Goal: Task Accomplishment & Management: Manage account settings

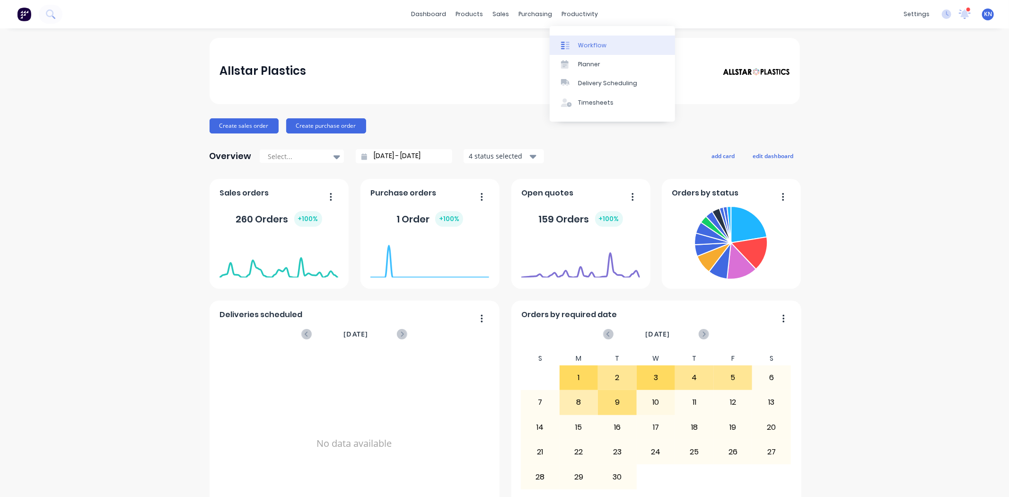
click at [601, 46] on div "Workflow" at bounding box center [592, 45] width 28 height 9
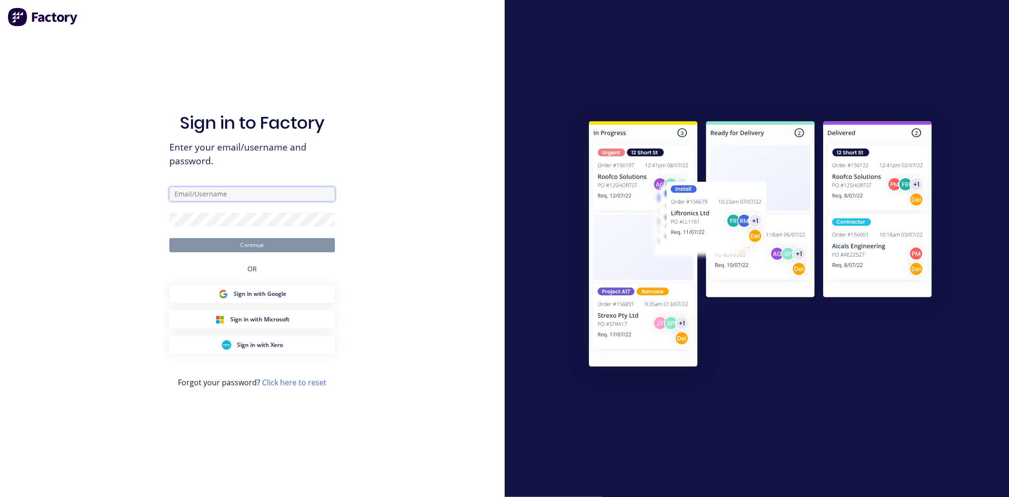
click at [205, 191] on input "text" at bounding box center [252, 194] width 166 height 14
type input "accounts@allstarplastics.com.au"
click at [169, 238] on button "Continue" at bounding box center [252, 245] width 166 height 14
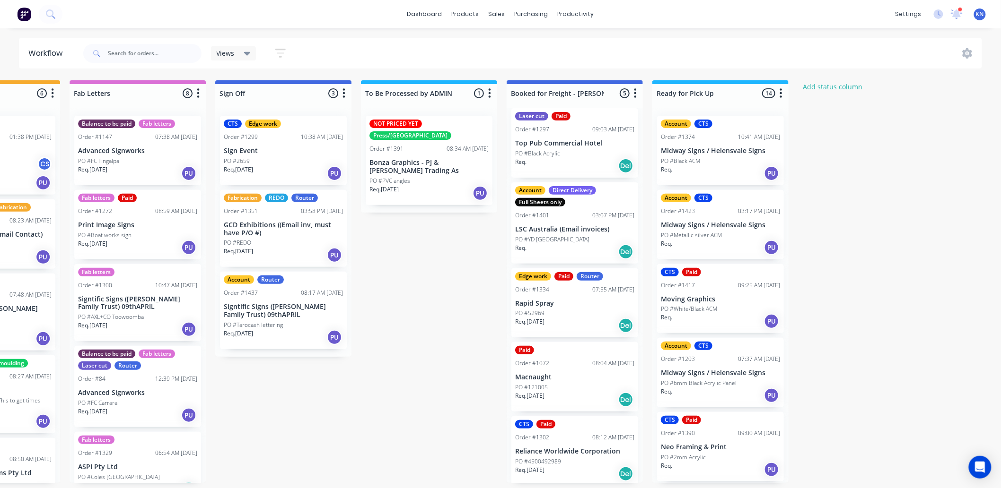
scroll to position [9, 0]
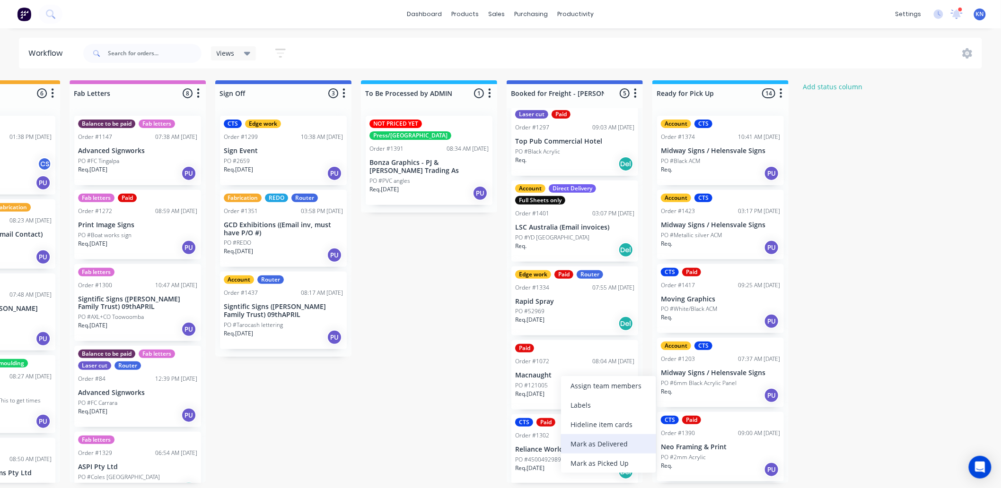
click at [602, 441] on div "Mark as Delivered" at bounding box center [608, 444] width 95 height 19
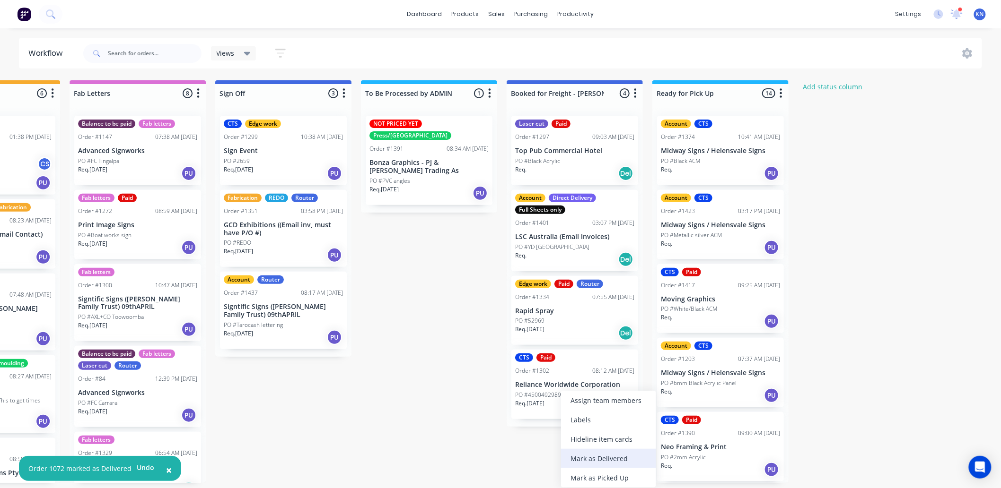
click at [592, 459] on div "Mark as Delivered" at bounding box center [608, 458] width 95 height 19
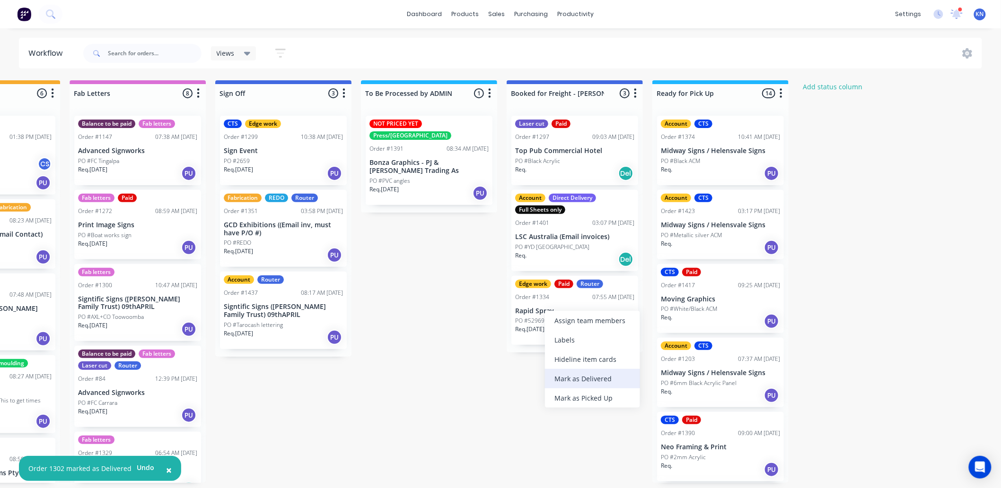
click at [587, 377] on div "Mark as Delivered" at bounding box center [592, 378] width 95 height 19
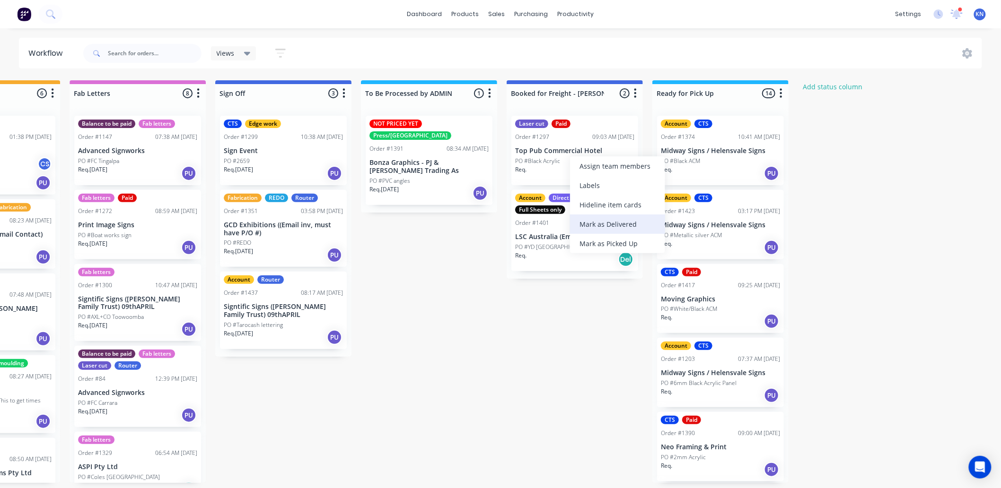
click at [614, 220] on div "Mark as Delivered" at bounding box center [617, 224] width 95 height 19
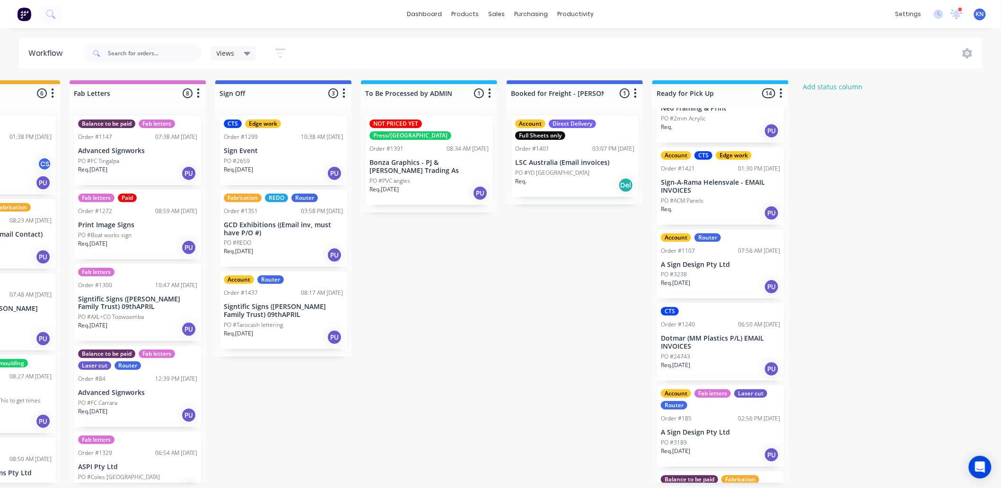
scroll to position [315, 0]
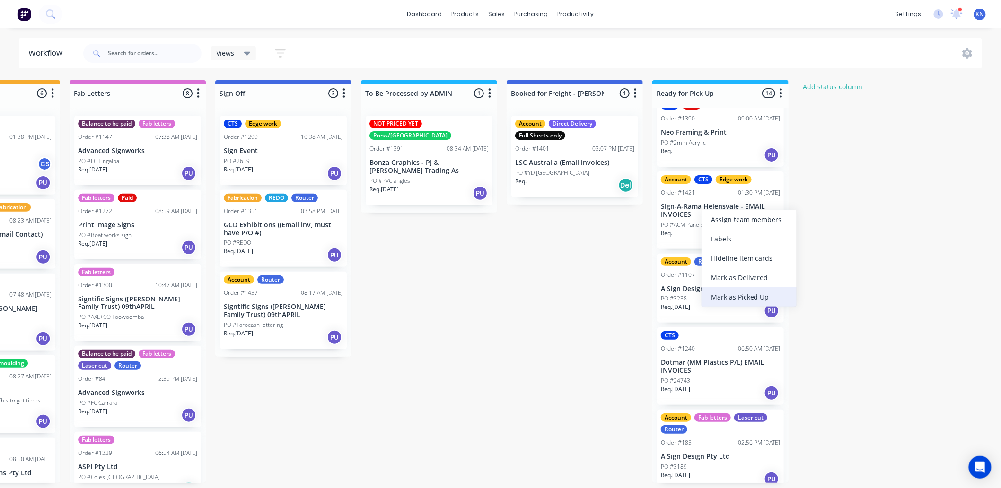
click at [748, 293] on div "Mark as Picked Up" at bounding box center [748, 296] width 95 height 19
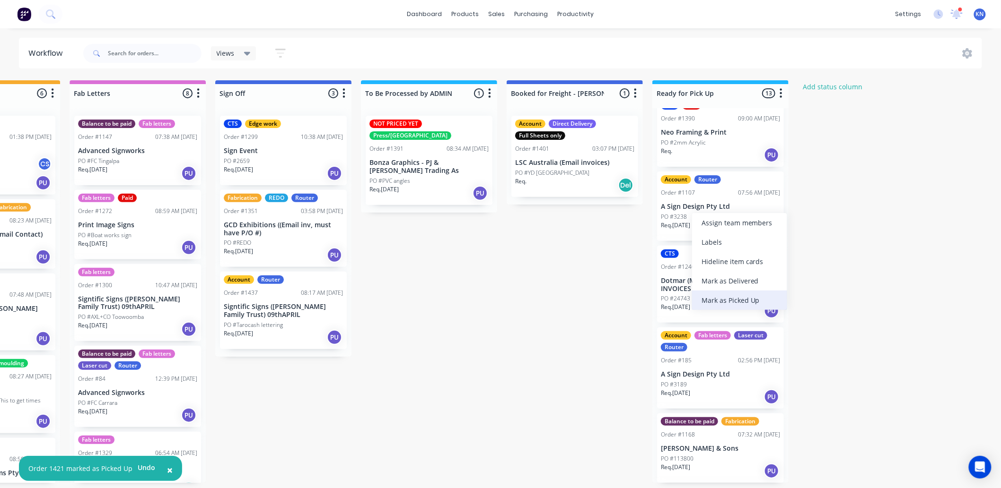
click at [734, 295] on div "Mark as Picked Up" at bounding box center [739, 300] width 95 height 19
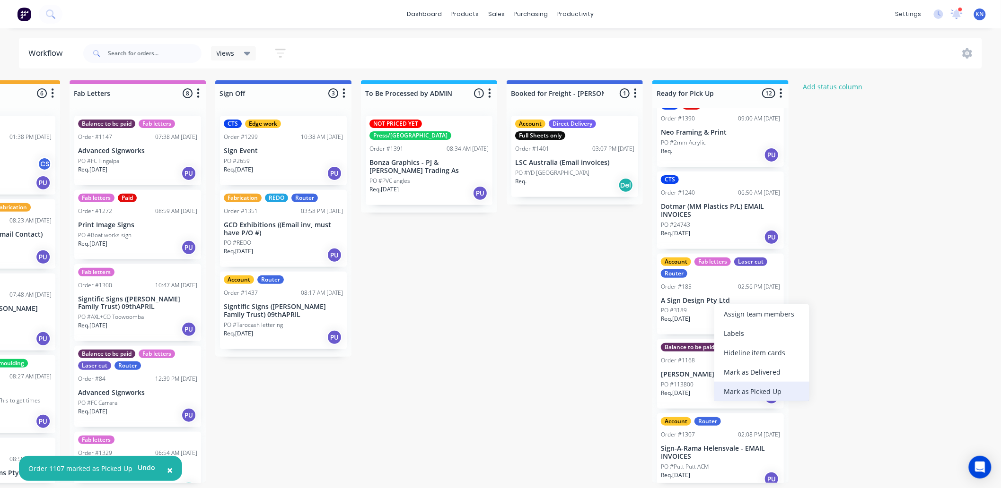
click at [755, 386] on div "Mark as Picked Up" at bounding box center [761, 391] width 95 height 19
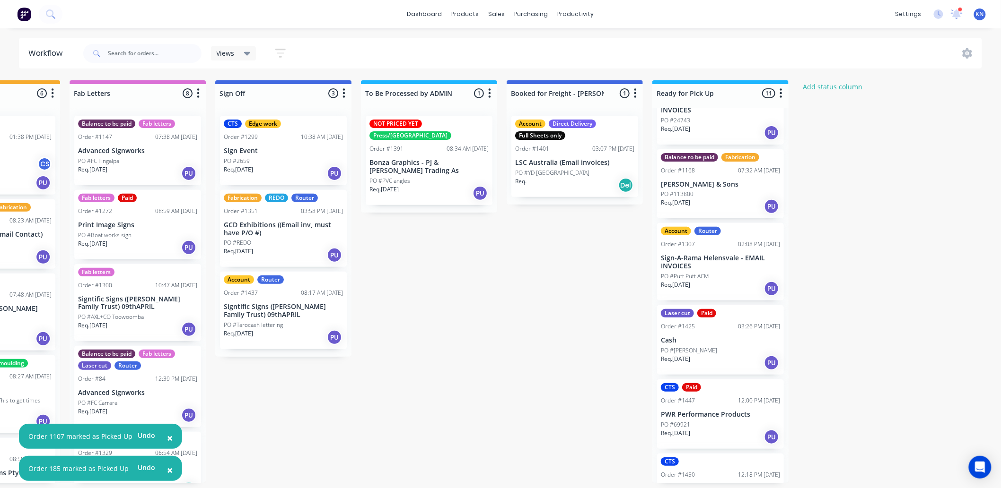
scroll to position [420, 0]
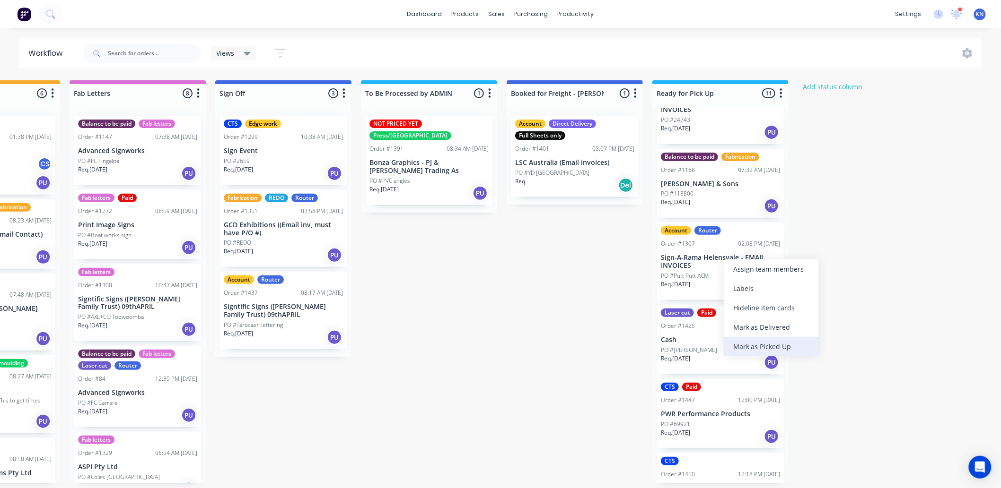
click at [787, 344] on div "Mark as Picked Up" at bounding box center [770, 346] width 95 height 19
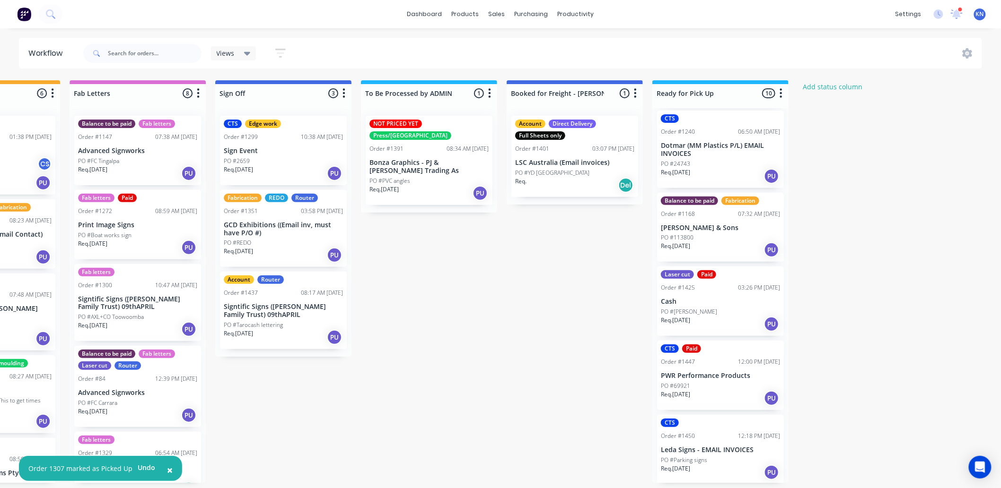
scroll to position [2, 1262]
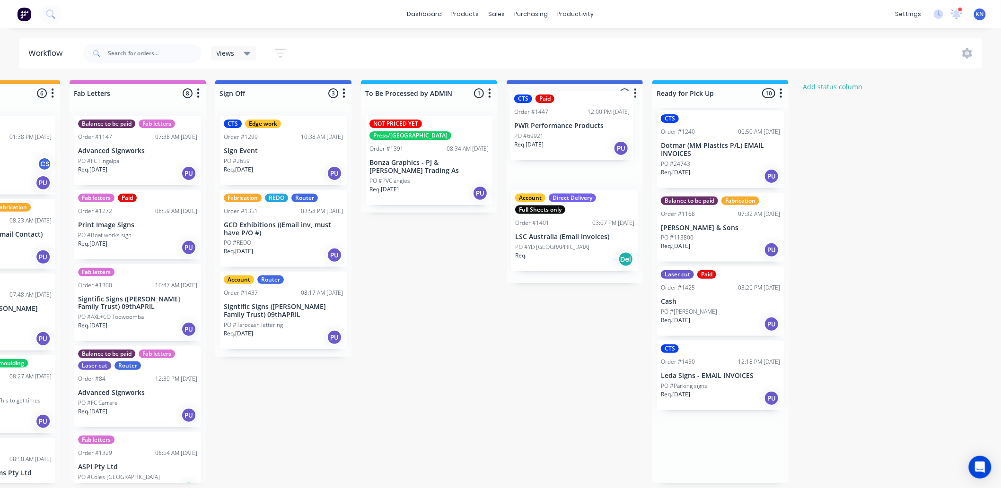
drag, startPoint x: 731, startPoint y: 386, endPoint x: 579, endPoint y: 136, distance: 292.3
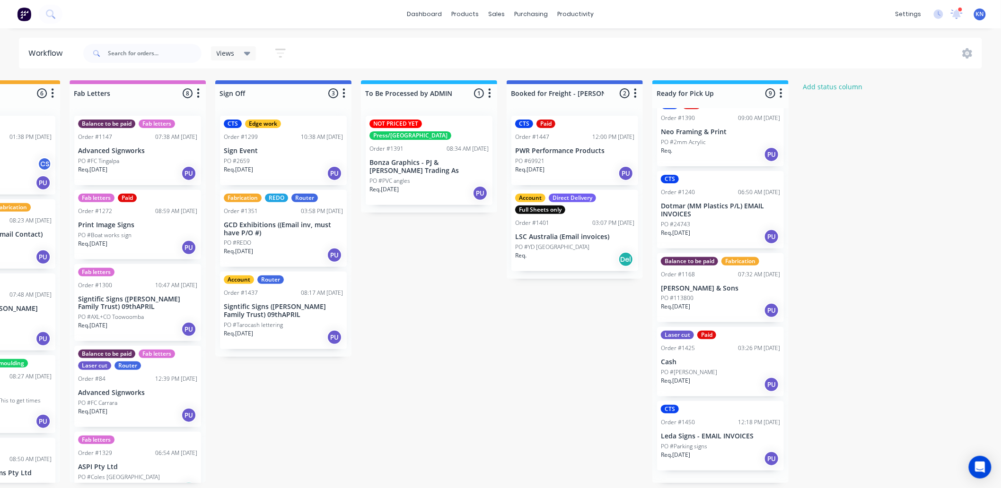
scroll to position [302, 0]
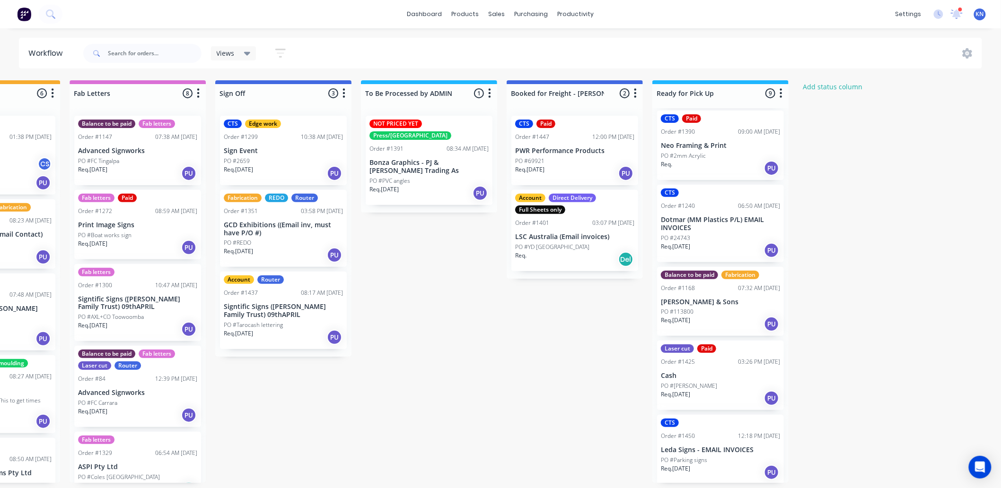
drag, startPoint x: 546, startPoint y: 366, endPoint x: 560, endPoint y: 294, distance: 74.1
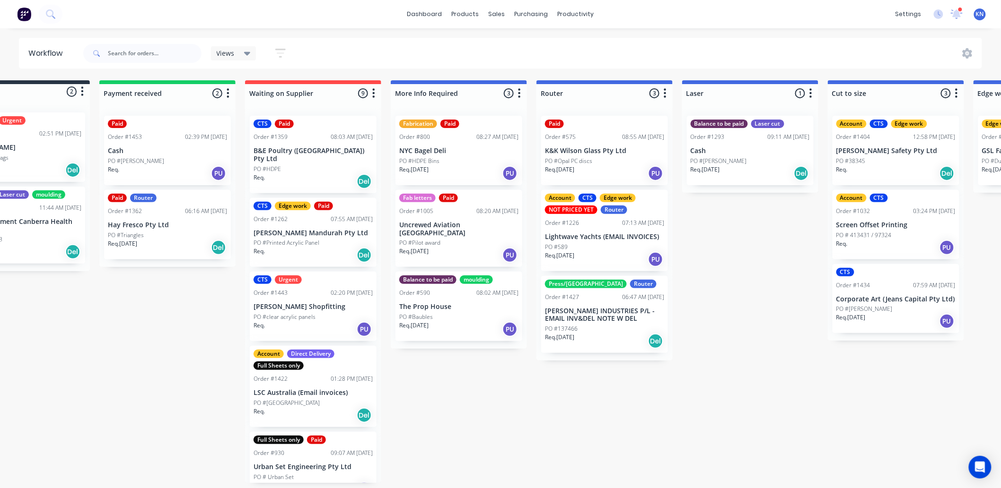
scroll to position [2, 0]
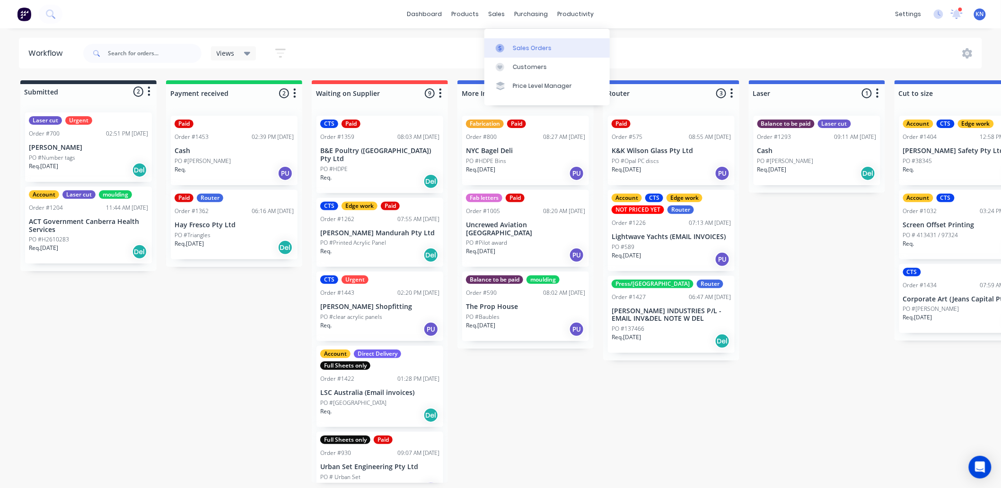
click at [547, 44] on div "Sales Orders" at bounding box center [532, 48] width 39 height 9
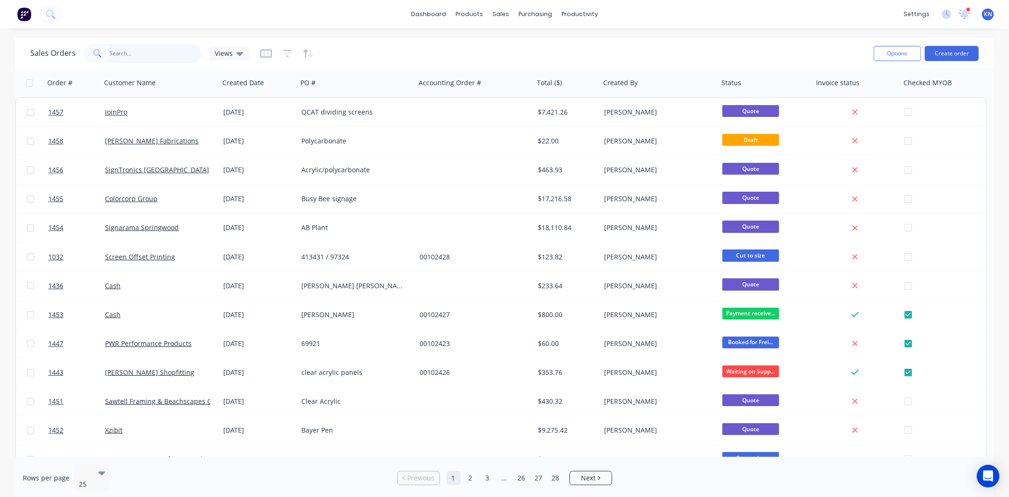
click at [143, 49] on input "text" at bounding box center [156, 53] width 92 height 19
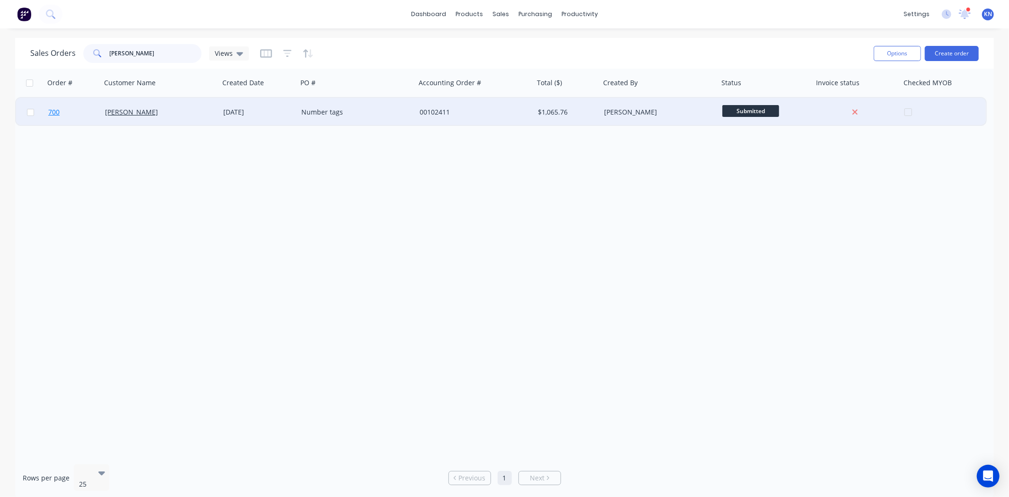
type input "zimmer"
click at [58, 110] on span "700" at bounding box center [53, 111] width 11 height 9
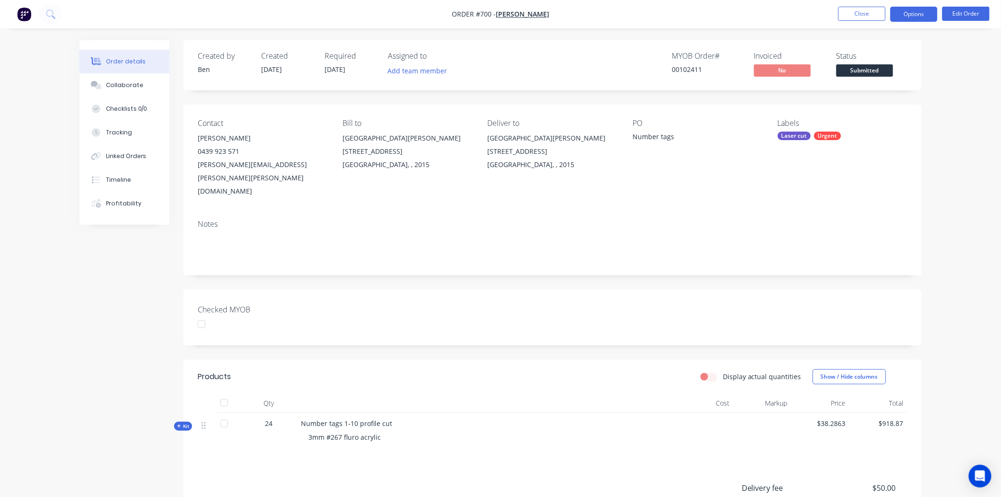
click at [910, 14] on button "Options" at bounding box center [913, 14] width 47 height 15
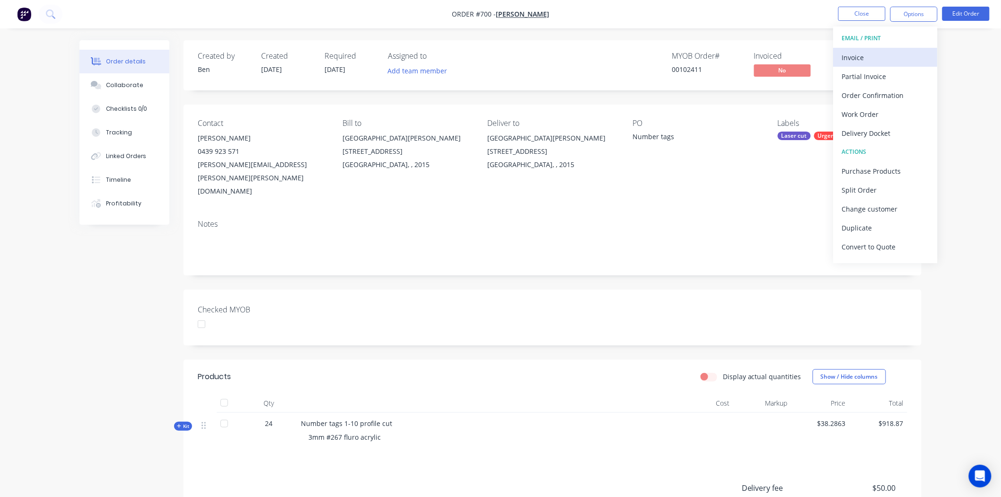
click at [859, 55] on div "Invoice" at bounding box center [885, 58] width 87 height 14
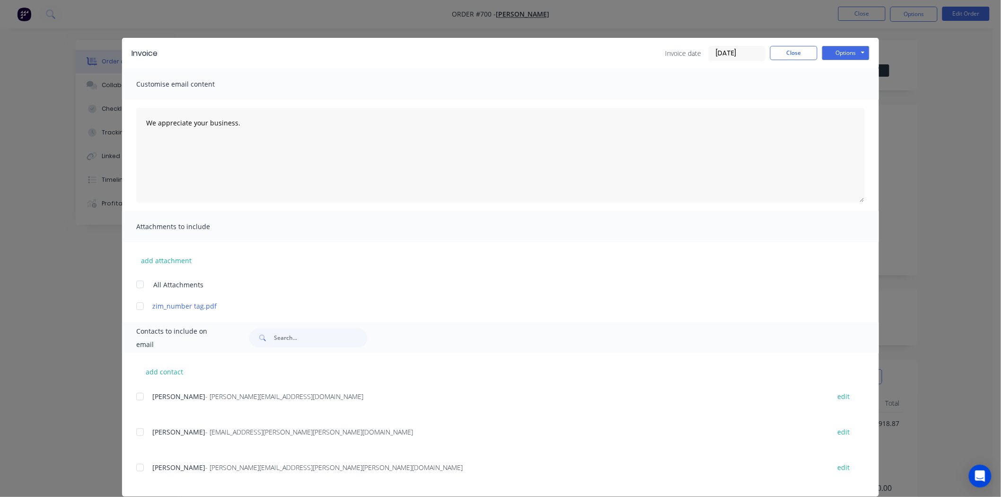
click at [726, 50] on input "[DATE]" at bounding box center [737, 53] width 56 height 14
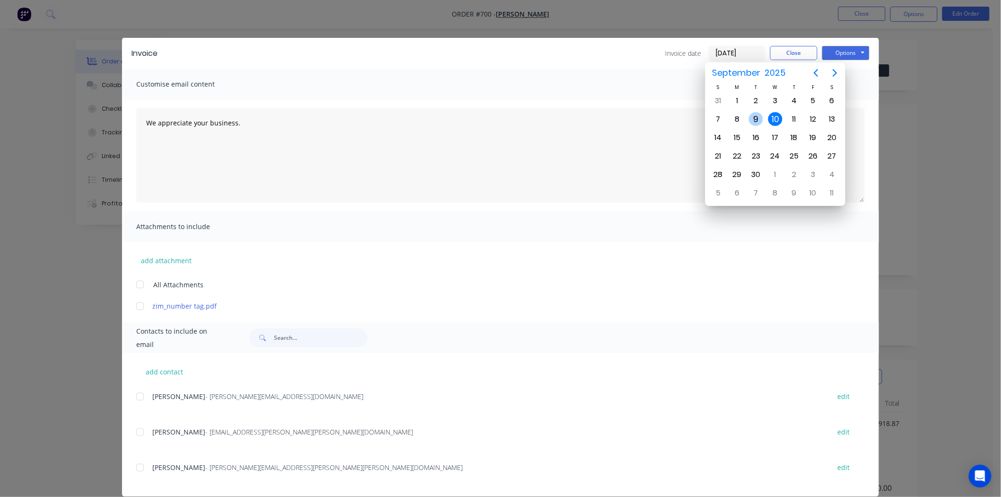
click at [758, 118] on div "9" at bounding box center [756, 119] width 14 height 14
type input "[DATE]"
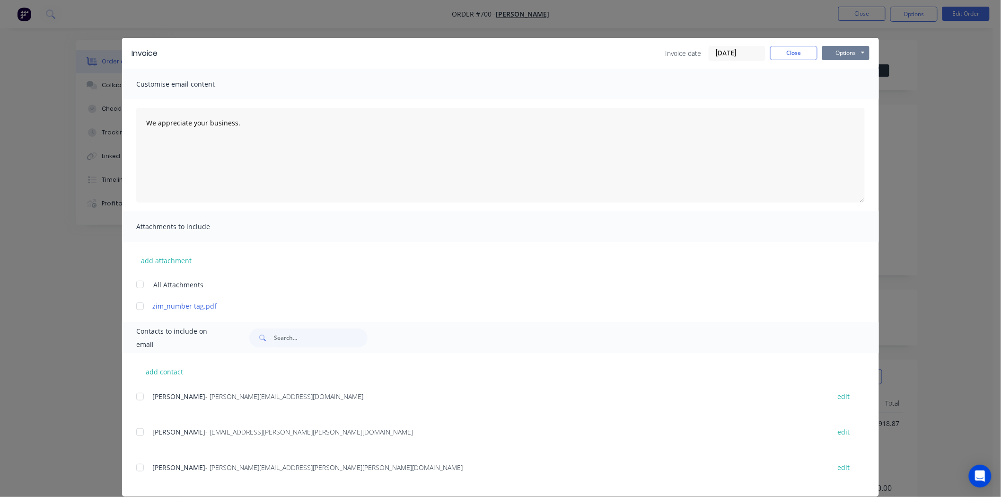
click at [844, 53] on button "Options" at bounding box center [845, 53] width 47 height 14
click at [844, 81] on button "Print" at bounding box center [852, 86] width 61 height 16
click at [793, 51] on button "Close" at bounding box center [793, 53] width 47 height 14
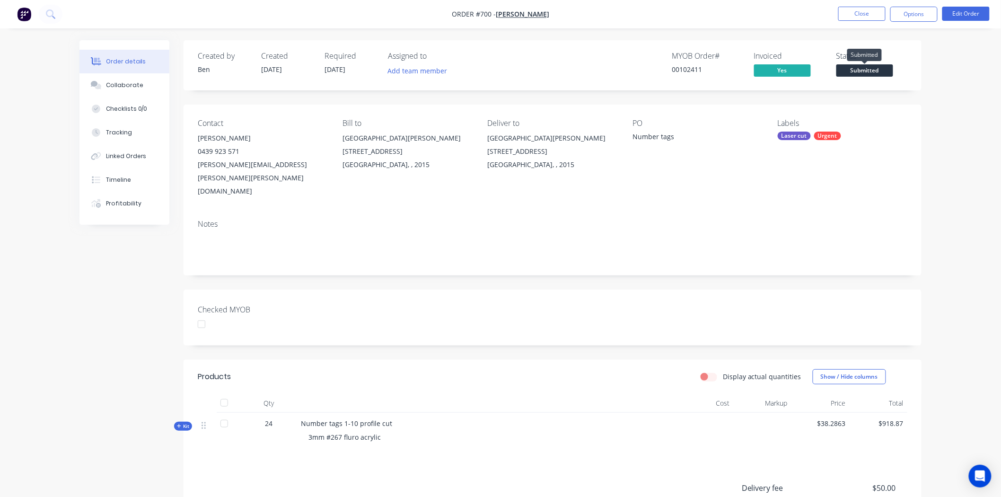
click at [863, 68] on span "Submitted" at bounding box center [864, 70] width 57 height 12
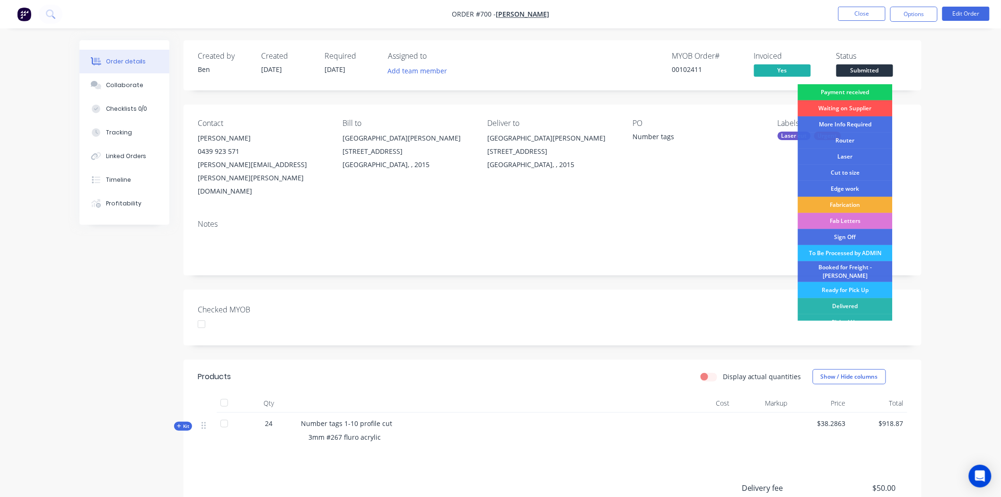
click at [860, 91] on div "Payment received" at bounding box center [845, 92] width 95 height 16
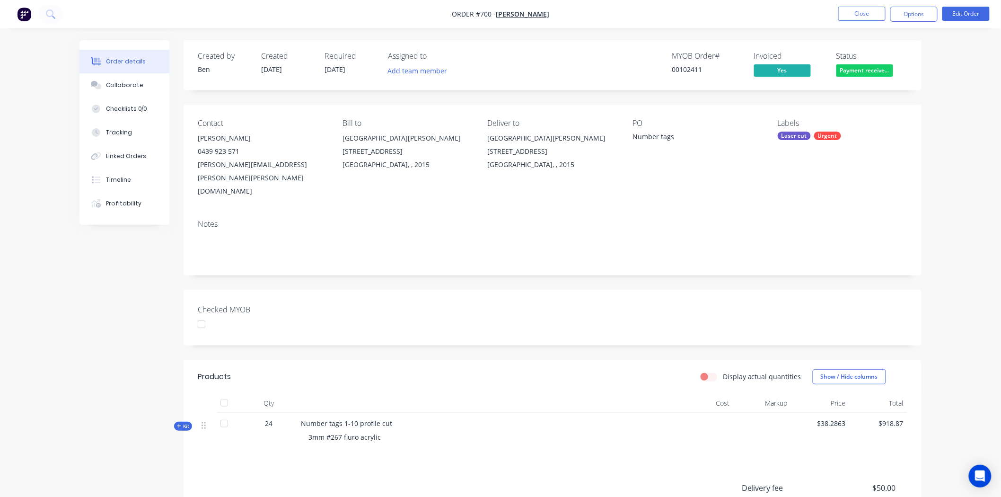
click at [822, 136] on div "Urgent" at bounding box center [827, 135] width 27 height 9
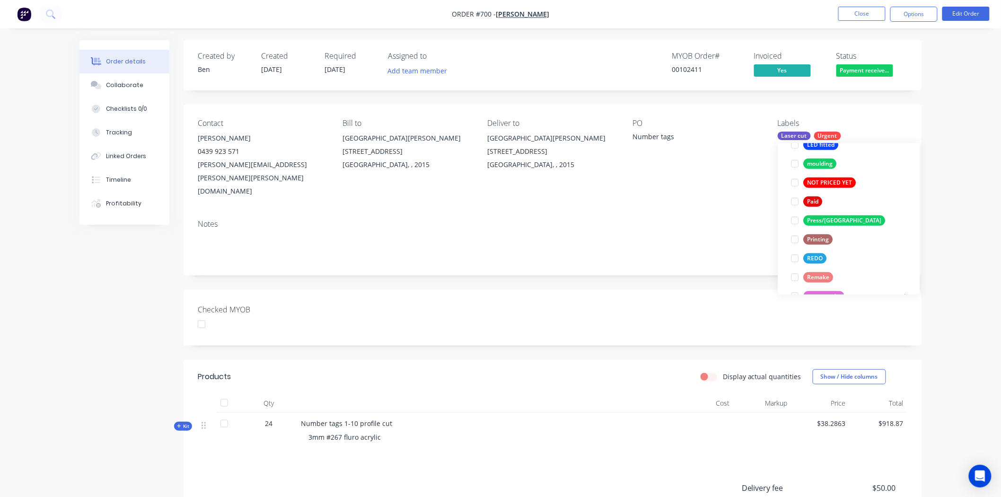
scroll to position [367, 0]
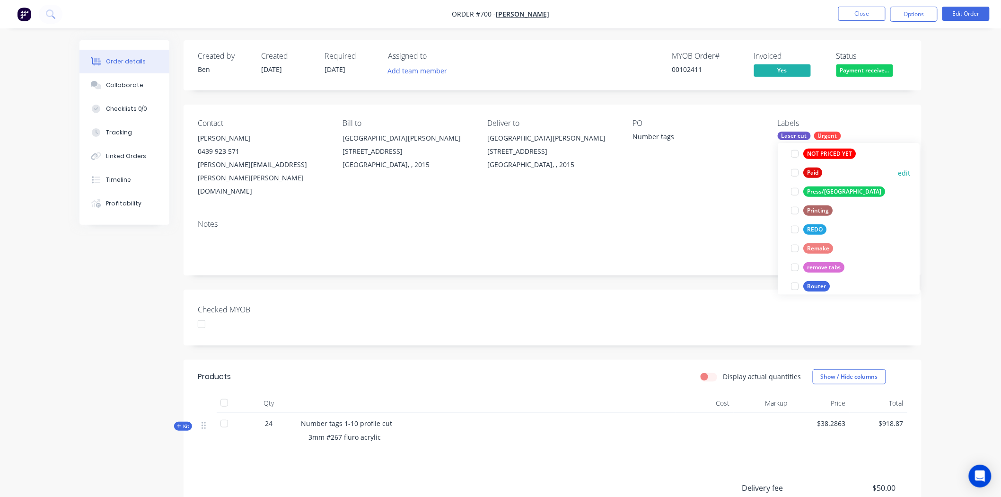
click at [795, 172] on div at bounding box center [794, 172] width 19 height 19
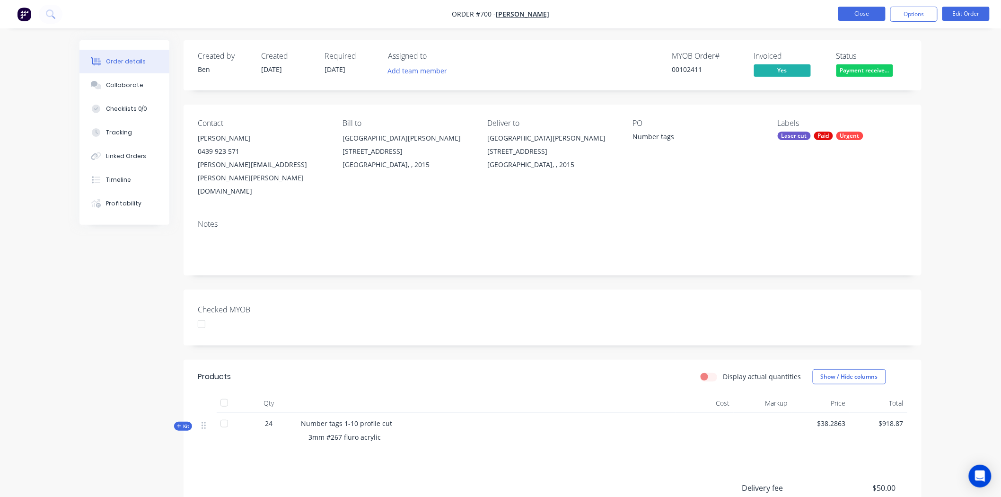
click at [872, 10] on button "Close" at bounding box center [861, 14] width 47 height 14
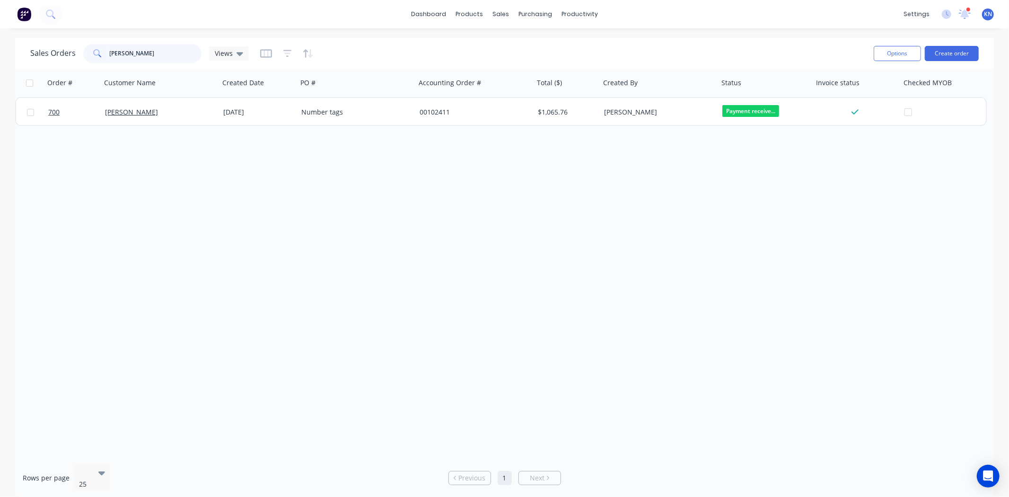
click at [161, 52] on input "zimmer" at bounding box center [156, 53] width 92 height 19
type input "z"
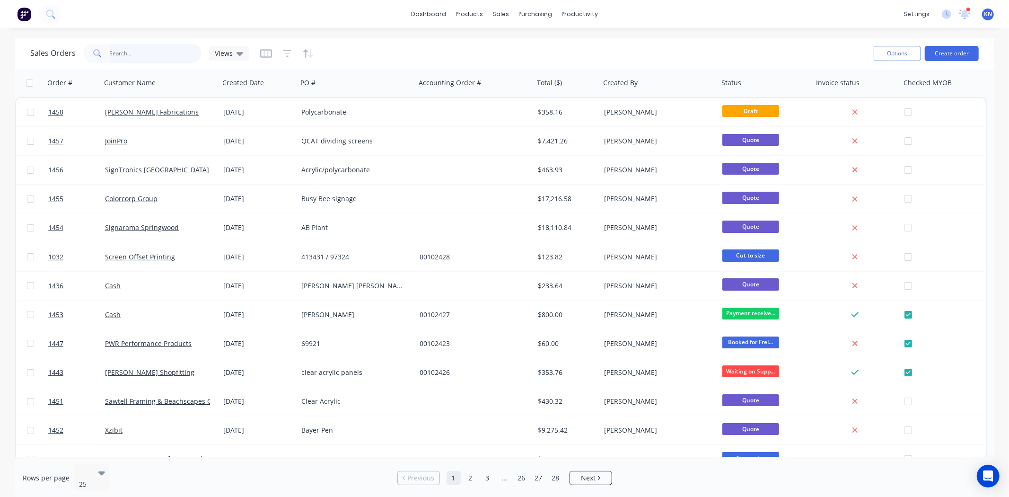
click at [120, 49] on input "text" at bounding box center [156, 53] width 92 height 19
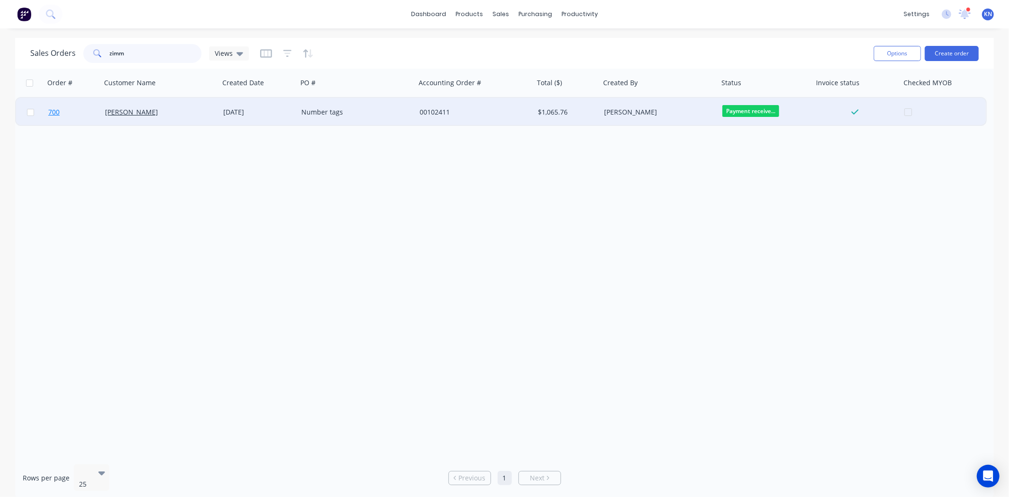
type input "zimm"
click at [51, 113] on span "700" at bounding box center [53, 111] width 11 height 9
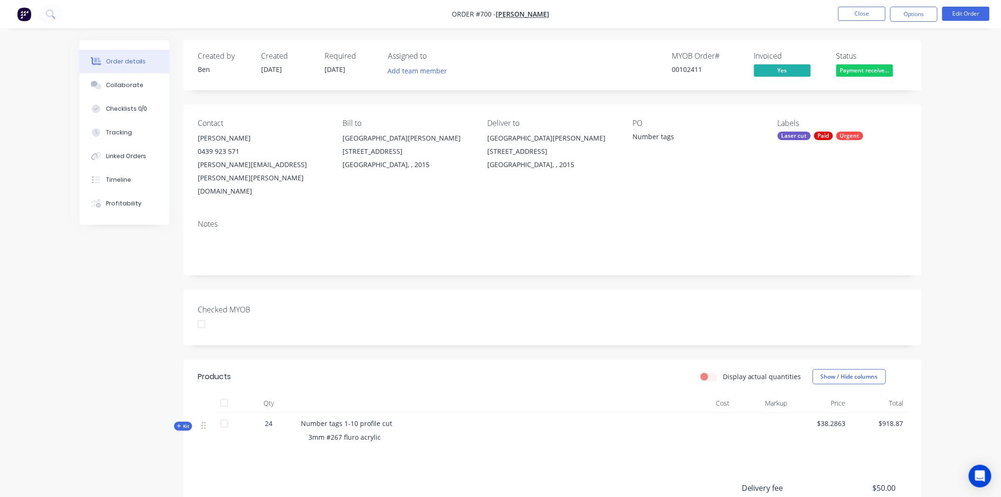
click at [203, 314] on div at bounding box center [201, 323] width 19 height 19
click at [873, 12] on button "Close" at bounding box center [861, 14] width 47 height 14
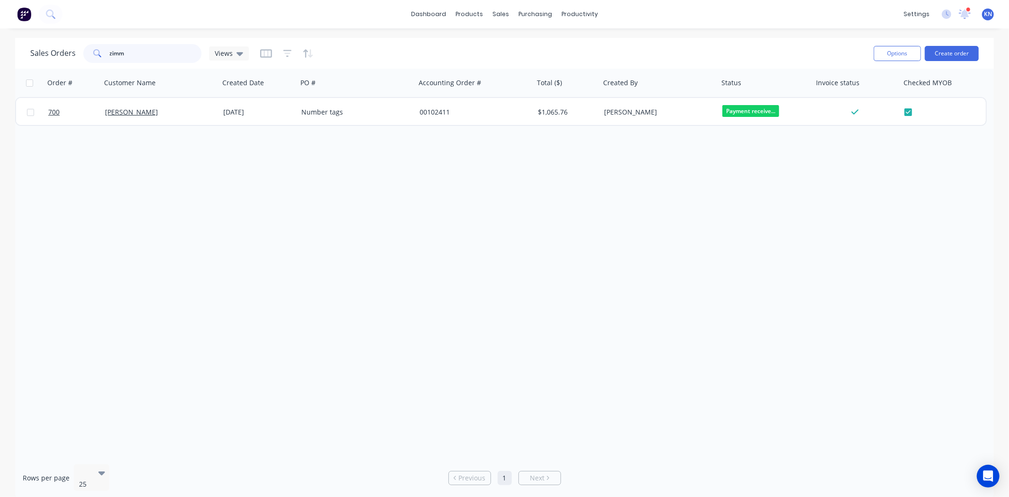
drag, startPoint x: 134, startPoint y: 54, endPoint x: 86, endPoint y: 54, distance: 48.2
click at [86, 54] on div "zimm" at bounding box center [142, 53] width 118 height 19
type input "1446"
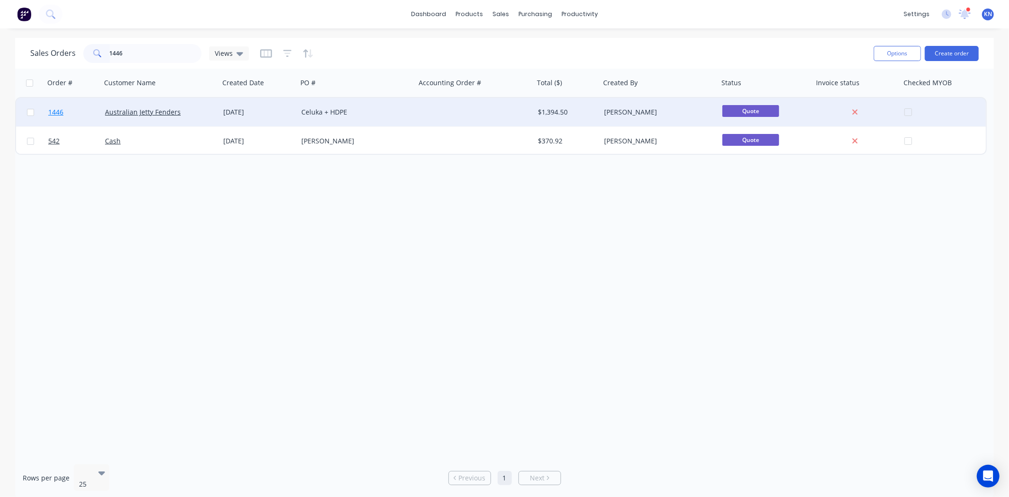
click at [73, 108] on link "1446" at bounding box center [76, 112] width 57 height 28
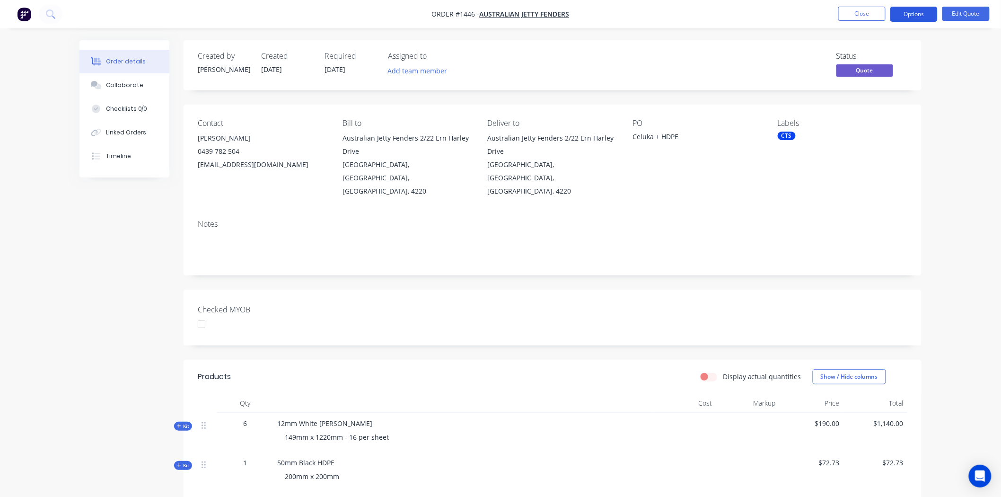
click at [908, 15] on button "Options" at bounding box center [913, 14] width 47 height 15
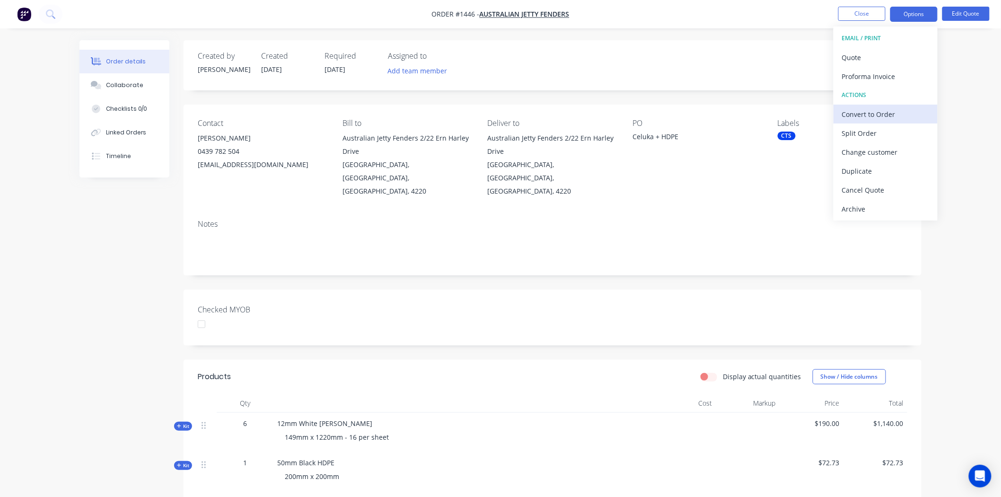
click at [892, 114] on div "Convert to Order" at bounding box center [885, 114] width 87 height 14
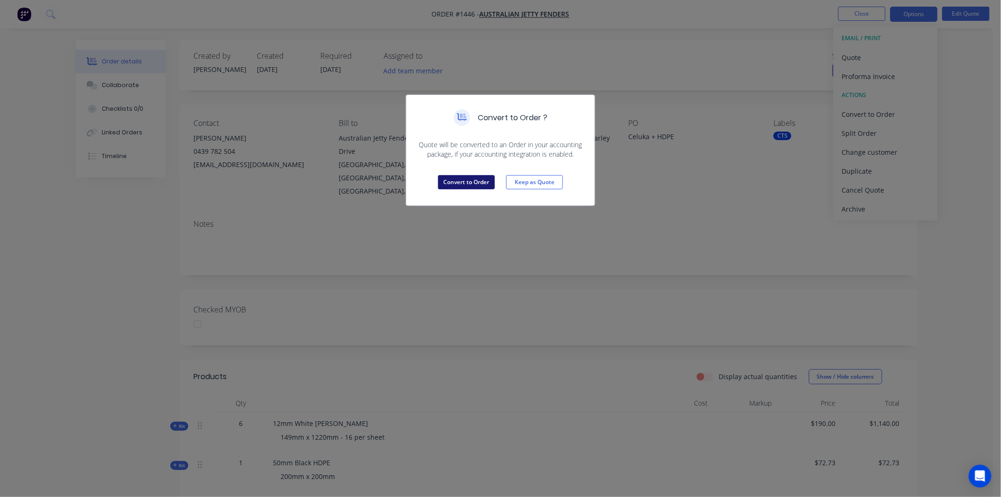
click at [462, 182] on button "Convert to Order" at bounding box center [466, 182] width 57 height 14
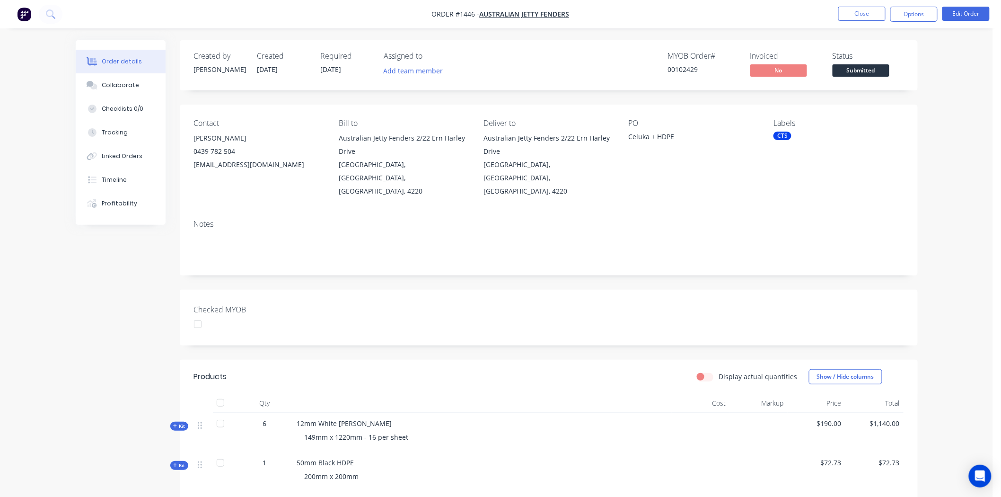
click at [195, 314] on div at bounding box center [197, 323] width 19 height 19
click at [912, 15] on button "Options" at bounding box center [913, 14] width 47 height 15
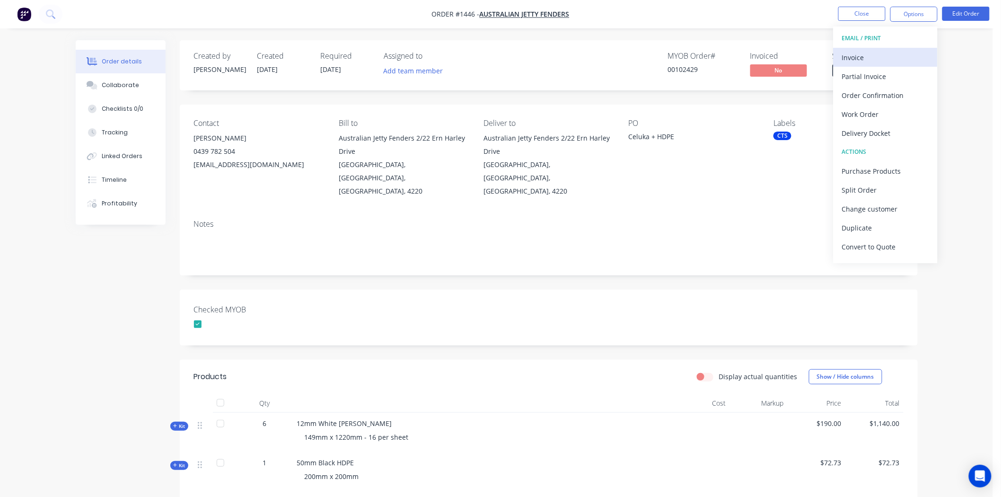
click at [875, 59] on div "Invoice" at bounding box center [885, 58] width 87 height 14
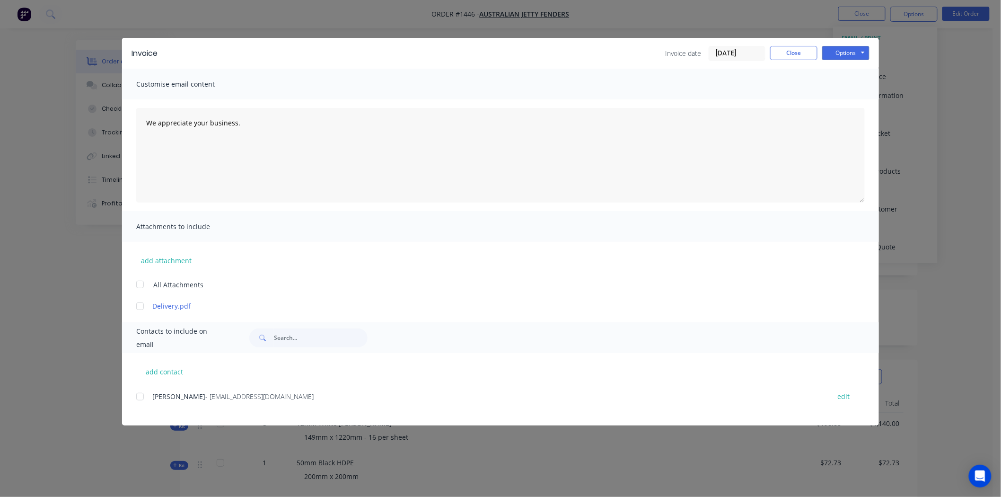
click at [738, 51] on input "[DATE]" at bounding box center [737, 53] width 56 height 14
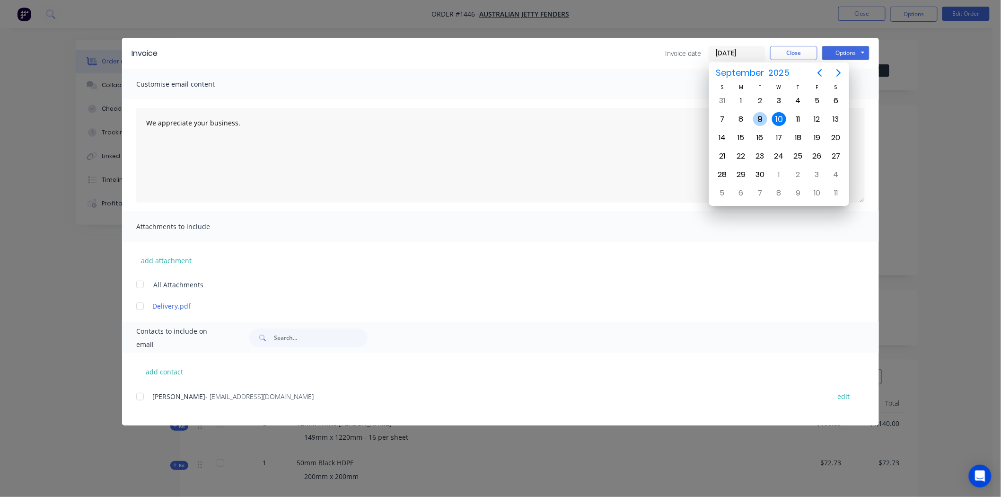
click at [758, 117] on div "9" at bounding box center [760, 119] width 14 height 14
type input "[DATE]"
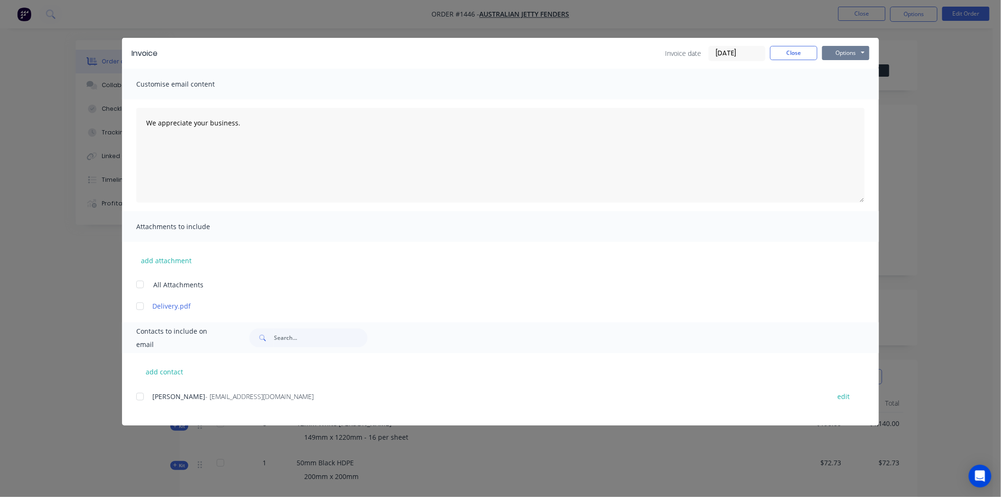
click at [850, 50] on button "Options" at bounding box center [845, 53] width 47 height 14
click at [843, 84] on button "Print" at bounding box center [852, 86] width 61 height 16
click at [797, 54] on button "Close" at bounding box center [793, 53] width 47 height 14
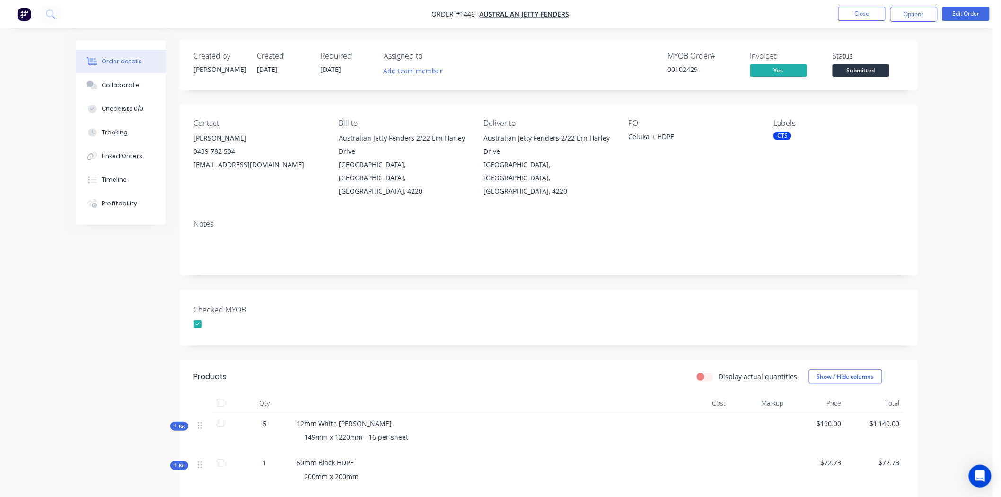
click at [857, 69] on span "Submitted" at bounding box center [860, 70] width 57 height 12
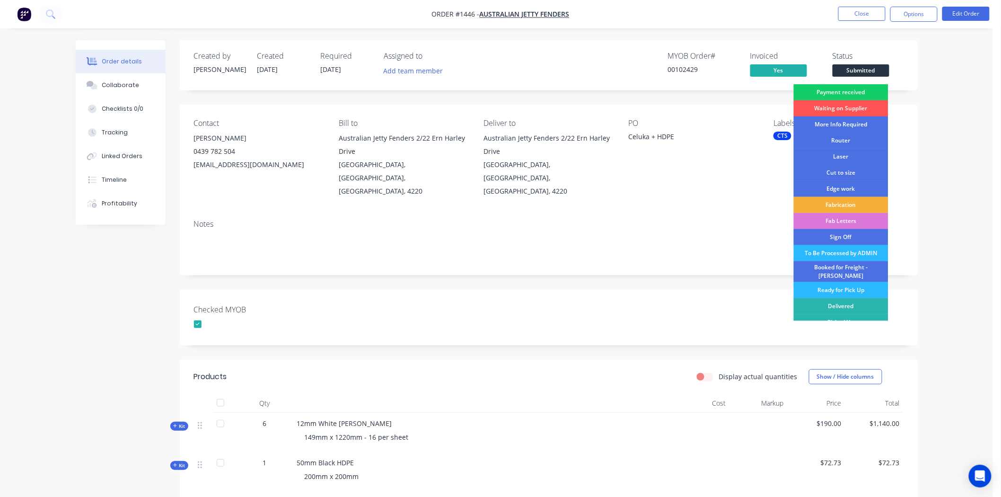
click at [859, 88] on div "Payment received" at bounding box center [840, 92] width 95 height 16
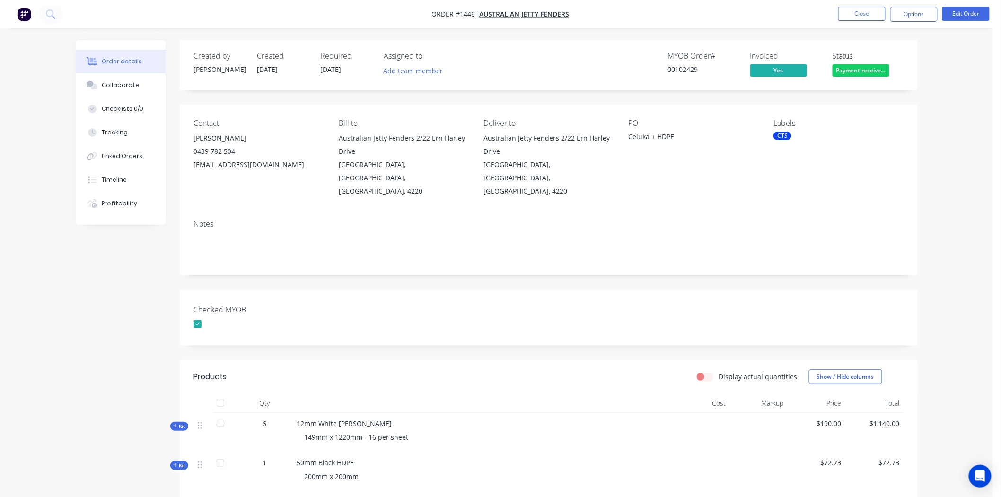
click at [866, 69] on span "Payment receive..." at bounding box center [860, 70] width 57 height 12
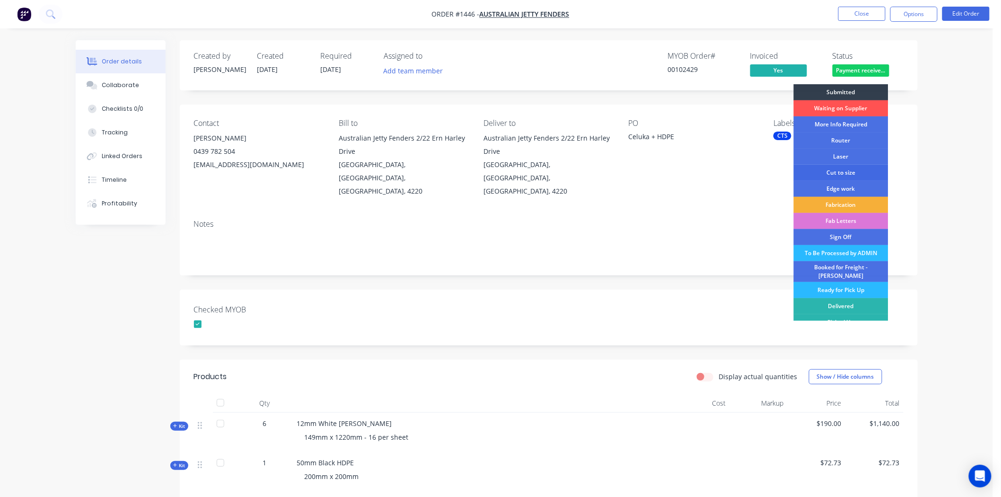
click at [836, 171] on div "Cut to size" at bounding box center [840, 173] width 95 height 16
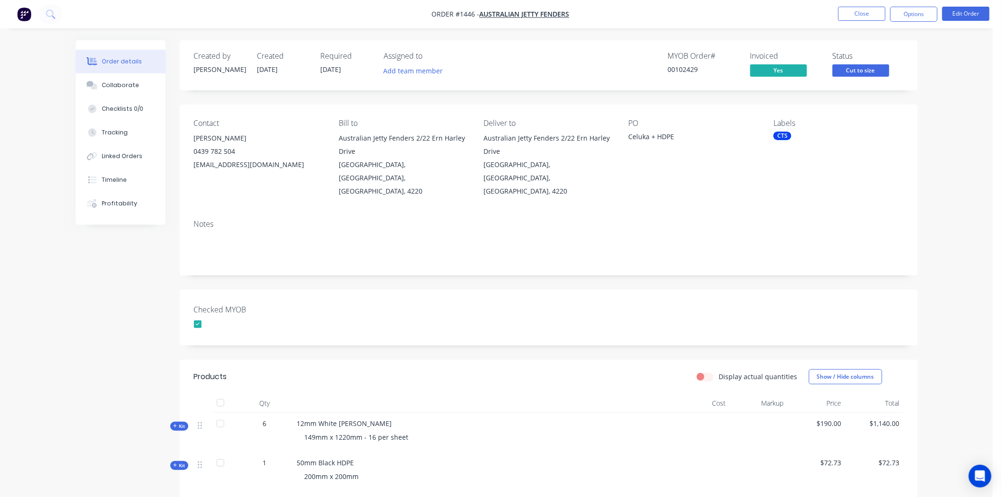
click at [782, 138] on div "CTS" at bounding box center [782, 135] width 18 height 9
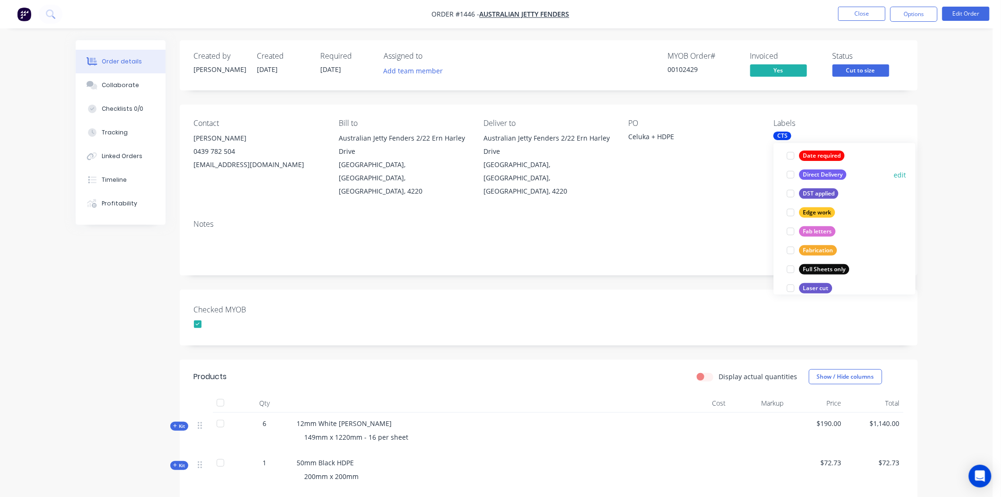
scroll to position [262, 0]
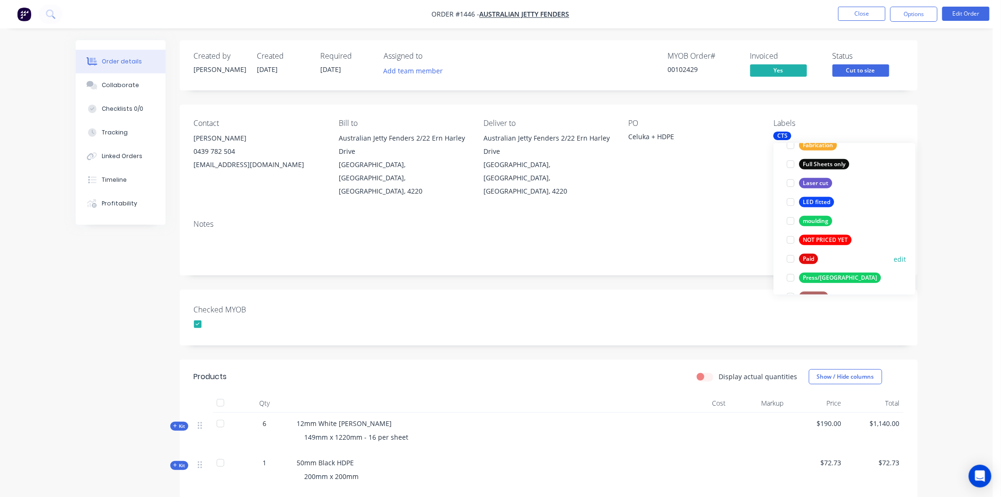
click at [789, 258] on div at bounding box center [790, 258] width 19 height 19
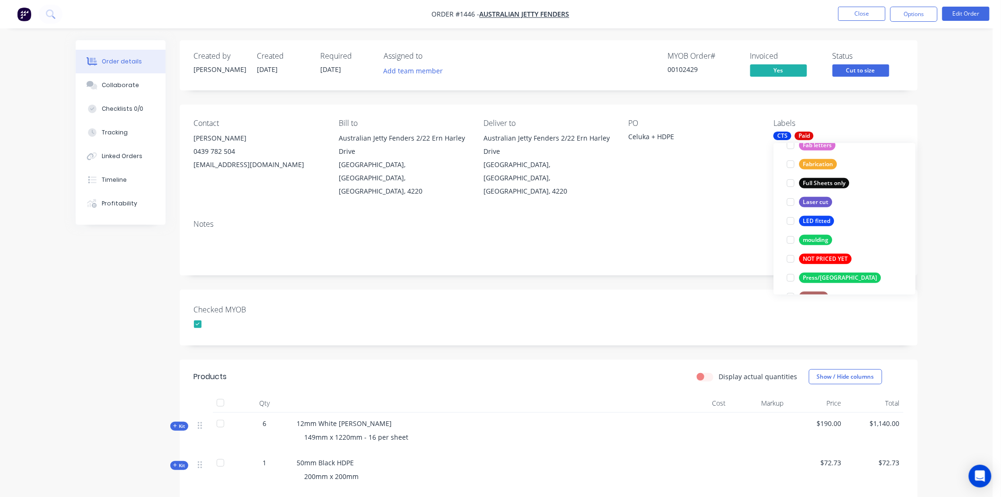
scroll to position [0, 0]
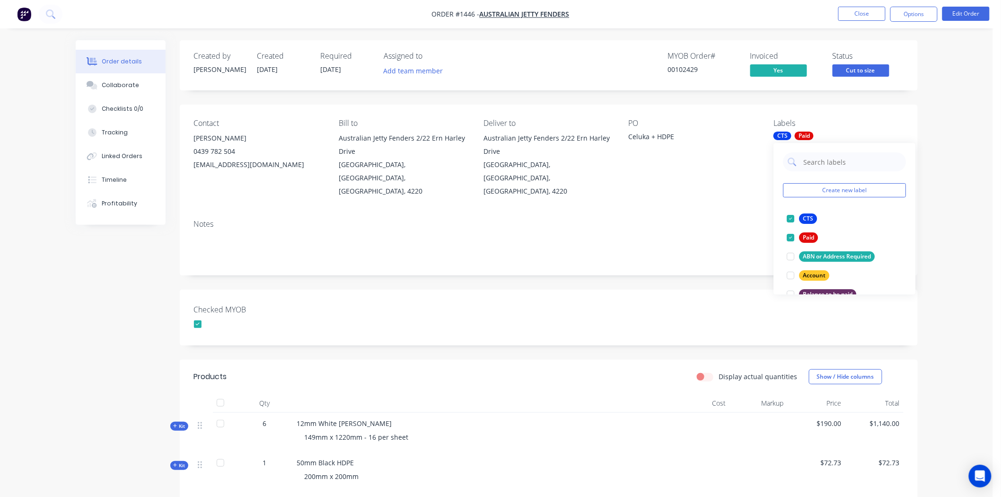
click at [557, 266] on div "Created by Darren Created 10/09/25 Required 09/09/25 Assigned to Add team membe…" at bounding box center [549, 353] width 738 height 626
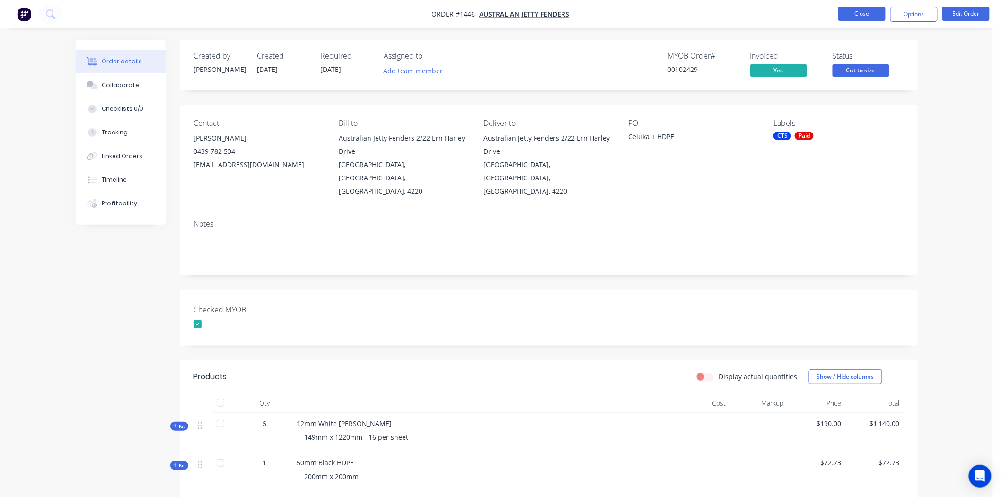
click at [868, 14] on button "Close" at bounding box center [861, 14] width 47 height 14
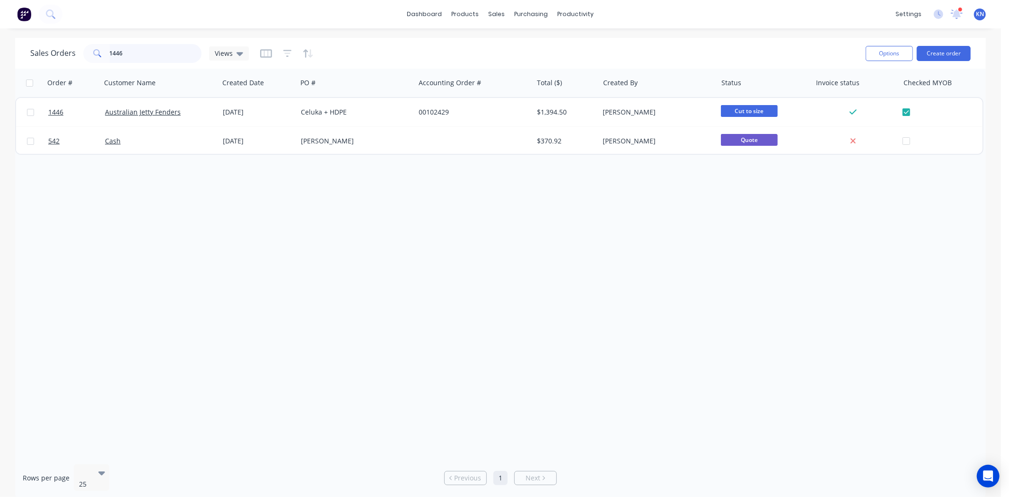
click at [135, 48] on input "1446" at bounding box center [156, 53] width 92 height 19
type input "1"
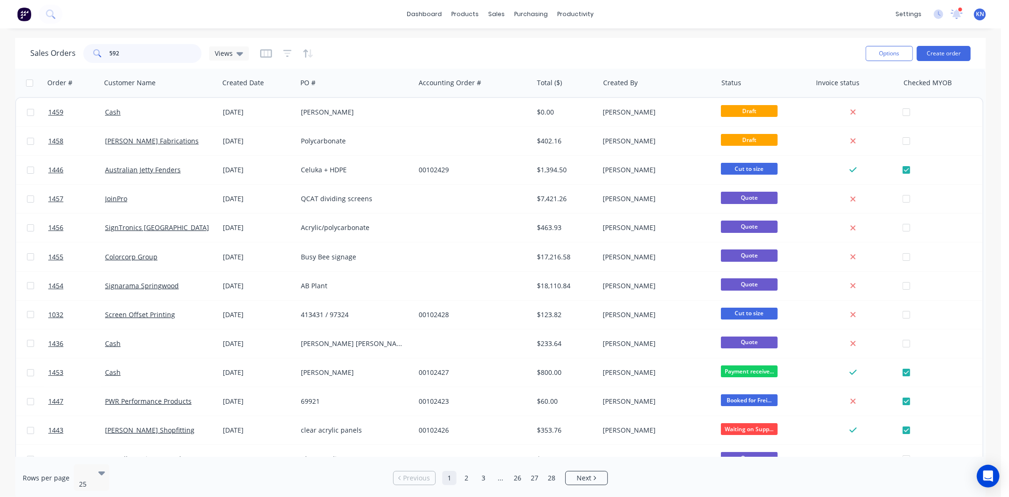
type input "592"
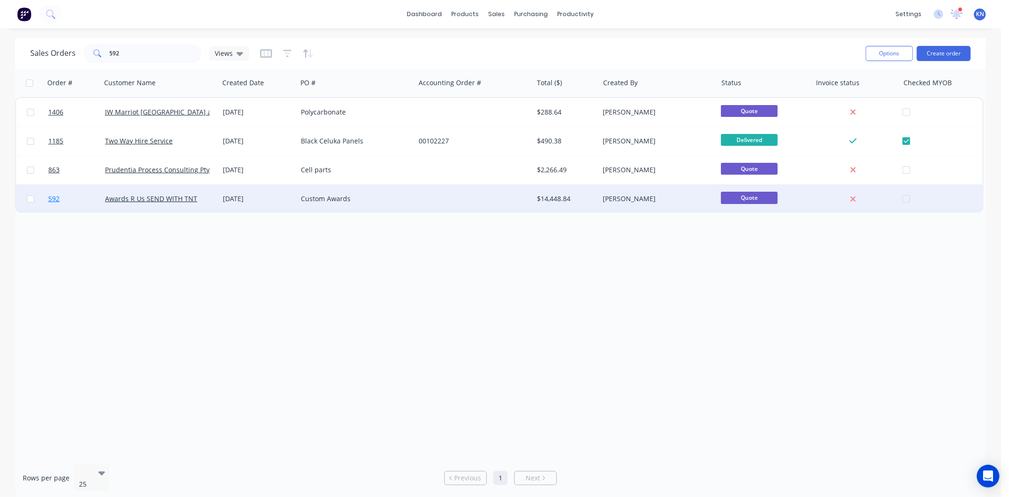
click at [54, 198] on span "592" at bounding box center [53, 198] width 11 height 9
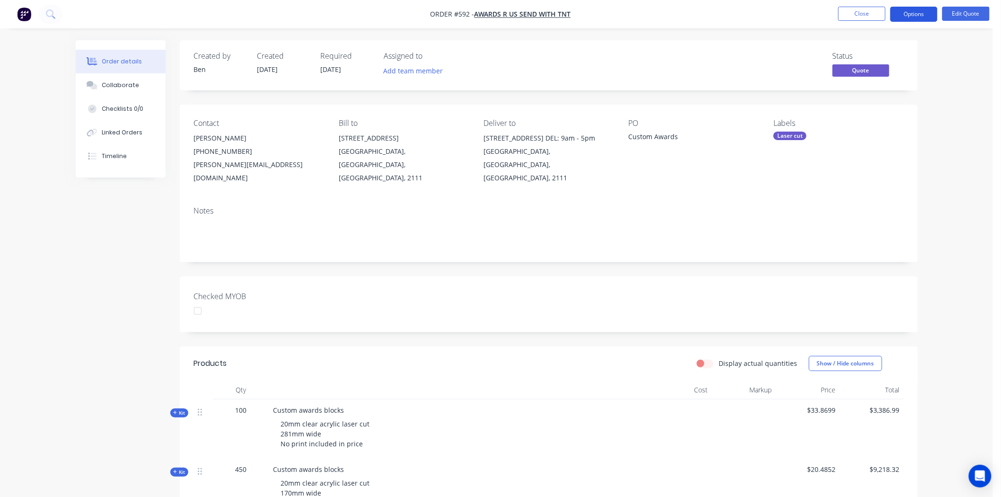
click at [918, 13] on button "Options" at bounding box center [913, 14] width 47 height 15
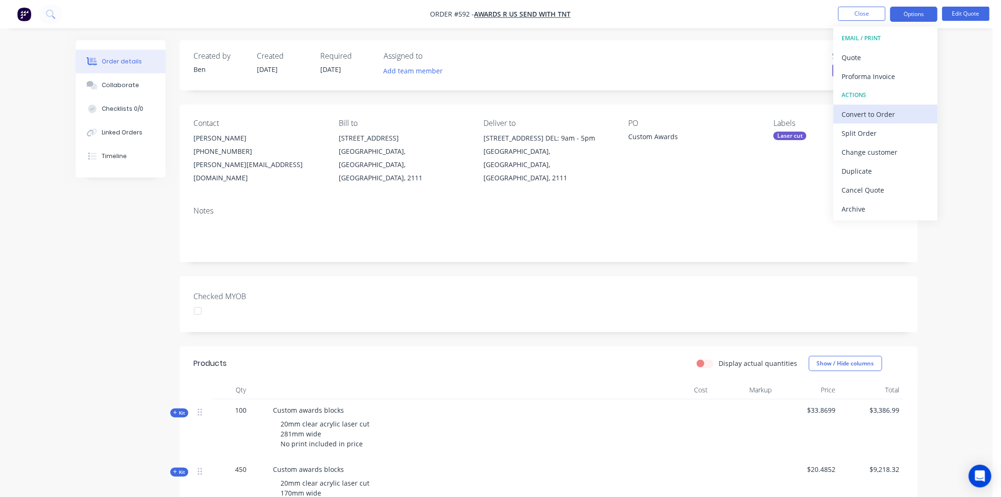
click at [894, 112] on div "Convert to Order" at bounding box center [885, 114] width 87 height 14
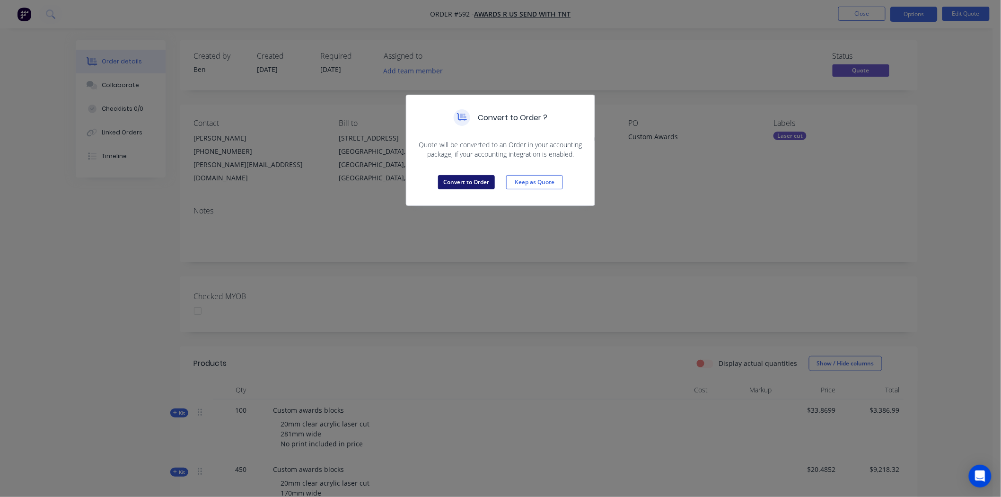
click at [456, 180] on button "Convert to Order" at bounding box center [466, 182] width 57 height 14
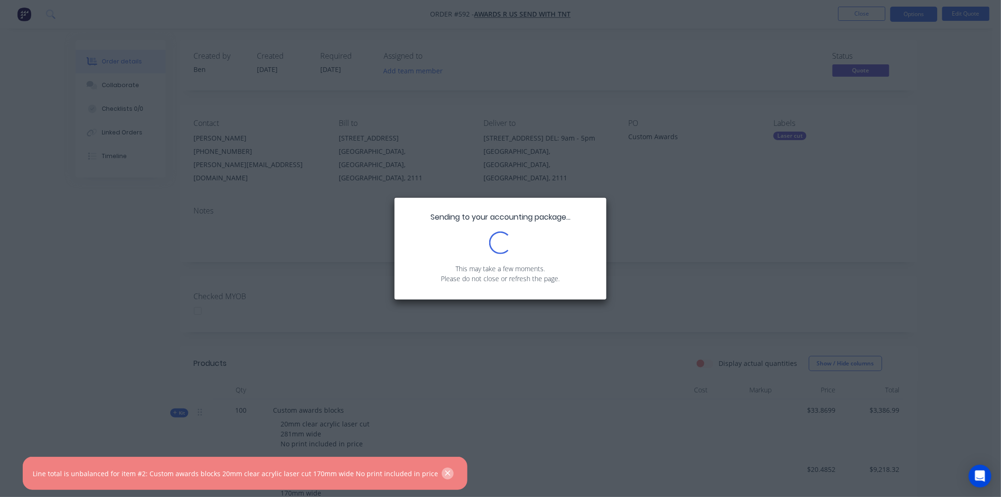
click at [444, 474] on icon "button" at bounding box center [447, 473] width 6 height 9
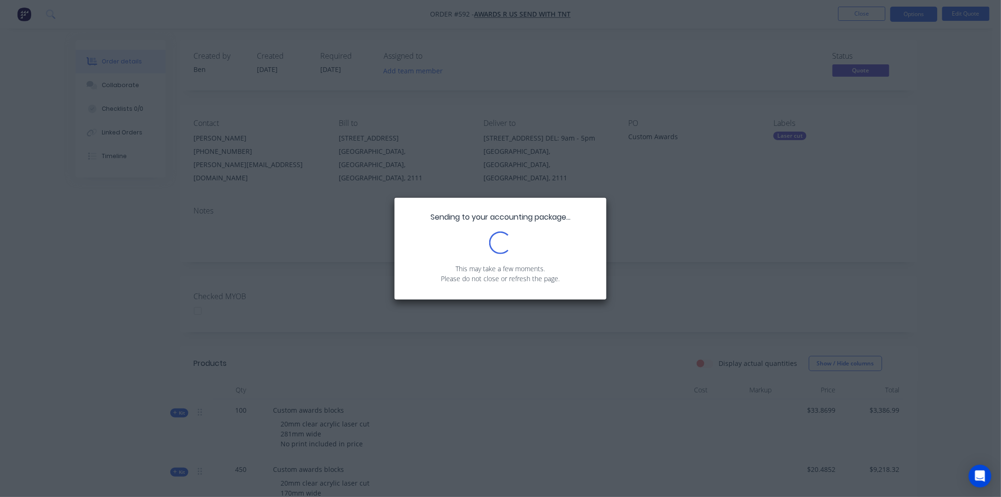
click at [636, 230] on div "Sending to your accounting package... Loading... This may take a few moments. P…" at bounding box center [500, 248] width 1001 height 497
click at [385, 257] on div "Sending to your accounting package... Loading... This may take a few moments. P…" at bounding box center [500, 248] width 1001 height 497
click at [334, 253] on div "Sending to your accounting package... Loading... This may take a few moments. P…" at bounding box center [500, 248] width 1001 height 497
click at [604, 258] on div "Sending to your accounting package... Loading... This may take a few moments. P…" at bounding box center [500, 249] width 212 height 102
click at [625, 258] on div "Sending to your accounting package... Loading... This may take a few moments. P…" at bounding box center [500, 248] width 1001 height 497
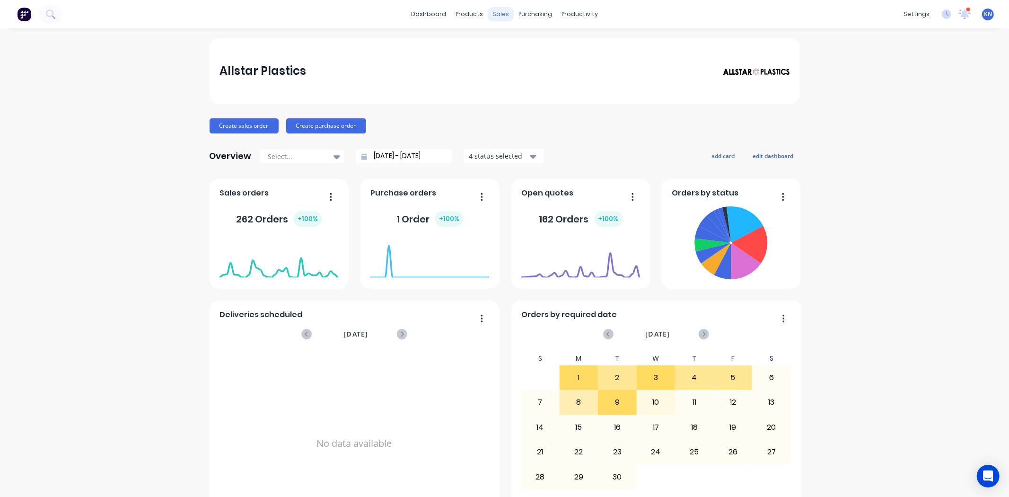
click at [497, 14] on div "sales" at bounding box center [501, 14] width 26 height 14
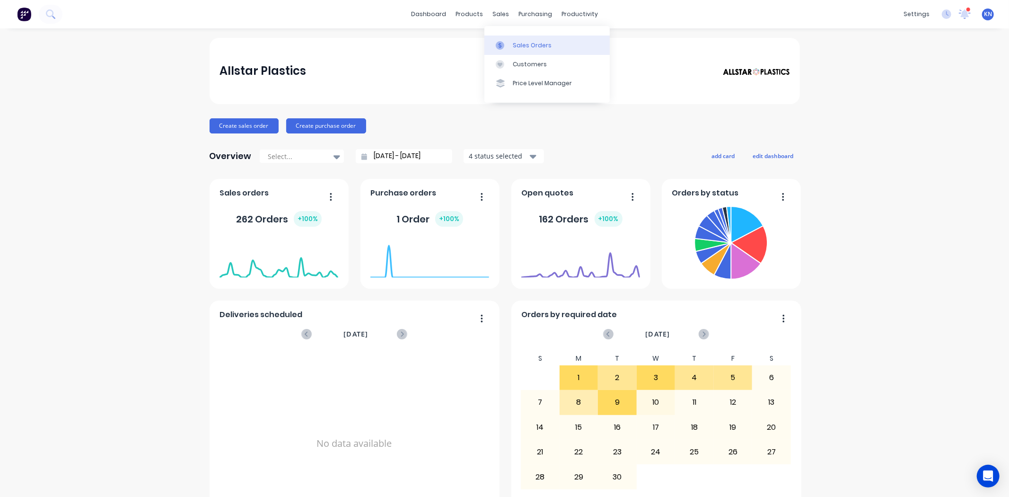
click at [514, 45] on div "Sales Orders" at bounding box center [532, 45] width 39 height 9
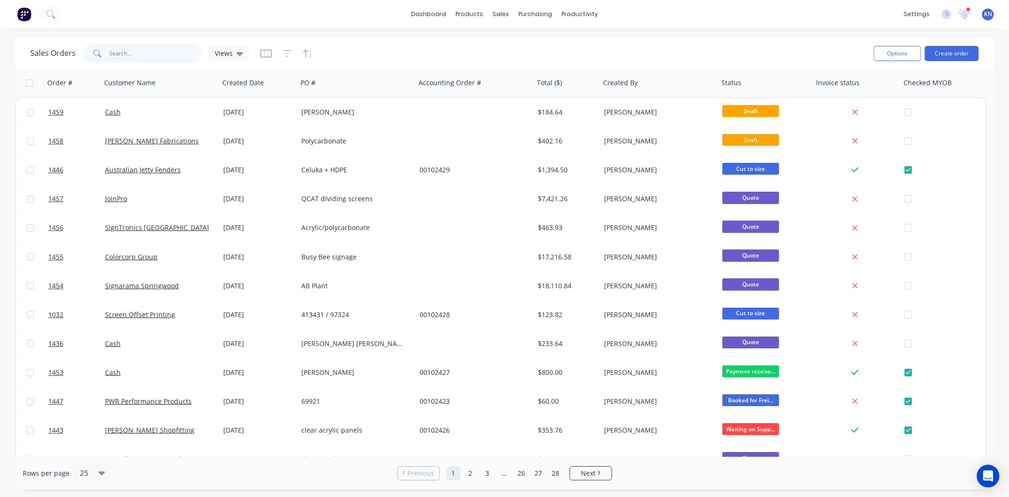
click at [131, 50] on input "text" at bounding box center [156, 53] width 92 height 19
type input "1426"
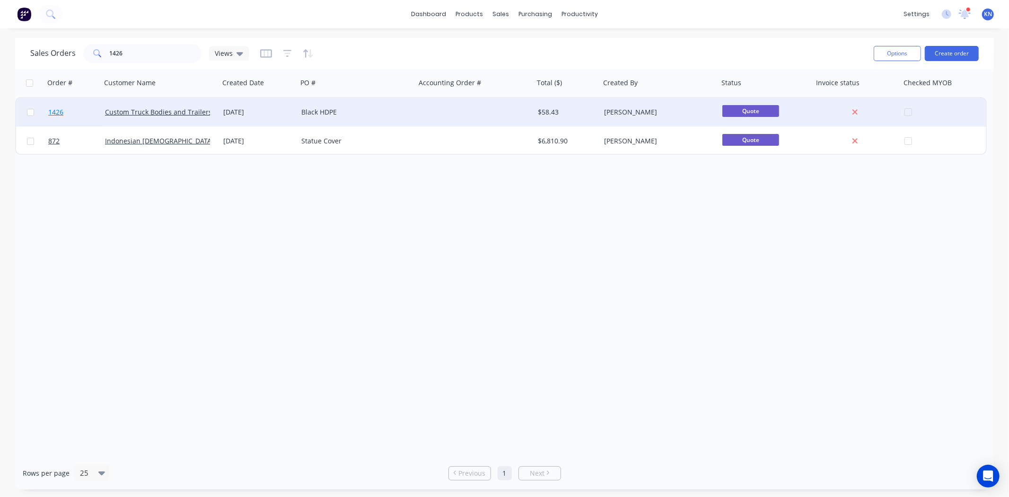
click at [58, 113] on span "1426" at bounding box center [55, 111] width 15 height 9
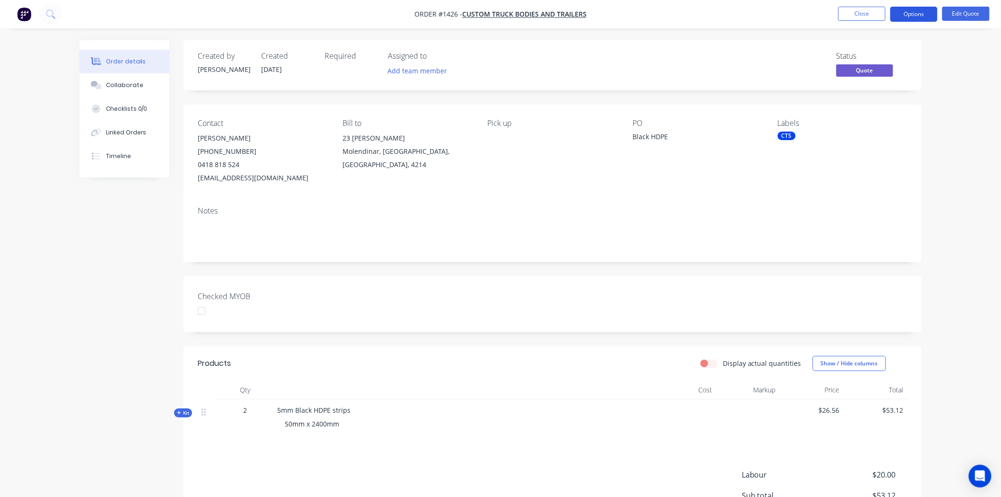
click at [917, 12] on button "Options" at bounding box center [913, 14] width 47 height 15
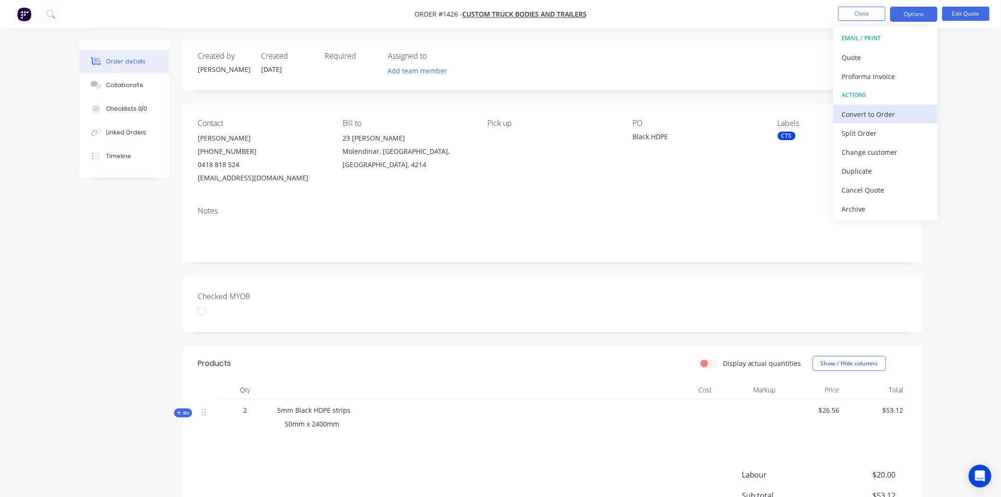
click at [875, 113] on div "Convert to Order" at bounding box center [885, 114] width 87 height 14
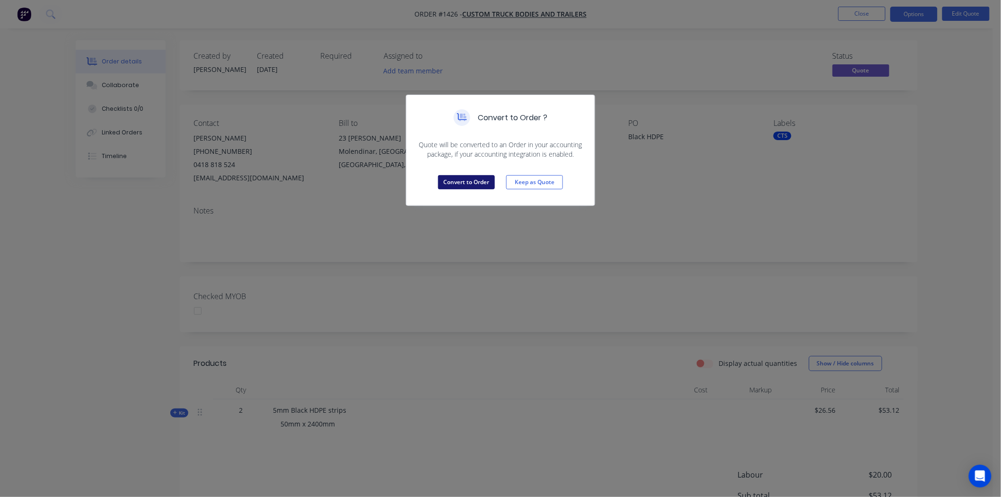
click at [467, 183] on button "Convert to Order" at bounding box center [466, 182] width 57 height 14
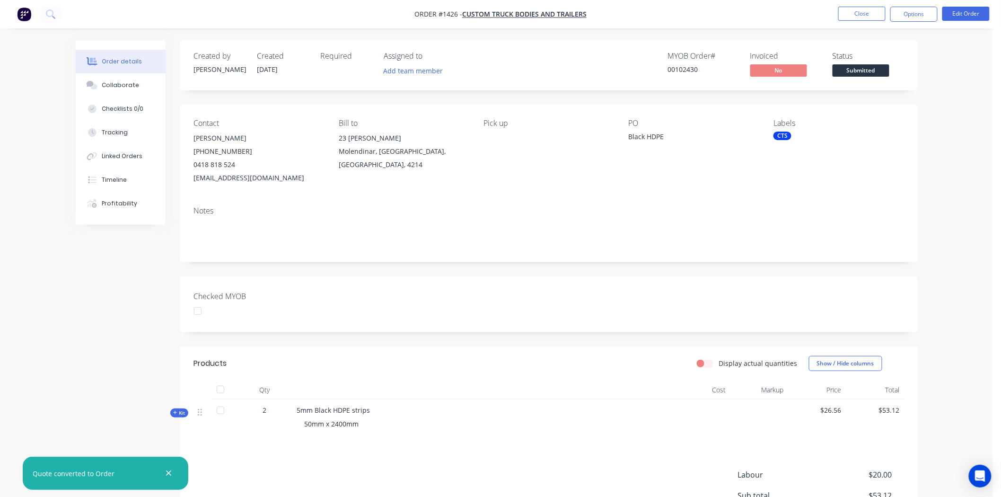
click at [200, 311] on div at bounding box center [197, 310] width 19 height 19
click at [860, 74] on span "Submitted" at bounding box center [860, 70] width 57 height 12
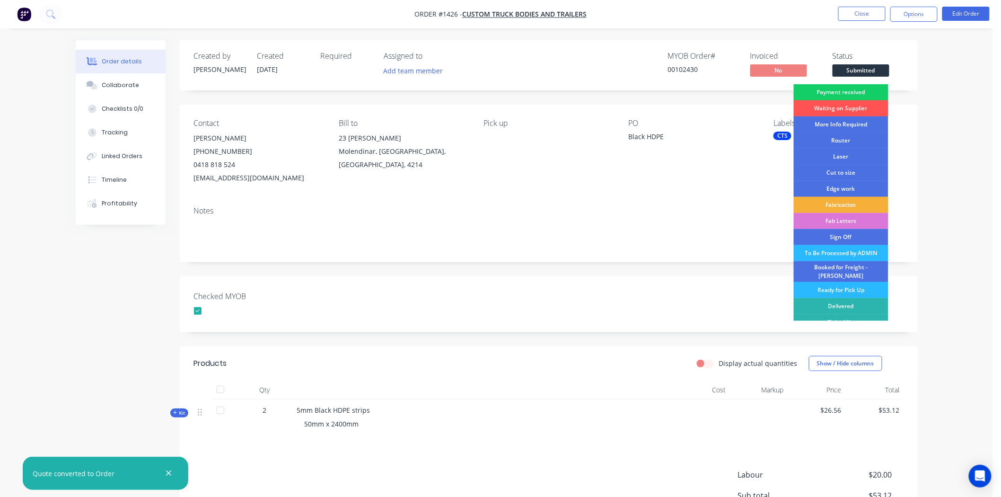
click at [862, 93] on div "Payment received" at bounding box center [840, 92] width 95 height 16
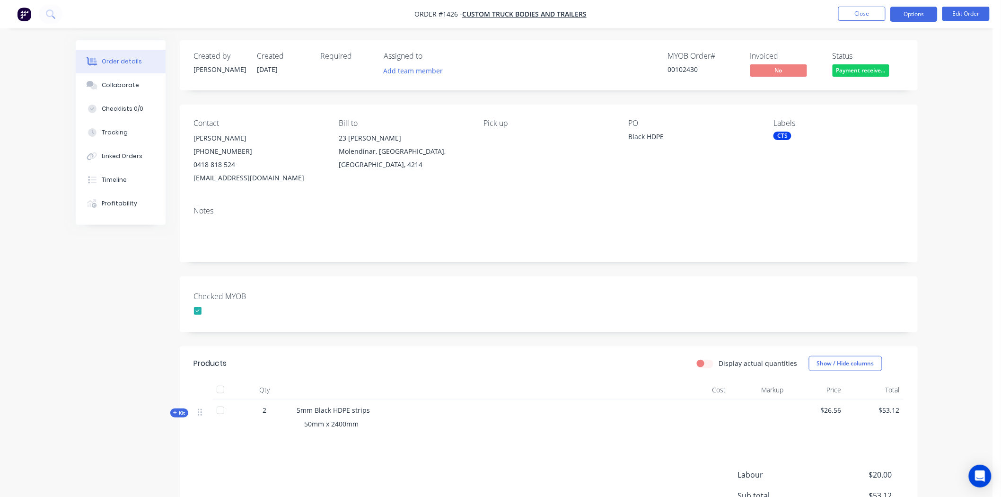
click at [912, 12] on button "Options" at bounding box center [913, 14] width 47 height 15
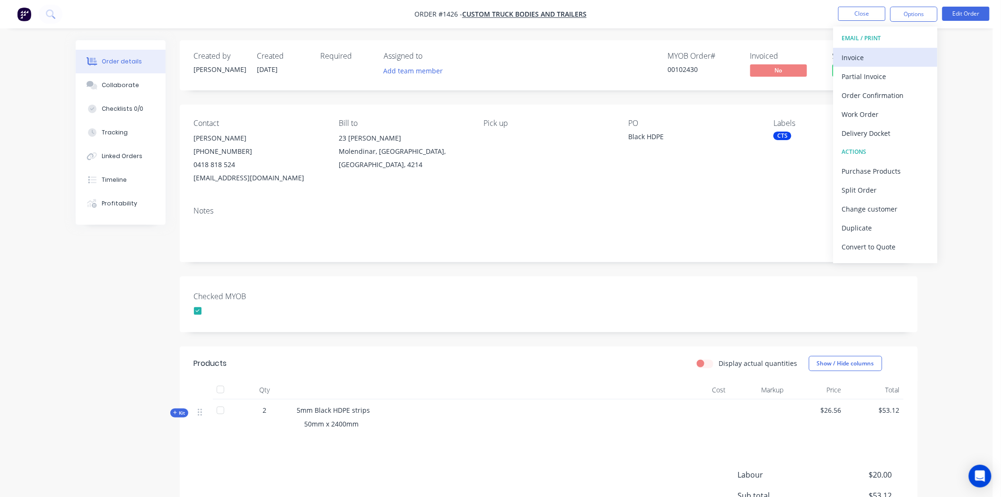
click at [853, 55] on div "Invoice" at bounding box center [885, 58] width 87 height 14
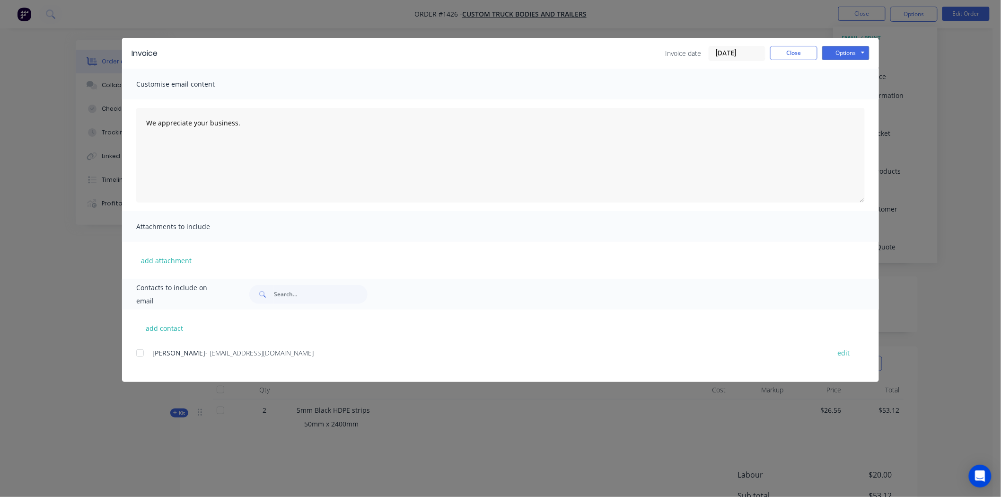
click at [743, 52] on input "[DATE]" at bounding box center [737, 53] width 56 height 14
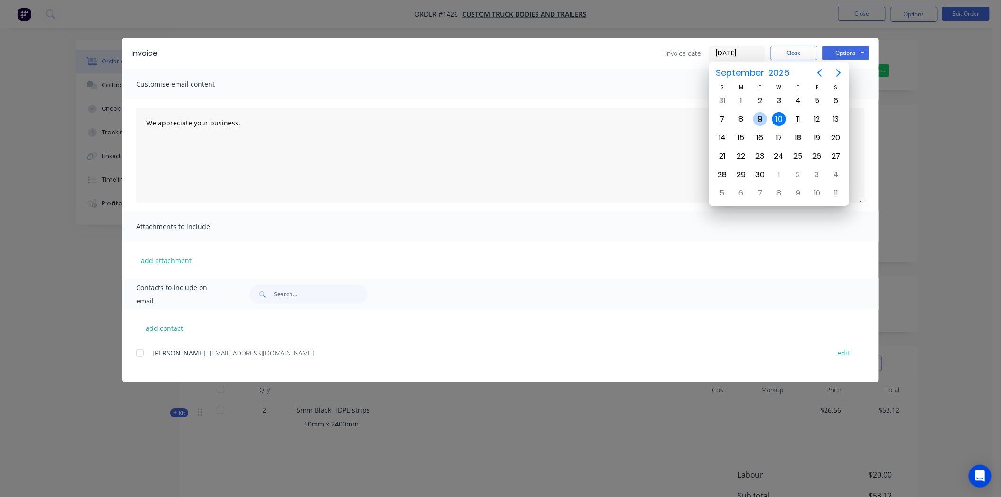
click at [763, 115] on div "9" at bounding box center [760, 119] width 14 height 14
type input "[DATE]"
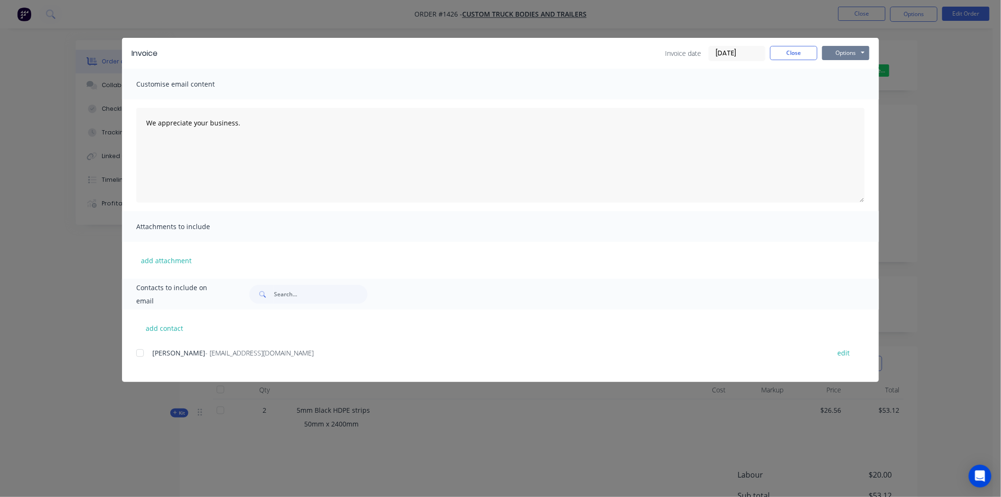
click at [836, 51] on button "Options" at bounding box center [845, 53] width 47 height 14
click at [850, 83] on button "Print" at bounding box center [852, 86] width 61 height 16
click at [792, 52] on button "Close" at bounding box center [793, 53] width 47 height 14
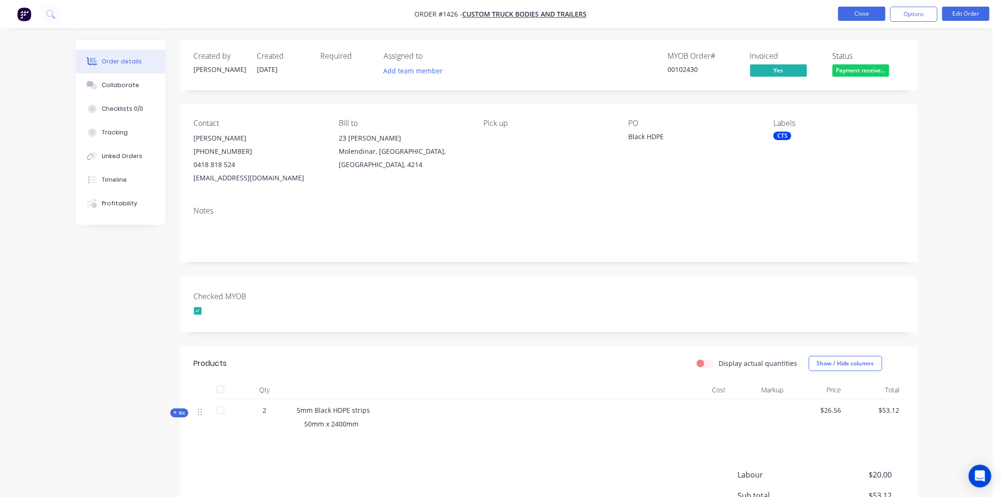
click at [852, 13] on button "Close" at bounding box center [861, 14] width 47 height 14
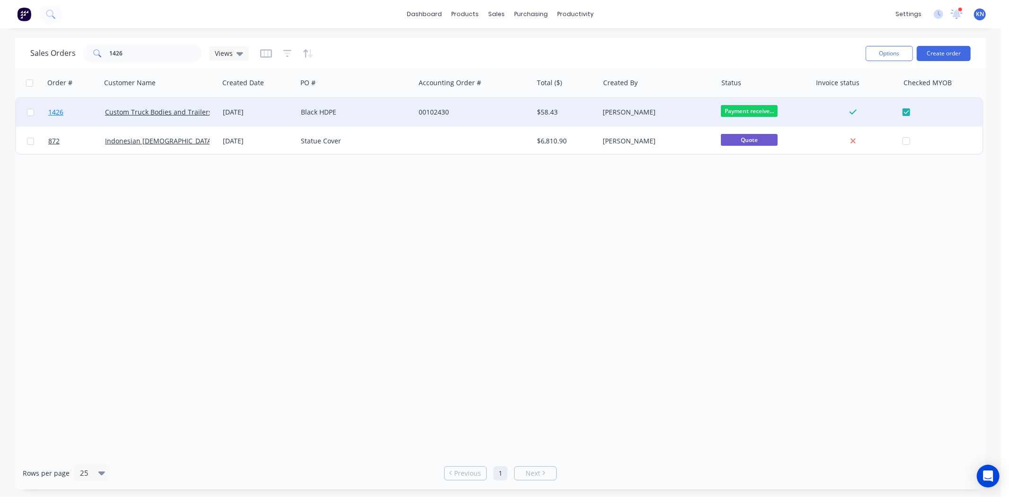
click at [81, 112] on link "1426" at bounding box center [76, 112] width 57 height 28
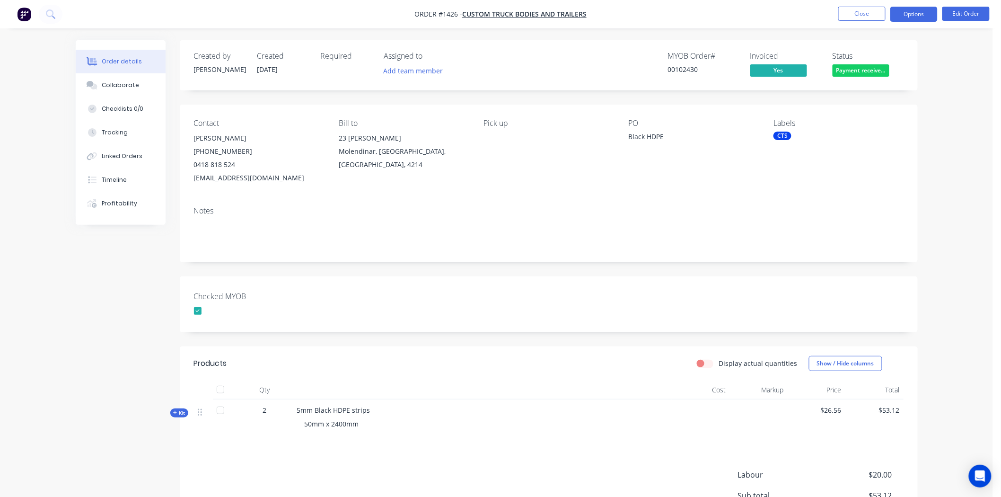
click at [921, 12] on button "Options" at bounding box center [913, 14] width 47 height 15
click at [469, 331] on div "Checked MYOB" at bounding box center [549, 304] width 738 height 56
click at [781, 138] on div "CTS" at bounding box center [782, 135] width 18 height 9
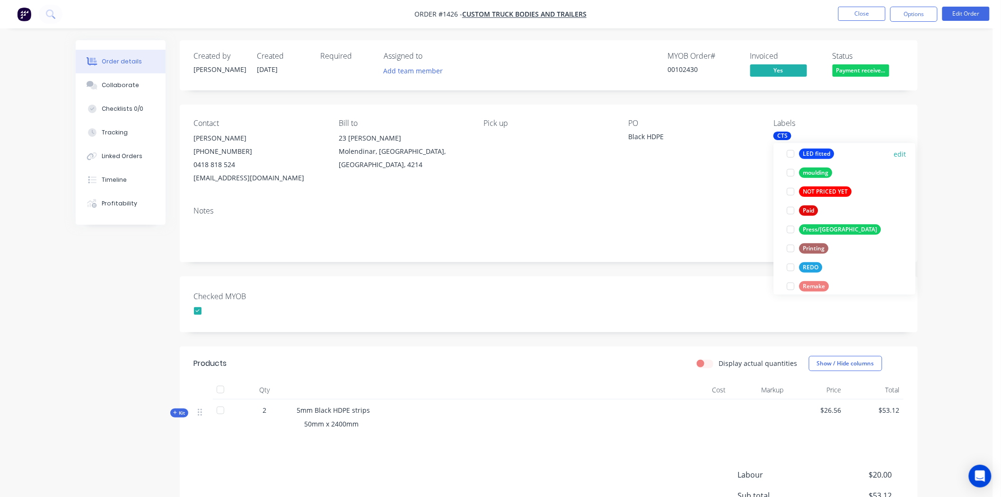
scroll to position [315, 0]
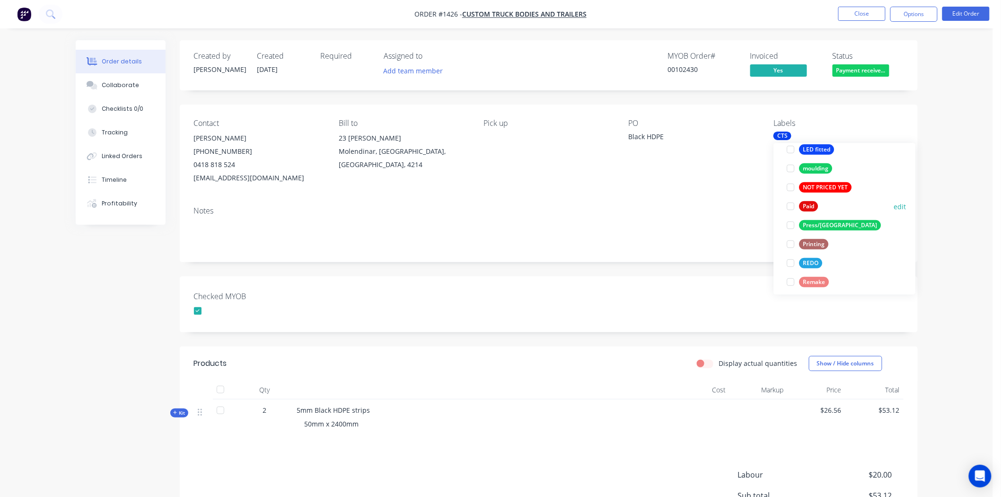
click at [790, 206] on div at bounding box center [790, 206] width 19 height 19
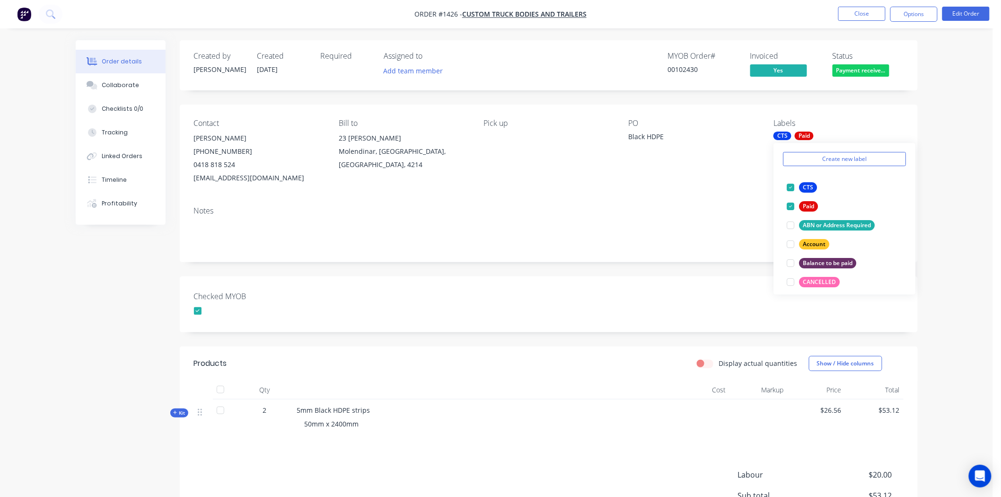
click at [650, 300] on div "Checked MYOB" at bounding box center [549, 304] width 738 height 56
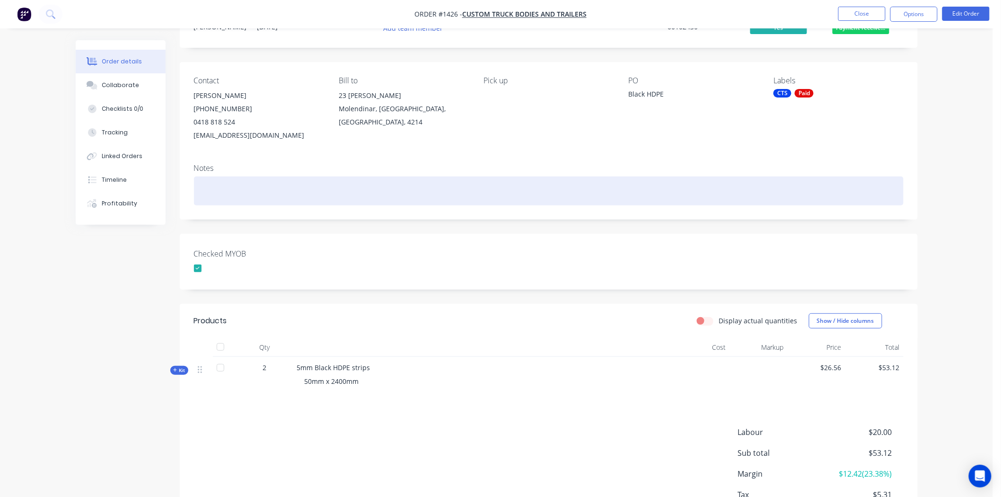
scroll to position [0, 0]
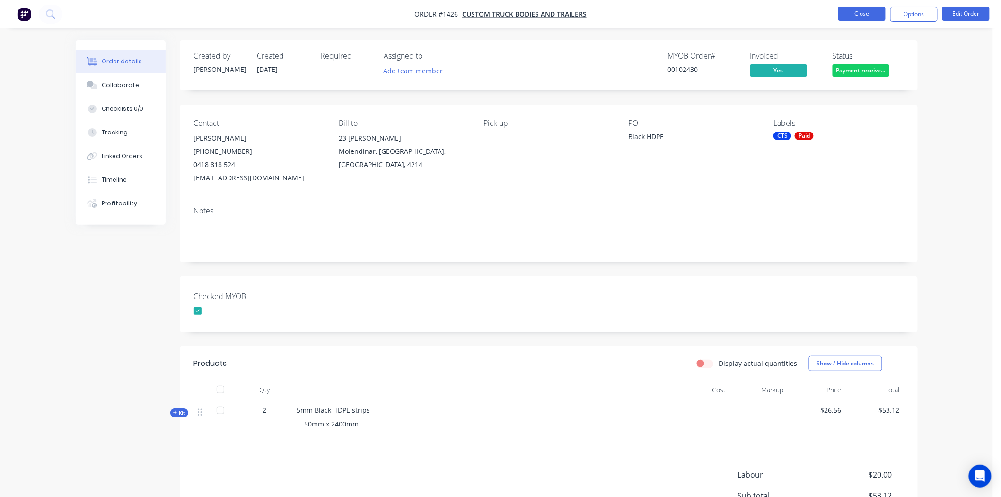
click at [859, 13] on button "Close" at bounding box center [861, 14] width 47 height 14
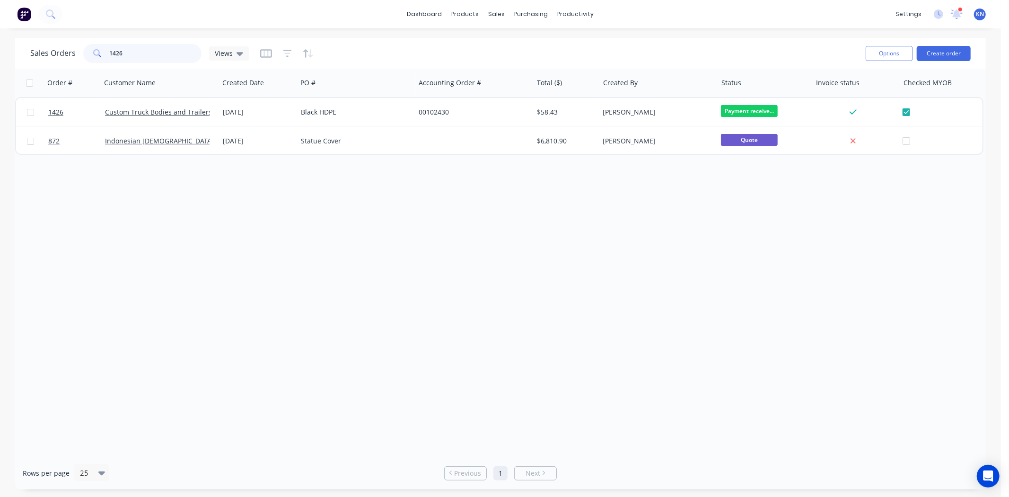
drag, startPoint x: 140, startPoint y: 54, endPoint x: 119, endPoint y: 41, distance: 25.1
click at [141, 53] on input "1426" at bounding box center [156, 53] width 92 height 19
type input "1"
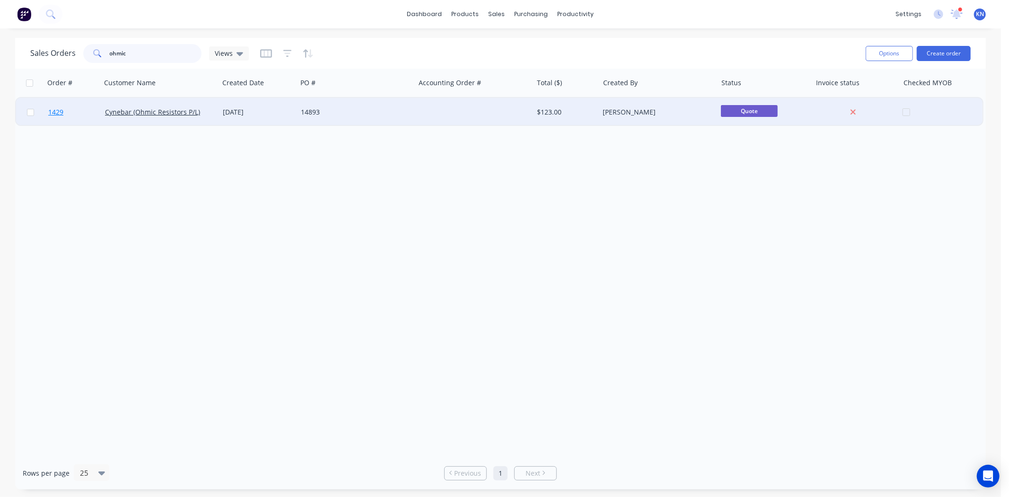
type input "ohmic"
click at [55, 109] on span "1429" at bounding box center [55, 111] width 15 height 9
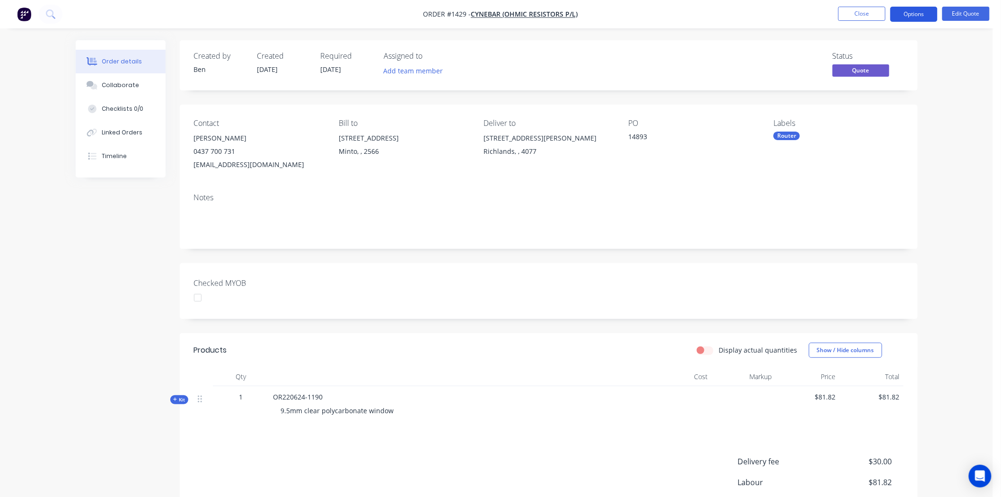
click at [924, 12] on button "Options" at bounding box center [913, 14] width 47 height 15
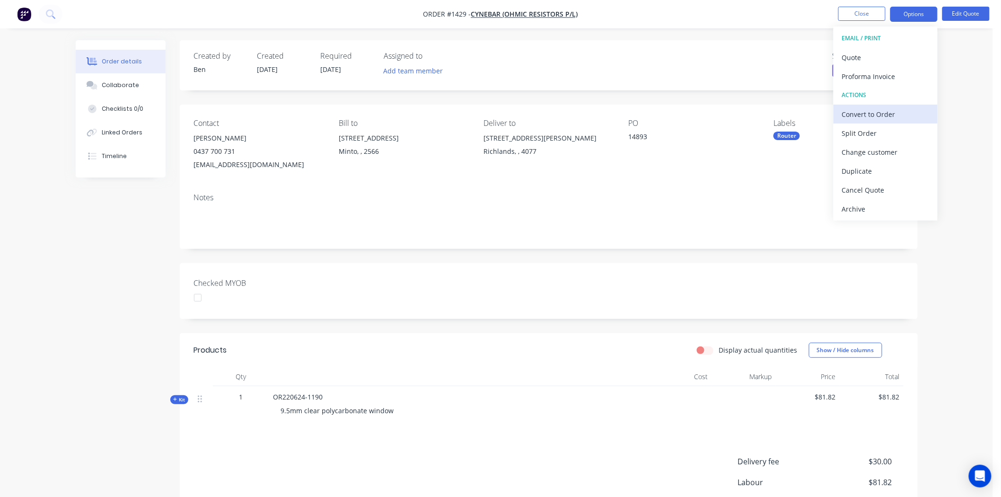
click at [866, 112] on div "Convert to Order" at bounding box center [885, 114] width 87 height 14
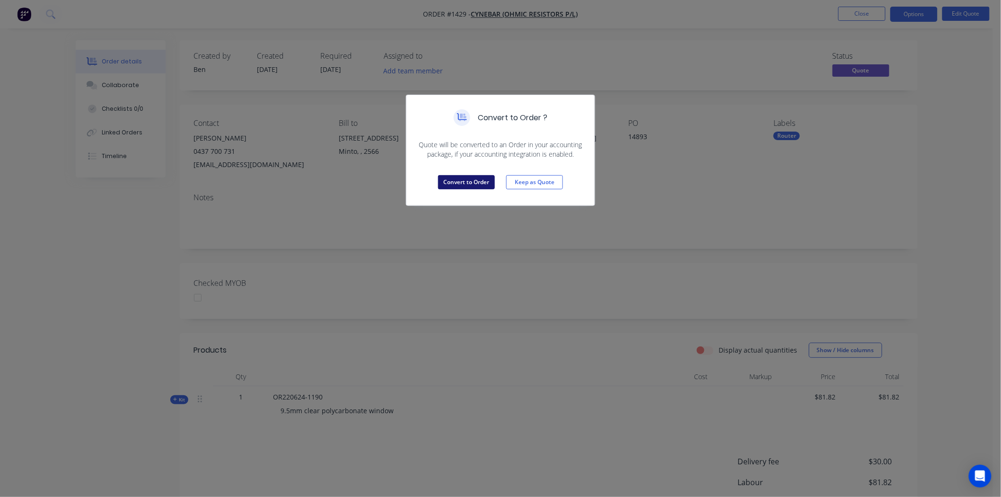
click at [461, 176] on button "Convert to Order" at bounding box center [466, 182] width 57 height 14
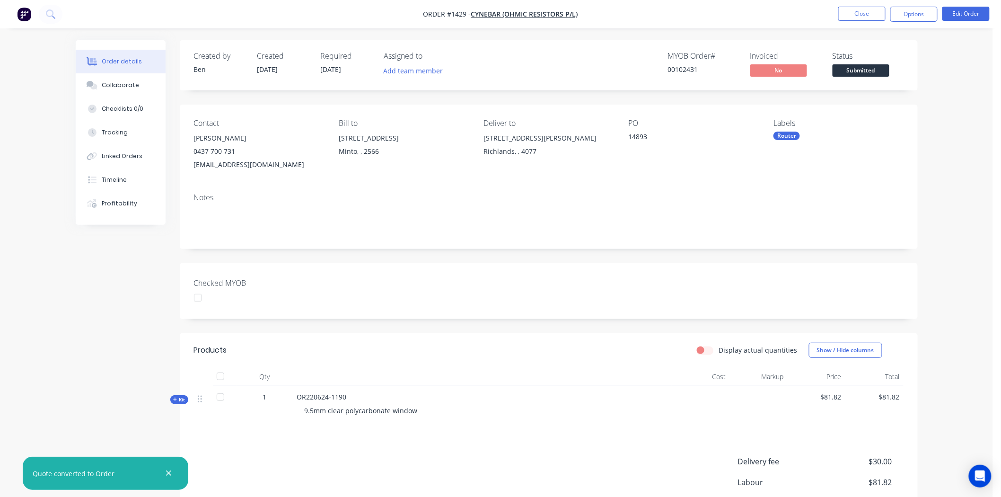
click at [196, 296] on div at bounding box center [197, 297] width 19 height 19
click at [919, 13] on button "Options" at bounding box center [913, 14] width 47 height 15
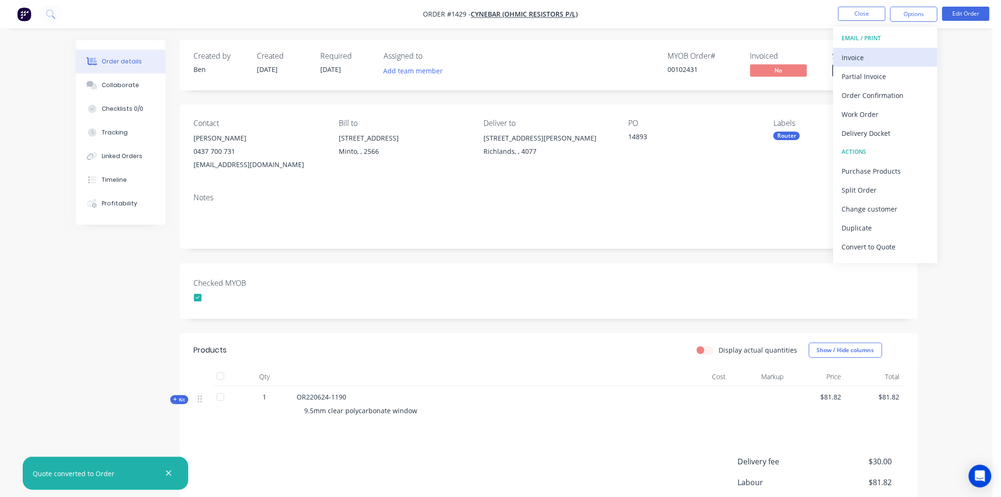
click at [862, 57] on div "Invoice" at bounding box center [885, 58] width 87 height 14
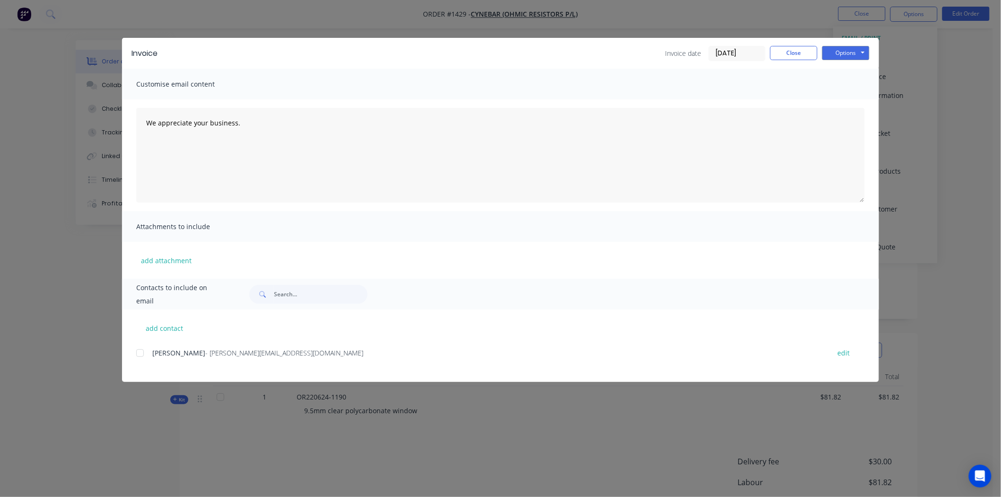
click at [741, 51] on input "[DATE]" at bounding box center [737, 53] width 56 height 14
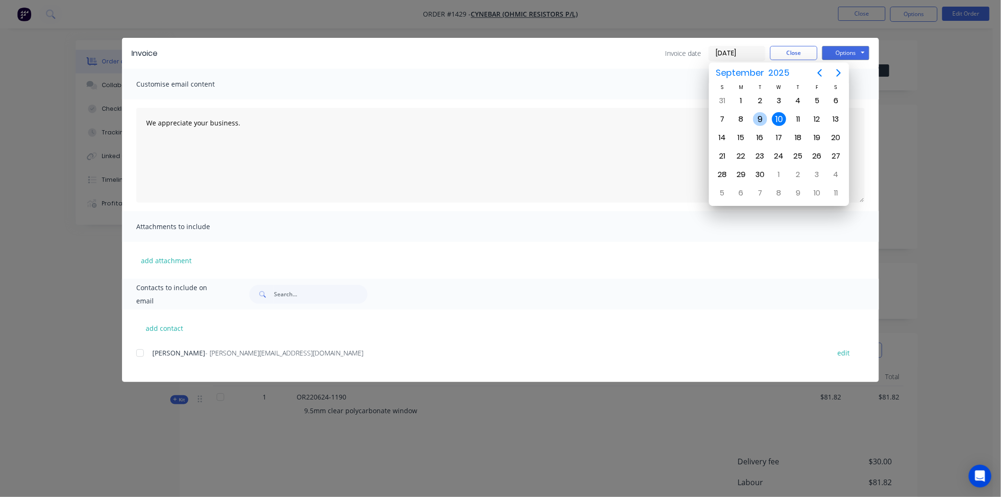
click at [763, 120] on div "9" at bounding box center [760, 119] width 14 height 14
type input "[DATE]"
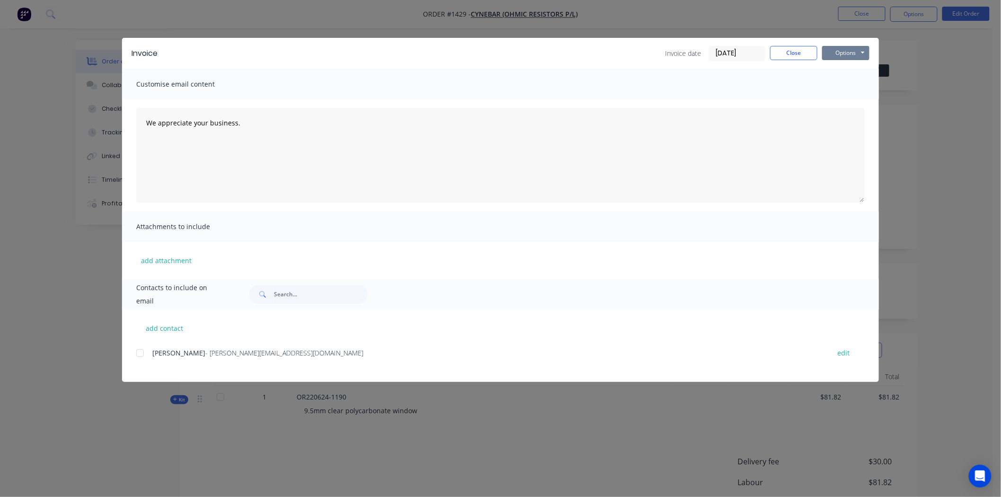
click at [847, 52] on button "Options" at bounding box center [845, 53] width 47 height 14
click at [845, 83] on button "Print" at bounding box center [852, 86] width 61 height 16
click at [800, 52] on button "Close" at bounding box center [793, 53] width 47 height 14
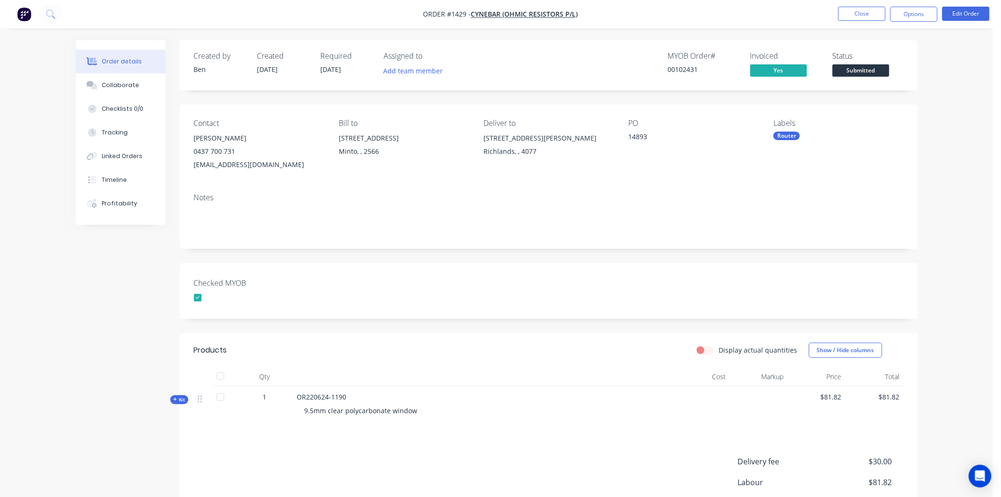
click at [861, 69] on span "Submitted" at bounding box center [860, 70] width 57 height 12
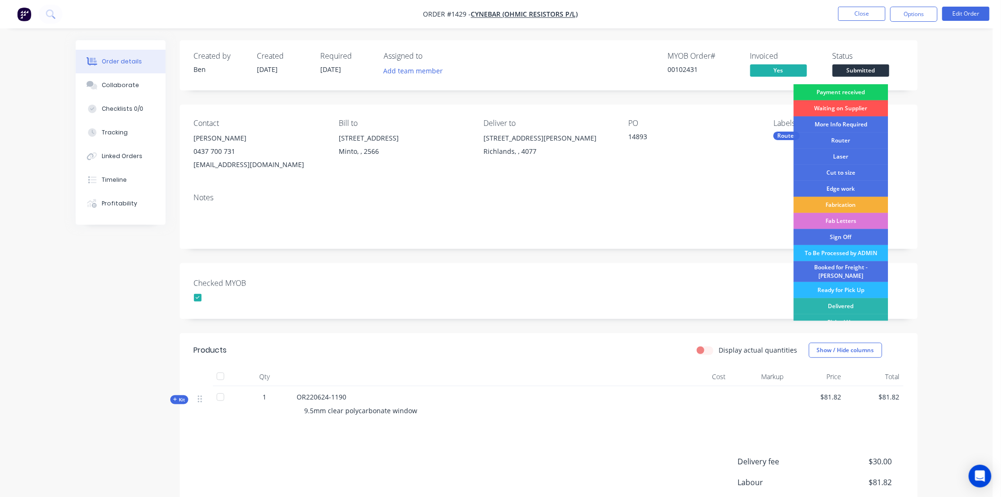
click at [859, 89] on div "Payment received" at bounding box center [840, 92] width 95 height 16
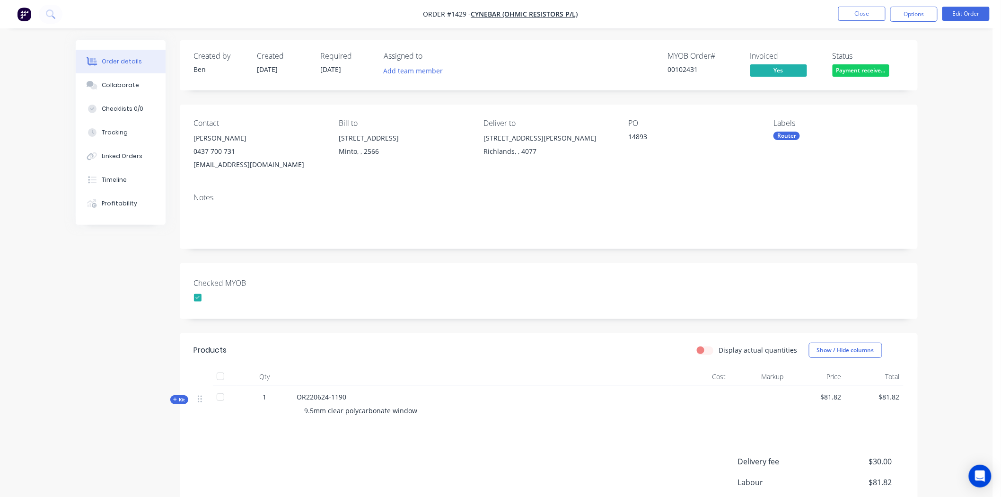
click at [797, 137] on div "Router" at bounding box center [786, 135] width 26 height 9
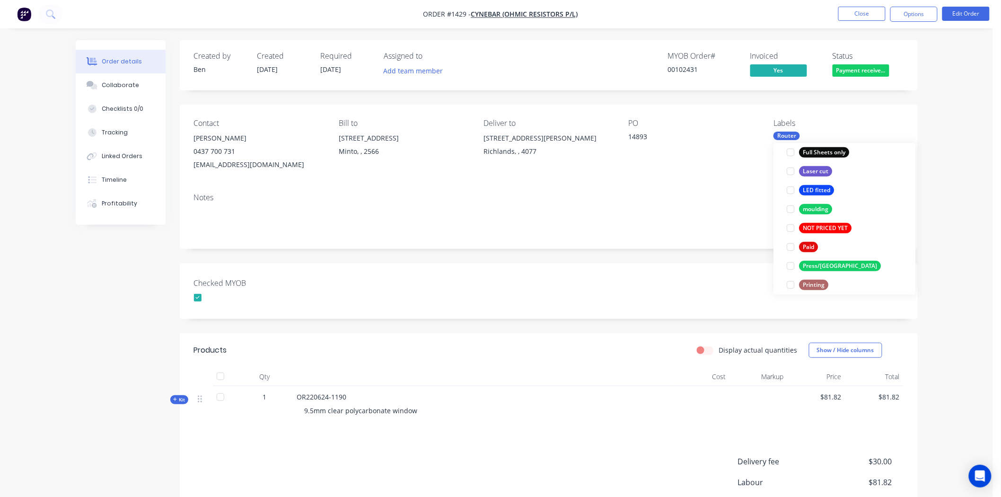
scroll to position [292, 0]
click at [789, 248] on div at bounding box center [790, 248] width 19 height 19
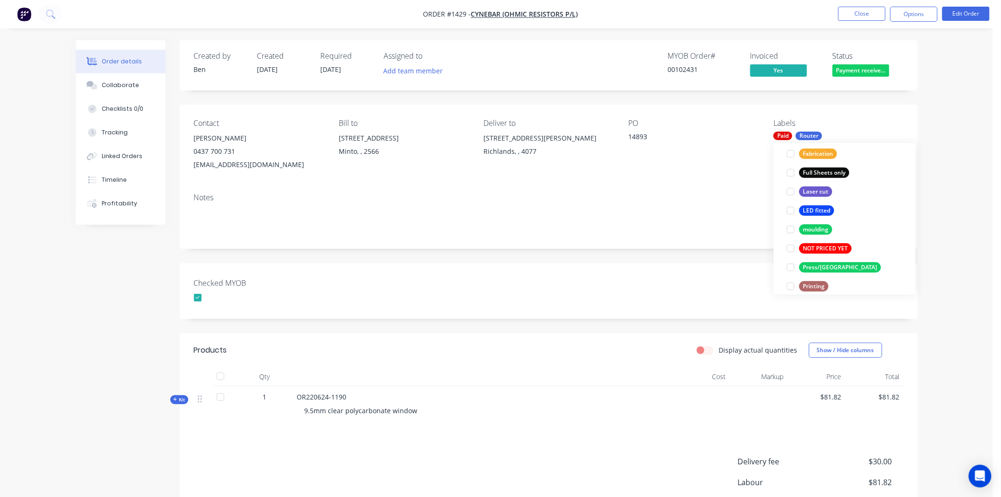
scroll to position [0, 0]
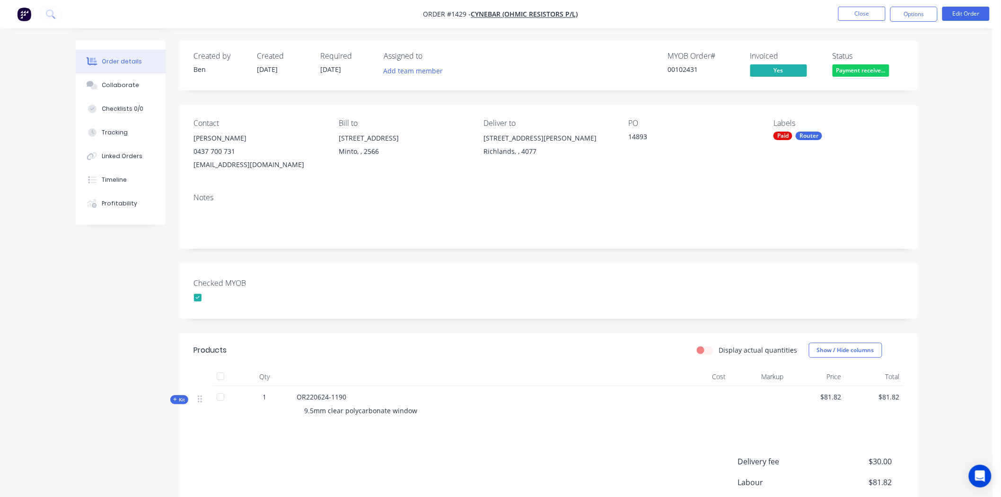
click at [646, 258] on div "Created by Ben Created 10/09/25 Required 09/09/25 Assigned to Add team member M…" at bounding box center [549, 320] width 738 height 560
click at [573, 291] on div "Checked MYOB" at bounding box center [549, 291] width 738 height 56
click at [852, 13] on button "Close" at bounding box center [861, 14] width 47 height 14
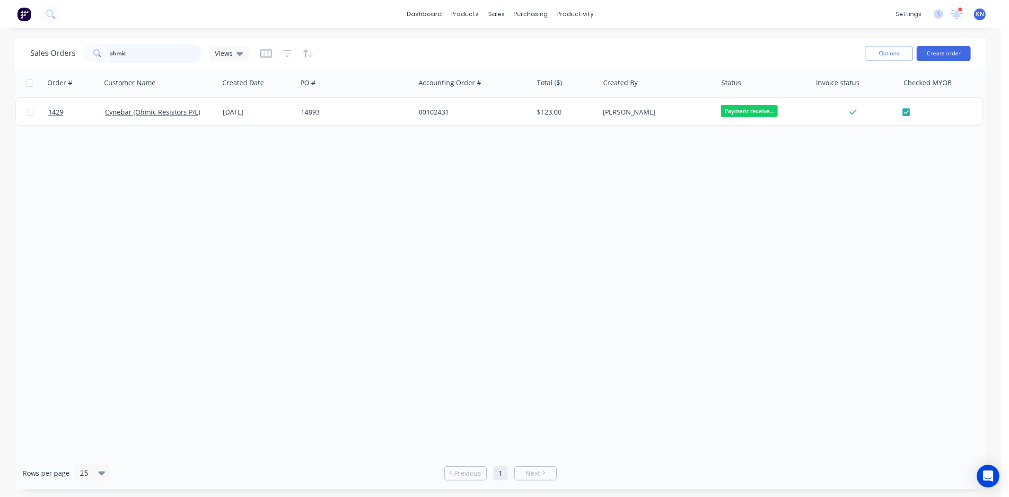
click at [178, 53] on input "ohmic" at bounding box center [156, 53] width 92 height 19
type input "o"
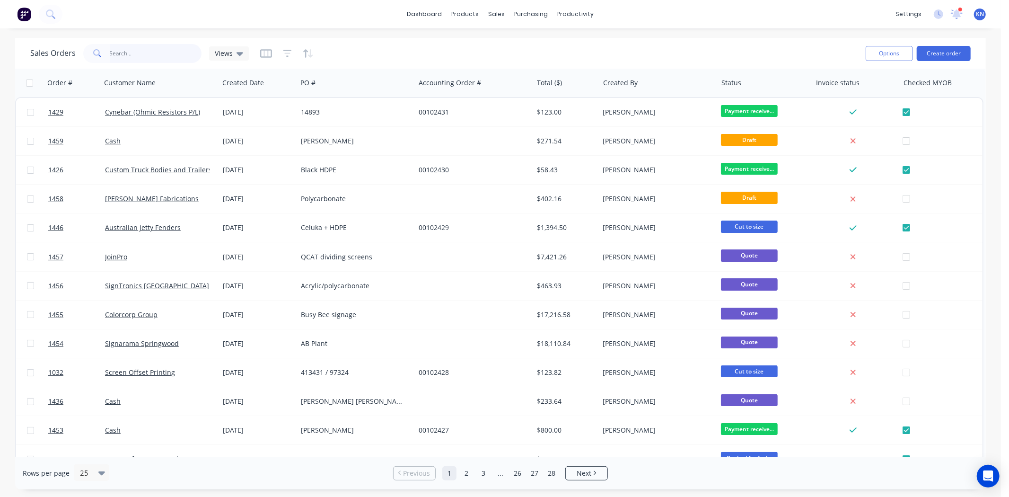
click at [139, 48] on input "text" at bounding box center [156, 53] width 92 height 19
type input "1451"
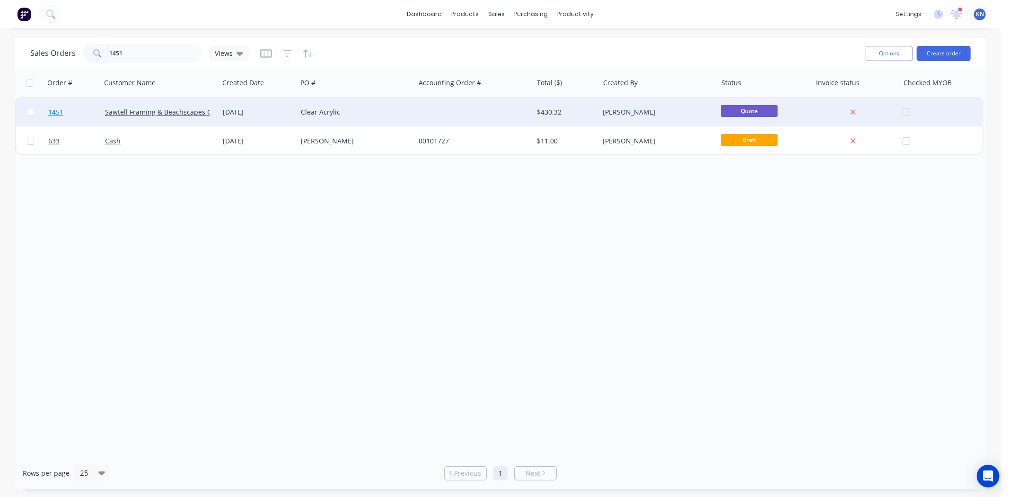
click at [56, 108] on span "1451" at bounding box center [55, 111] width 15 height 9
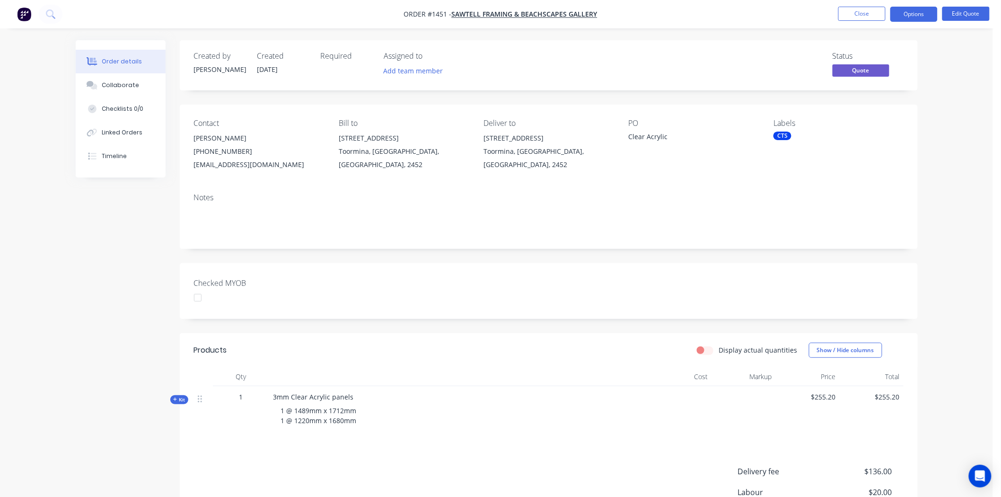
click at [781, 136] on div "CTS" at bounding box center [782, 135] width 18 height 9
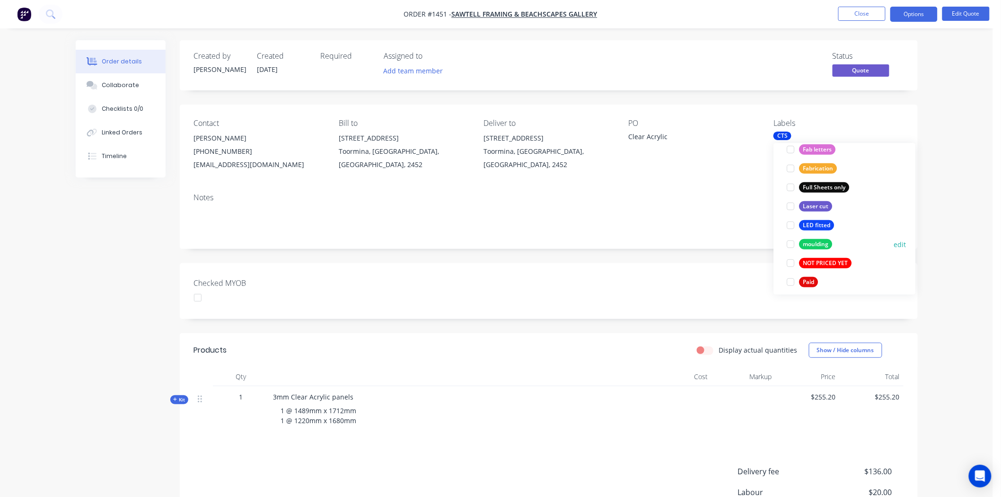
scroll to position [262, 0]
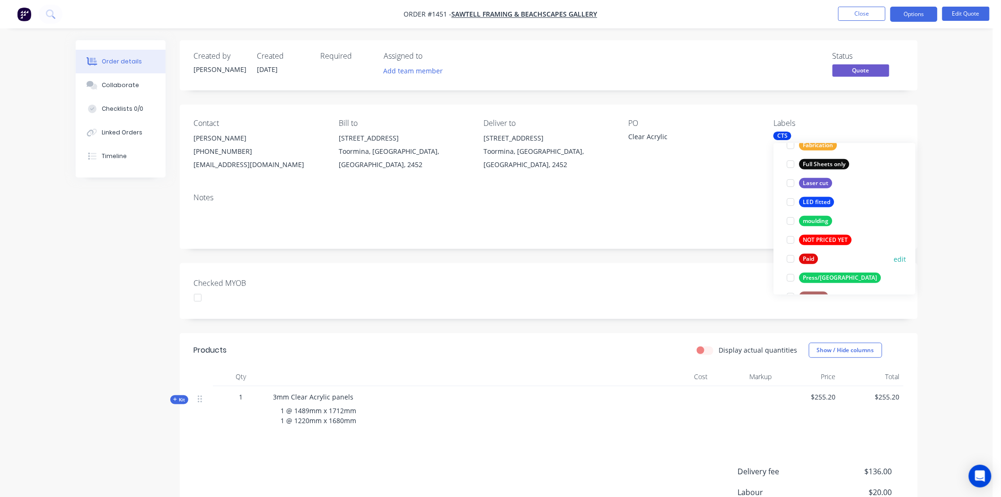
click at [790, 258] on div at bounding box center [790, 258] width 19 height 19
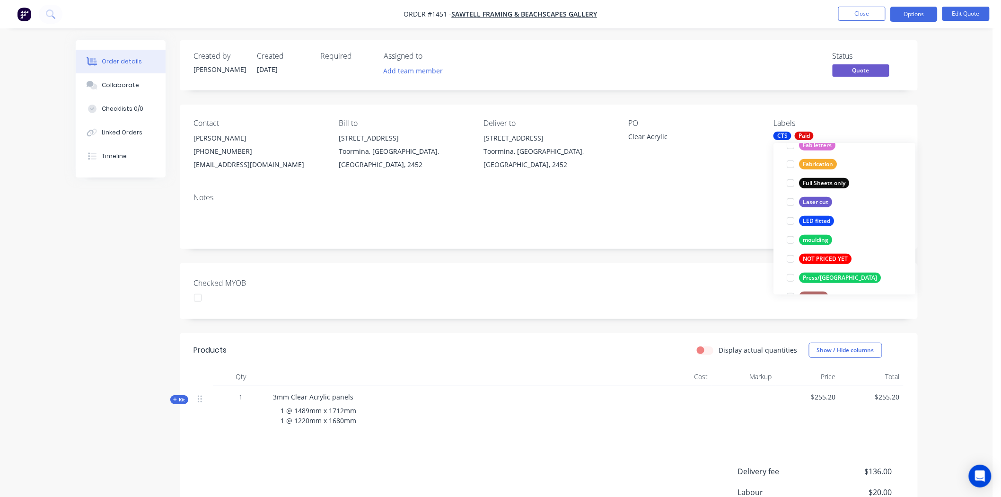
scroll to position [0, 0]
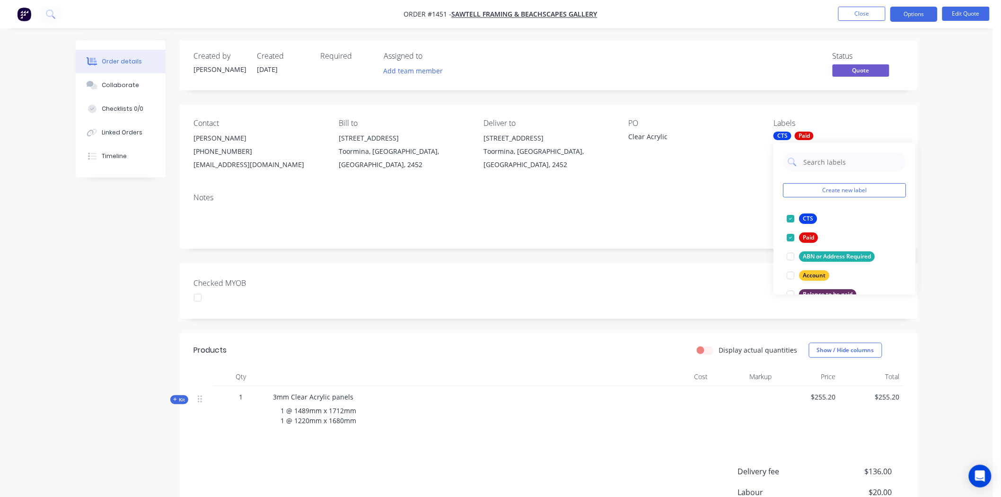
click at [535, 291] on div "Checked MYOB" at bounding box center [549, 291] width 738 height 56
click at [201, 297] on div at bounding box center [197, 297] width 19 height 19
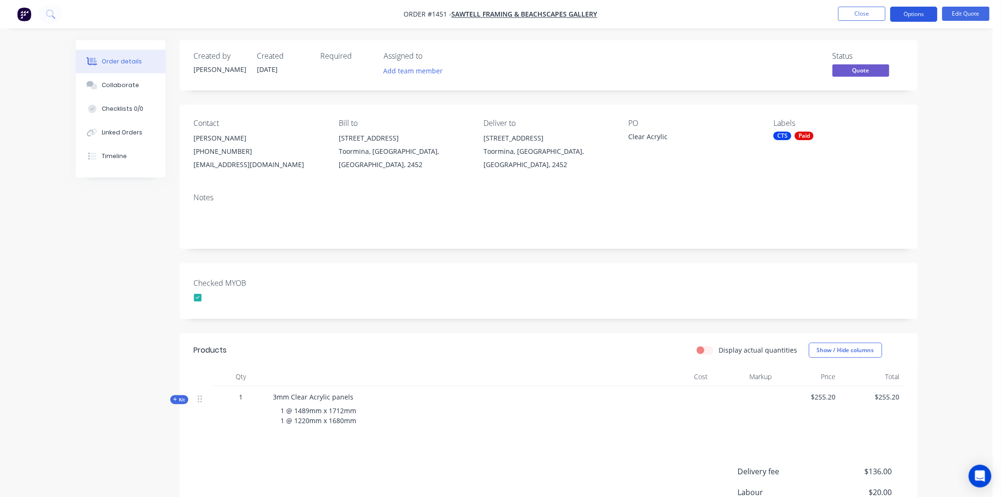
click at [908, 11] on button "Options" at bounding box center [913, 14] width 47 height 15
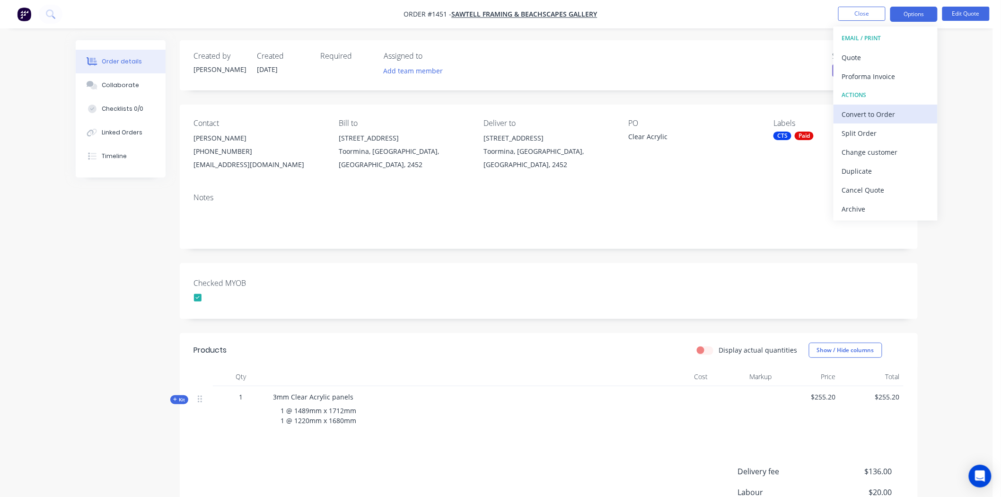
click at [892, 110] on div "Convert to Order" at bounding box center [885, 114] width 87 height 14
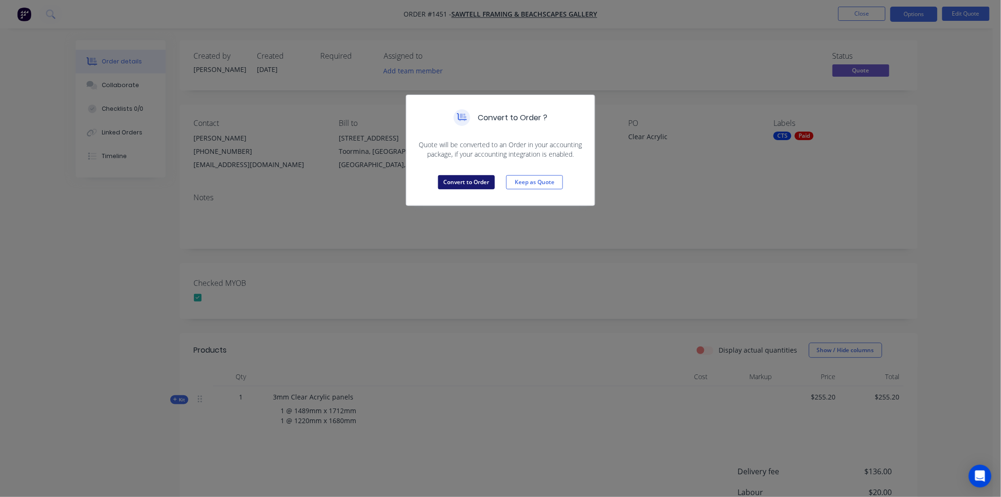
click at [471, 183] on button "Convert to Order" at bounding box center [466, 182] width 57 height 14
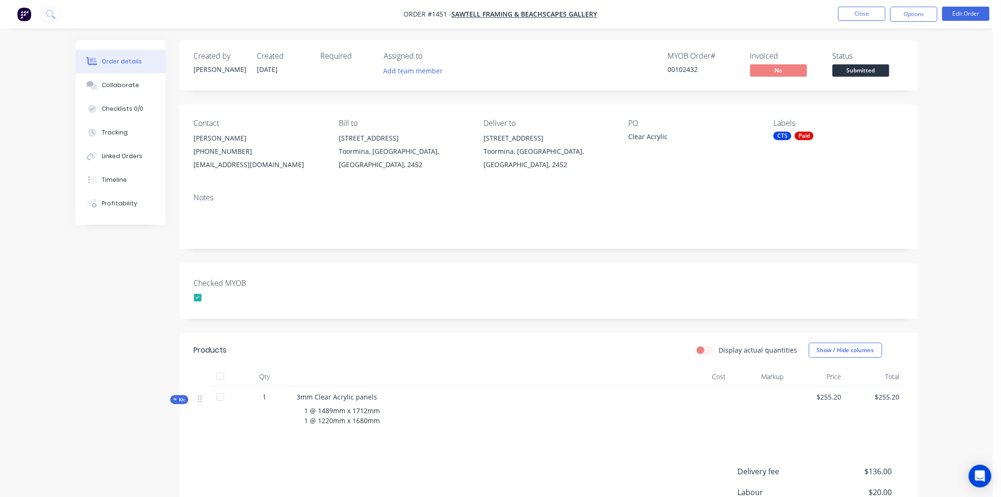
click at [865, 69] on span "Submitted" at bounding box center [860, 70] width 57 height 12
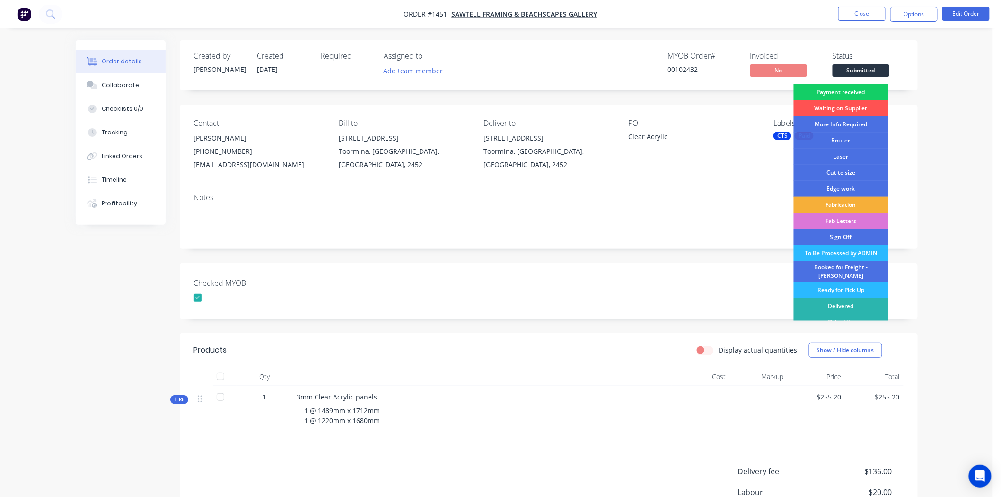
click at [862, 88] on div "Payment received" at bounding box center [840, 92] width 95 height 16
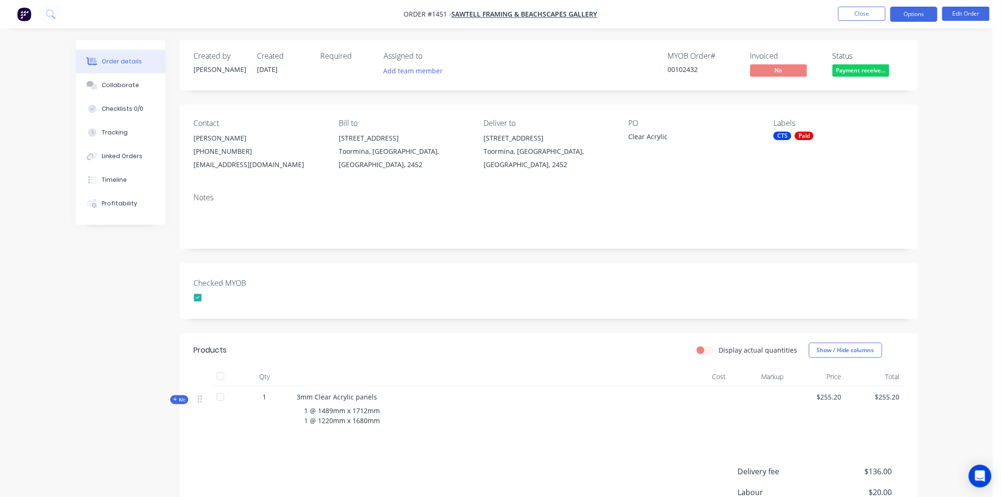
click at [918, 12] on button "Options" at bounding box center [913, 14] width 47 height 15
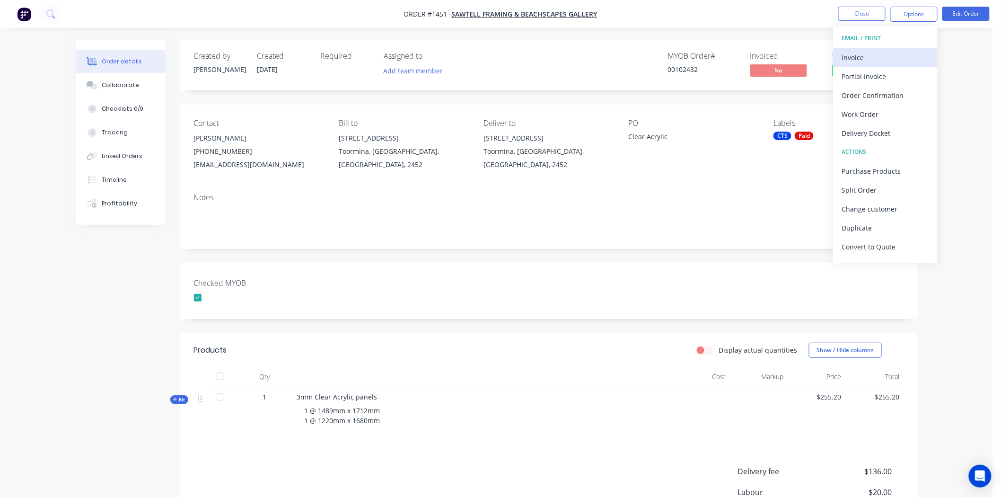
click at [864, 54] on div "Invoice" at bounding box center [885, 58] width 87 height 14
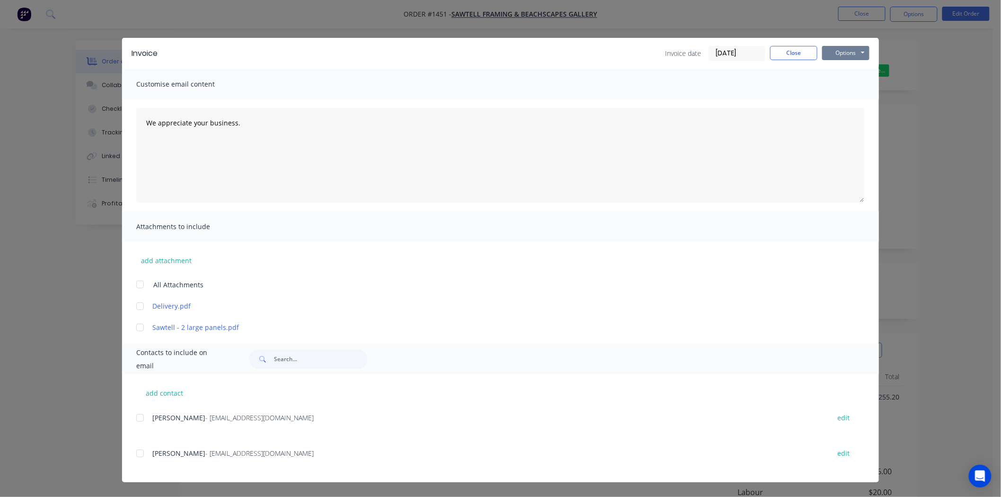
click at [844, 51] on button "Options" at bounding box center [845, 53] width 47 height 14
click at [837, 84] on button "Print" at bounding box center [852, 86] width 61 height 16
click at [741, 51] on input "10/09/25" at bounding box center [737, 53] width 56 height 14
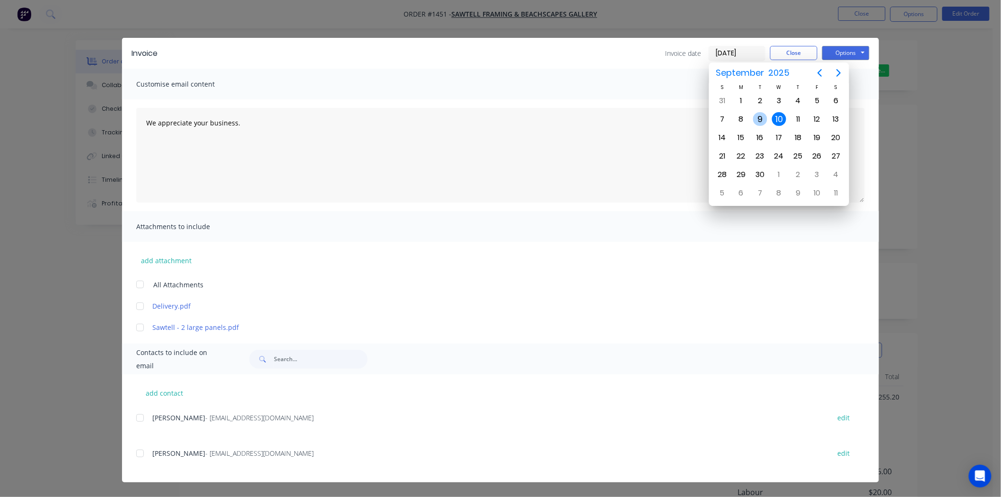
click at [755, 116] on div "9" at bounding box center [760, 119] width 14 height 14
type input "[DATE]"
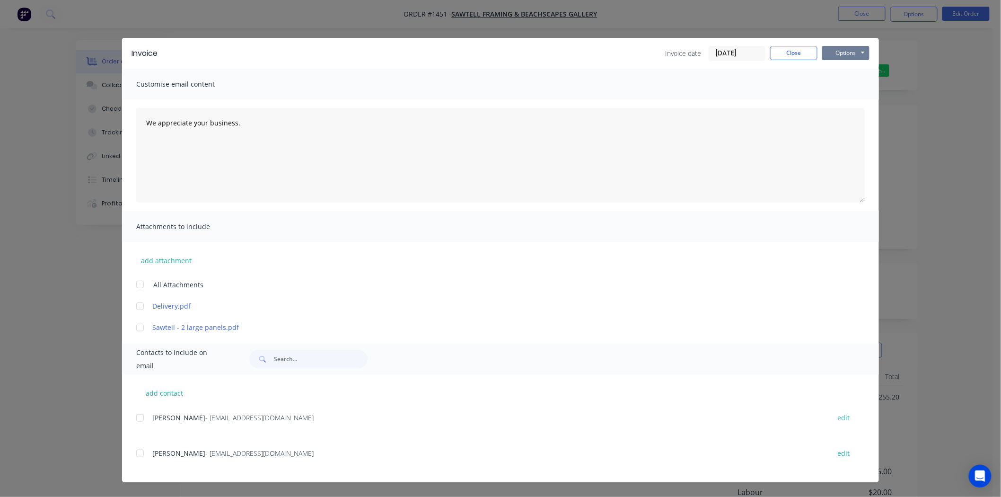
click at [840, 51] on button "Options" at bounding box center [845, 53] width 47 height 14
click at [861, 84] on button "Print" at bounding box center [852, 86] width 61 height 16
click at [800, 53] on button "Close" at bounding box center [793, 53] width 47 height 14
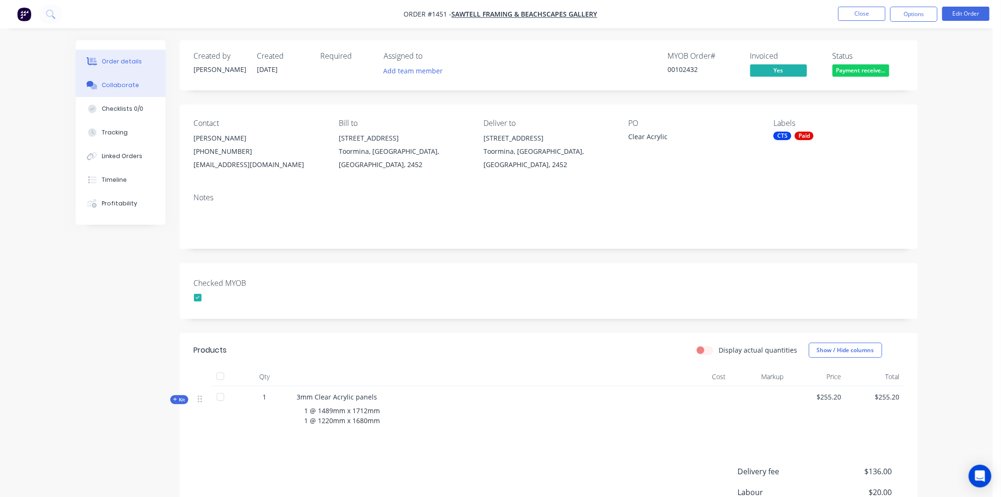
click at [118, 87] on div "Collaborate" at bounding box center [120, 85] width 37 height 9
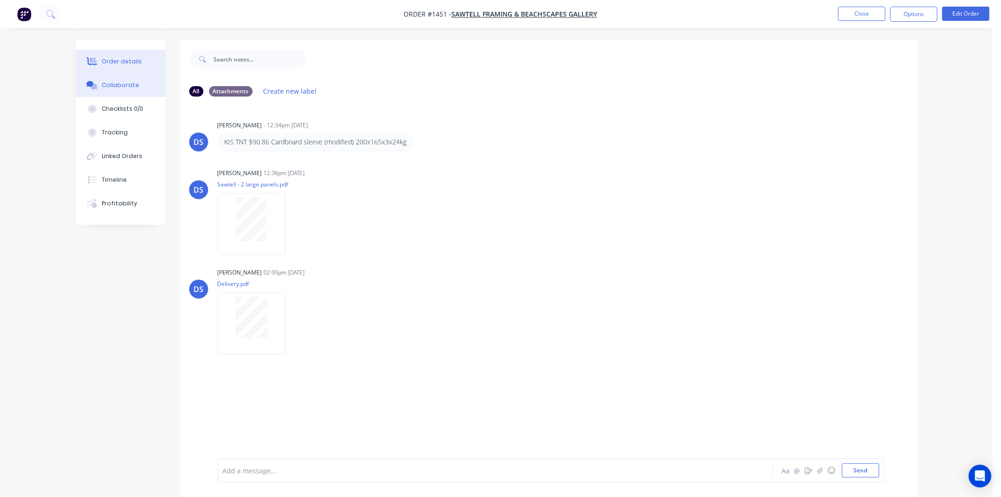
click at [124, 59] on div "Order details" at bounding box center [122, 61] width 40 height 9
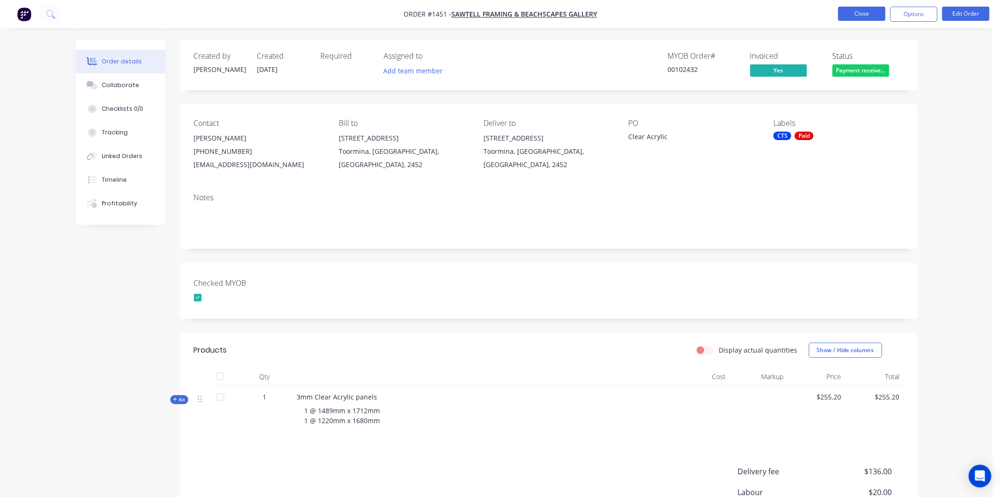
click at [865, 13] on button "Close" at bounding box center [861, 14] width 47 height 14
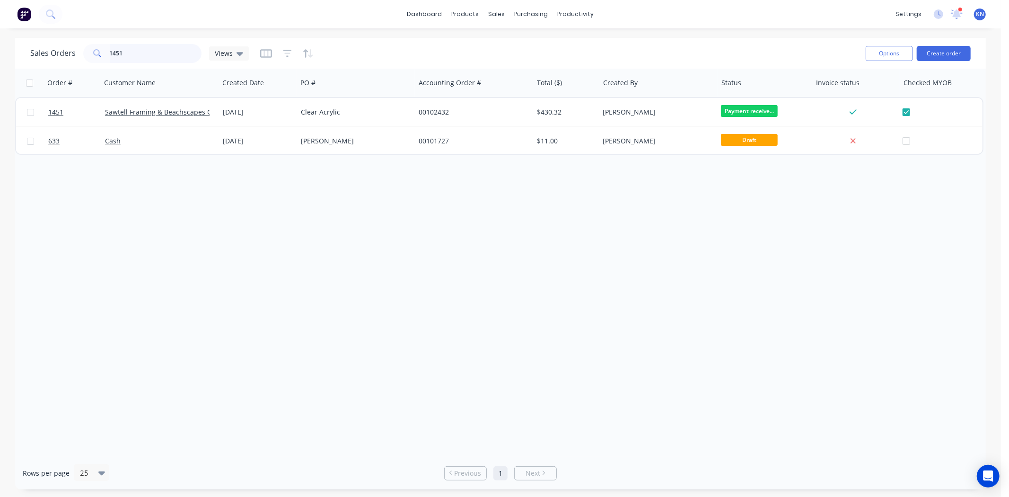
click at [148, 47] on input "1451" at bounding box center [156, 53] width 92 height 19
type input "1"
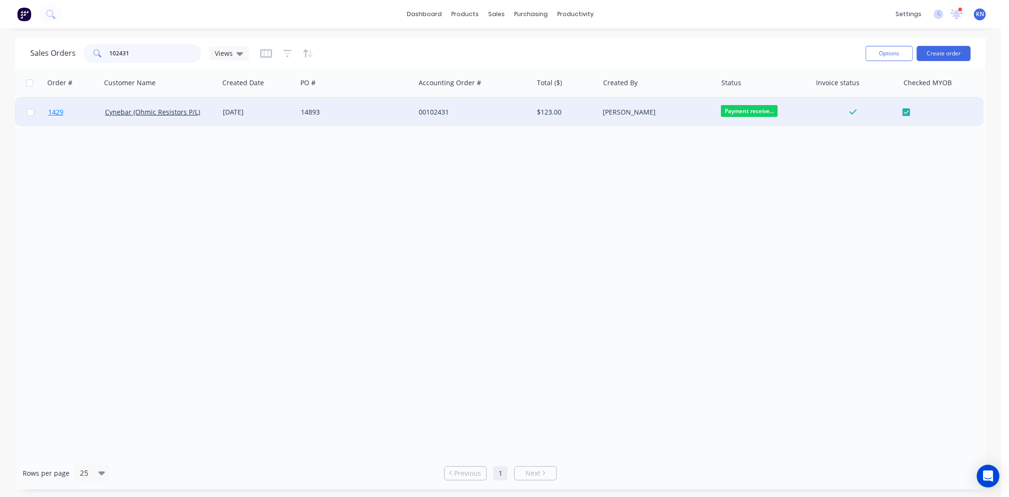
type input "102431"
click at [60, 112] on span "1429" at bounding box center [55, 111] width 15 height 9
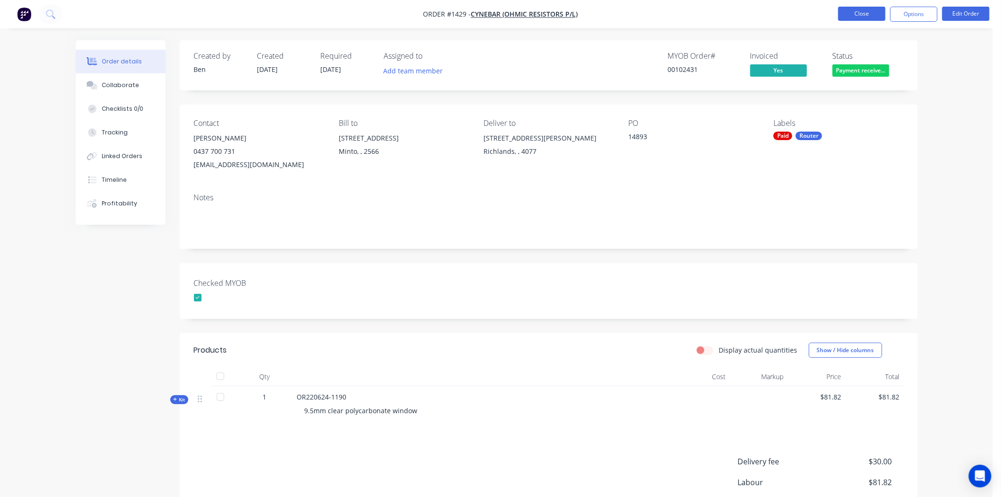
click at [877, 15] on button "Close" at bounding box center [861, 14] width 47 height 14
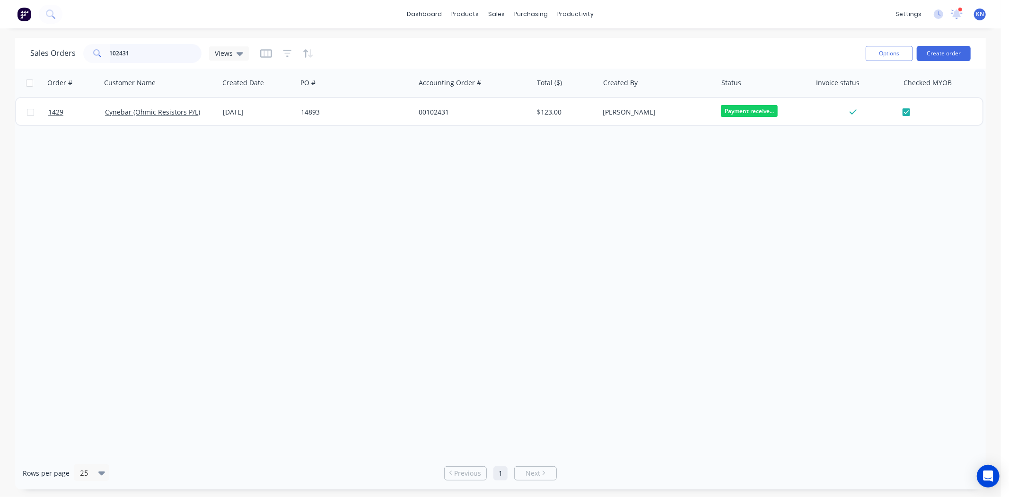
click at [153, 47] on input "102431" at bounding box center [156, 53] width 92 height 19
type input "1"
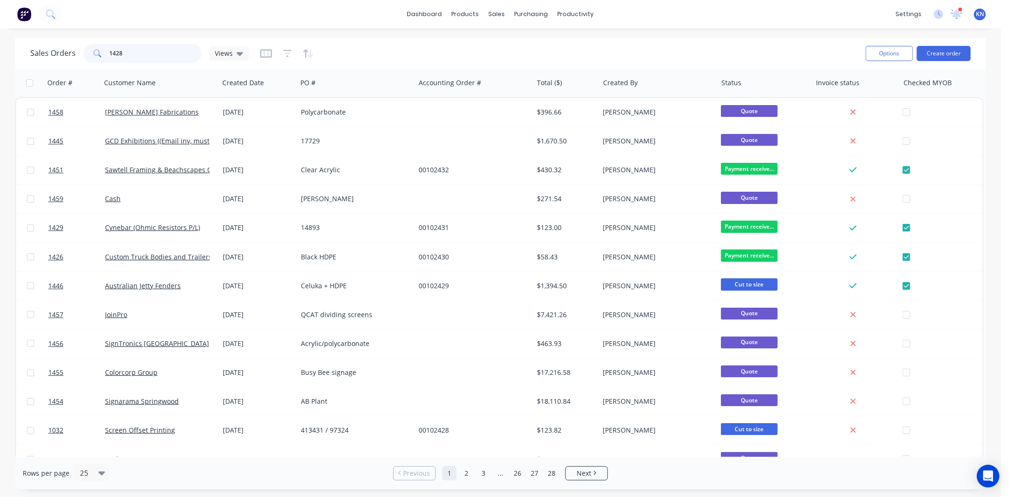
type input "1428"
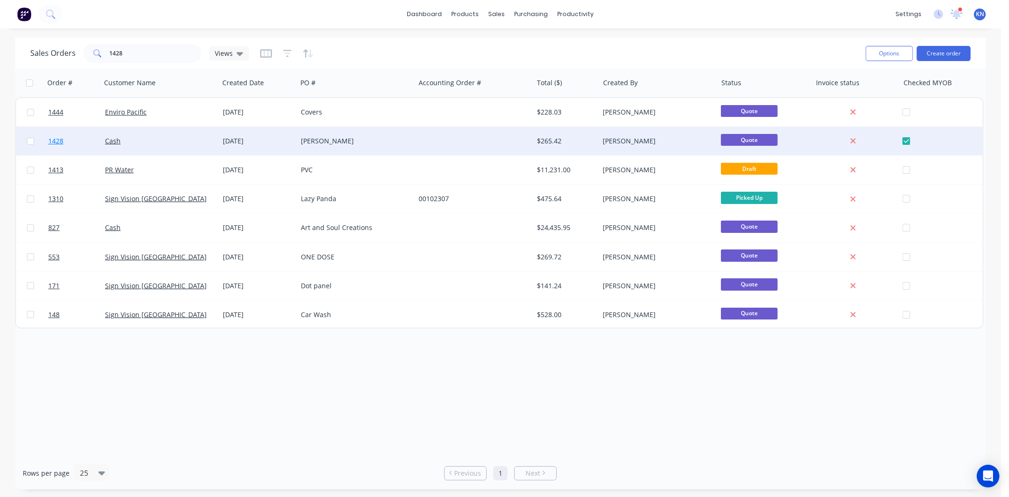
click at [57, 139] on span "1428" at bounding box center [55, 140] width 15 height 9
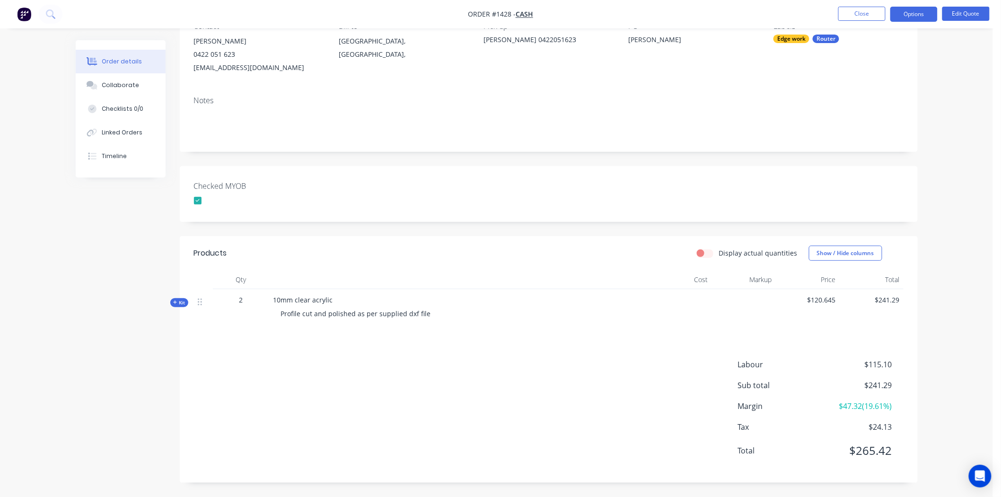
scroll to position [97, 0]
click at [176, 300] on icon at bounding box center [175, 302] width 4 height 5
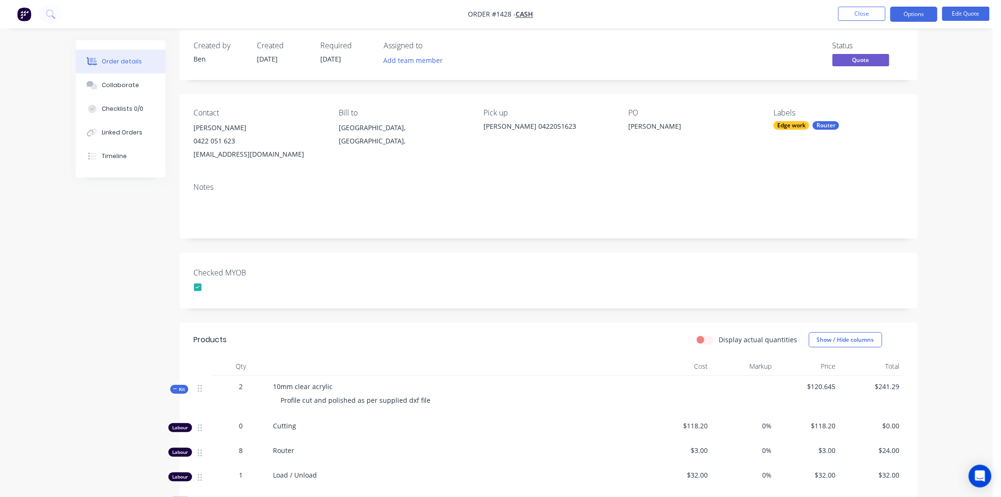
scroll to position [0, 0]
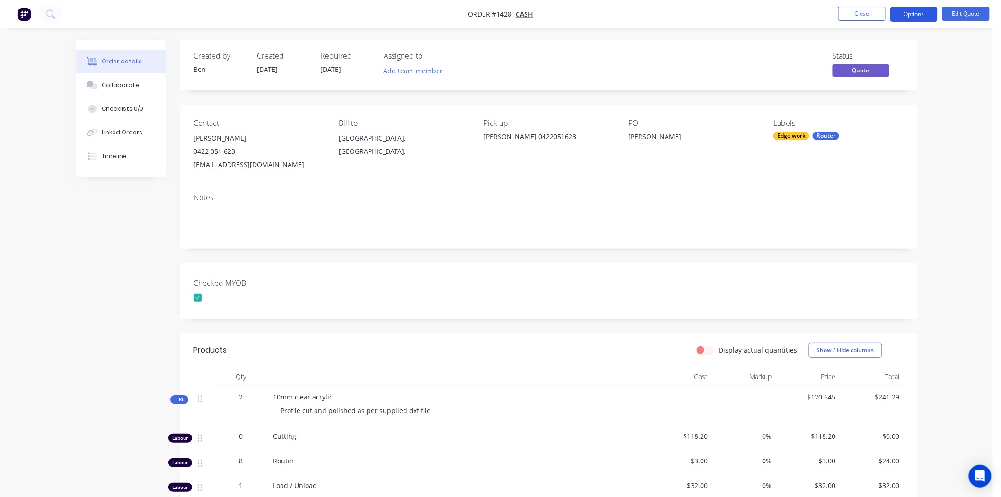
click at [918, 8] on button "Options" at bounding box center [913, 14] width 47 height 15
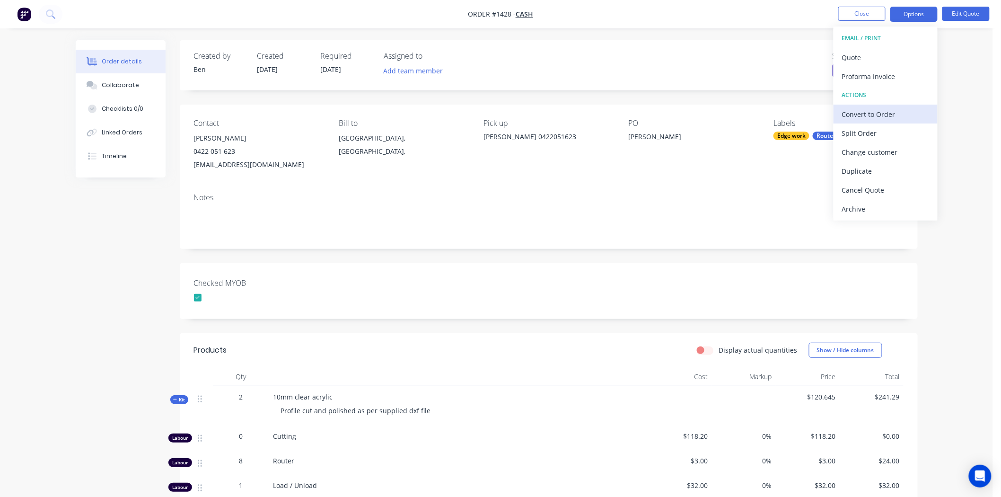
click at [888, 112] on div "Convert to Order" at bounding box center [885, 114] width 87 height 14
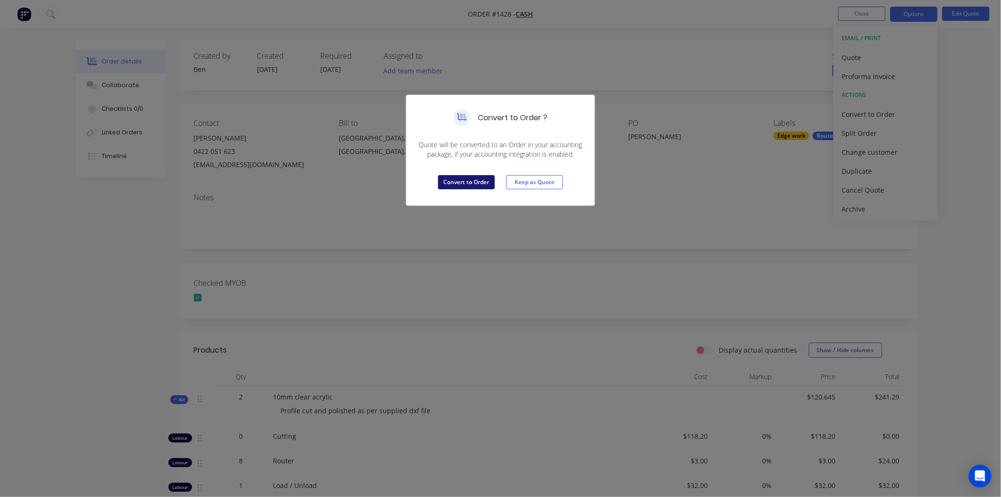
click at [461, 178] on button "Convert to Order" at bounding box center [466, 182] width 57 height 14
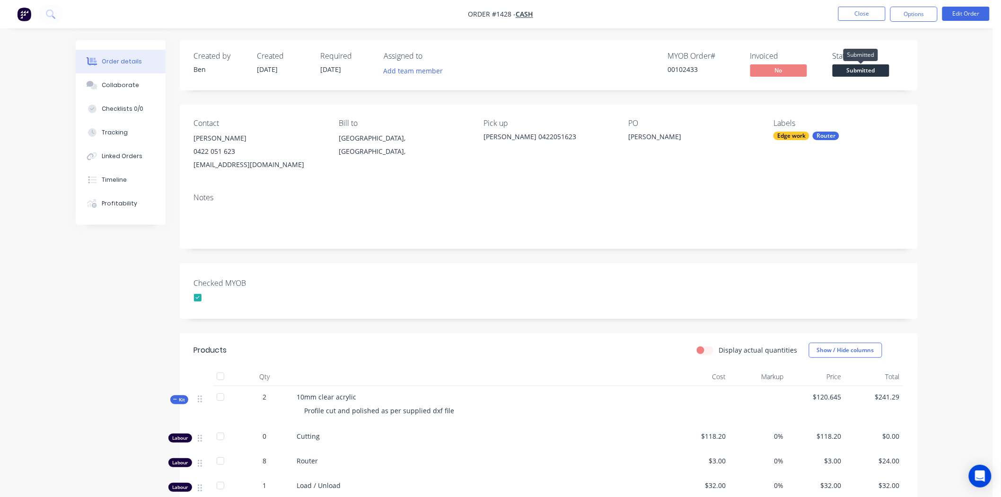
click at [881, 73] on span "Submitted" at bounding box center [860, 70] width 57 height 12
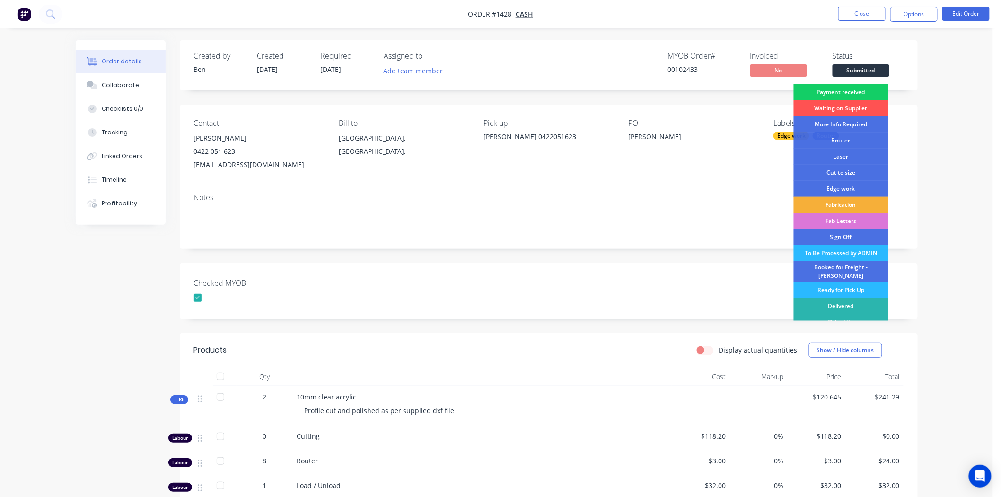
click at [854, 91] on div "Payment received" at bounding box center [840, 92] width 95 height 16
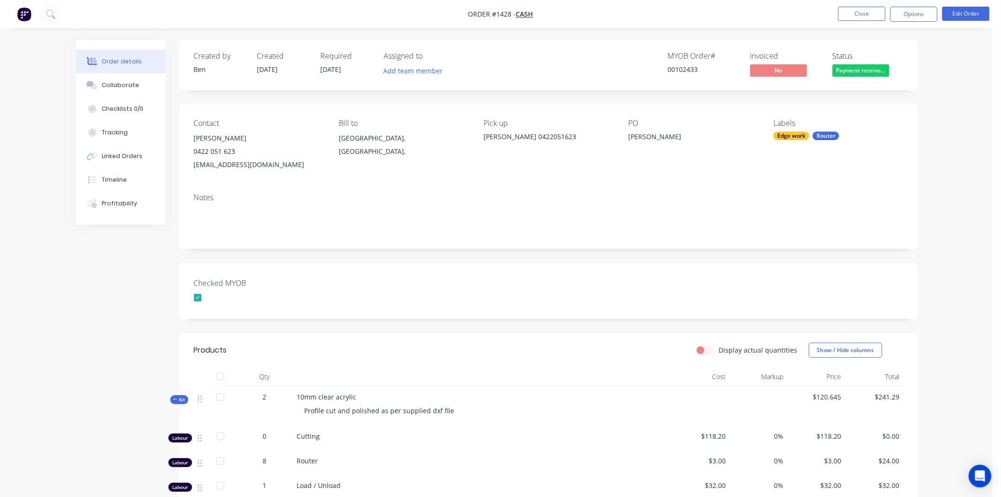
click at [815, 135] on div "Router" at bounding box center [825, 135] width 26 height 9
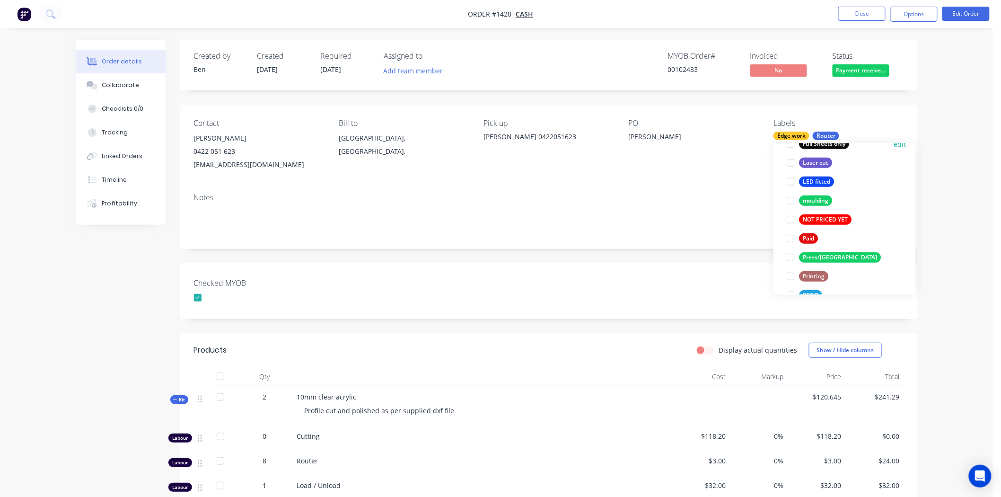
scroll to position [315, 0]
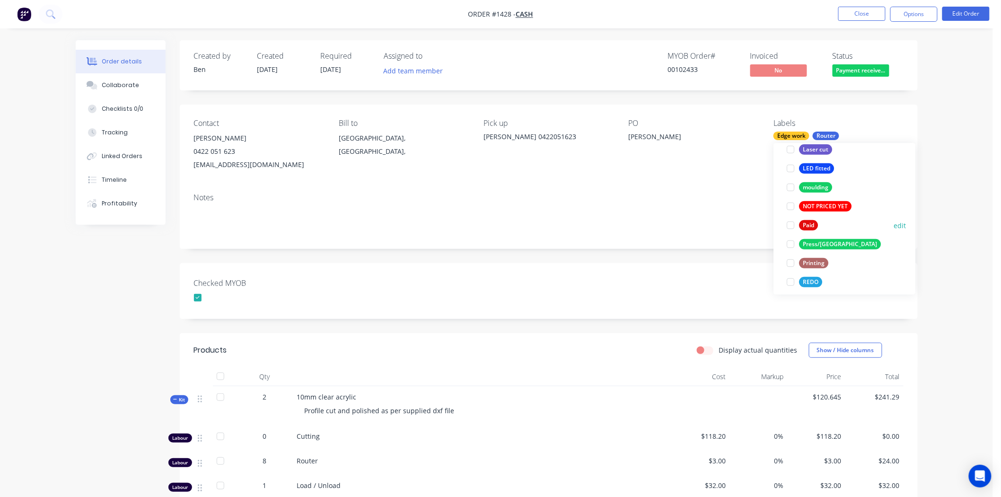
click at [791, 223] on div at bounding box center [790, 225] width 19 height 19
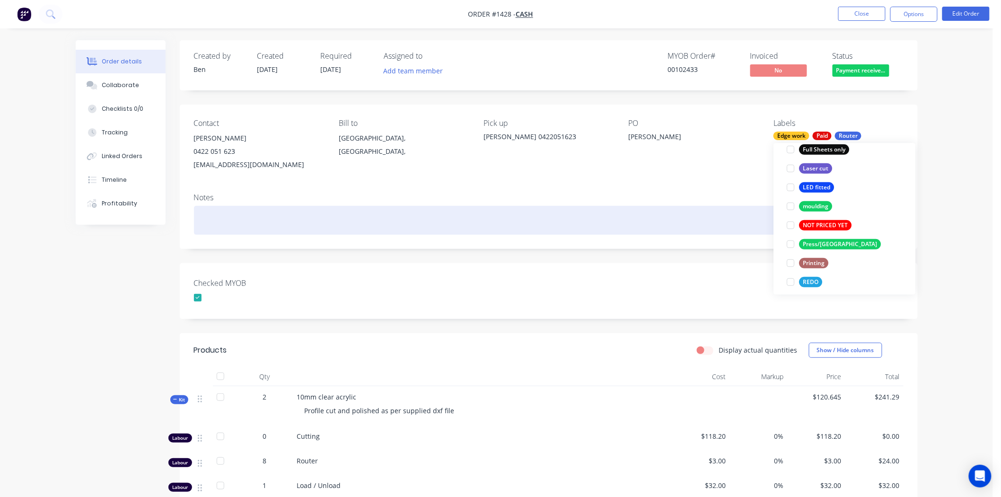
scroll to position [12, 0]
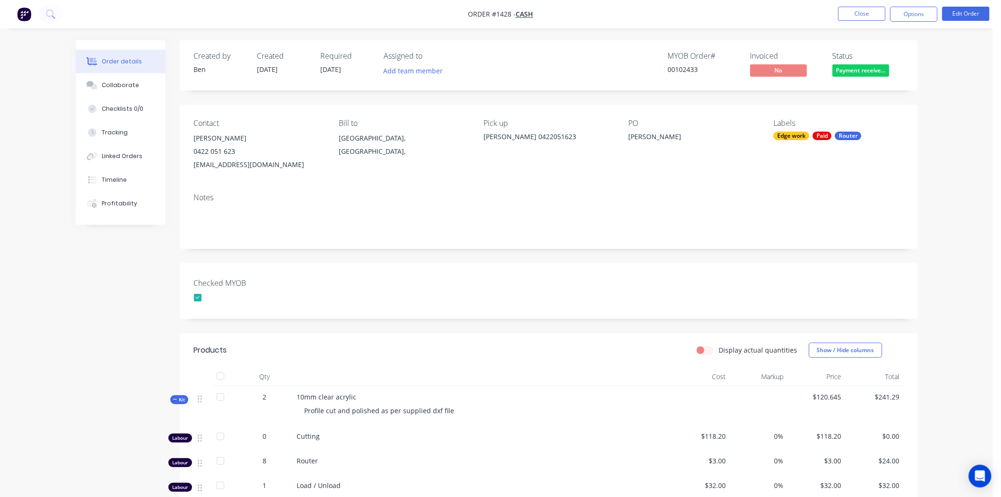
click at [702, 278] on div "Checked MYOB" at bounding box center [549, 291] width 738 height 56
click at [175, 400] on icon at bounding box center [175, 399] width 4 height 0
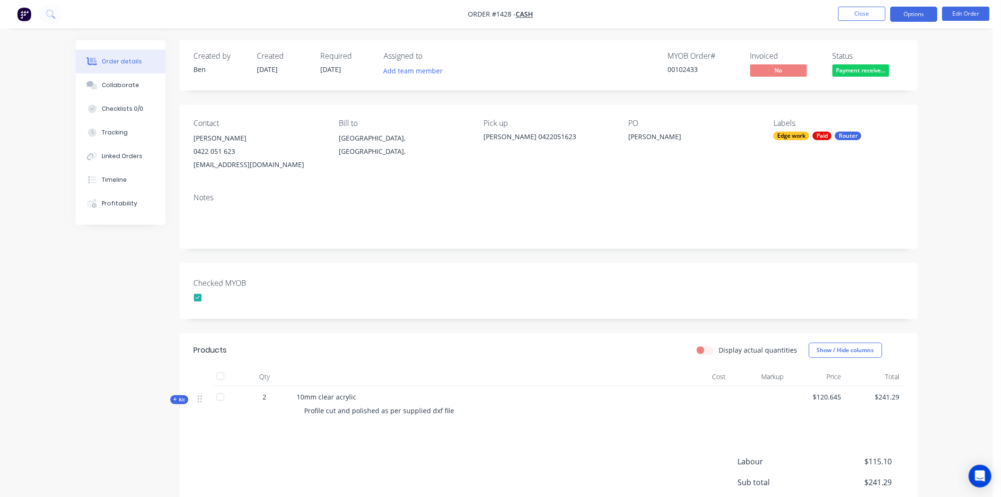
click at [913, 11] on button "Options" at bounding box center [913, 14] width 47 height 15
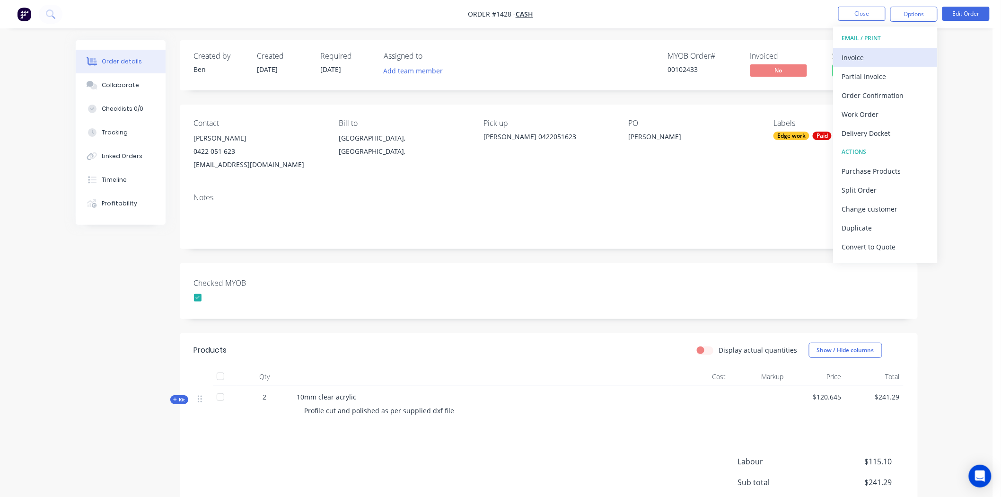
click at [862, 52] on div "Invoice" at bounding box center [885, 58] width 87 height 14
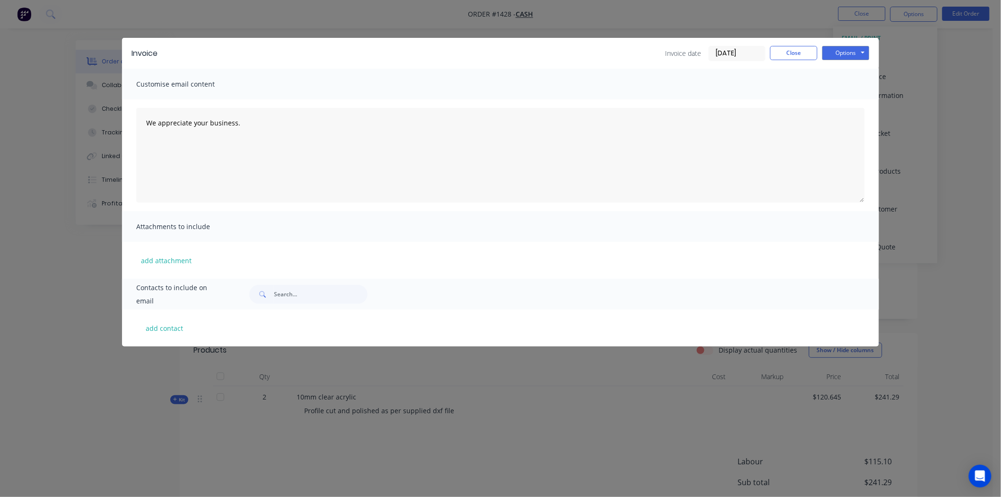
click at [726, 52] on input "[DATE]" at bounding box center [737, 53] width 56 height 14
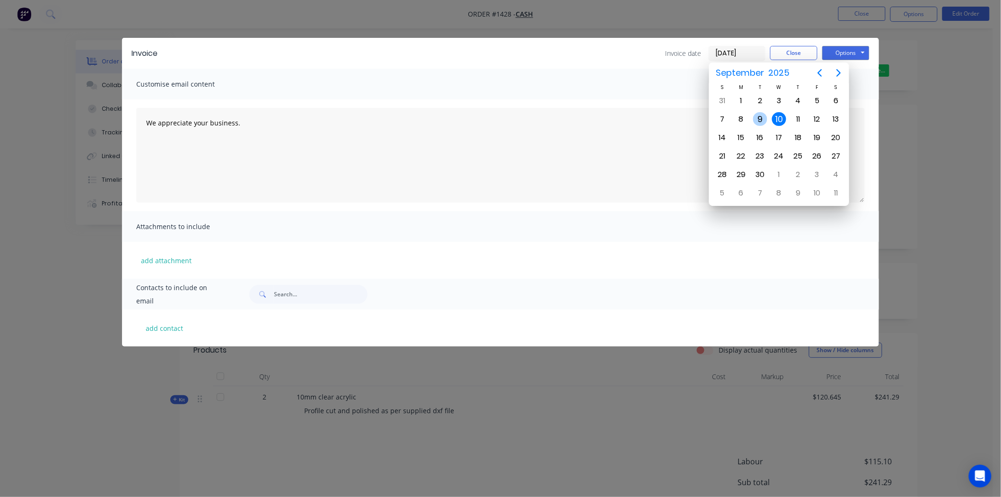
click at [762, 114] on div "9" at bounding box center [760, 119] width 14 height 14
type input "[DATE]"
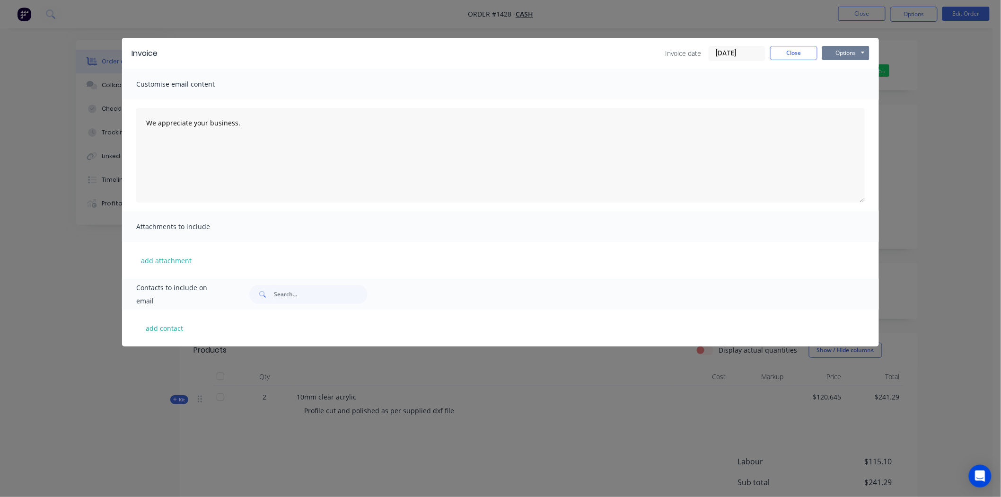
click at [845, 50] on button "Options" at bounding box center [845, 53] width 47 height 14
click at [854, 83] on button "Print" at bounding box center [852, 86] width 61 height 16
click at [799, 53] on button "Close" at bounding box center [793, 53] width 47 height 14
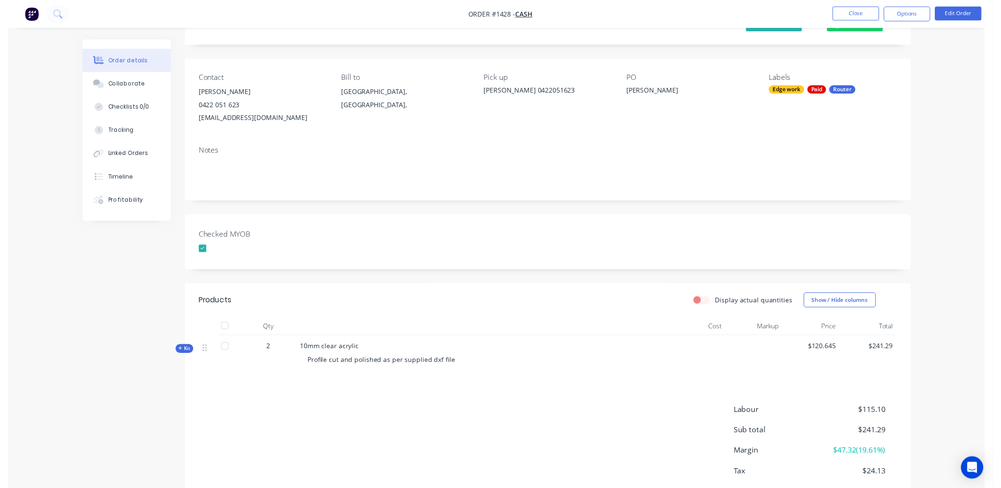
scroll to position [0, 0]
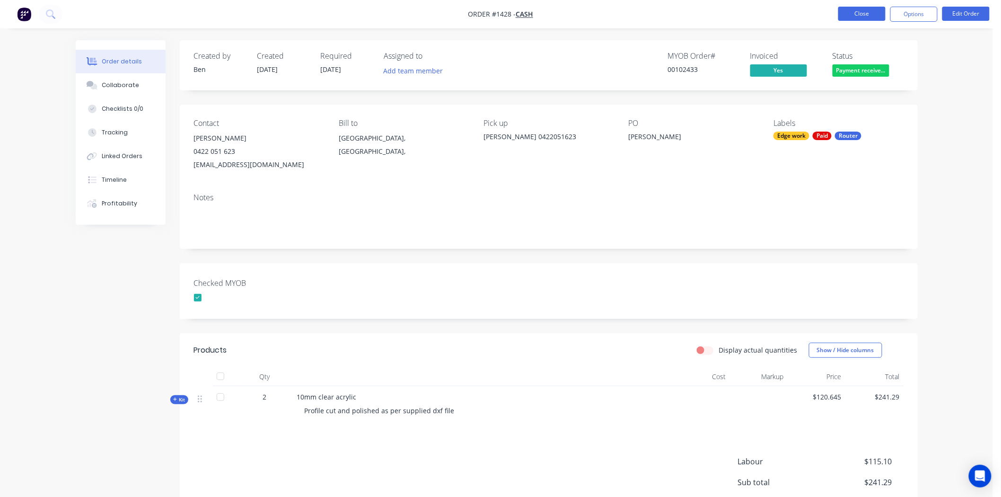
click at [861, 13] on button "Close" at bounding box center [861, 14] width 47 height 14
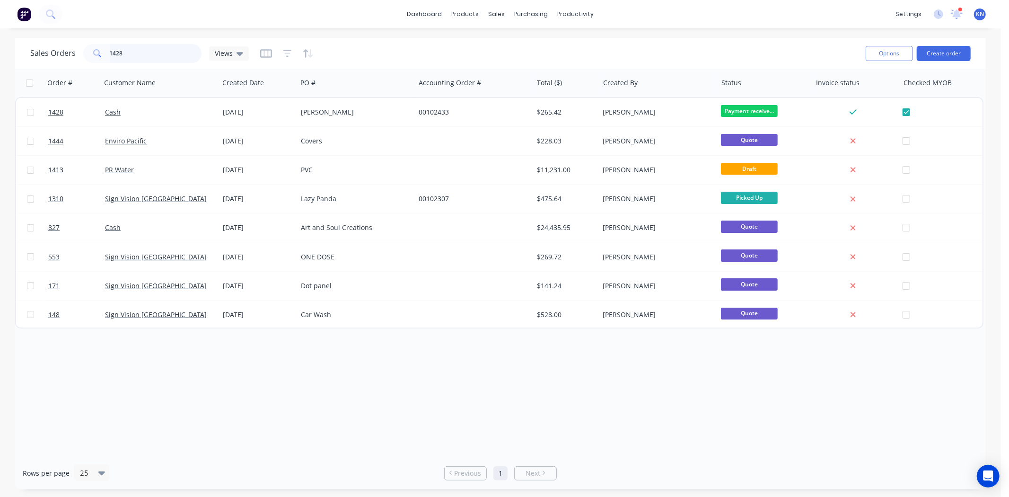
click at [152, 54] on input "1428" at bounding box center [156, 53] width 92 height 19
type input "1"
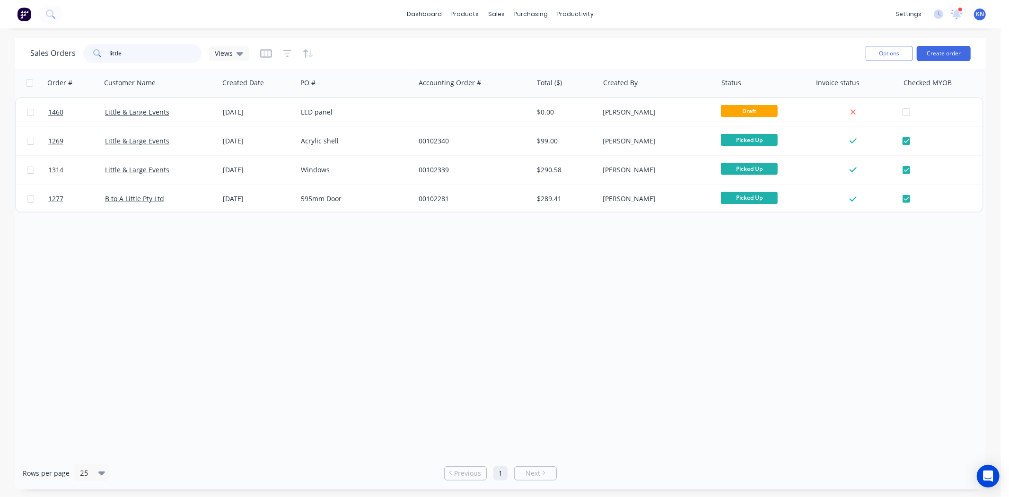
type input "little"
click at [594, 44] on div "Workflow" at bounding box center [592, 45] width 28 height 9
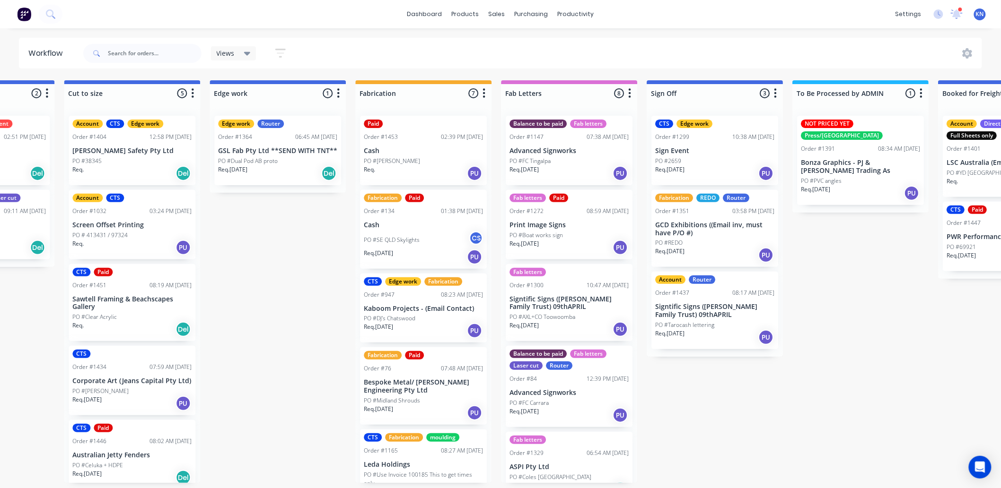
scroll to position [0, 982]
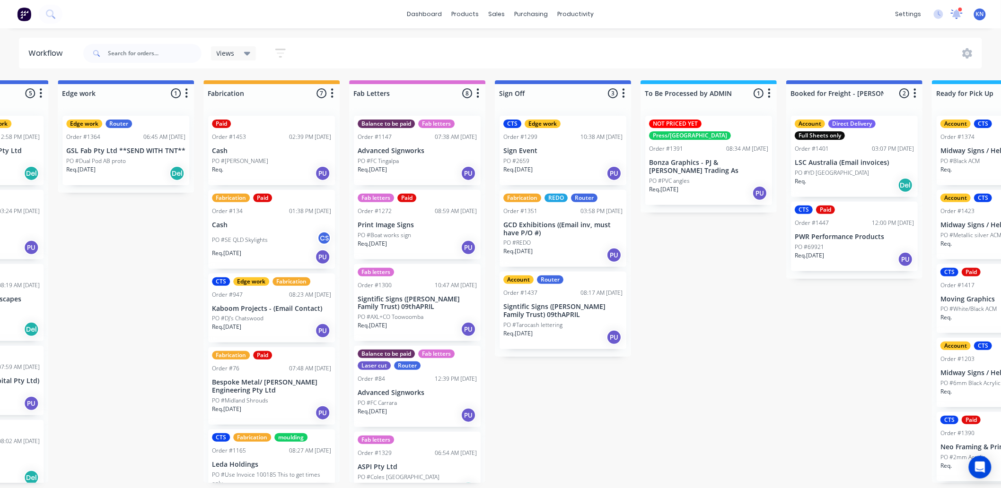
click at [957, 13] on icon at bounding box center [956, 13] width 9 height 9
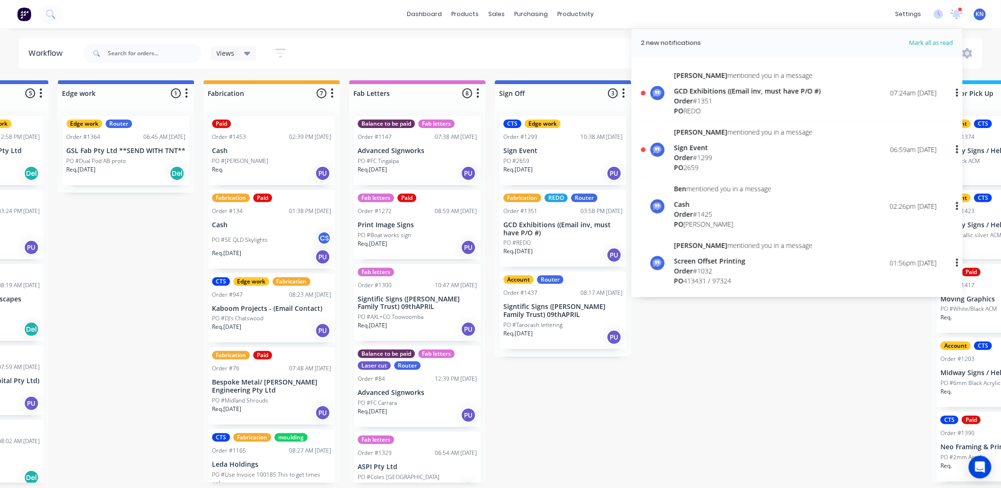
click at [692, 153] on span "Order" at bounding box center [683, 157] width 19 height 9
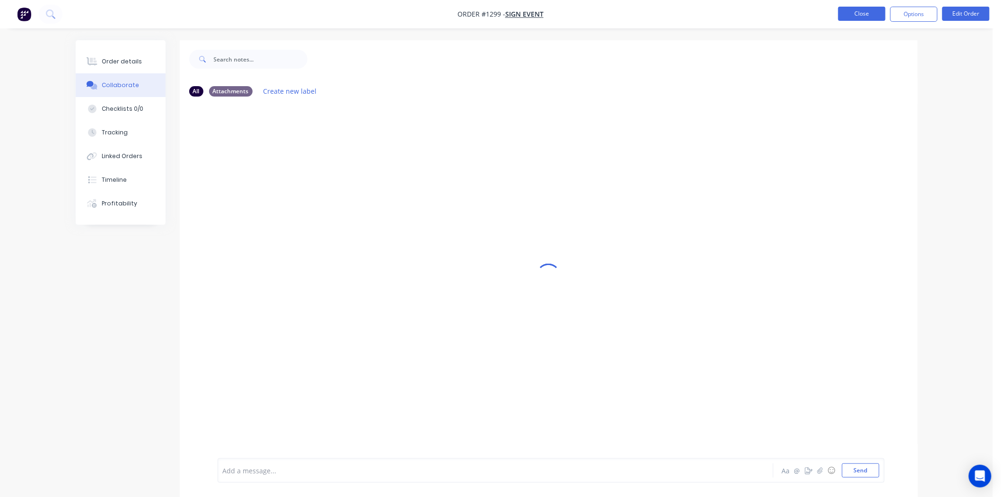
click at [874, 11] on button "Close" at bounding box center [861, 14] width 47 height 14
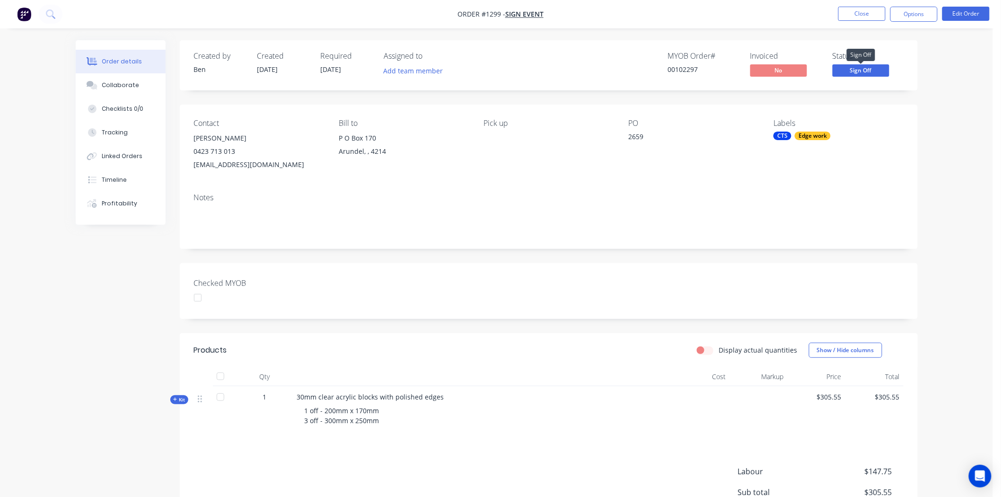
click at [868, 69] on span "Sign Off" at bounding box center [860, 70] width 57 height 12
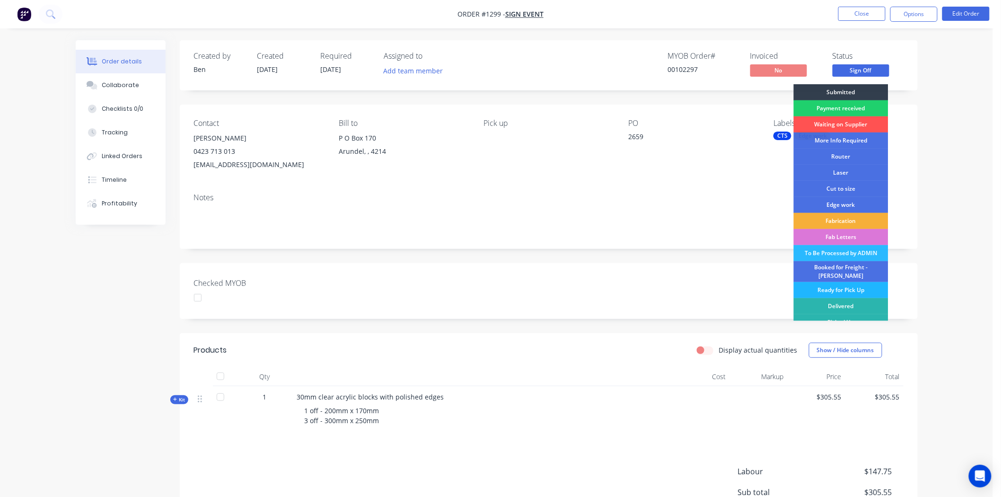
click at [836, 284] on div "Ready for Pick Up" at bounding box center [840, 290] width 95 height 16
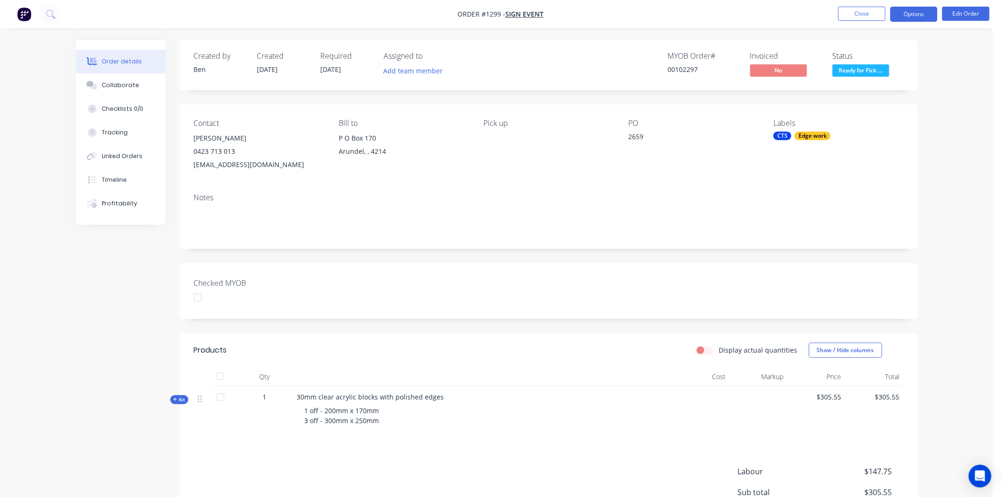
click at [919, 13] on button "Options" at bounding box center [913, 14] width 47 height 15
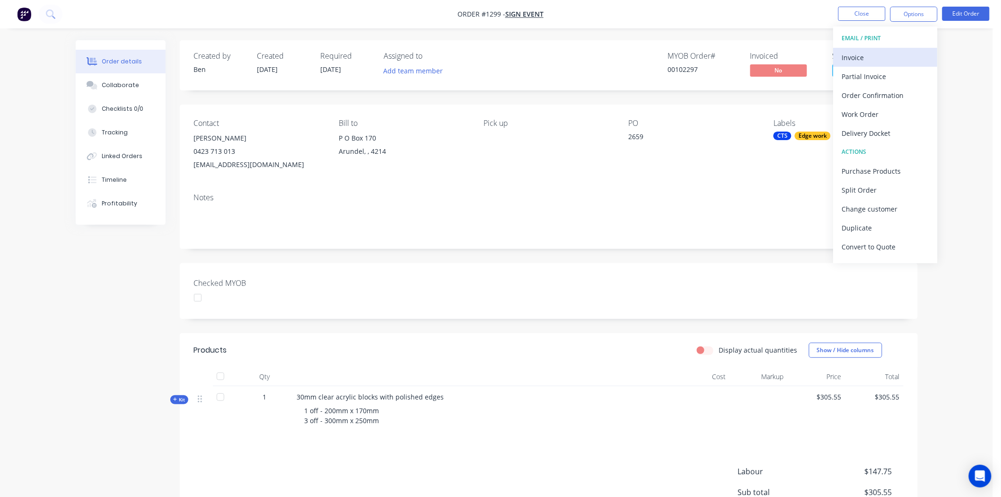
click at [869, 55] on div "Invoice" at bounding box center [885, 58] width 87 height 14
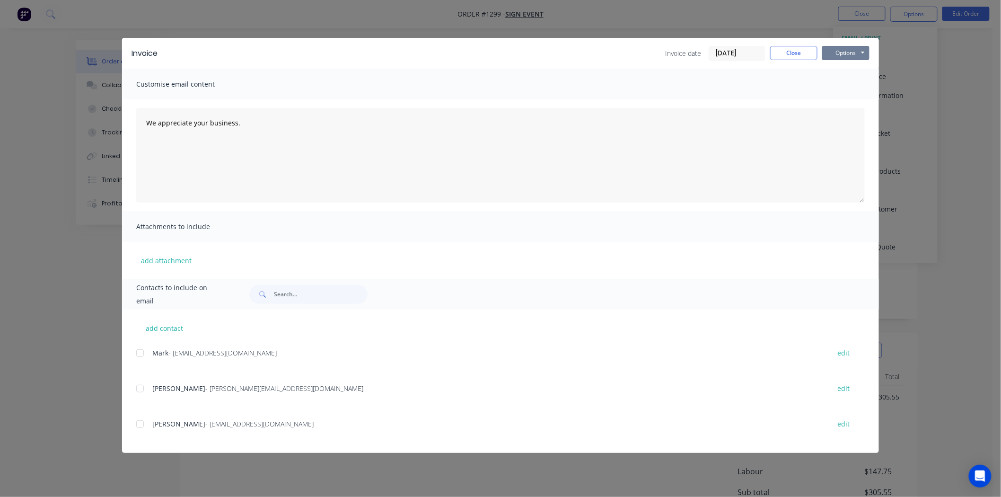
click at [837, 51] on button "Options" at bounding box center [845, 53] width 47 height 14
click at [851, 84] on button "Print" at bounding box center [852, 86] width 61 height 16
click at [789, 52] on button "Close" at bounding box center [793, 53] width 47 height 14
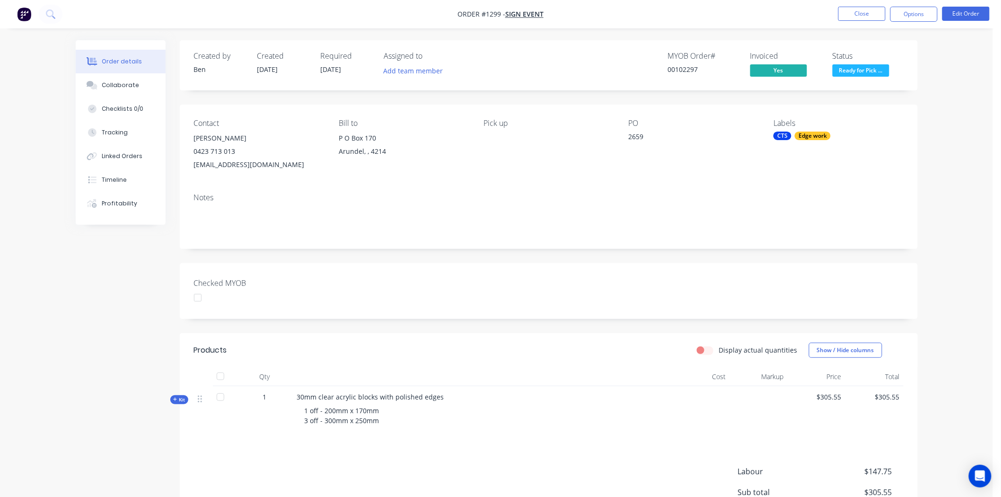
click at [786, 135] on div "CTS" at bounding box center [782, 135] width 18 height 9
click at [790, 275] on div at bounding box center [790, 275] width 19 height 19
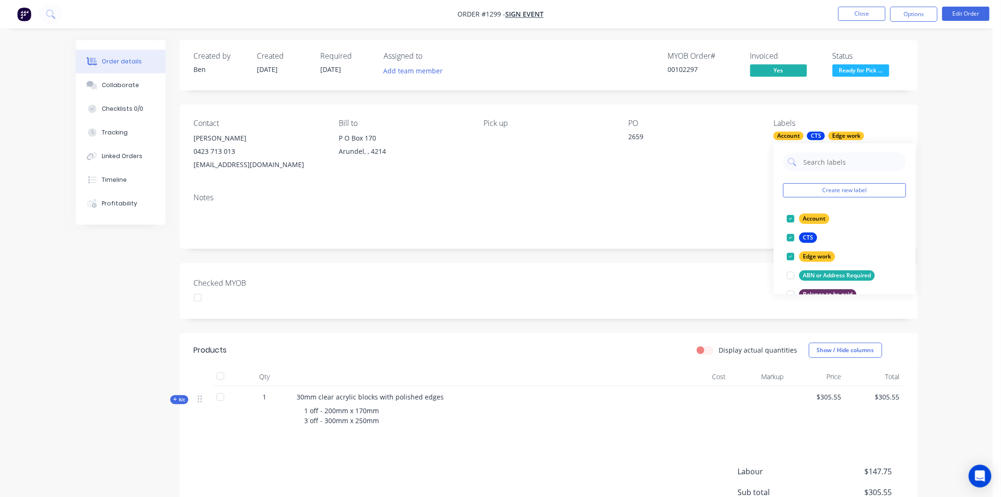
click at [727, 235] on div "Notes" at bounding box center [549, 216] width 738 height 63
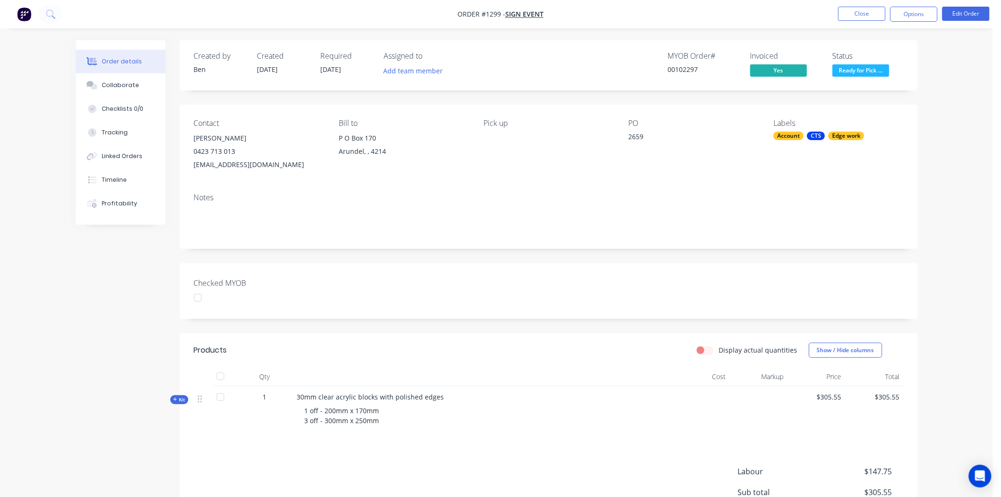
click at [196, 298] on div at bounding box center [197, 297] width 19 height 19
click at [864, 10] on button "Close" at bounding box center [861, 14] width 47 height 14
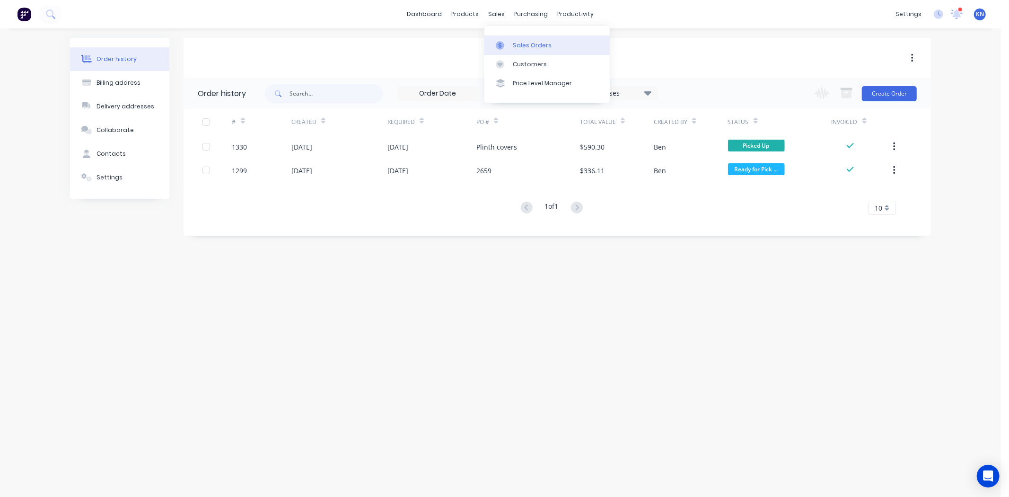
click at [523, 47] on div "Sales Orders" at bounding box center [532, 45] width 39 height 9
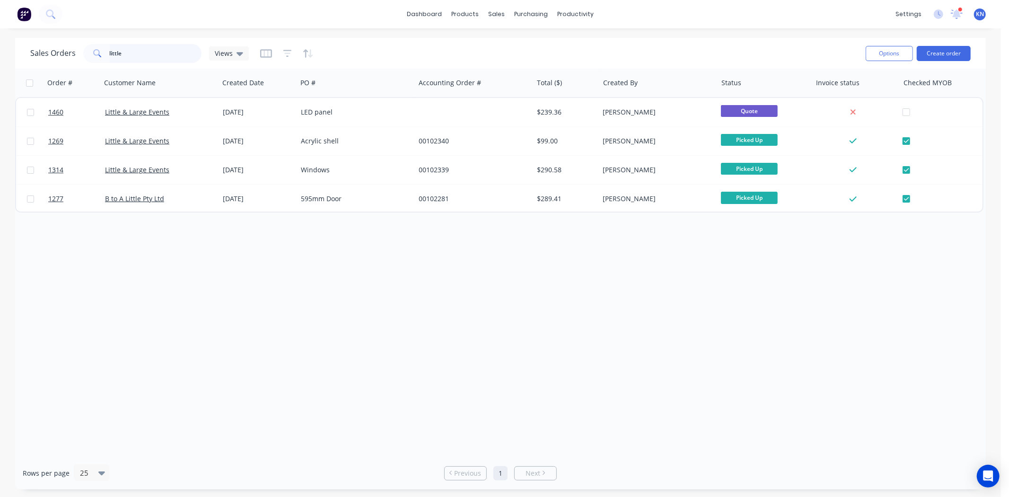
click at [150, 55] on input "little" at bounding box center [156, 53] width 92 height 19
type input "l"
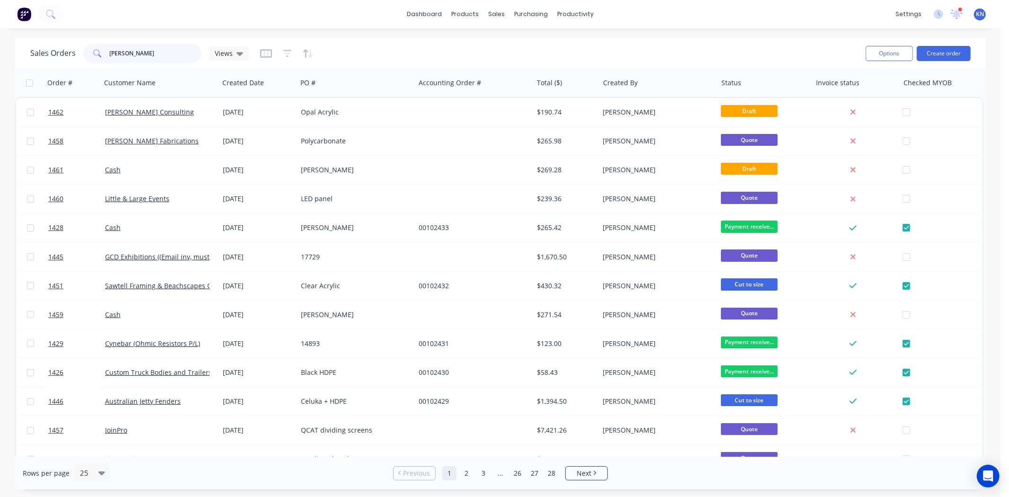
type input "pete"
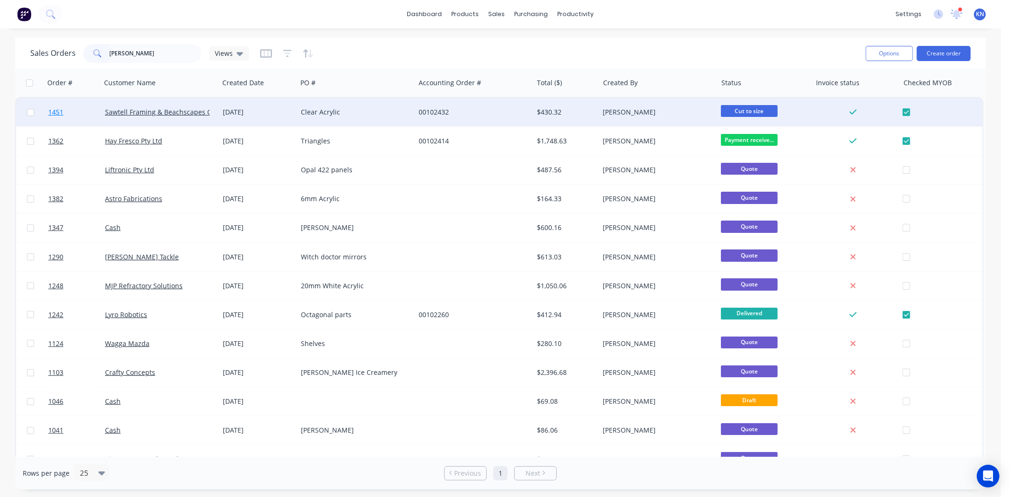
click at [56, 110] on span "1451" at bounding box center [55, 111] width 15 height 9
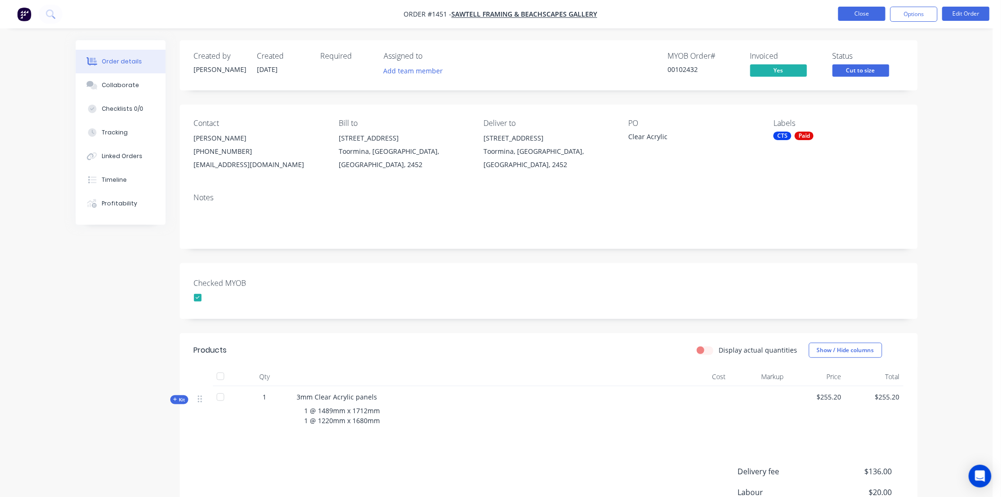
click at [873, 9] on button "Close" at bounding box center [861, 14] width 47 height 14
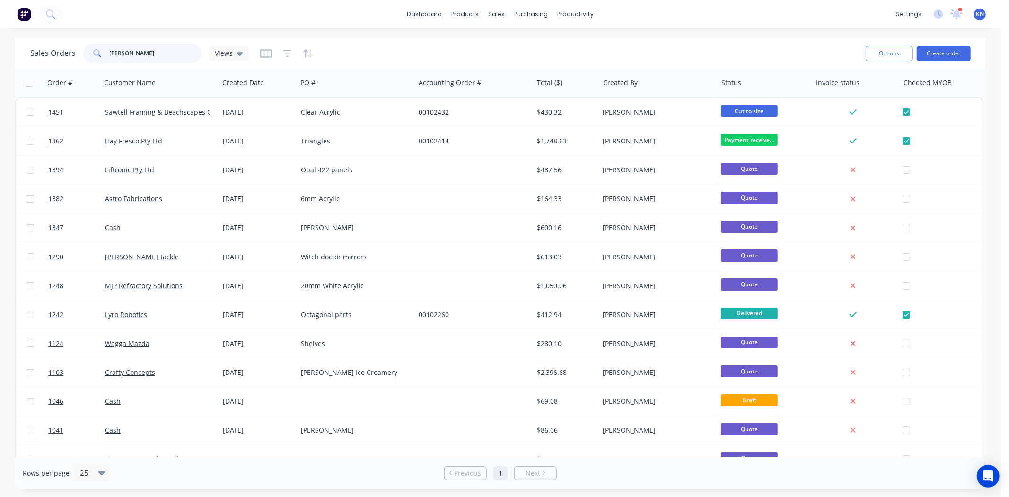
click at [131, 51] on input "pete" at bounding box center [156, 53] width 92 height 19
type input "p"
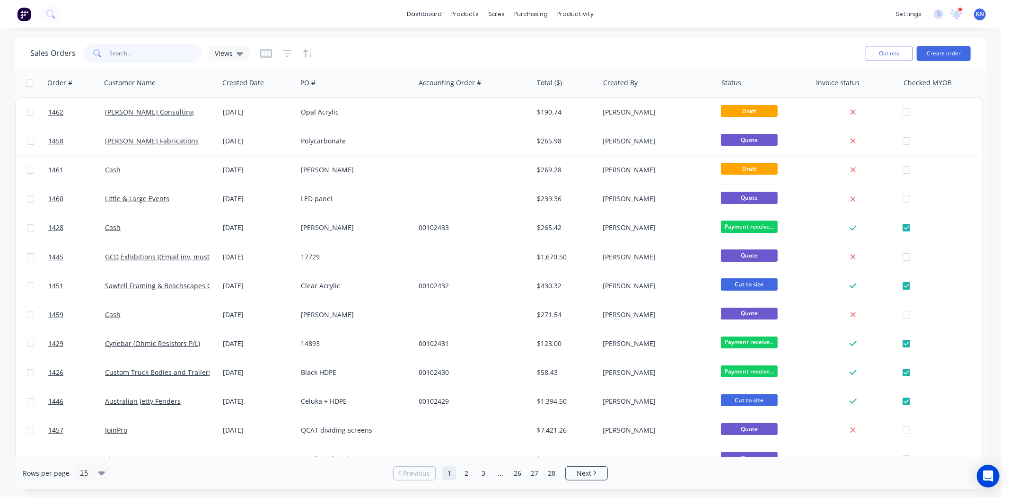
click at [133, 52] on input "text" at bounding box center [156, 53] width 92 height 19
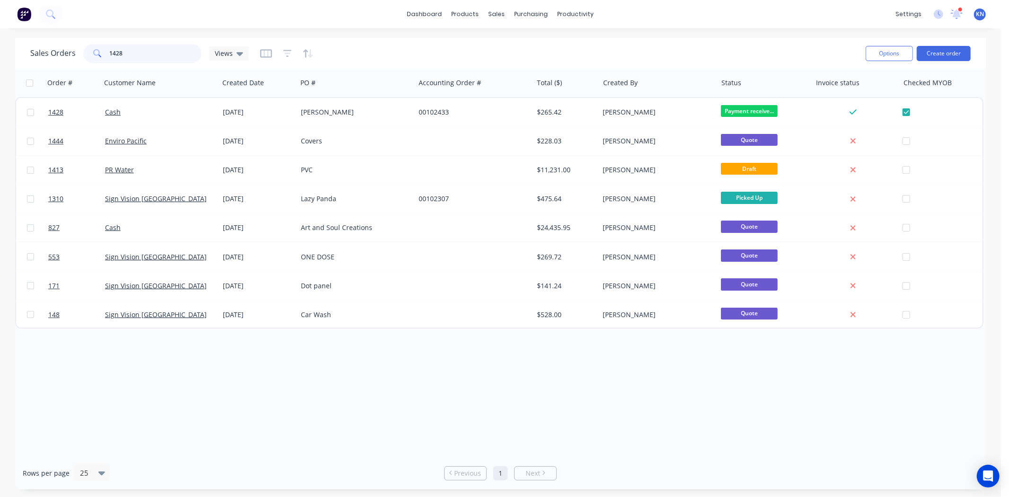
drag, startPoint x: 148, startPoint y: 51, endPoint x: 91, endPoint y: 53, distance: 56.8
click at [91, 53] on div "1428" at bounding box center [142, 53] width 118 height 19
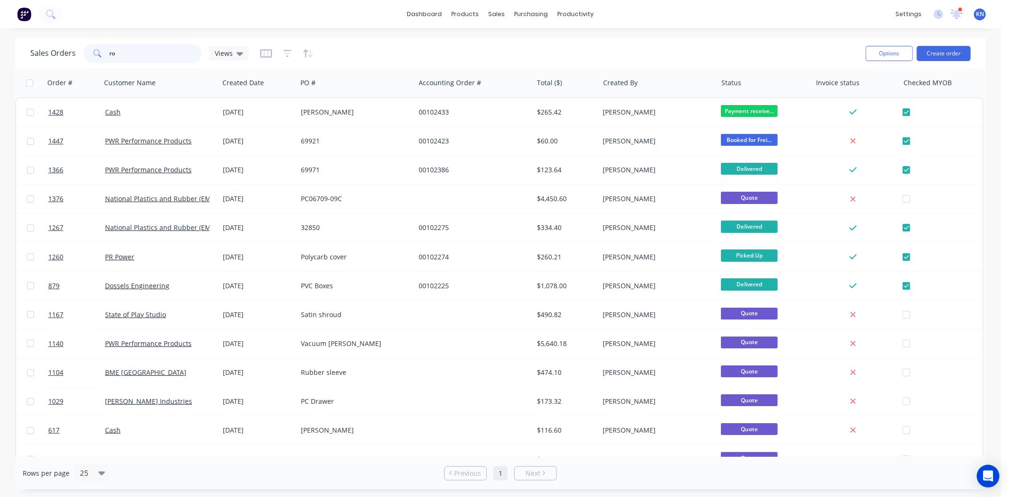
type input "r"
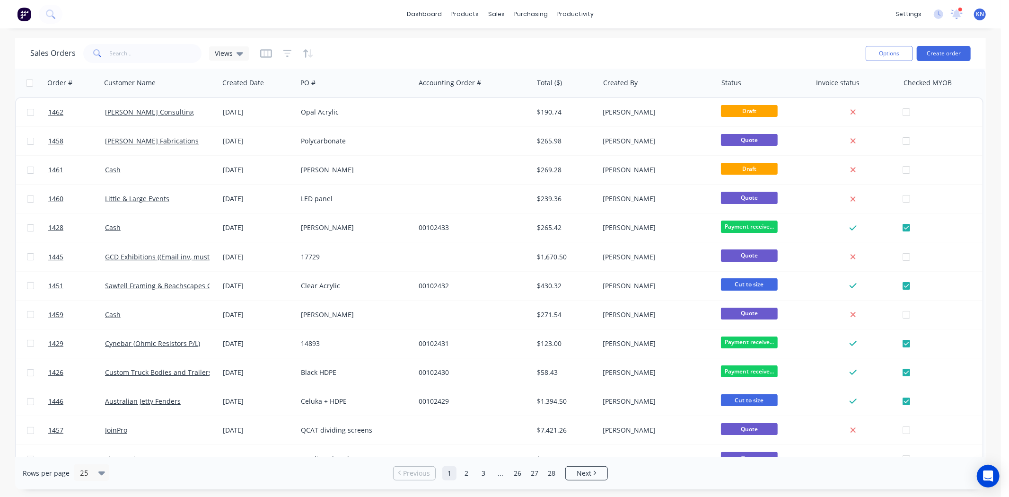
click at [958, 11] on div at bounding box center [960, 9] width 5 height 5
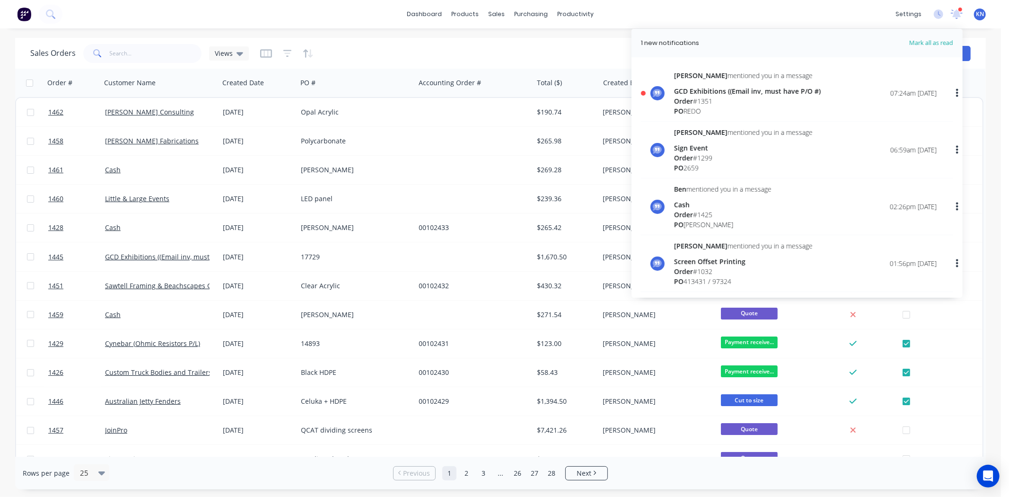
click at [688, 97] on span "Order" at bounding box center [683, 100] width 19 height 9
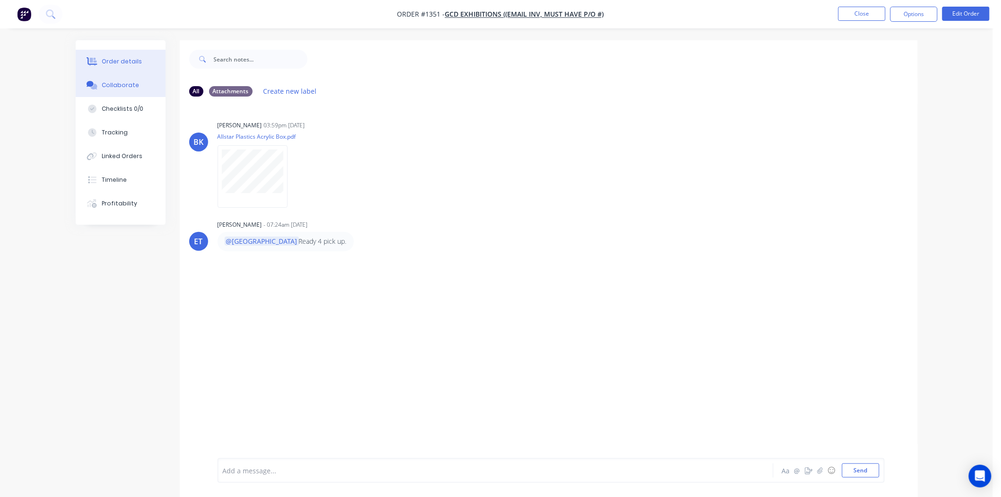
click at [131, 62] on div "Order details" at bounding box center [122, 61] width 40 height 9
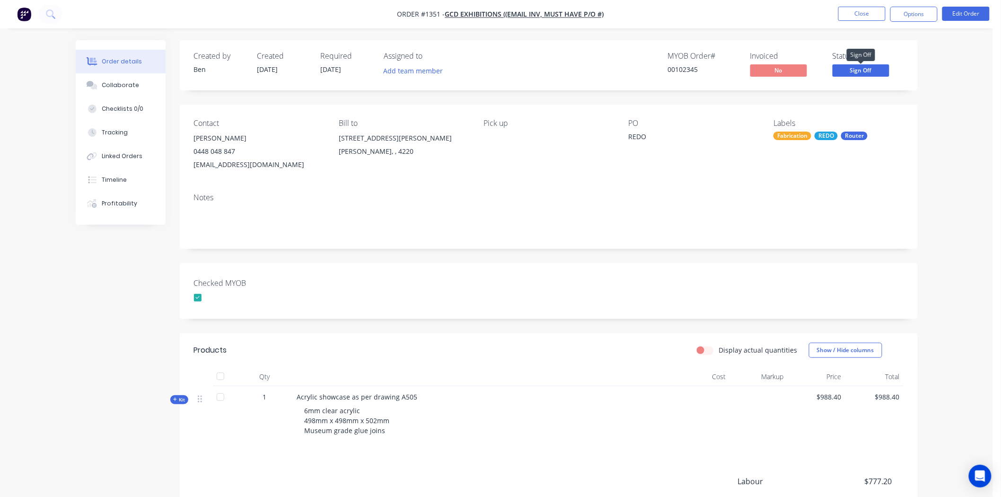
click at [862, 67] on span "Sign Off" at bounding box center [860, 70] width 57 height 12
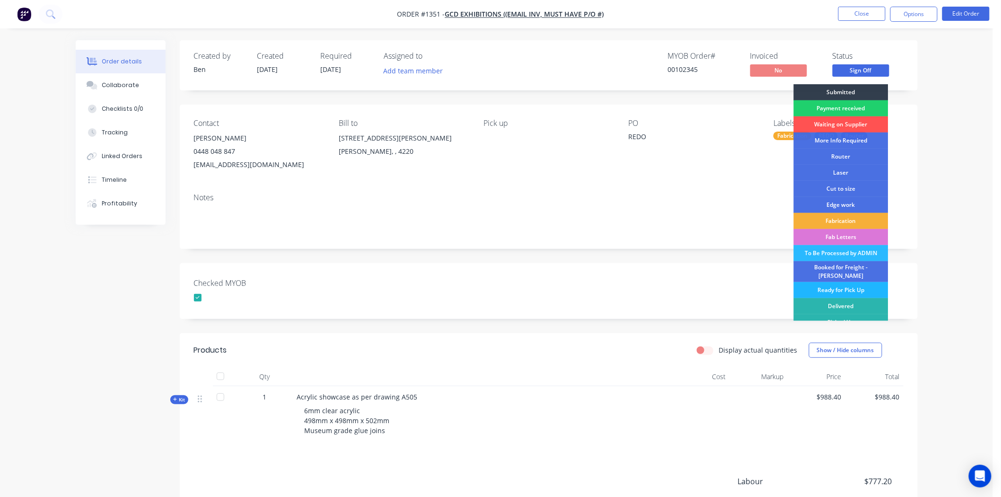
click at [845, 282] on div "Ready for Pick Up" at bounding box center [840, 290] width 95 height 16
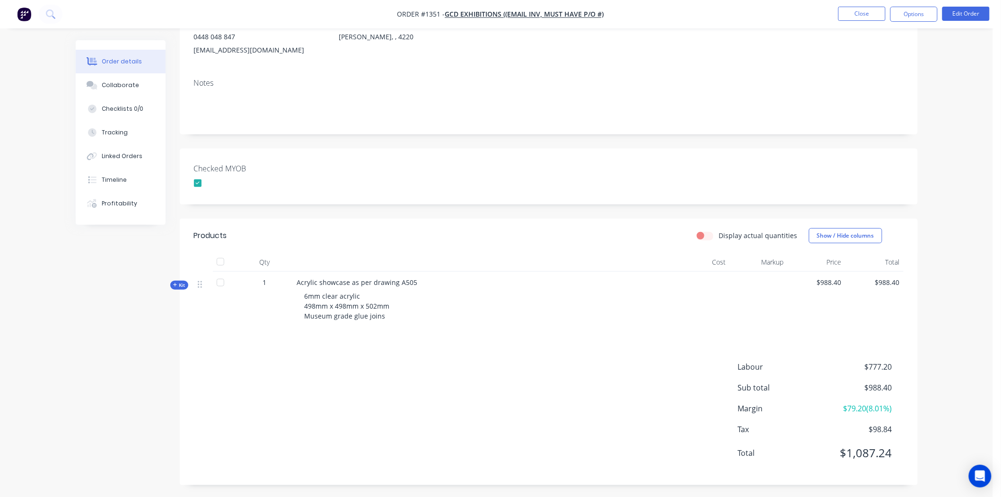
scroll to position [117, 0]
click at [117, 88] on div "Collaborate" at bounding box center [120, 85] width 37 height 9
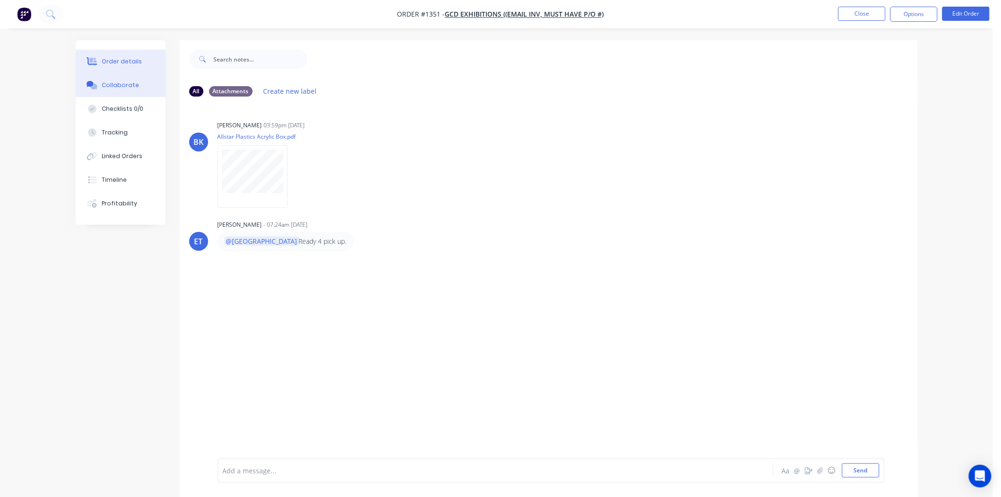
click at [101, 59] on button "Order details" at bounding box center [121, 62] width 90 height 24
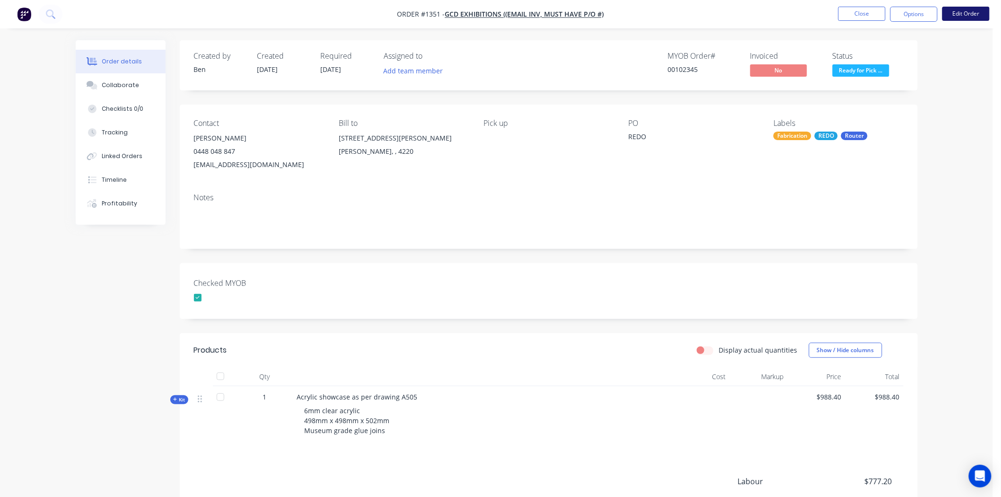
click at [971, 14] on button "Edit Order" at bounding box center [965, 14] width 47 height 14
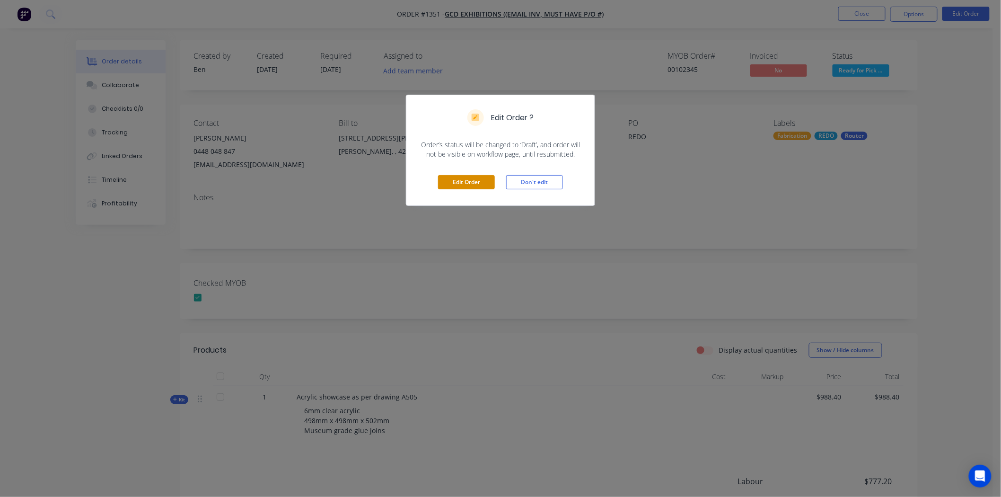
click at [458, 182] on button "Edit Order" at bounding box center [466, 182] width 57 height 14
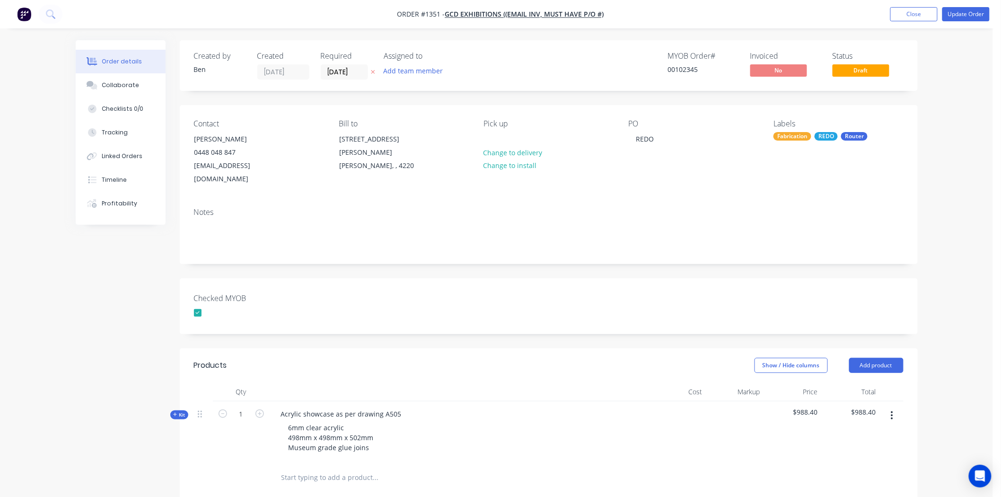
click at [804, 407] on span "$988.40" at bounding box center [792, 412] width 51 height 10
click at [176, 412] on icon at bounding box center [175, 414] width 4 height 5
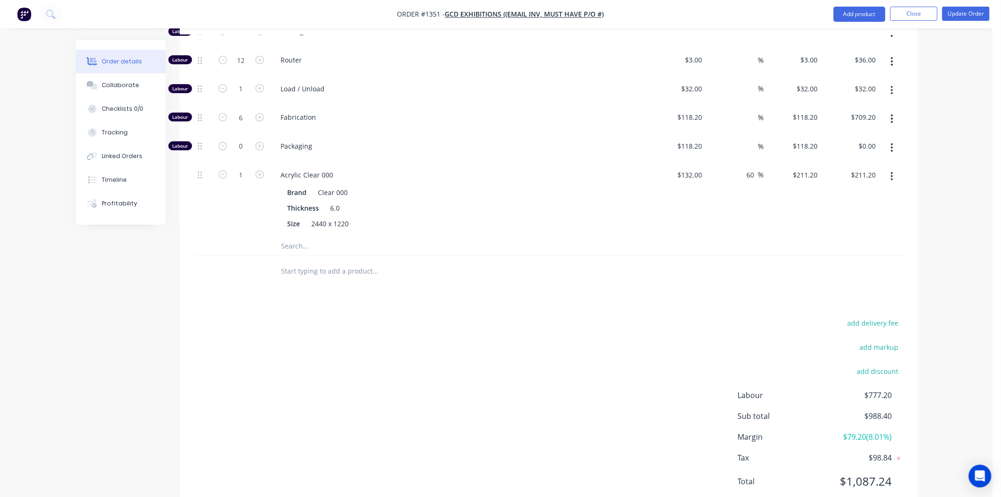
scroll to position [462, 0]
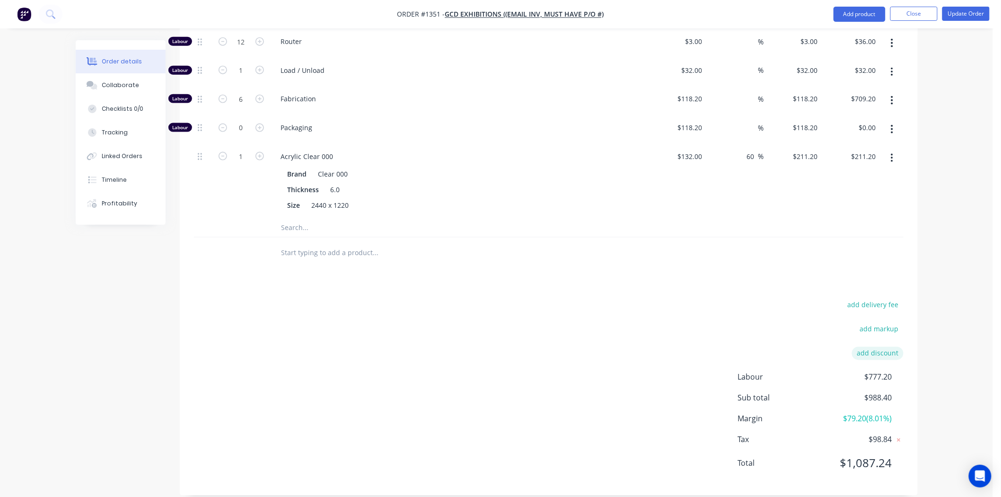
click at [890, 347] on button "add discount" at bounding box center [878, 353] width 52 height 13
type input "100"
drag, startPoint x: 807, startPoint y: 345, endPoint x: 838, endPoint y: 343, distance: 31.3
click at [838, 349] on form "100 100 Discount name (Optional) 0%" at bounding box center [831, 356] width 143 height 14
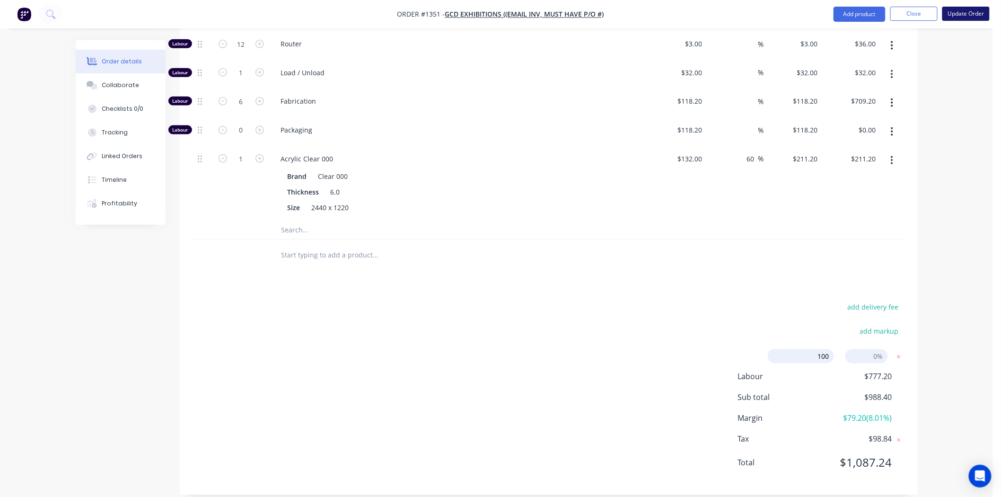
click at [975, 13] on button "Update Order" at bounding box center [965, 14] width 47 height 14
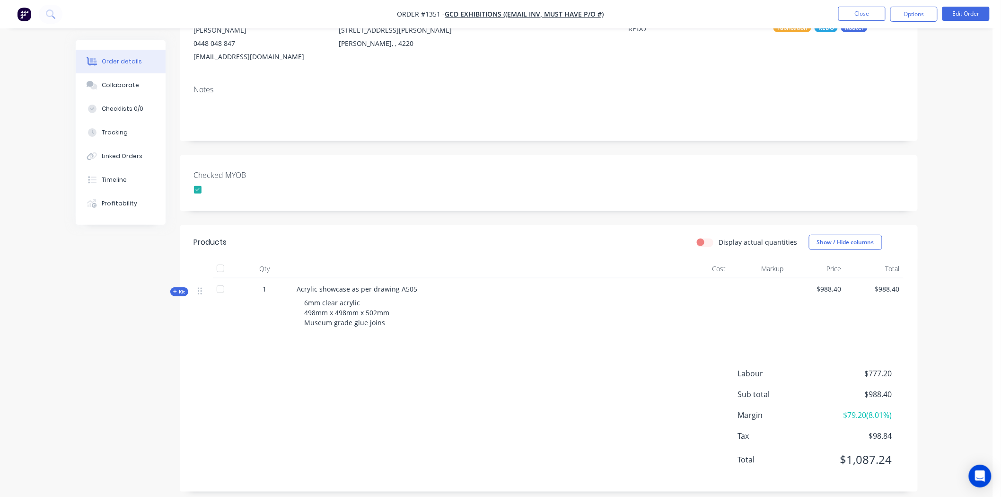
scroll to position [117, 0]
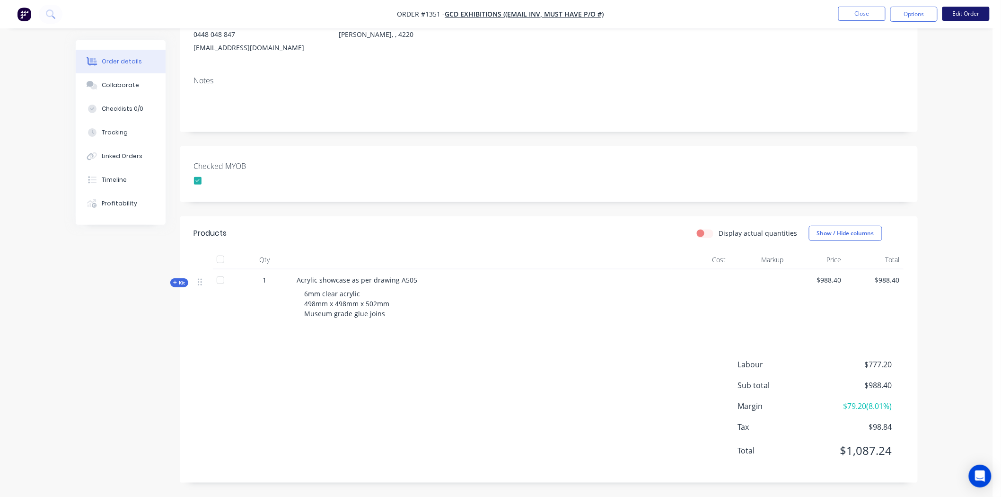
click at [964, 14] on button "Edit Order" at bounding box center [965, 14] width 47 height 14
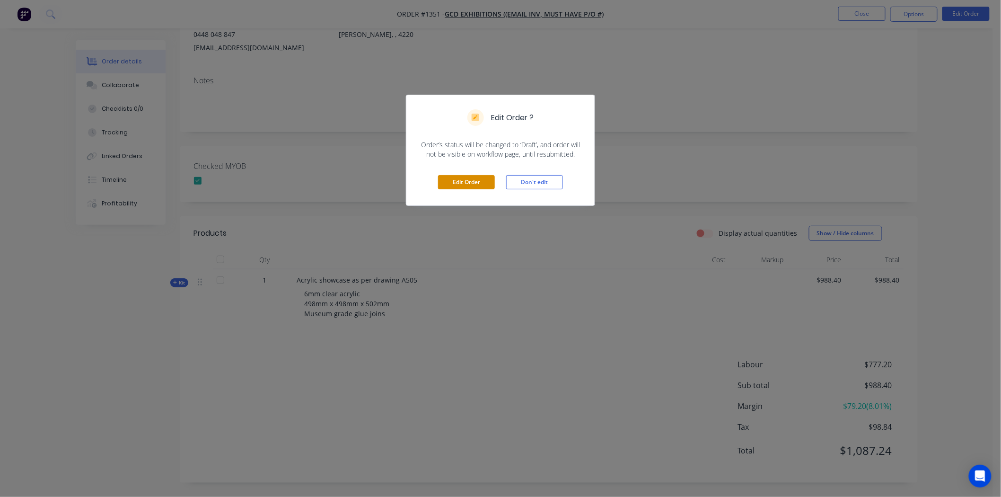
click at [470, 183] on button "Edit Order" at bounding box center [466, 182] width 57 height 14
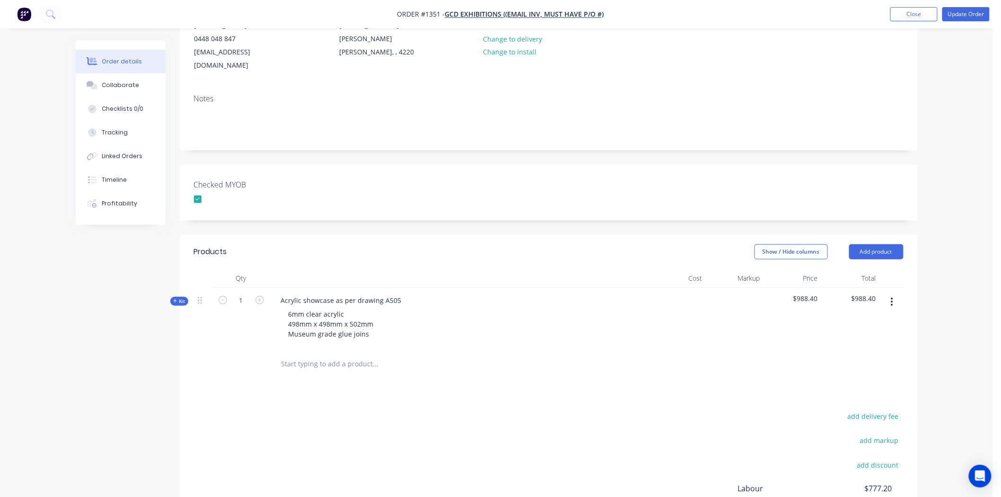
scroll to position [224, 0]
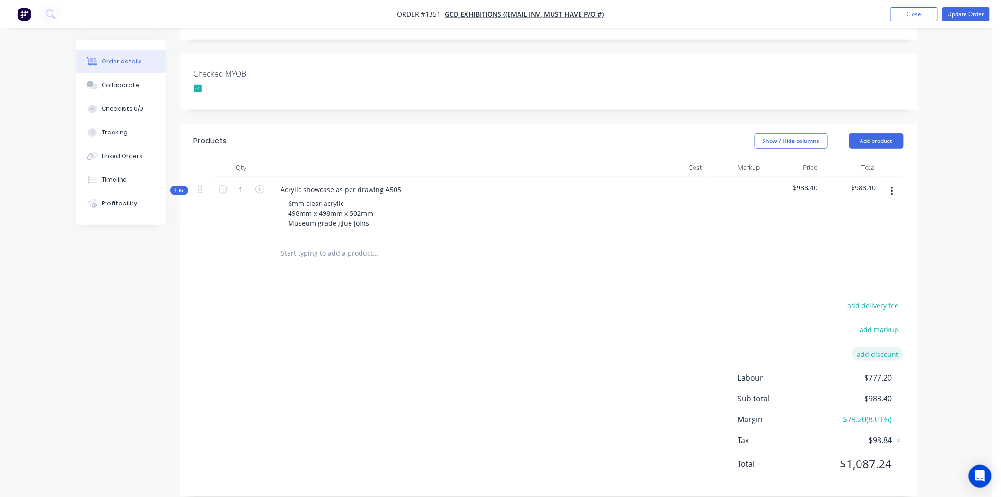
click at [883, 347] on button "add discount" at bounding box center [878, 353] width 52 height 13
click at [877, 350] on input at bounding box center [866, 357] width 43 height 14
type input "100"
click at [963, 13] on button "Update Order" at bounding box center [965, 14] width 47 height 14
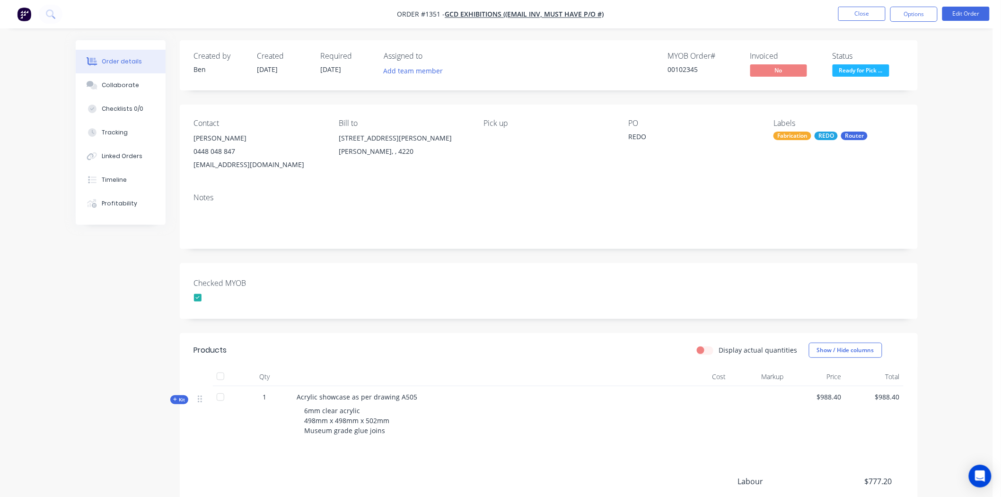
scroll to position [117, 0]
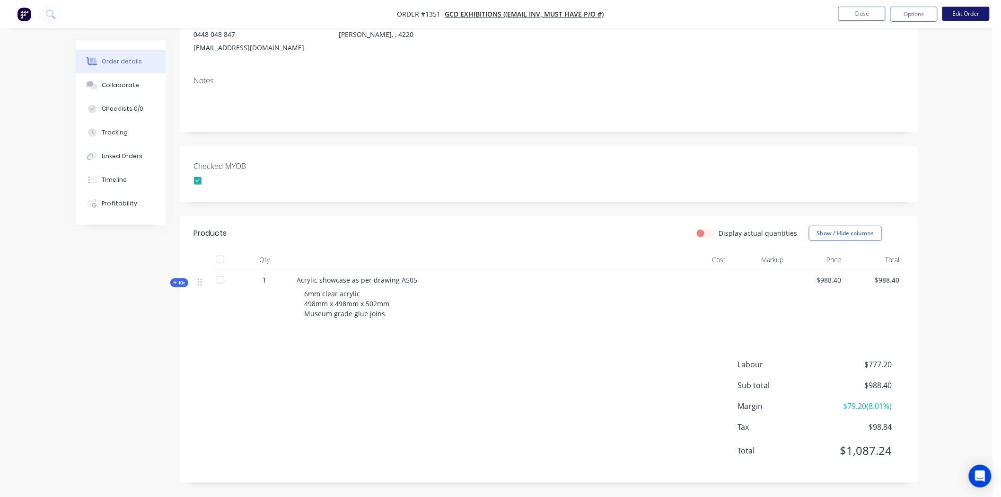
click at [966, 10] on button "Edit Order" at bounding box center [965, 14] width 47 height 14
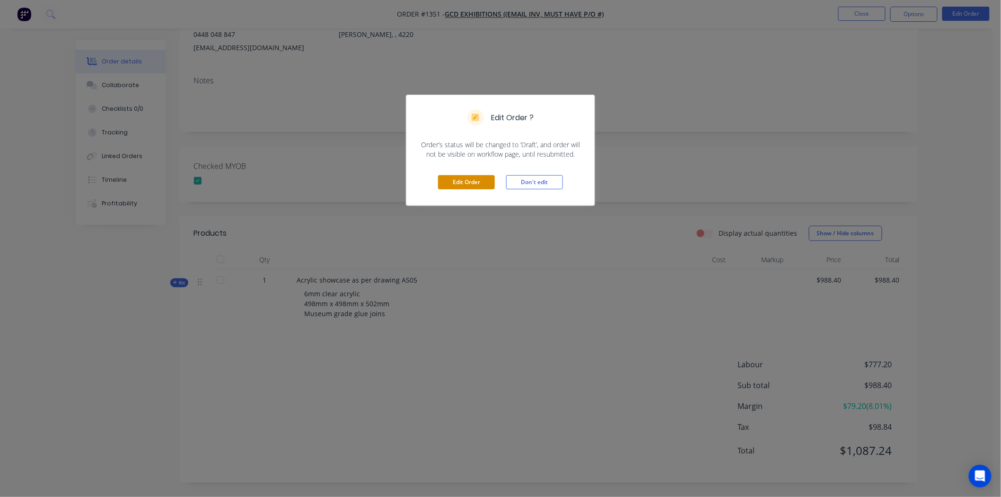
click at [470, 179] on button "Edit Order" at bounding box center [466, 182] width 57 height 14
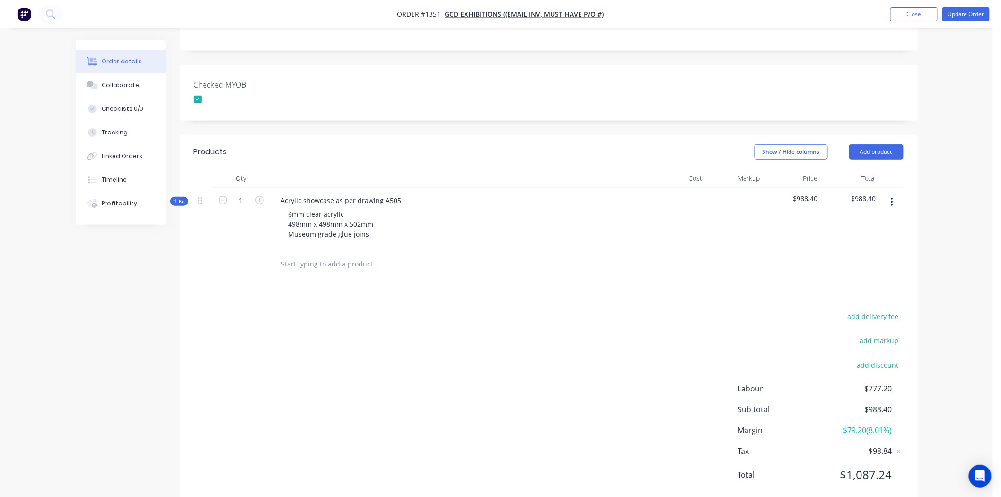
scroll to position [224, 0]
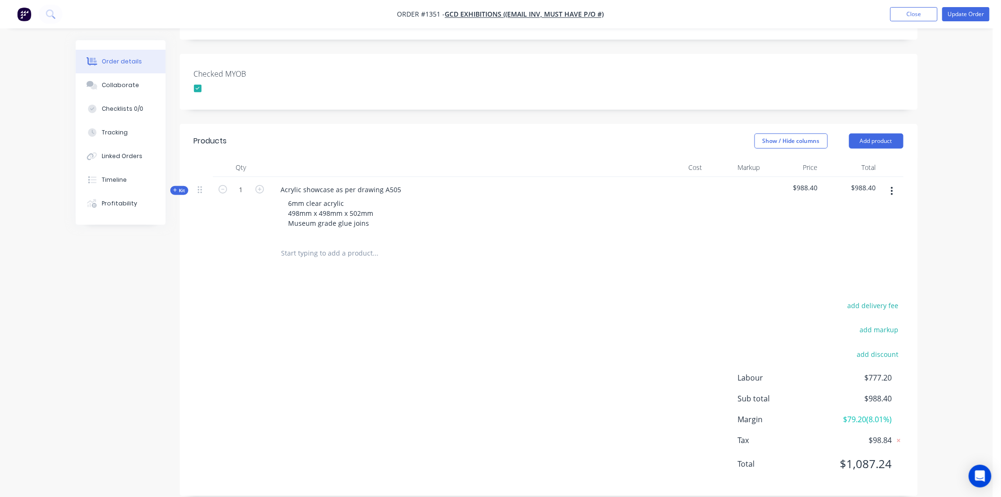
click at [172, 186] on div "Kit" at bounding box center [179, 190] width 18 height 9
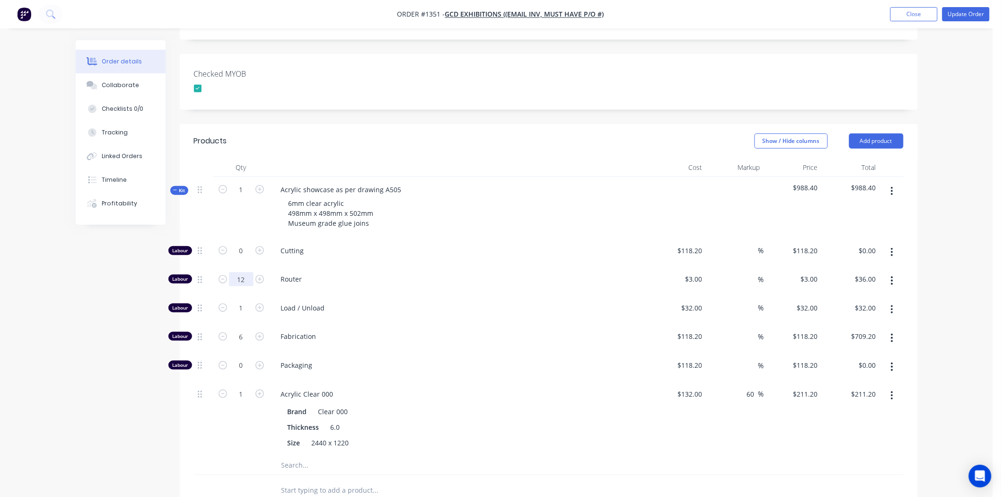
click at [243, 272] on input "12" at bounding box center [241, 279] width 25 height 14
type input "0"
type input "$0.00"
click at [242, 301] on input "1" at bounding box center [241, 308] width 25 height 14
type input "0"
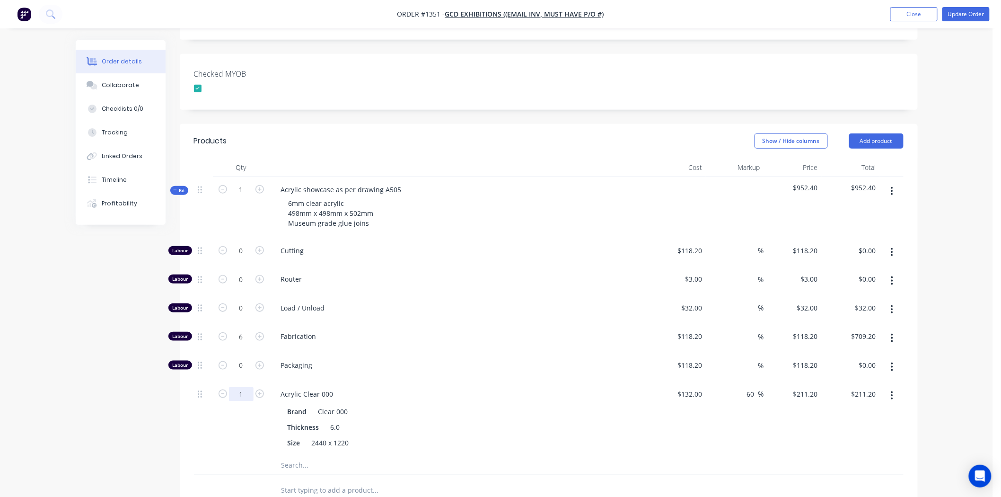
type input "$0.00"
click at [243, 387] on input "1" at bounding box center [241, 394] width 25 height 14
click at [688, 387] on div "132 132" at bounding box center [696, 394] width 20 height 14
type input "$0.00"
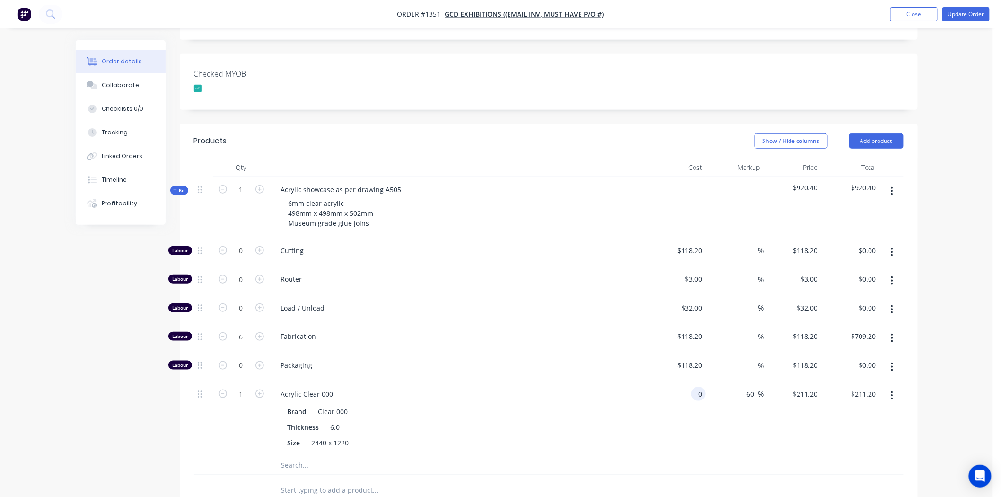
type input "$0.00"
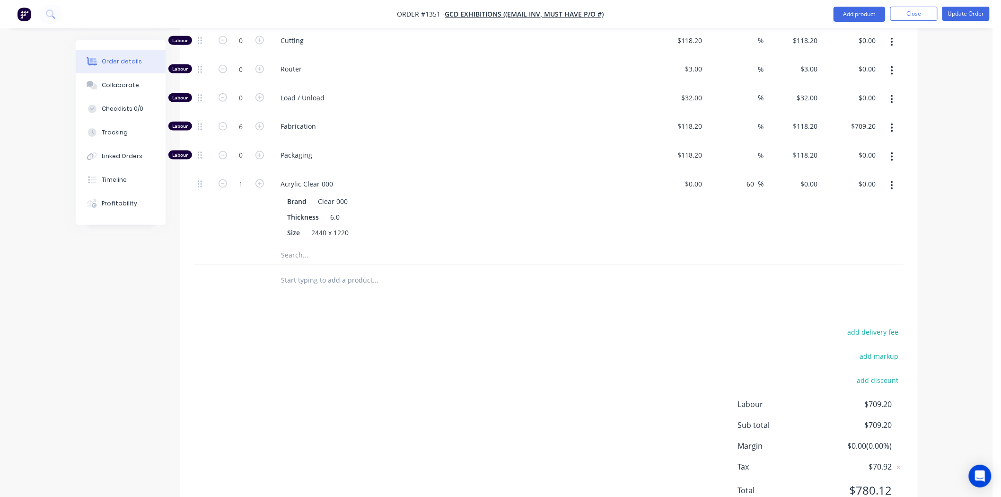
scroll to position [409, 0]
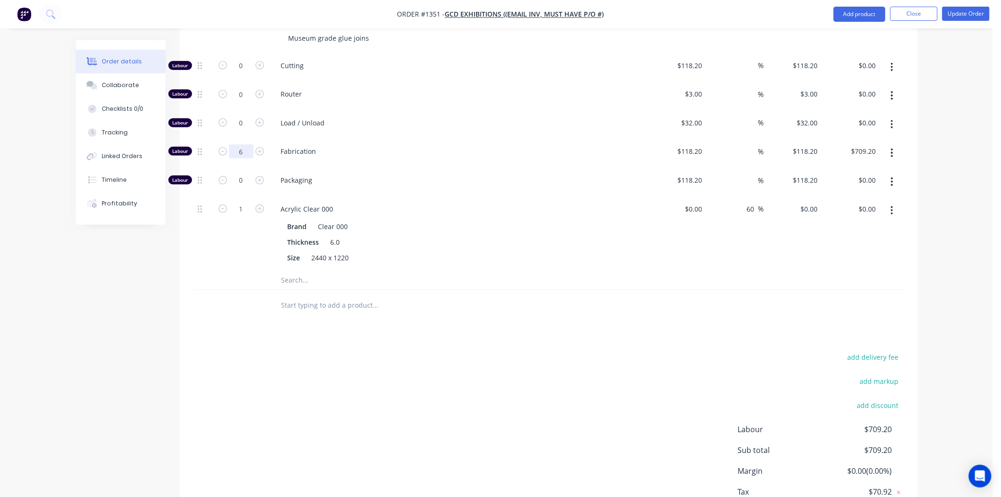
click at [239, 144] on input "6" at bounding box center [241, 151] width 25 height 14
type input "0"
type input "$0.00"
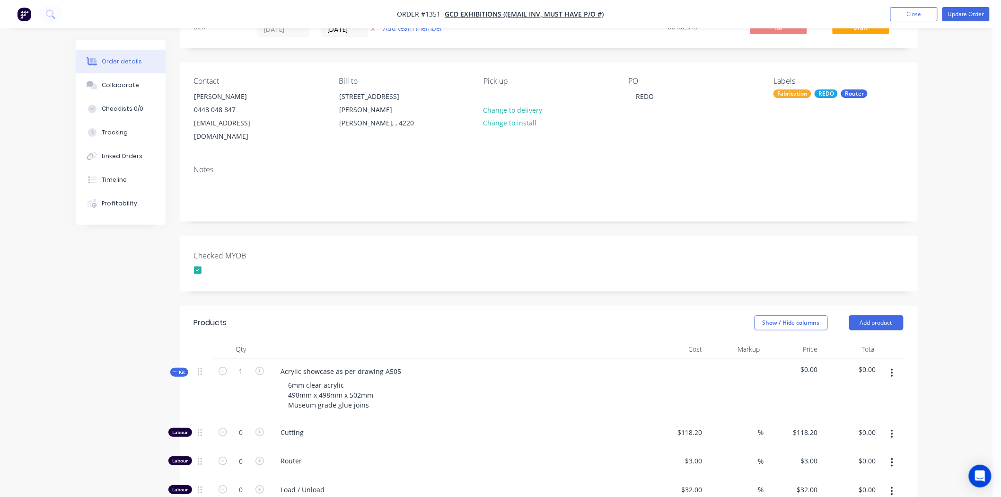
scroll to position [0, 0]
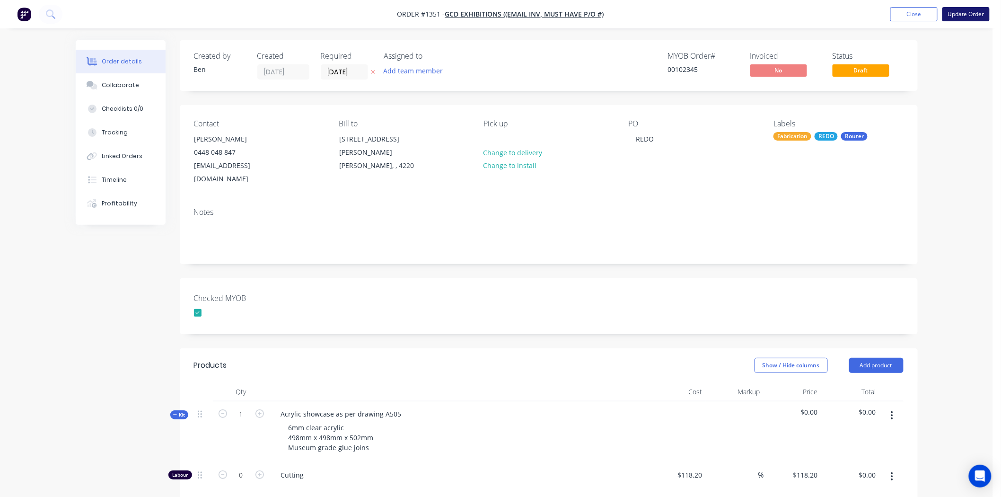
click at [976, 11] on button "Update Order" at bounding box center [965, 14] width 47 height 14
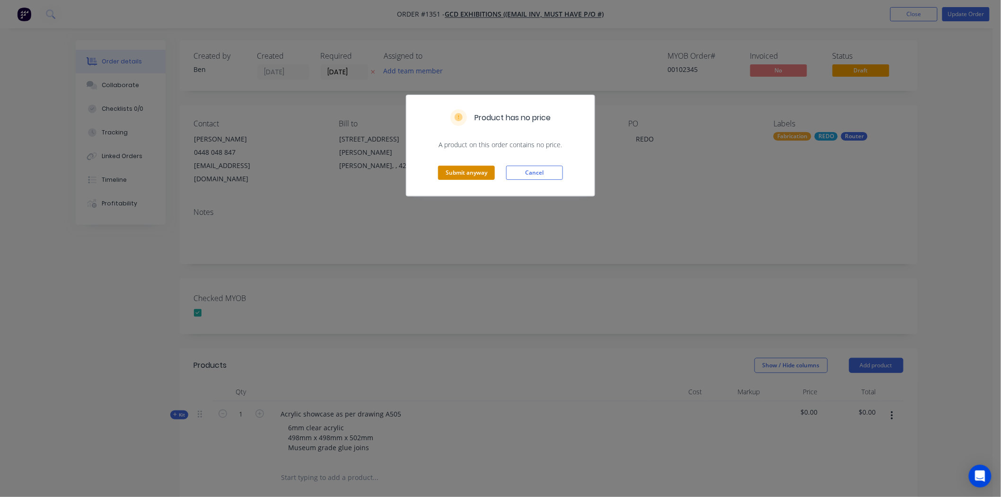
click at [467, 172] on button "Submit anyway" at bounding box center [466, 173] width 57 height 14
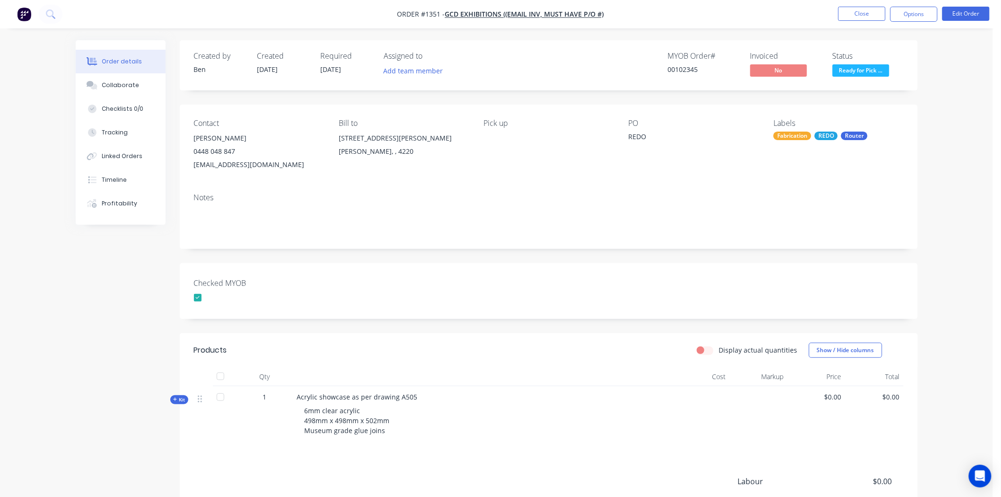
click at [177, 399] on span "Kit" at bounding box center [179, 399] width 12 height 7
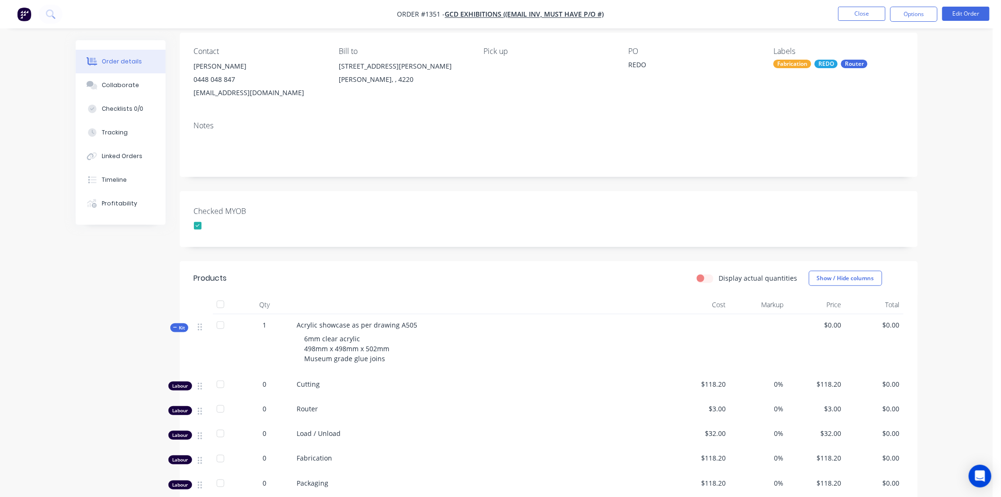
scroll to position [157, 0]
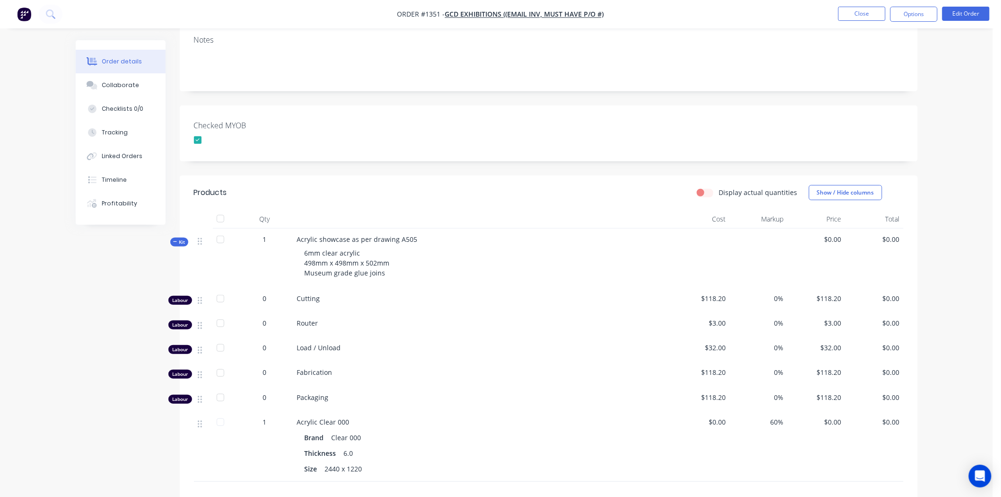
click at [263, 375] on span "0" at bounding box center [265, 372] width 4 height 10
click at [971, 16] on button "Edit Order" at bounding box center [965, 14] width 47 height 14
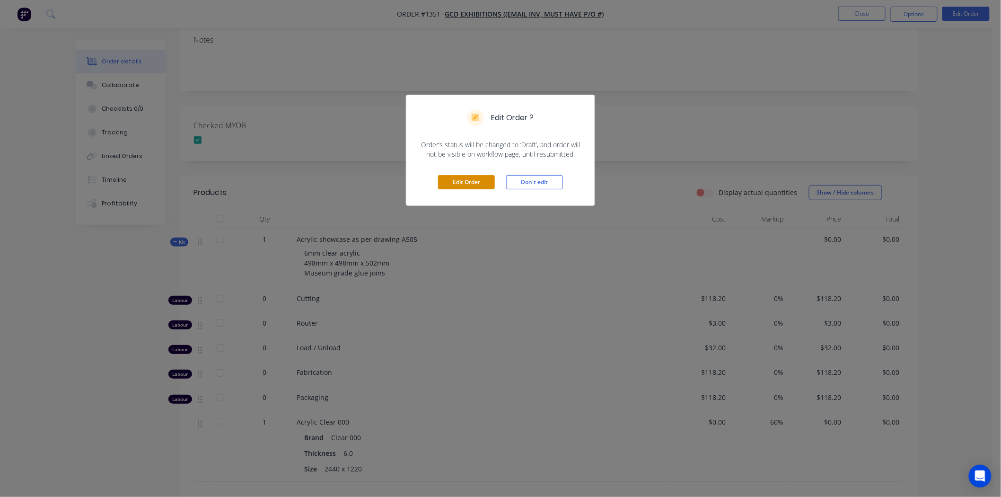
click at [466, 180] on button "Edit Order" at bounding box center [466, 182] width 57 height 14
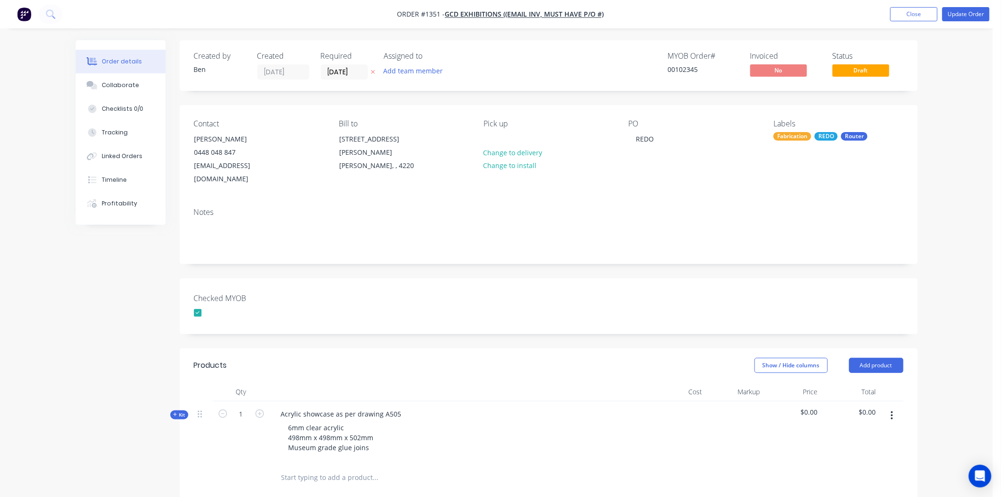
click at [178, 411] on span "Kit" at bounding box center [179, 414] width 12 height 7
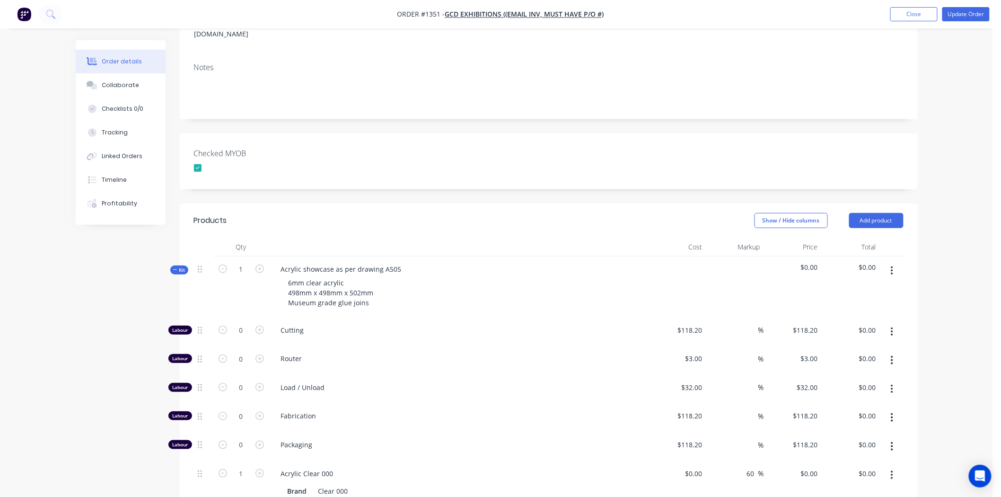
scroll to position [210, 0]
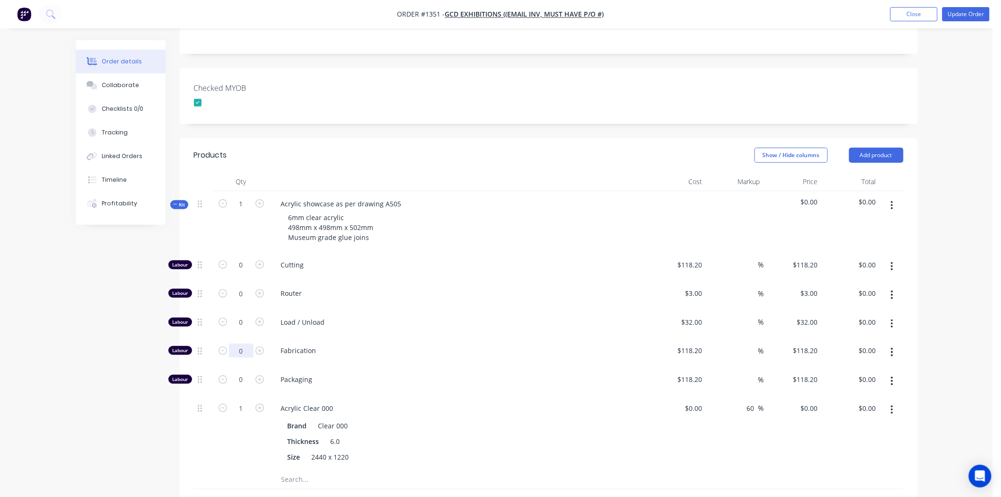
click at [243, 343] on input "0" at bounding box center [241, 350] width 25 height 14
type input "6"
type input "$709.20"
click at [237, 315] on input "0" at bounding box center [241, 322] width 25 height 14
type input "1"
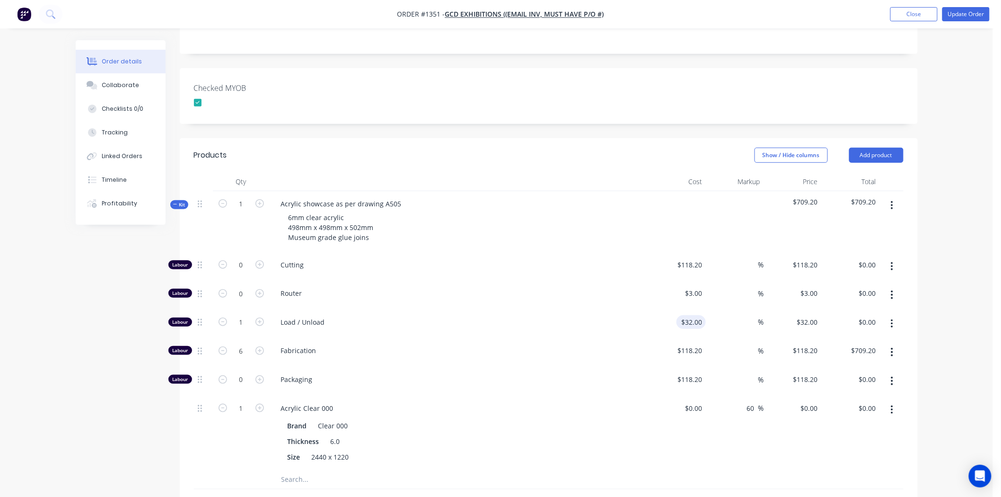
type input "32"
type input "$32.00"
drag, startPoint x: 678, startPoint y: 309, endPoint x: 697, endPoint y: 309, distance: 18.9
click at [697, 315] on div "32 32" at bounding box center [697, 322] width 16 height 14
type input "$0.00"
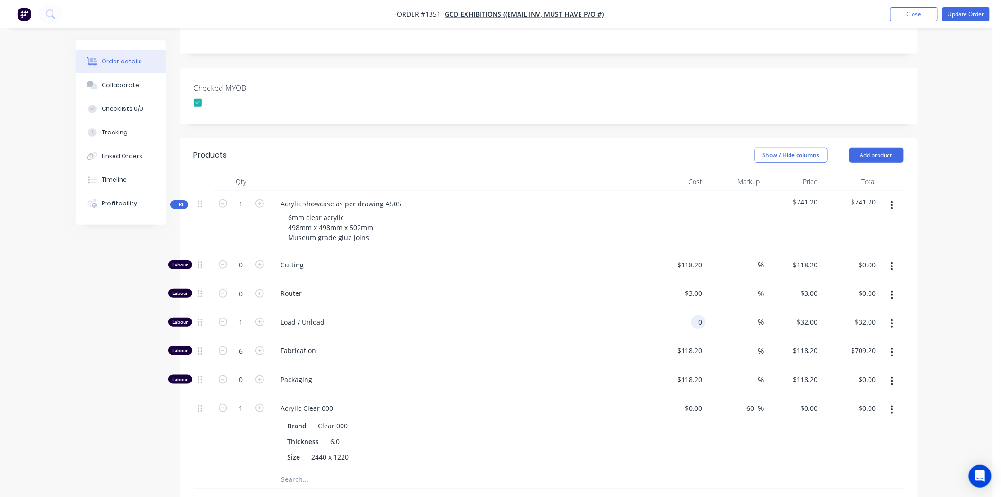
type input "$0.00"
click at [680, 343] on div "118.2 $118.20" at bounding box center [688, 350] width 33 height 14
type input "$0.00"
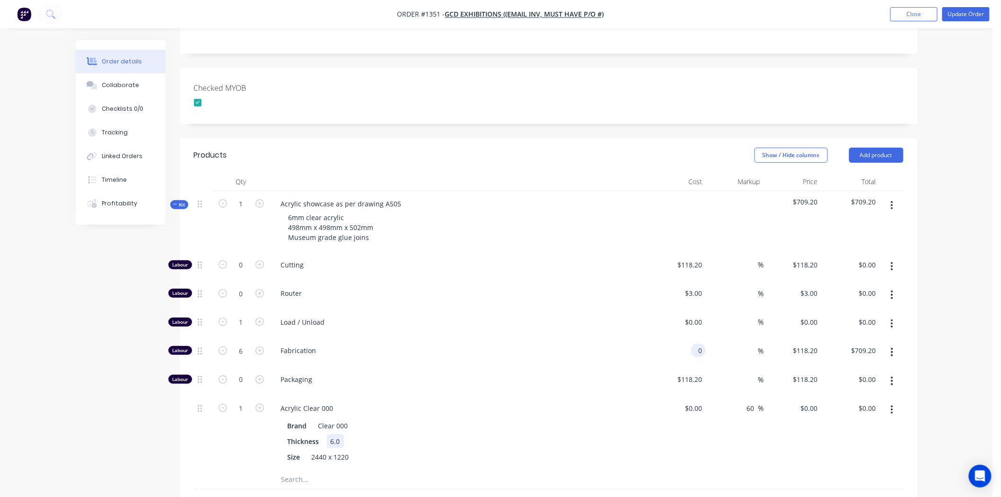
type input "$0.00"
click at [637, 424] on div "Brand Clear 000 Thickness 6.0 Size 2440 x 1220" at bounding box center [458, 440] width 371 height 47
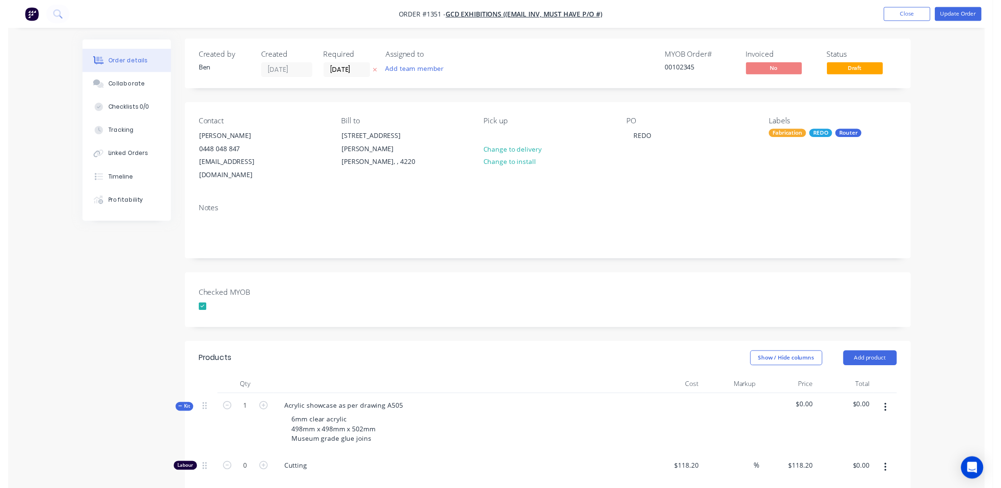
scroll to position [0, 0]
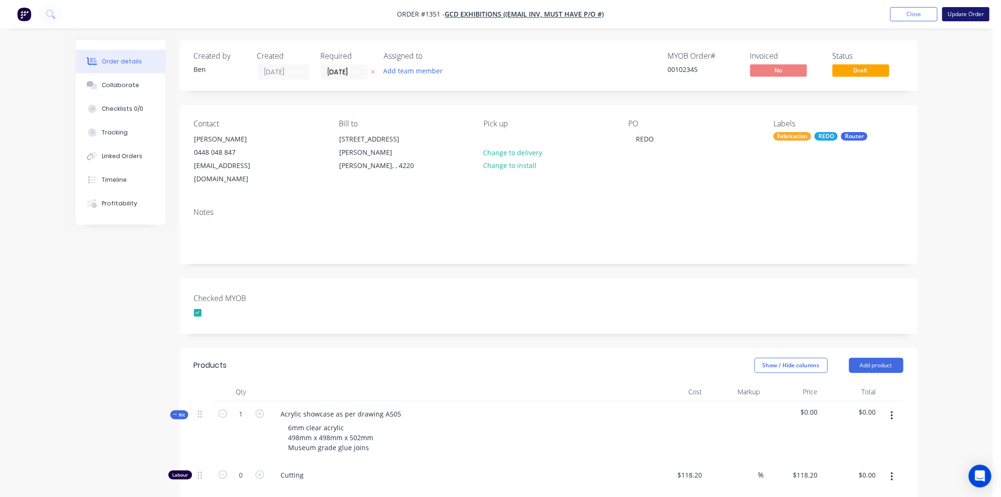
click at [968, 13] on button "Update Order" at bounding box center [965, 14] width 47 height 14
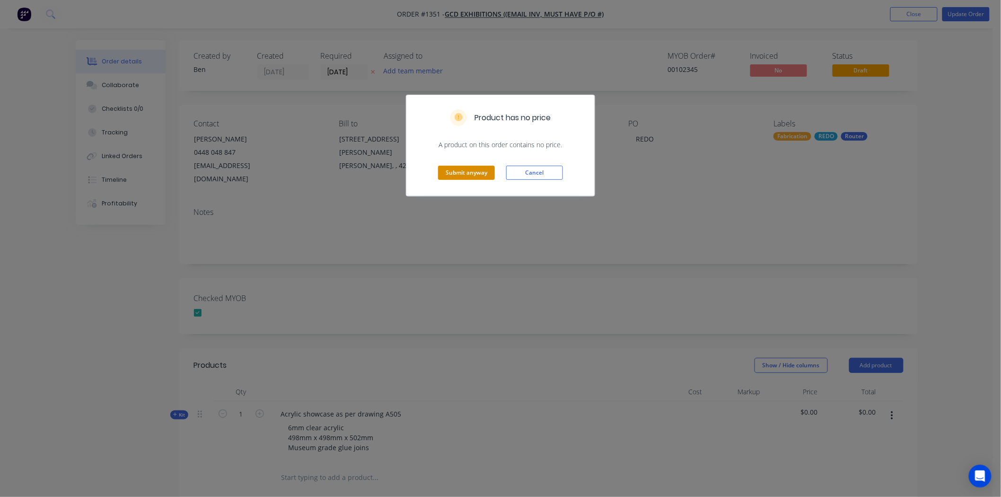
click at [481, 174] on button "Submit anyway" at bounding box center [466, 173] width 57 height 14
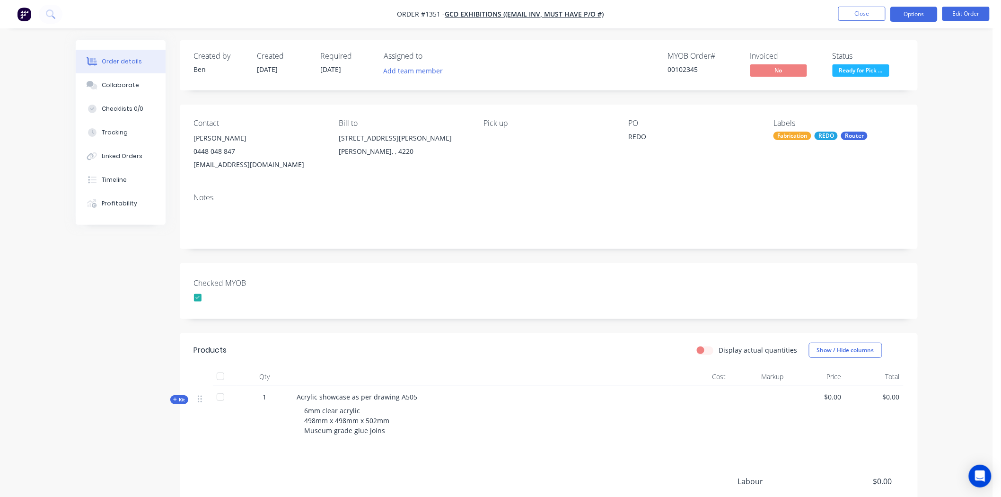
click at [920, 15] on button "Options" at bounding box center [913, 14] width 47 height 15
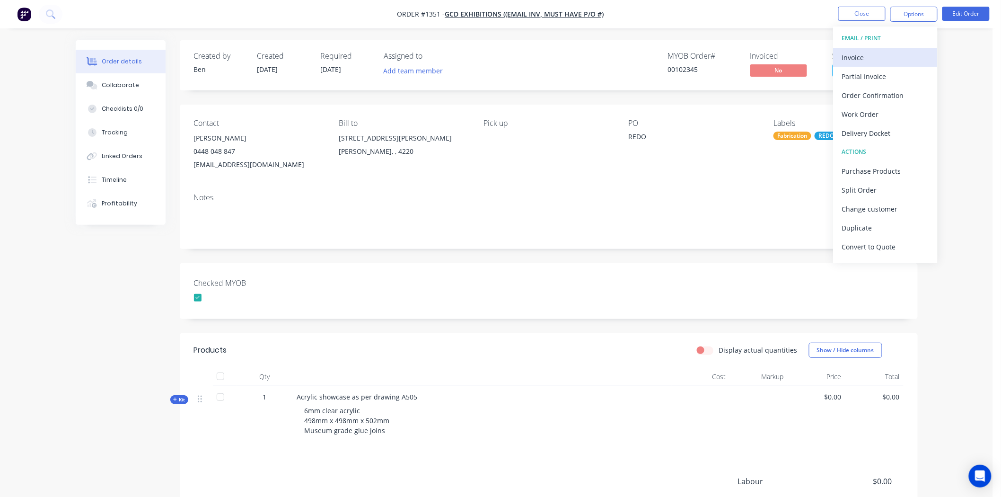
click at [856, 57] on div "Invoice" at bounding box center [885, 58] width 87 height 14
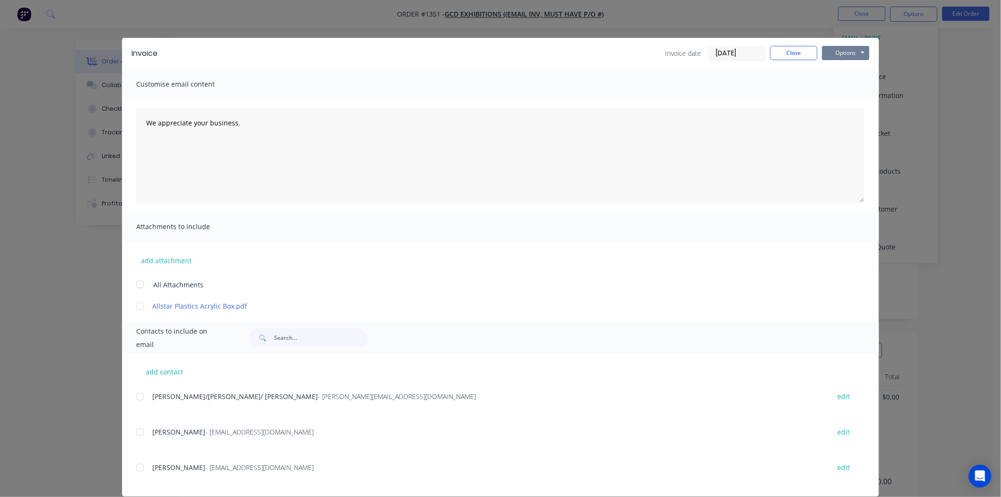
click at [845, 51] on button "Options" at bounding box center [845, 53] width 47 height 14
click at [844, 81] on button "Print" at bounding box center [852, 86] width 61 height 16
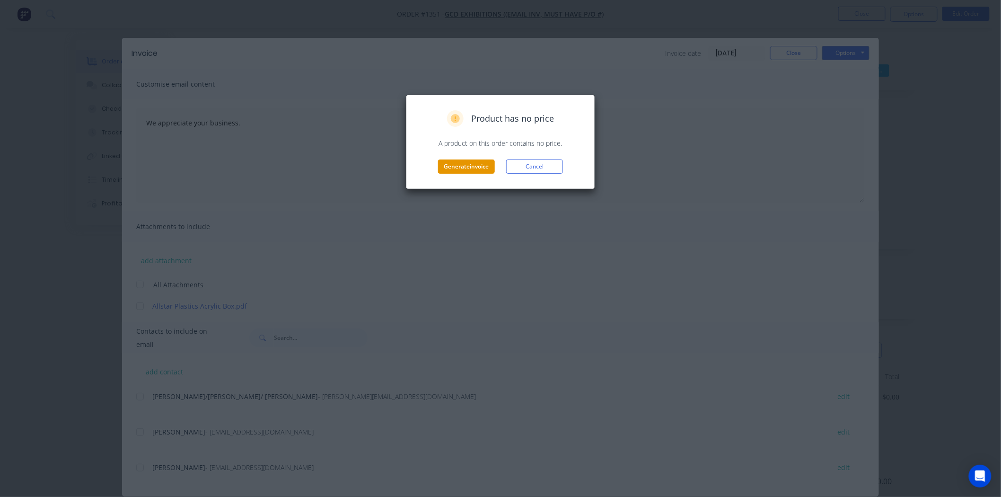
click at [462, 167] on button "Generate invoice" at bounding box center [466, 166] width 57 height 14
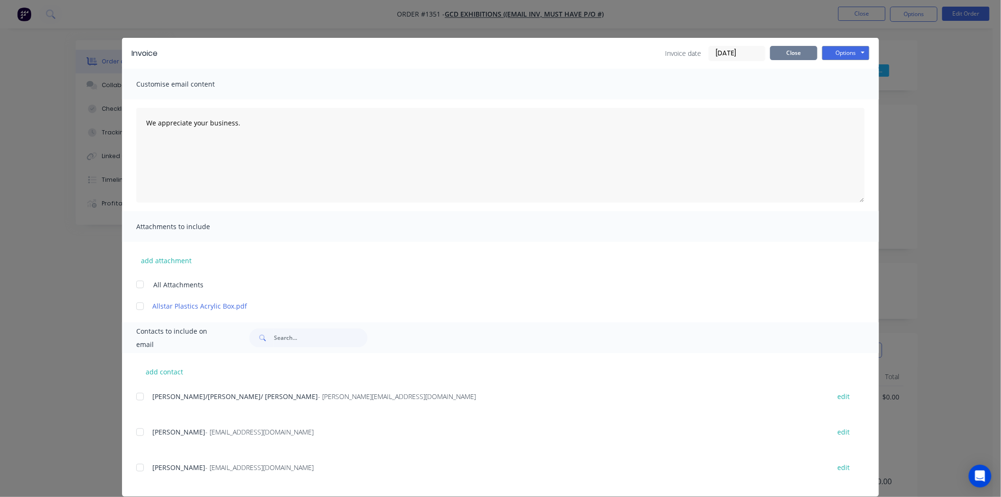
click at [787, 52] on button "Close" at bounding box center [793, 53] width 47 height 14
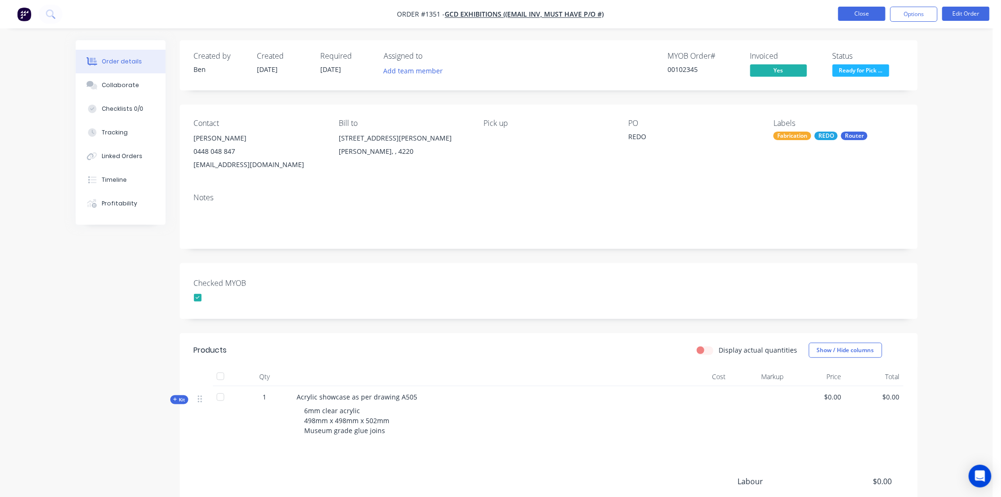
click at [857, 16] on button "Close" at bounding box center [861, 14] width 47 height 14
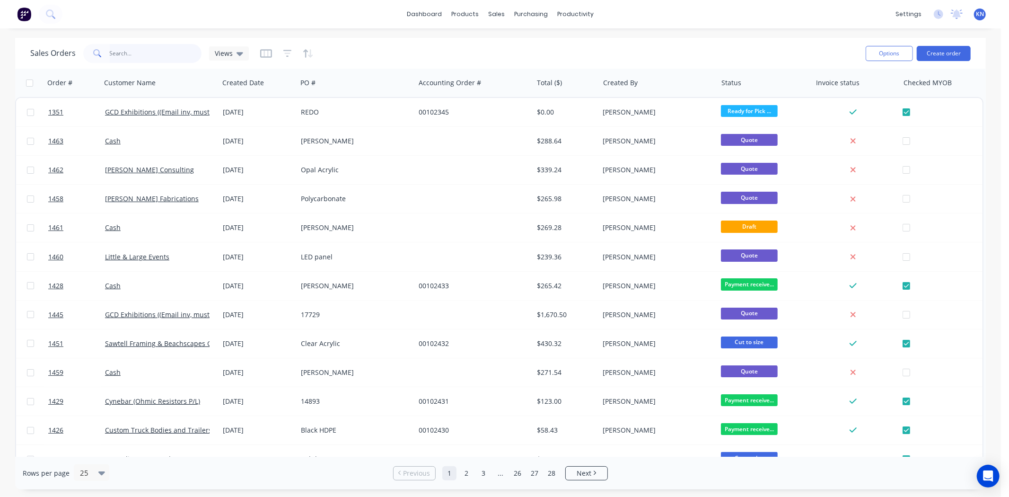
click at [154, 54] on input "text" at bounding box center [156, 53] width 92 height 19
click at [116, 50] on input "text" at bounding box center [156, 53] width 92 height 19
click at [129, 56] on input "text" at bounding box center [156, 53] width 92 height 19
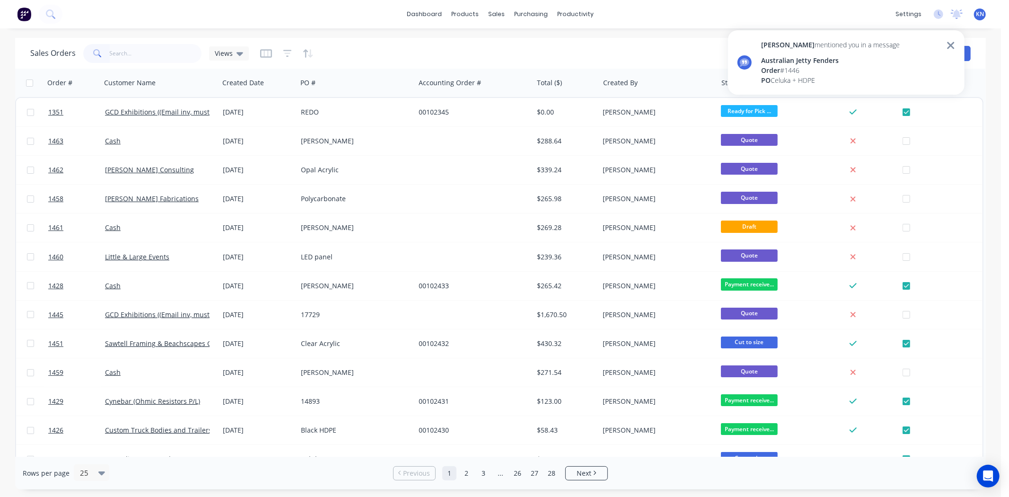
click at [949, 43] on icon at bounding box center [950, 45] width 9 height 11
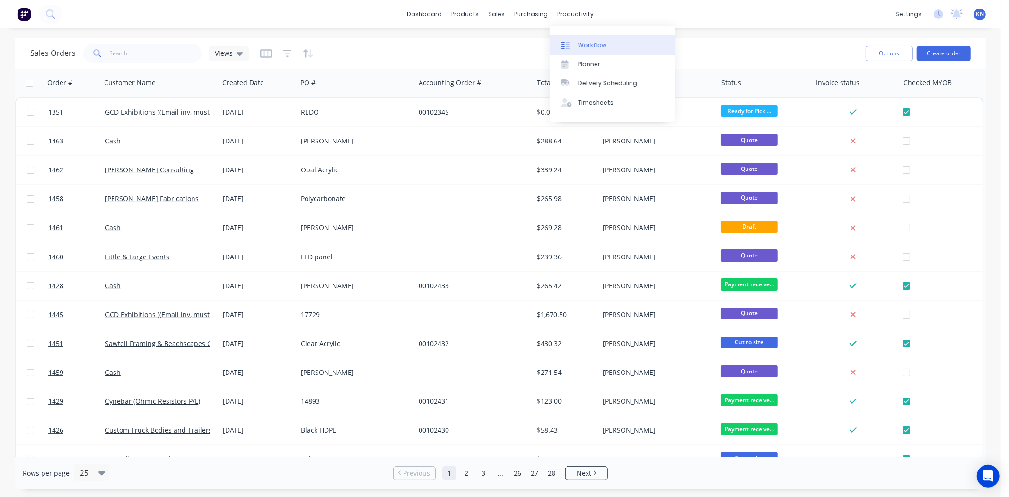
click at [585, 46] on div "Workflow" at bounding box center [592, 45] width 28 height 9
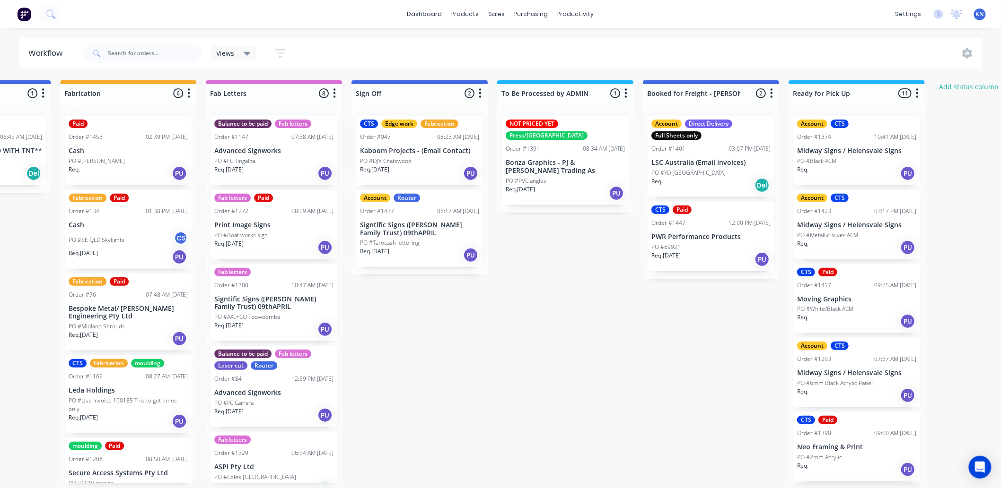
scroll to position [0, 1137]
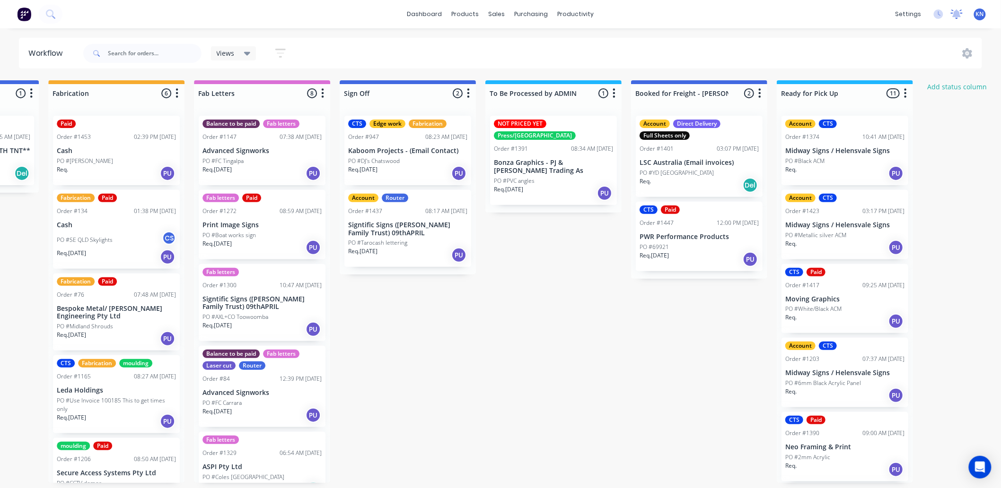
click at [957, 13] on icon at bounding box center [956, 13] width 9 height 8
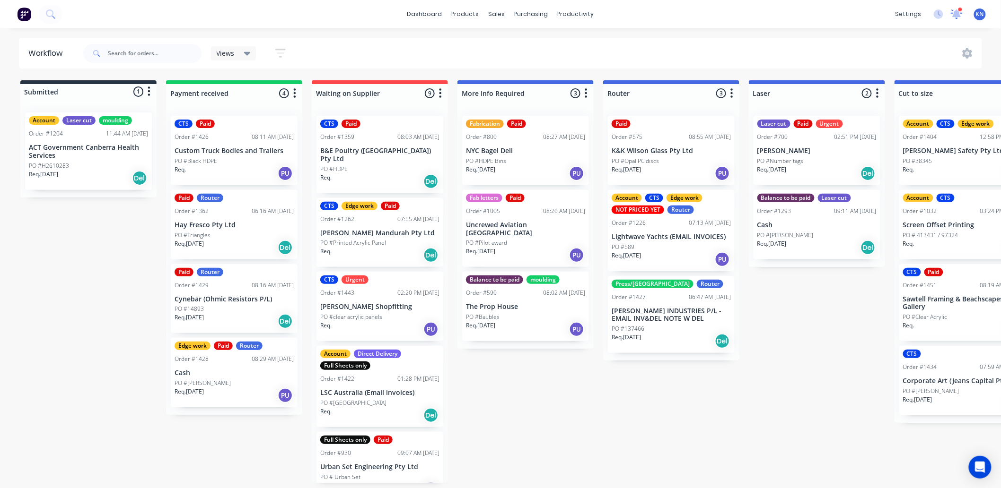
click at [956, 12] on icon at bounding box center [956, 13] width 9 height 9
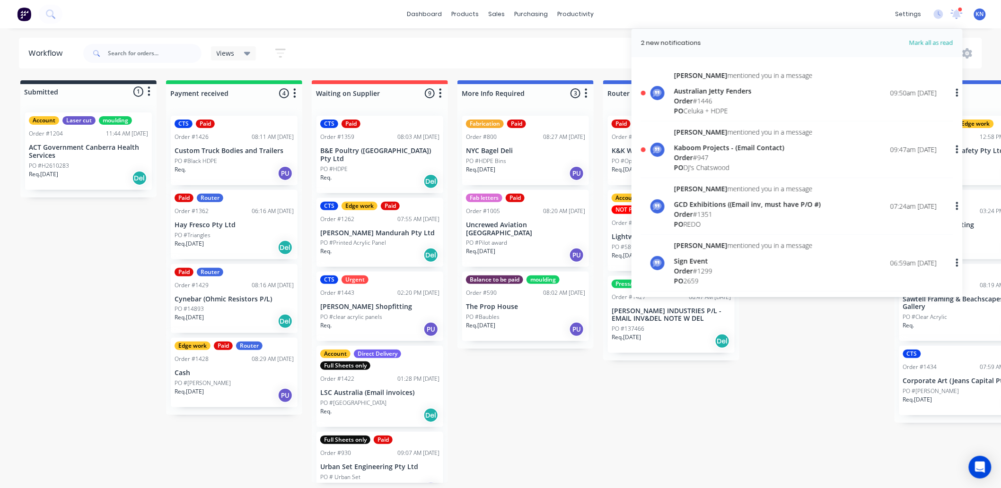
click at [689, 156] on span "Order" at bounding box center [683, 157] width 19 height 9
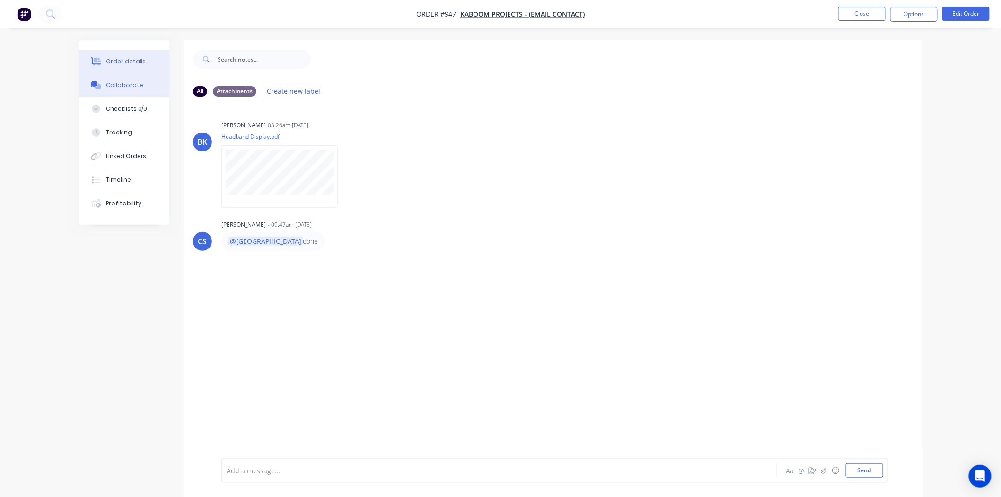
click at [126, 60] on div "Order details" at bounding box center [126, 61] width 40 height 9
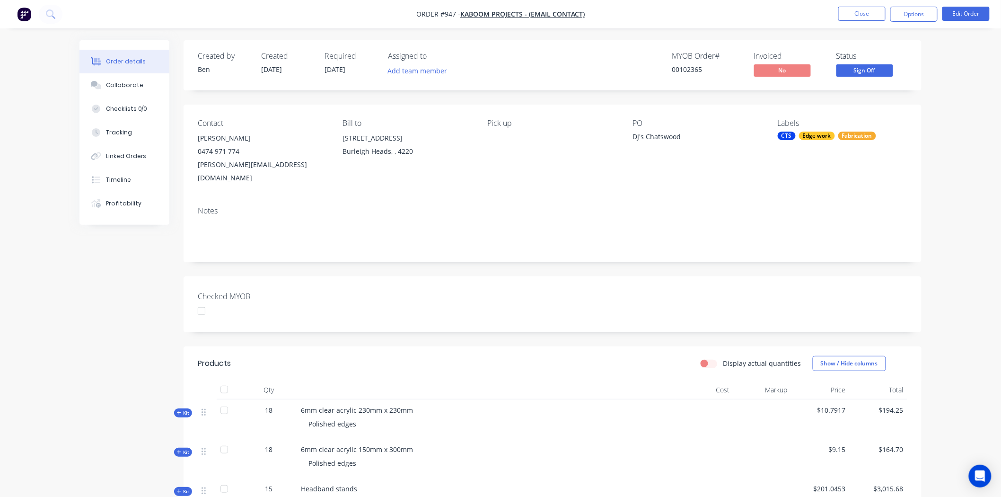
click at [203, 301] on div at bounding box center [201, 310] width 19 height 19
click at [918, 13] on button "Options" at bounding box center [913, 14] width 47 height 15
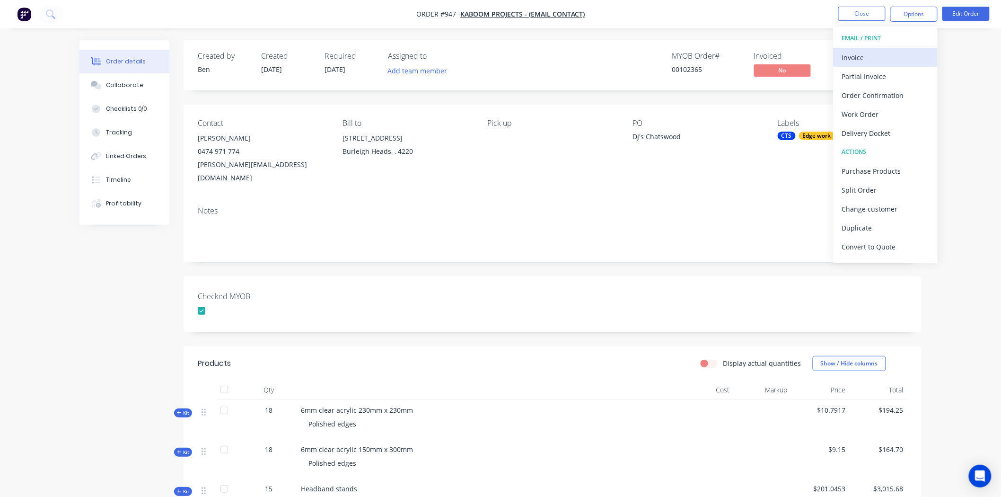
click at [854, 53] on div "Invoice" at bounding box center [885, 58] width 87 height 14
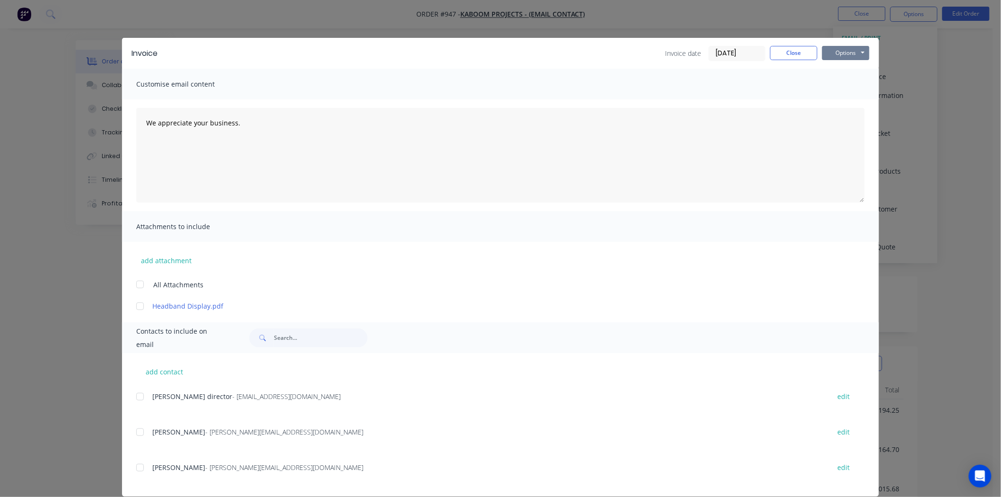
click at [843, 51] on button "Options" at bounding box center [845, 53] width 47 height 14
click at [839, 83] on button "Print" at bounding box center [852, 86] width 61 height 16
click at [793, 51] on button "Close" at bounding box center [793, 53] width 47 height 14
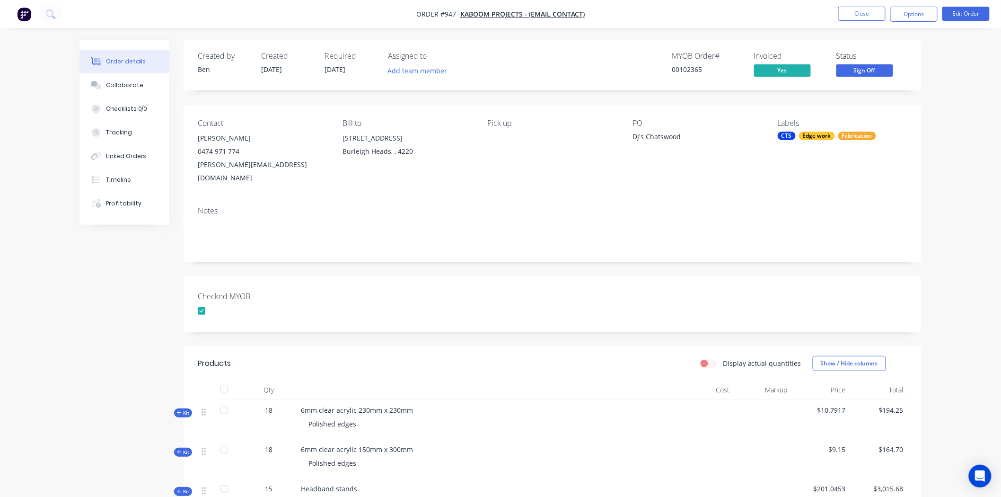
click at [828, 136] on div "Edge work" at bounding box center [817, 135] width 36 height 9
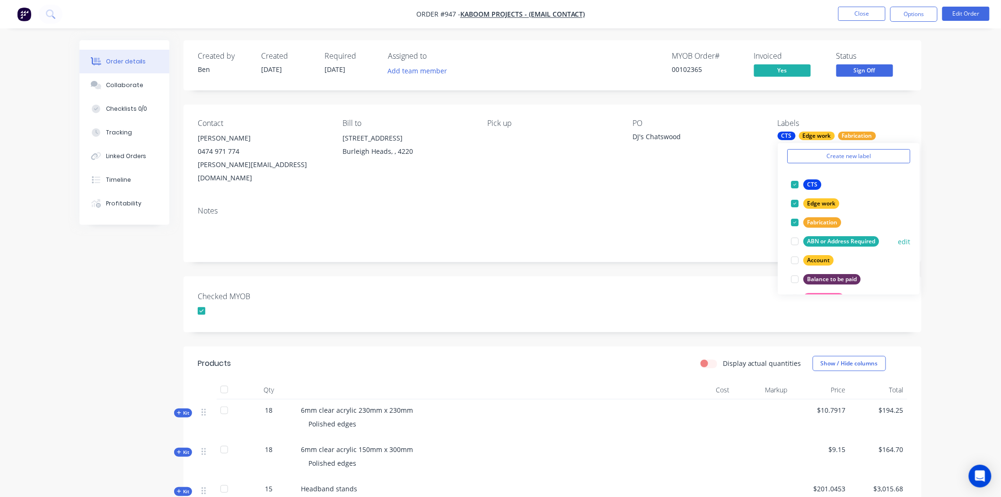
scroll to position [52, 0]
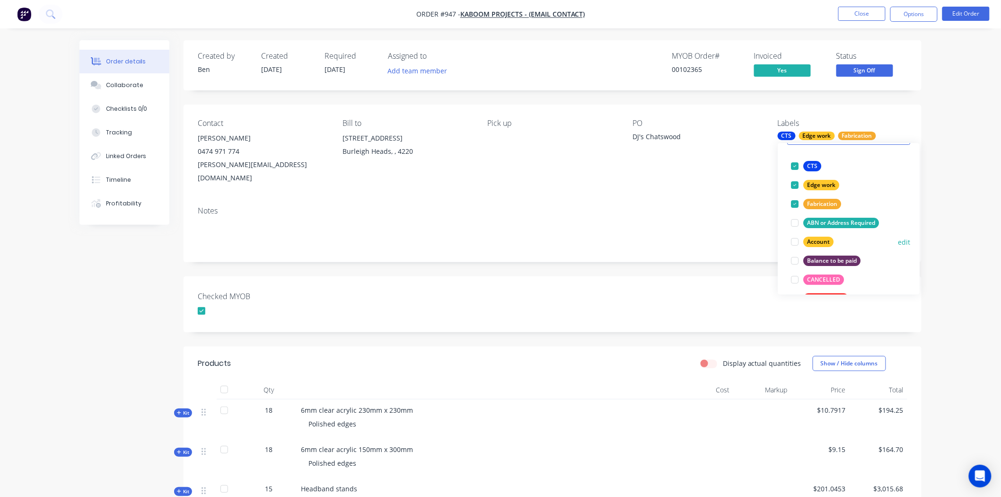
click at [791, 242] on div at bounding box center [794, 241] width 19 height 19
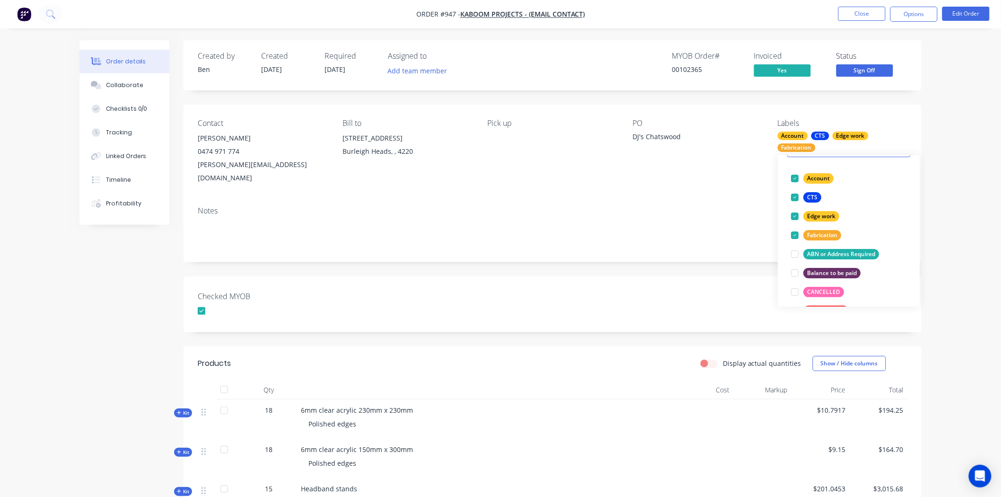
click at [623, 246] on div "Notes" at bounding box center [552, 230] width 738 height 63
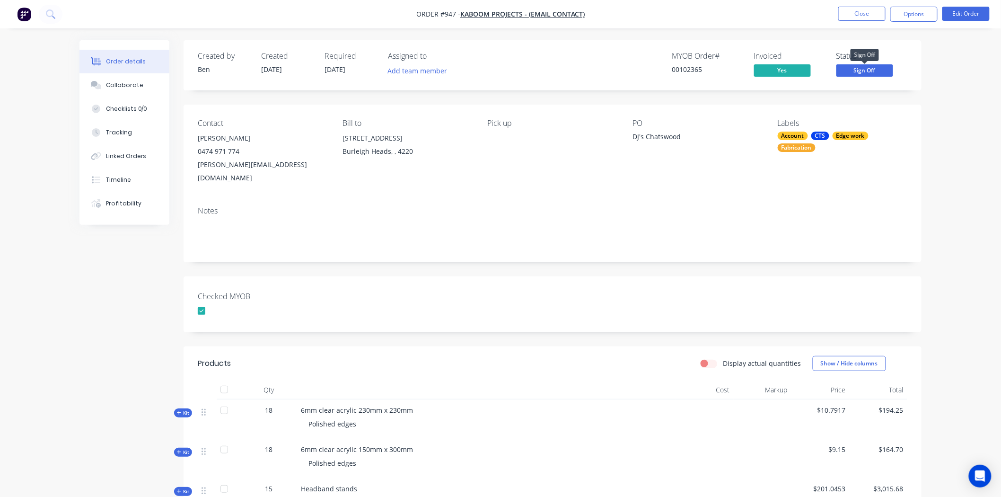
click at [863, 68] on span "Sign Off" at bounding box center [864, 70] width 57 height 12
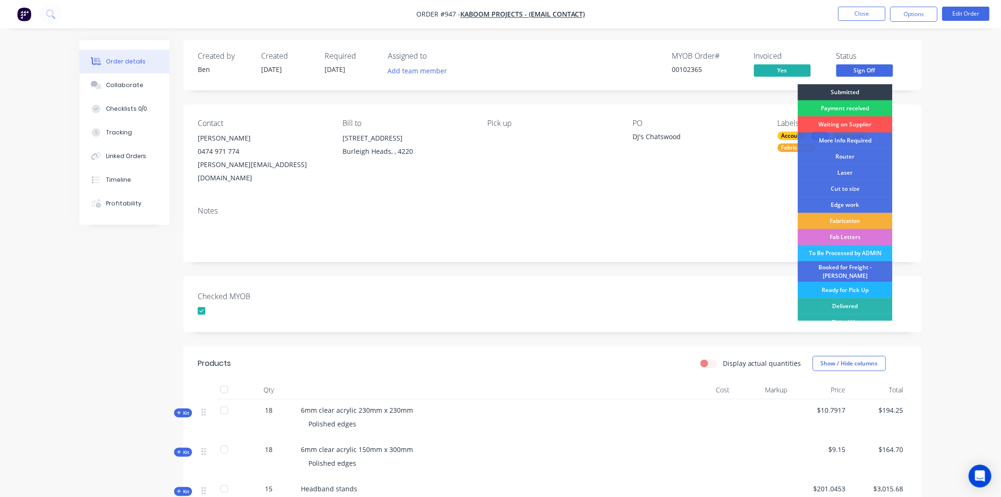
click at [841, 283] on div "Ready for Pick Up" at bounding box center [845, 290] width 95 height 16
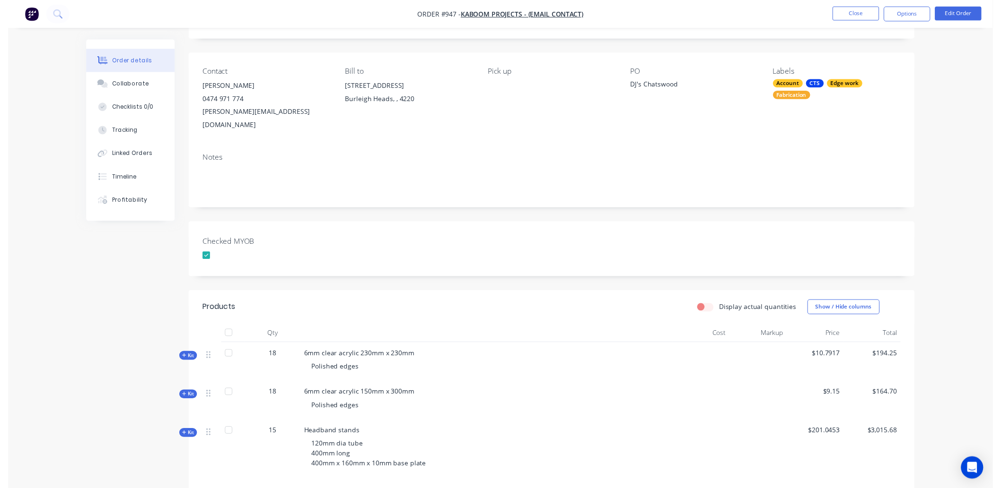
scroll to position [0, 0]
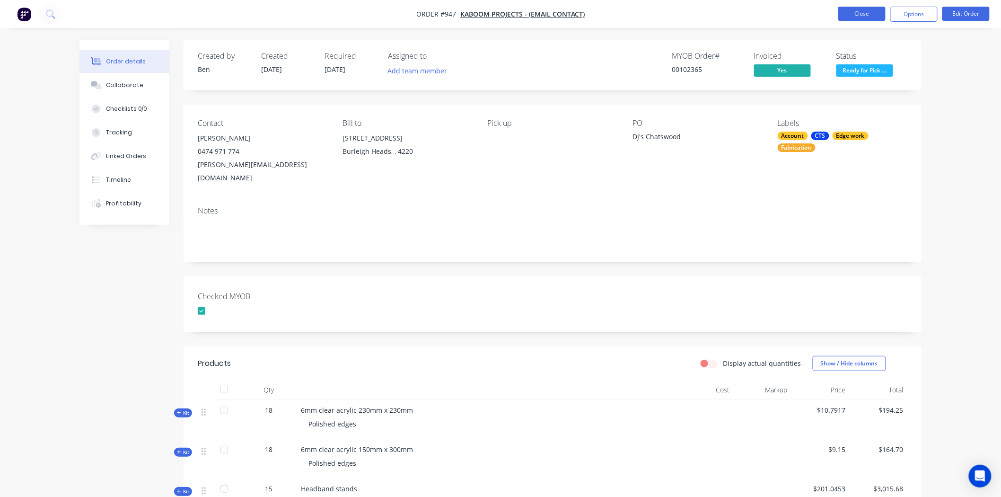
click at [863, 12] on button "Close" at bounding box center [861, 14] width 47 height 14
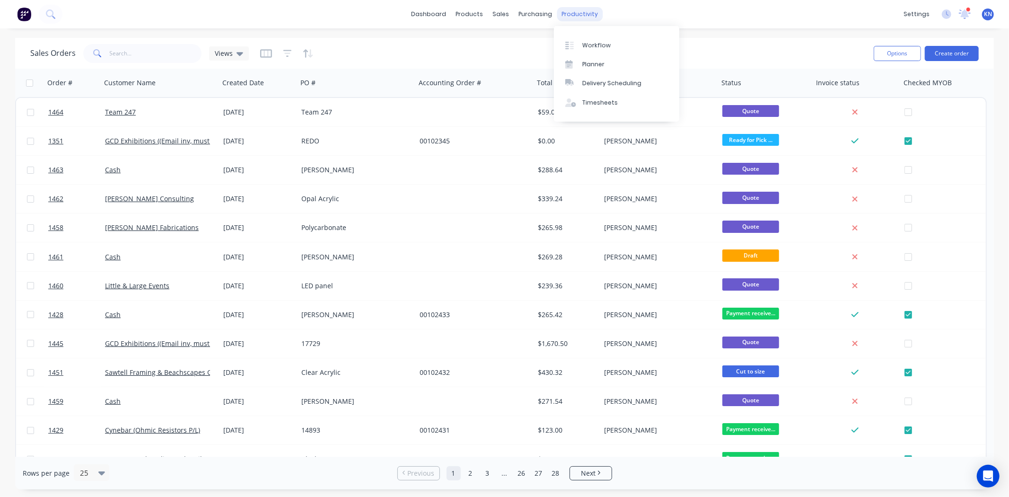
click at [587, 14] on div "productivity" at bounding box center [580, 14] width 46 height 14
click at [598, 44] on div "Workflow" at bounding box center [596, 45] width 28 height 9
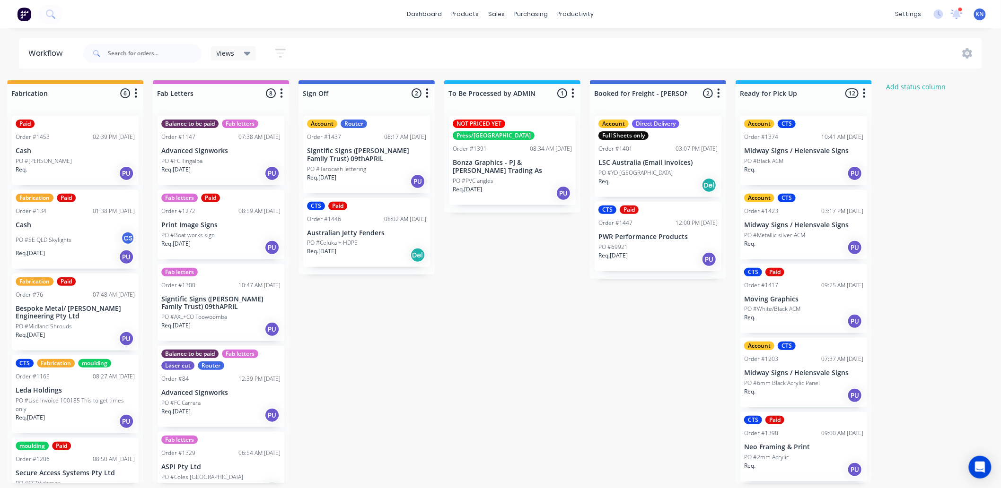
scroll to position [0, 1262]
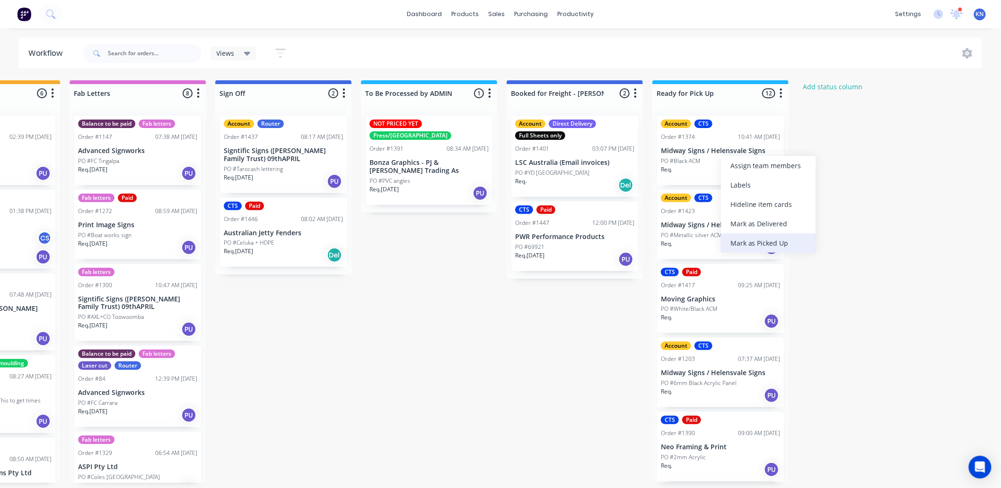
click at [769, 244] on div "Mark as Picked Up" at bounding box center [768, 243] width 95 height 19
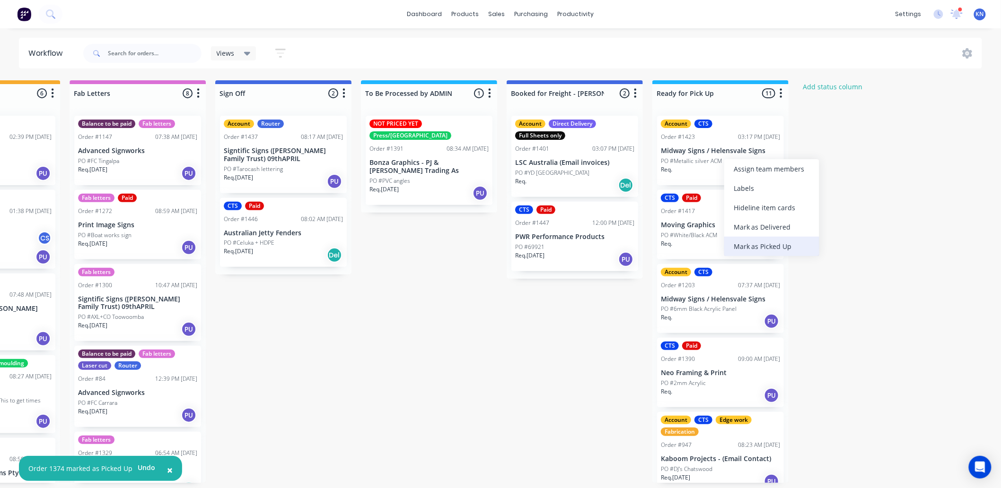
click at [763, 246] on div "Mark as Picked Up" at bounding box center [771, 246] width 95 height 19
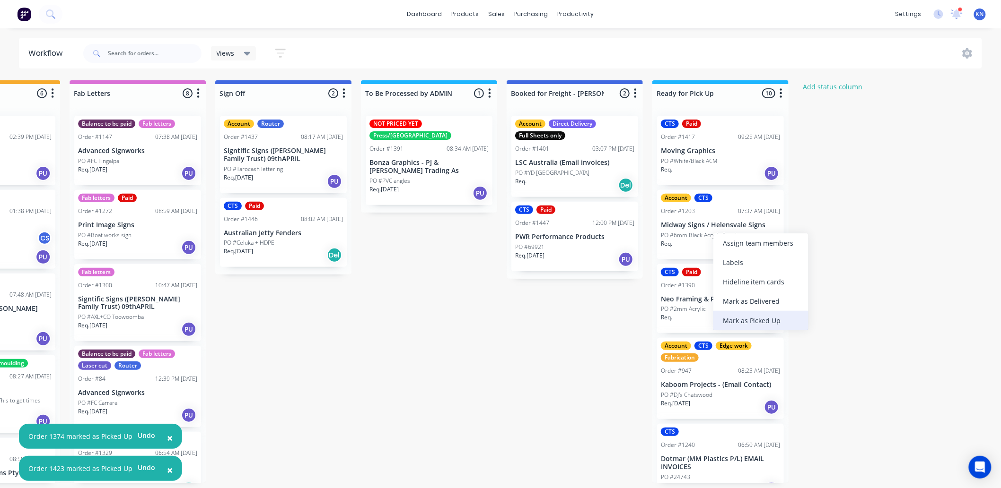
click at [748, 317] on div "Mark as Picked Up" at bounding box center [760, 320] width 95 height 19
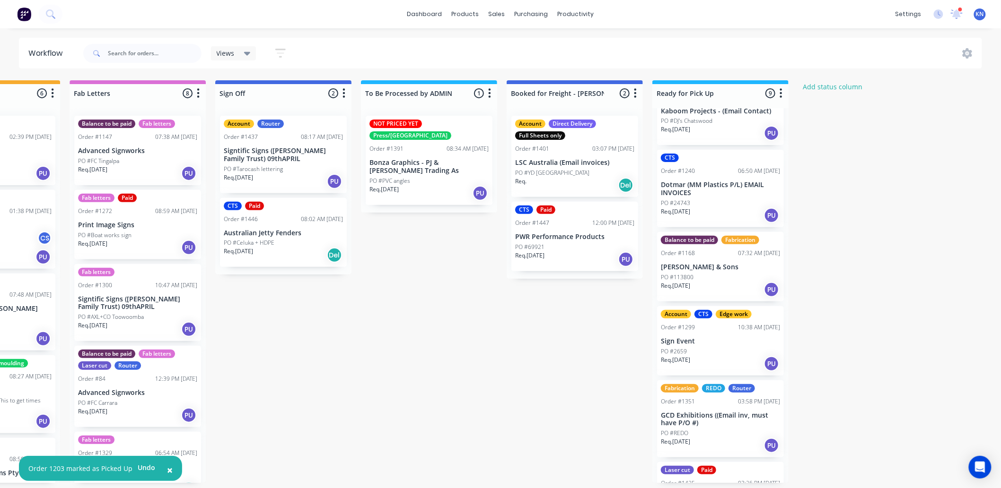
scroll to position [262, 0]
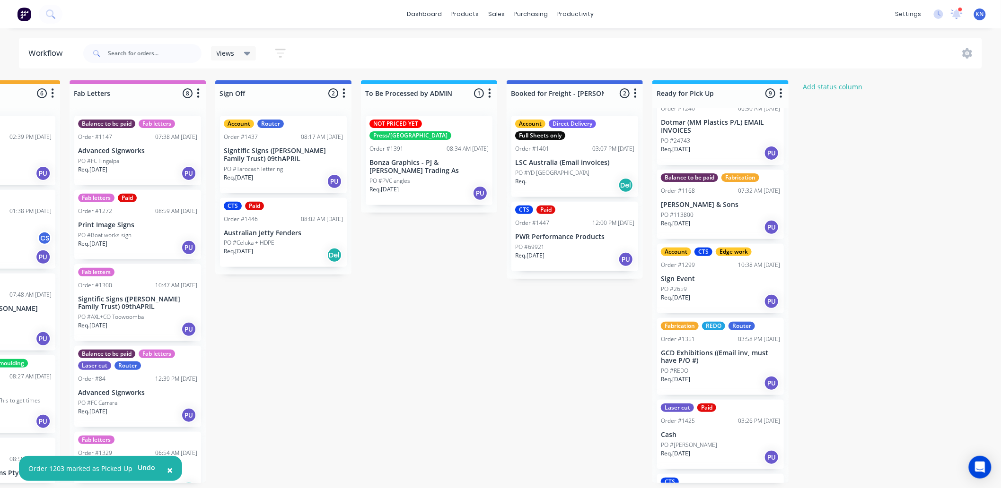
click at [705, 202] on p "[PERSON_NAME] & Sons" at bounding box center [720, 205] width 119 height 8
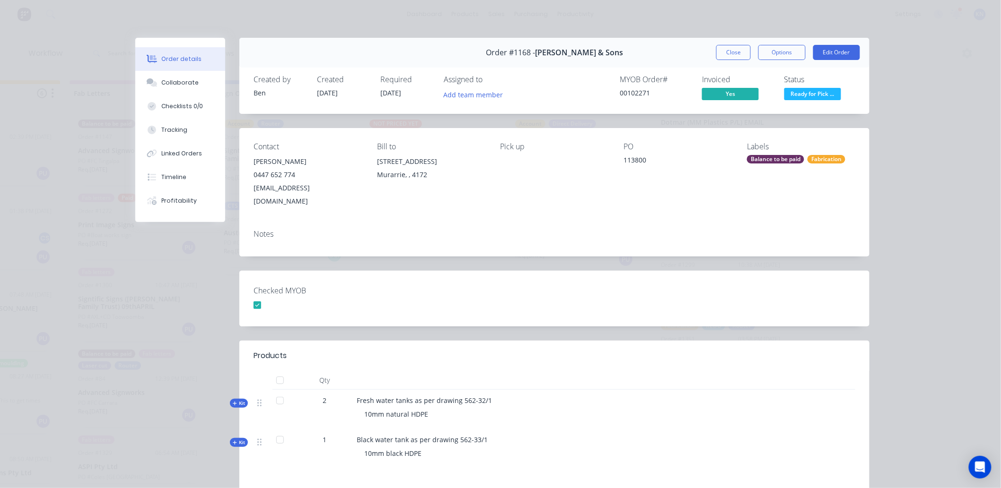
click at [772, 157] on div "Balance to be paid" at bounding box center [775, 159] width 57 height 9
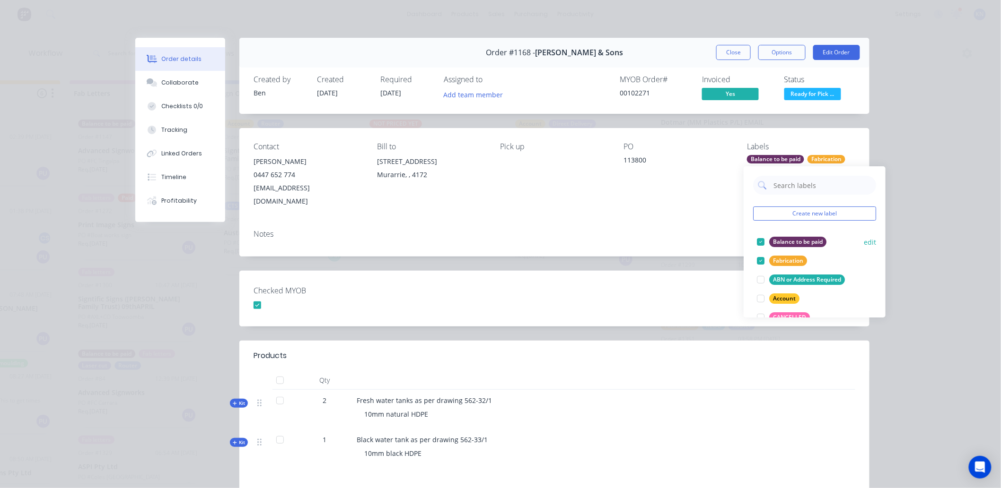
click at [762, 242] on div at bounding box center [760, 242] width 19 height 19
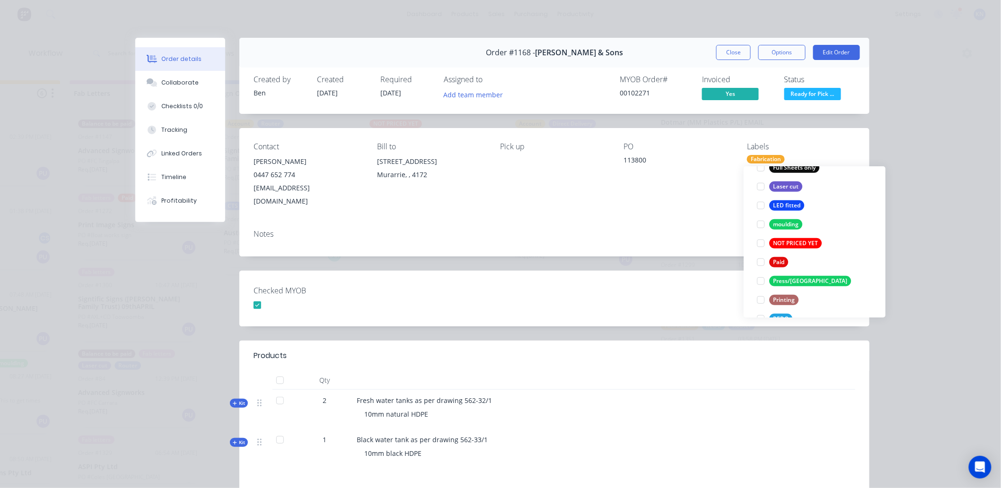
scroll to position [315, 0]
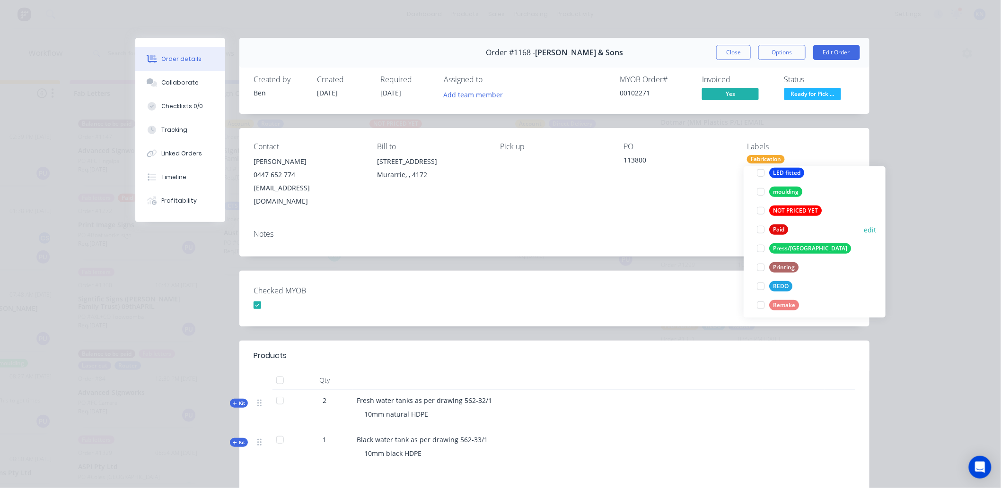
click at [758, 230] on div at bounding box center [760, 229] width 19 height 19
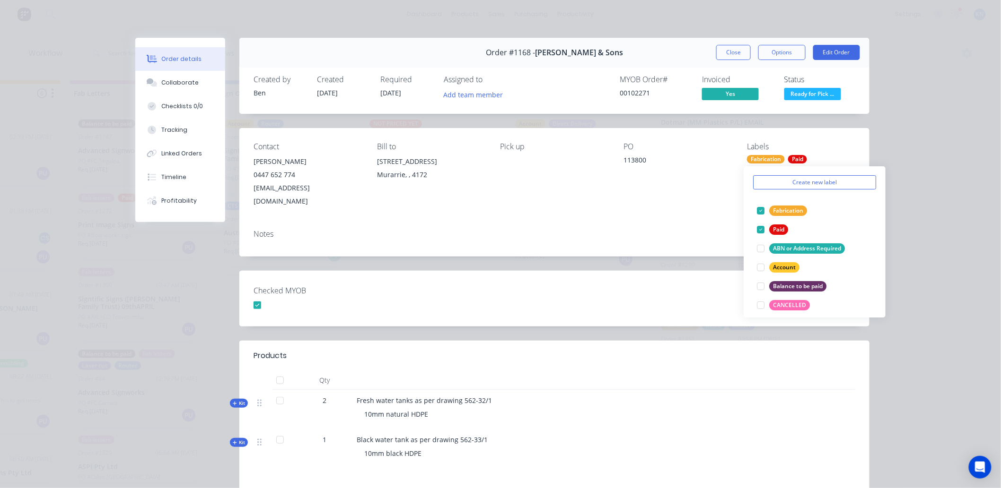
click at [706, 290] on div "Checked MYOB" at bounding box center [554, 299] width 630 height 56
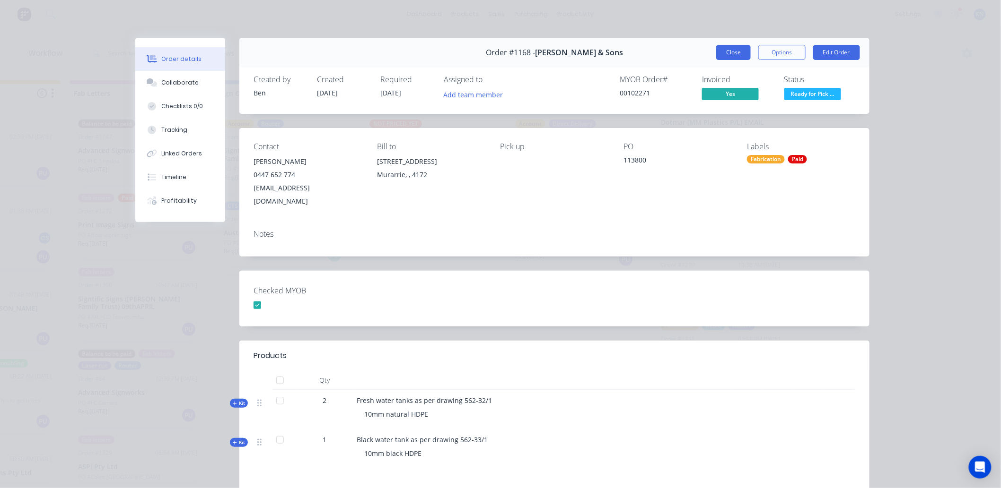
click at [732, 50] on button "Close" at bounding box center [733, 52] width 35 height 15
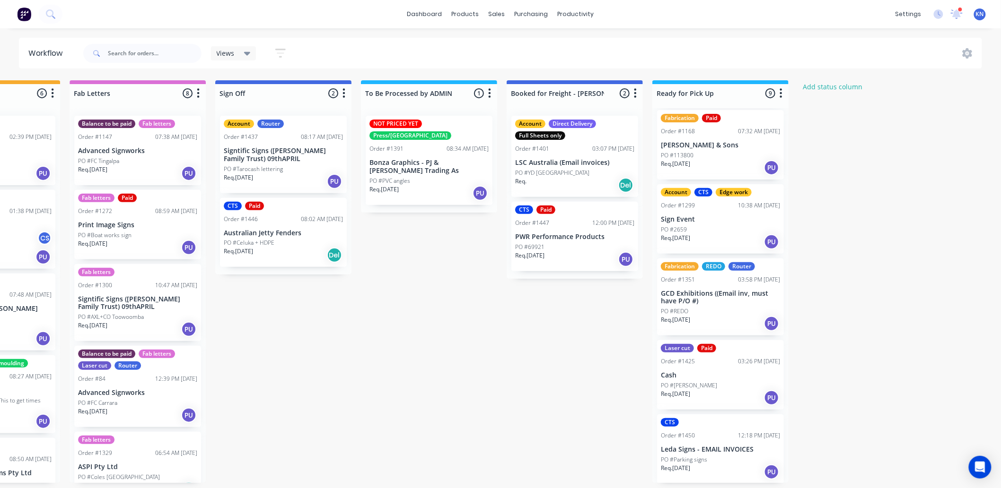
scroll to position [2, 1262]
click at [756, 460] on div "Mark as Picked Up" at bounding box center [758, 462] width 95 height 19
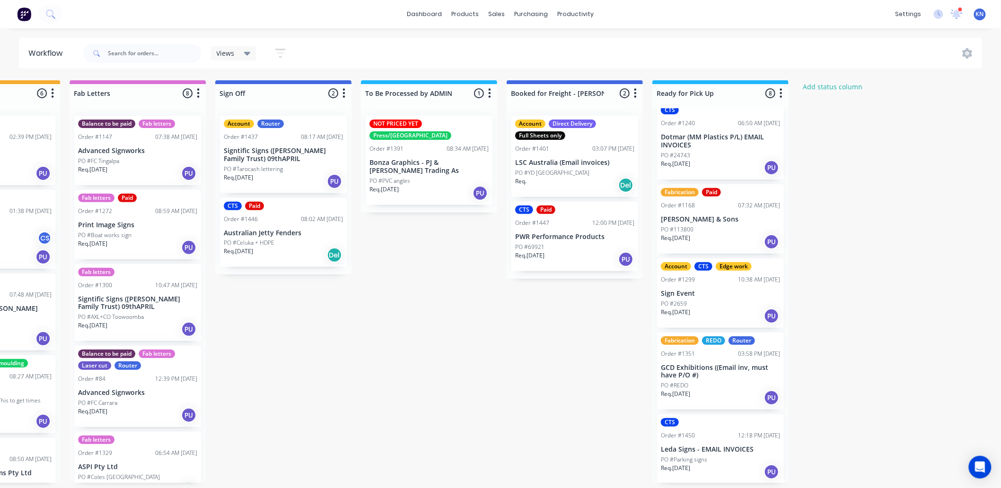
click at [735, 456] on div "PO #Parking signs" at bounding box center [720, 460] width 119 height 9
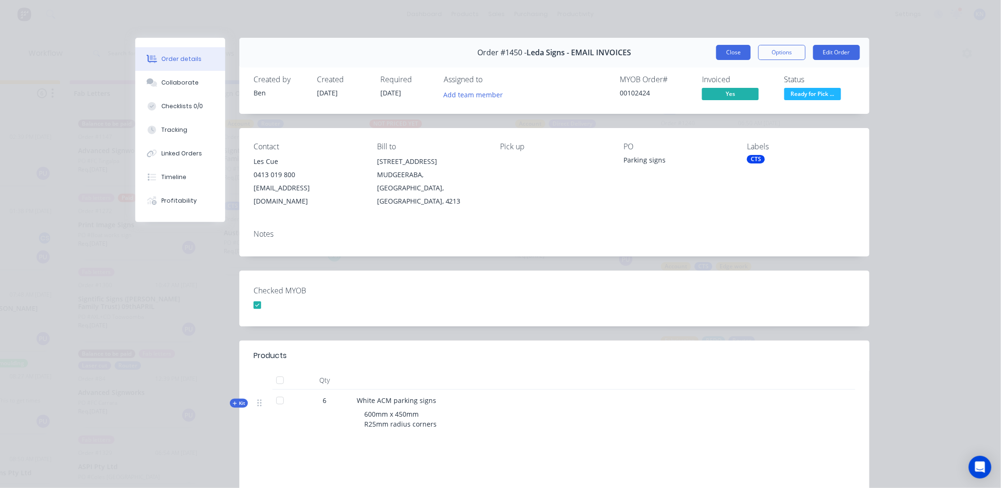
click at [731, 50] on button "Close" at bounding box center [733, 52] width 35 height 15
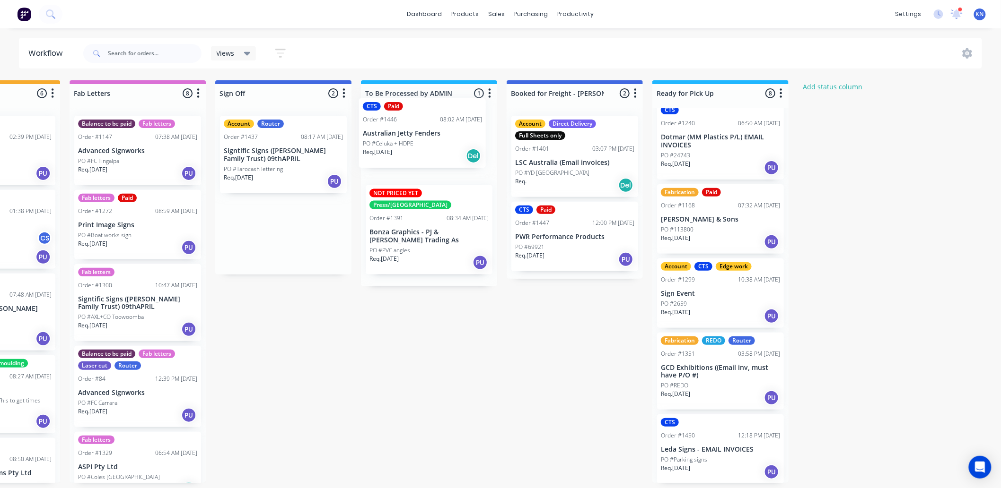
drag, startPoint x: 261, startPoint y: 242, endPoint x: 403, endPoint y: 142, distance: 173.8
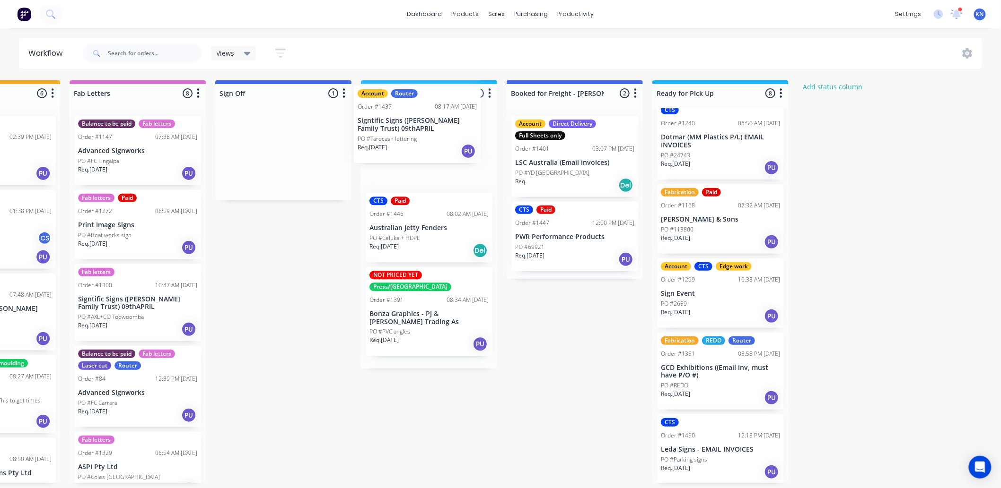
drag, startPoint x: 257, startPoint y: 145, endPoint x: 399, endPoint y: 116, distance: 144.2
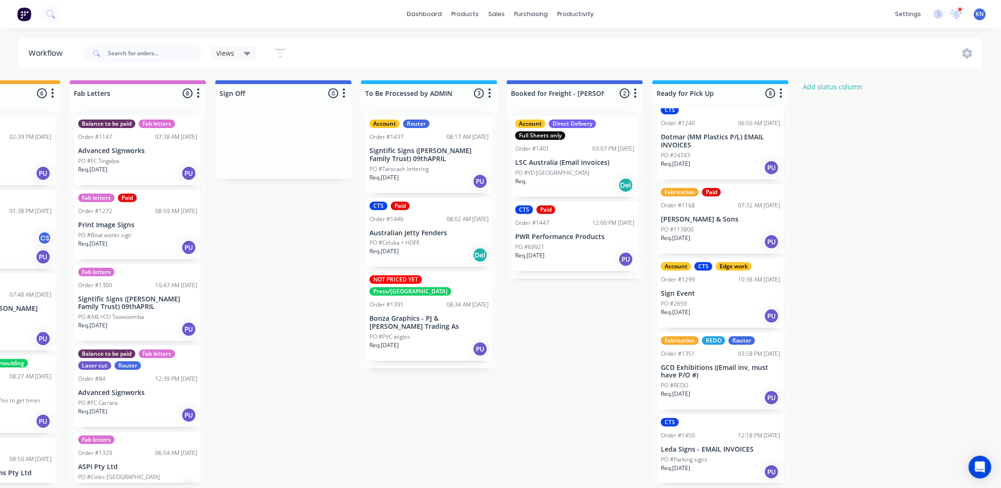
click at [428, 316] on p "Bonza Graphics - PJ & [PERSON_NAME] Trading As" at bounding box center [428, 323] width 119 height 16
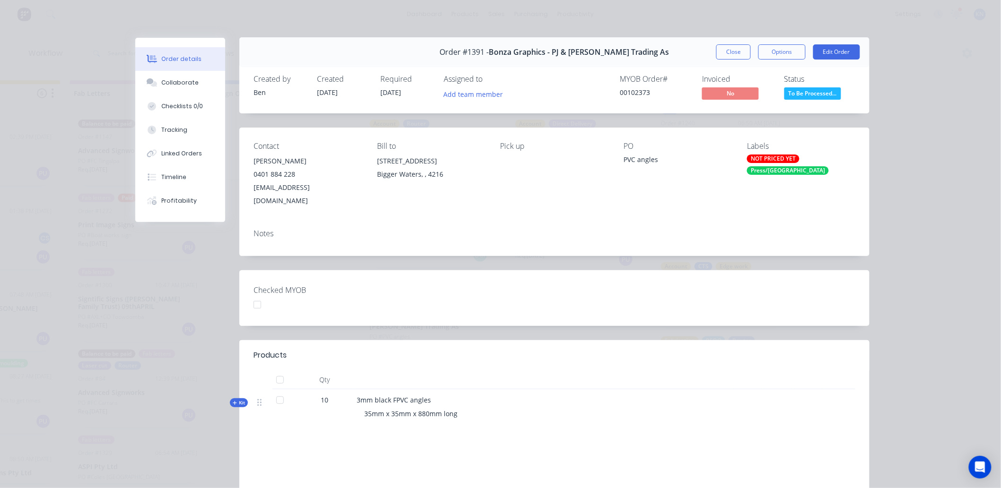
scroll to position [0, 0]
click at [730, 48] on button "Close" at bounding box center [733, 52] width 35 height 15
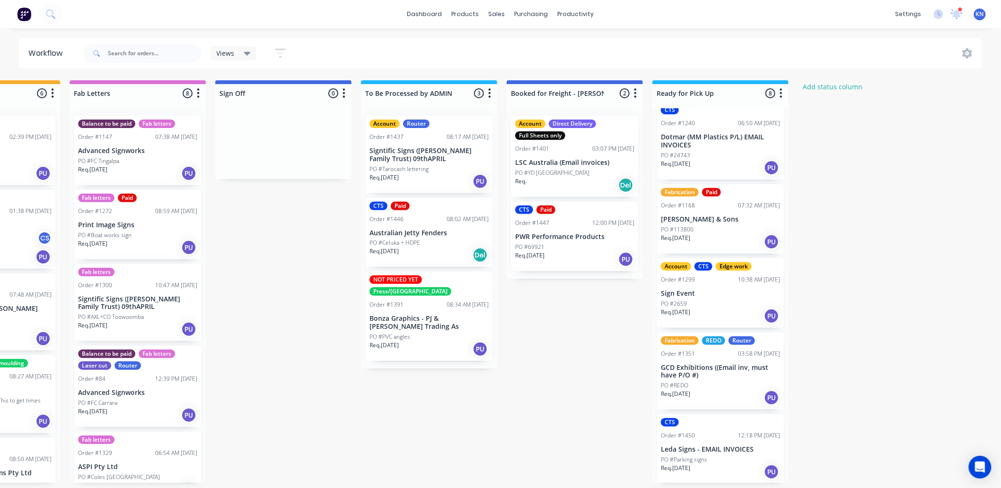
click at [436, 223] on div "CTS Paid Order #1446 08:02 AM 10/09/25 Australian Jetty Fenders PO #Celuka + HD…" at bounding box center [429, 233] width 127 height 70
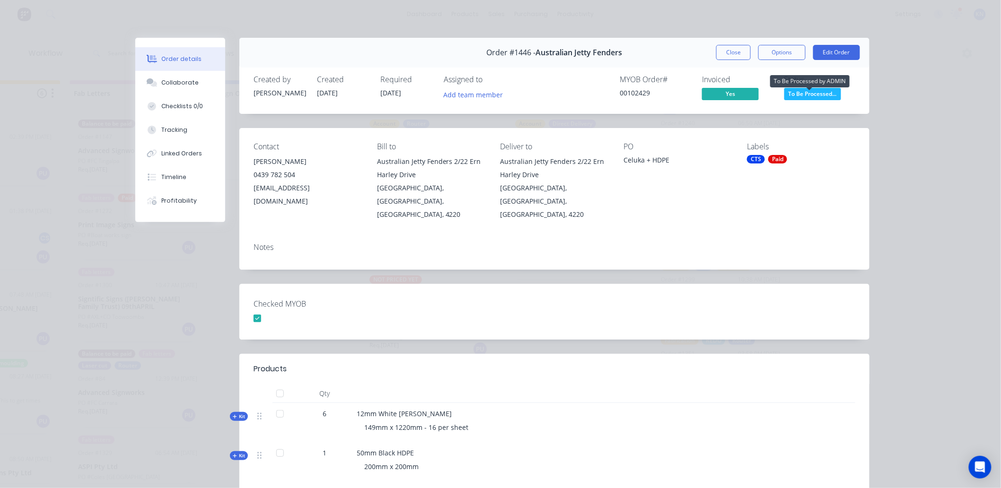
click at [811, 92] on span "To Be Processed..." at bounding box center [812, 94] width 57 height 12
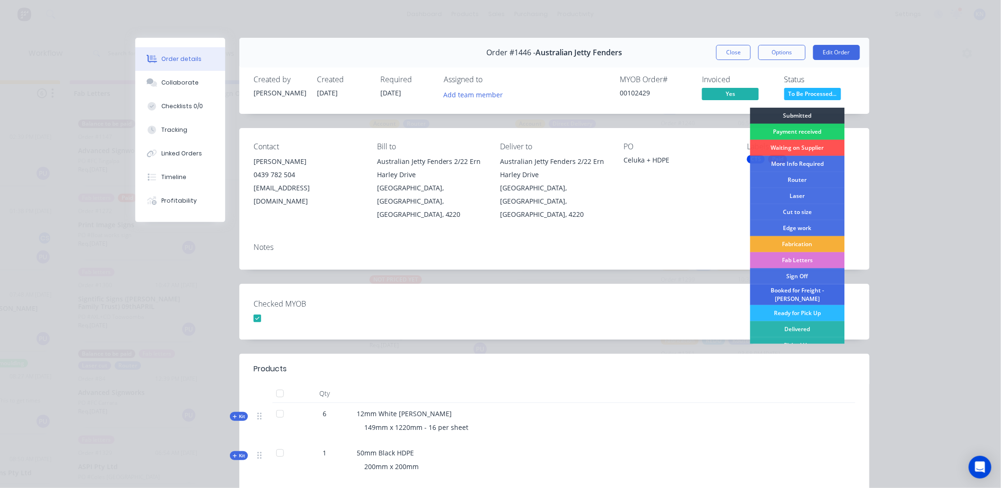
click at [797, 290] on div "Booked for Freight - [PERSON_NAME]" at bounding box center [797, 295] width 95 height 21
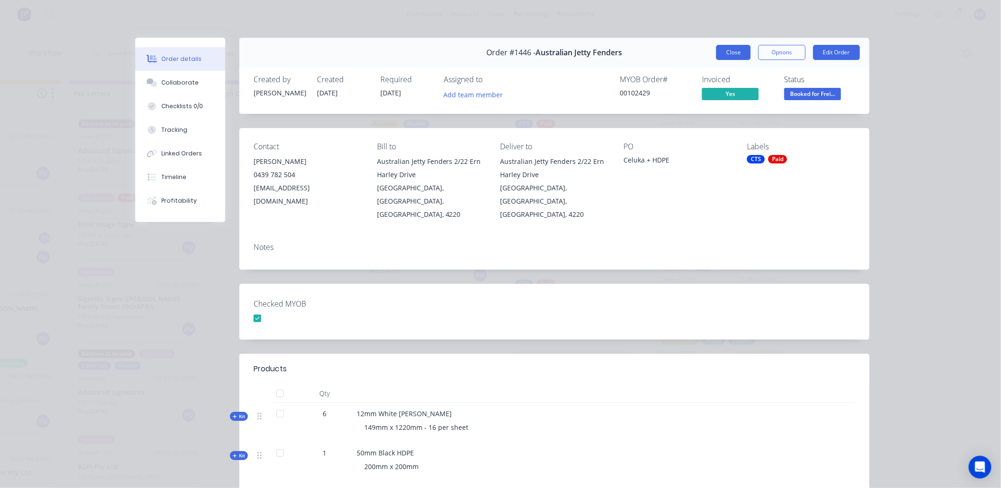
click at [726, 51] on button "Close" at bounding box center [733, 52] width 35 height 15
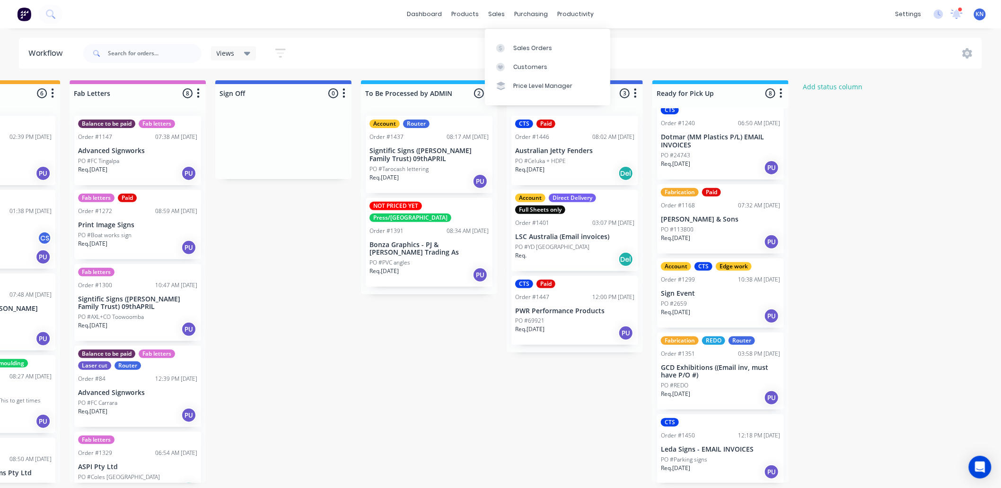
drag, startPoint x: 495, startPoint y: 16, endPoint x: 513, endPoint y: 29, distance: 21.9
click at [495, 16] on div "sales" at bounding box center [497, 14] width 26 height 14
click at [532, 49] on div "Sales Orders" at bounding box center [532, 48] width 39 height 9
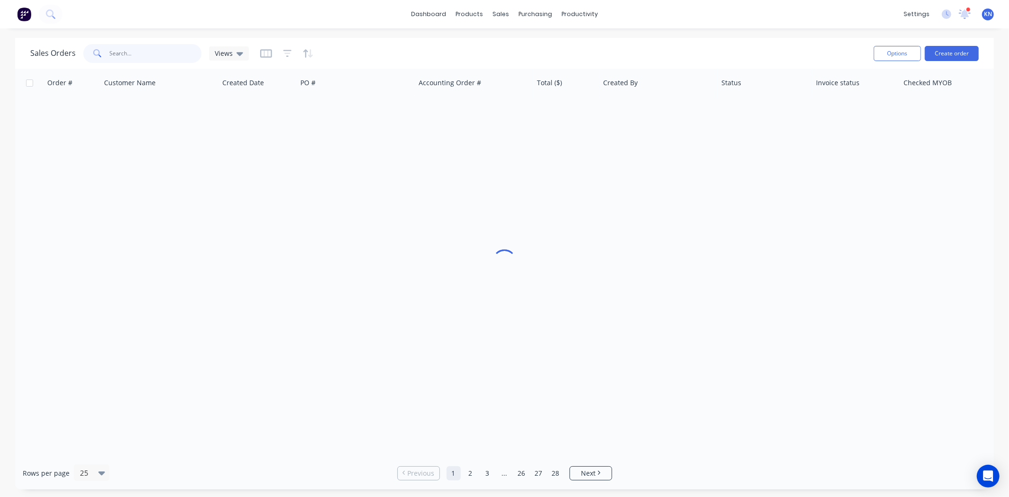
click at [148, 51] on input "text" at bounding box center [156, 53] width 92 height 19
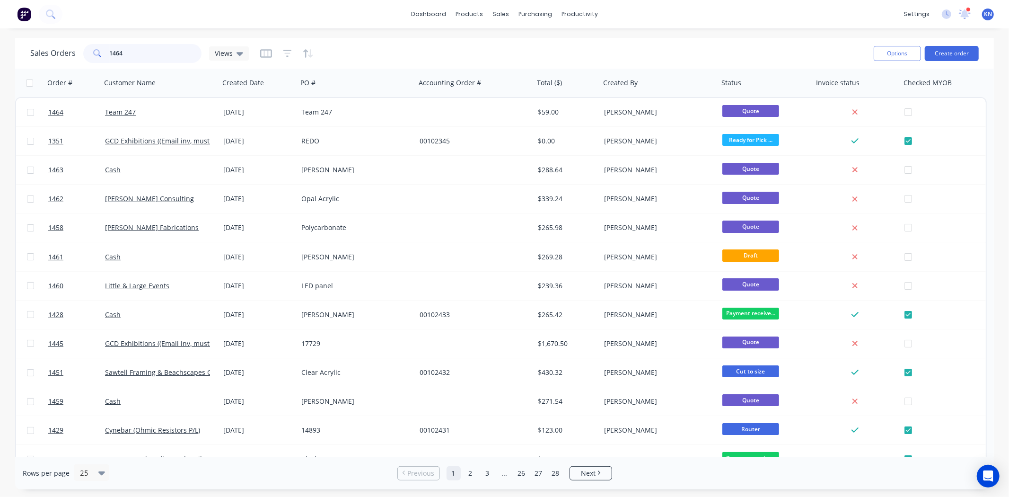
type input "1464"
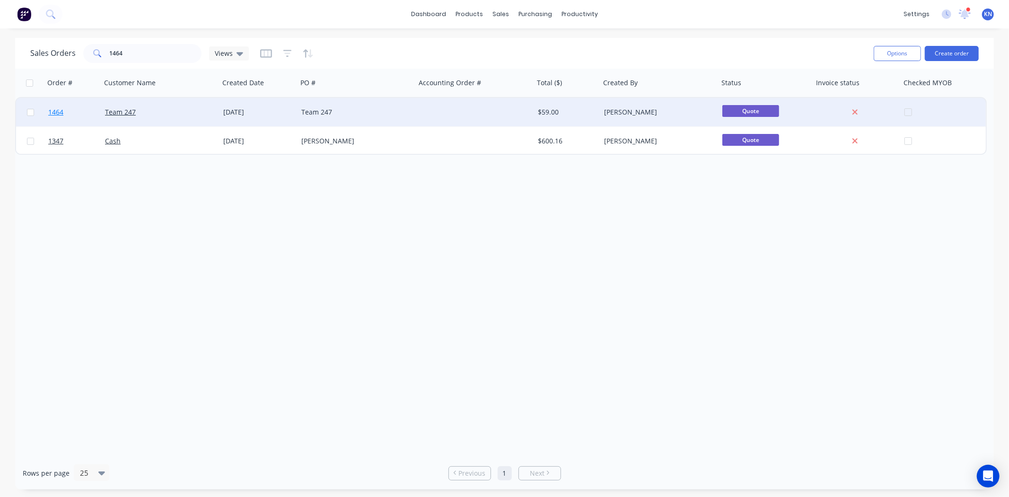
click at [57, 108] on span "1464" at bounding box center [55, 111] width 15 height 9
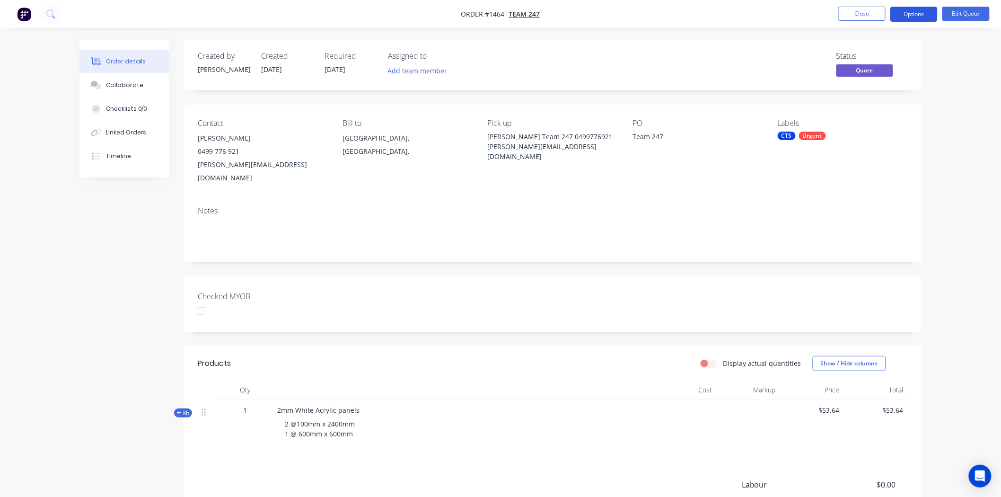
click at [917, 11] on button "Options" at bounding box center [913, 14] width 47 height 15
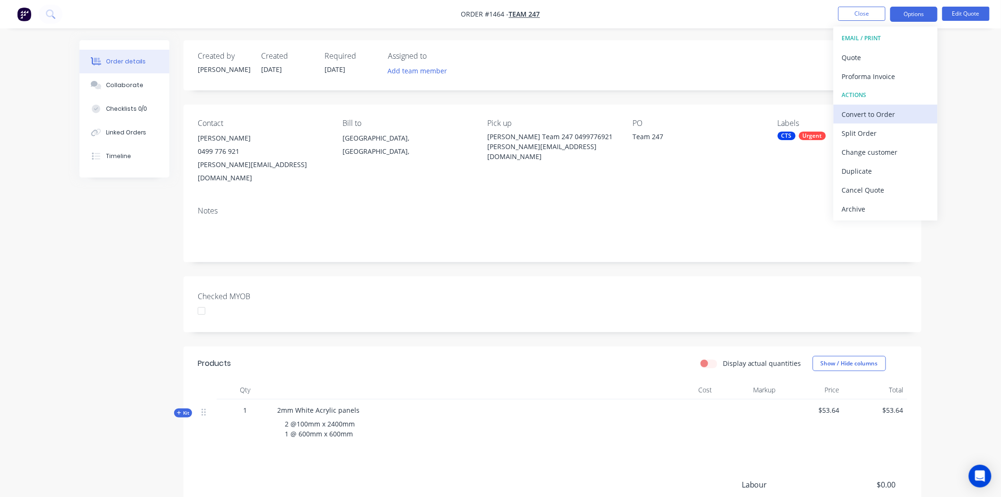
click at [876, 115] on div "Convert to Order" at bounding box center [885, 114] width 87 height 14
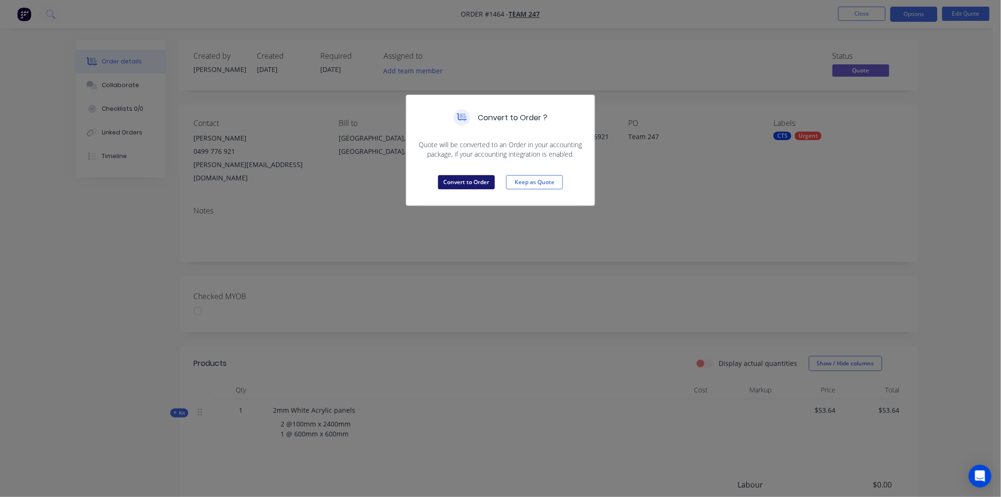
click at [466, 183] on button "Convert to Order" at bounding box center [466, 182] width 57 height 14
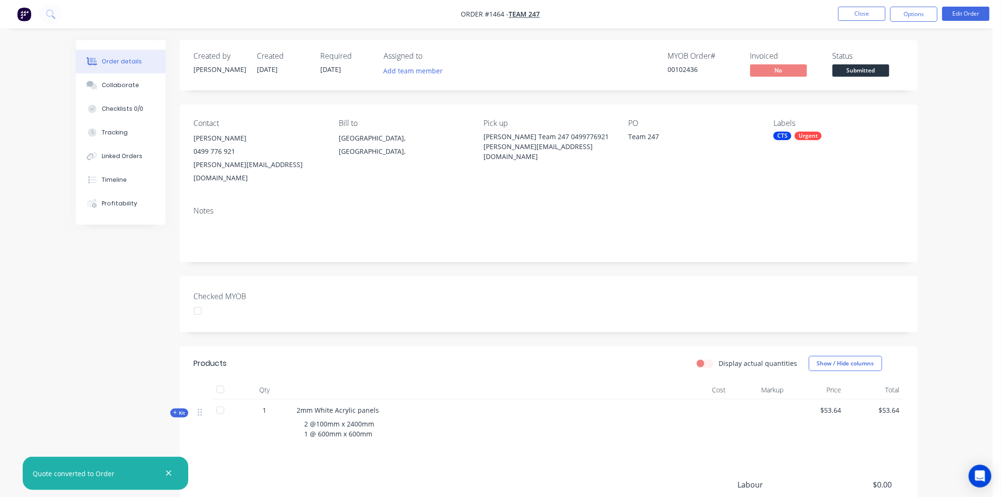
click at [197, 301] on div at bounding box center [197, 310] width 19 height 19
click at [912, 12] on button "Options" at bounding box center [913, 14] width 47 height 15
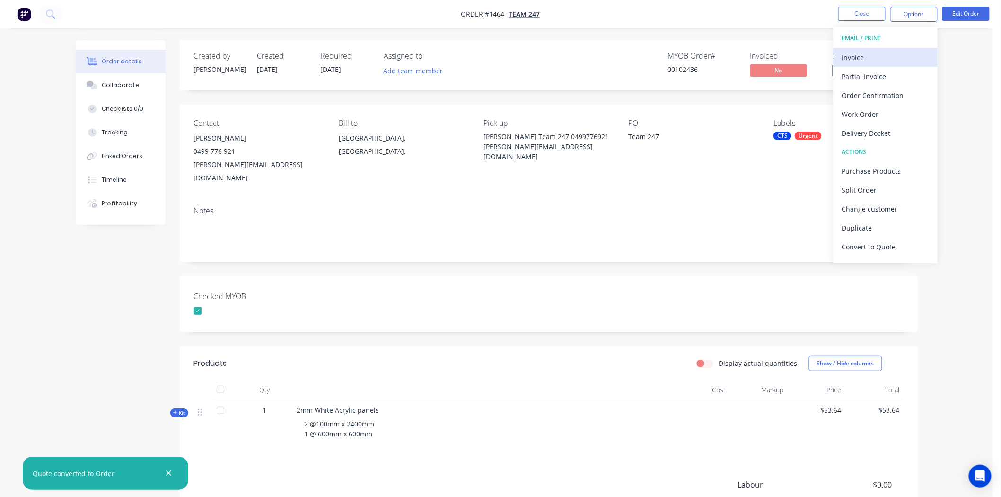
click at [858, 58] on div "Invoice" at bounding box center [885, 58] width 87 height 14
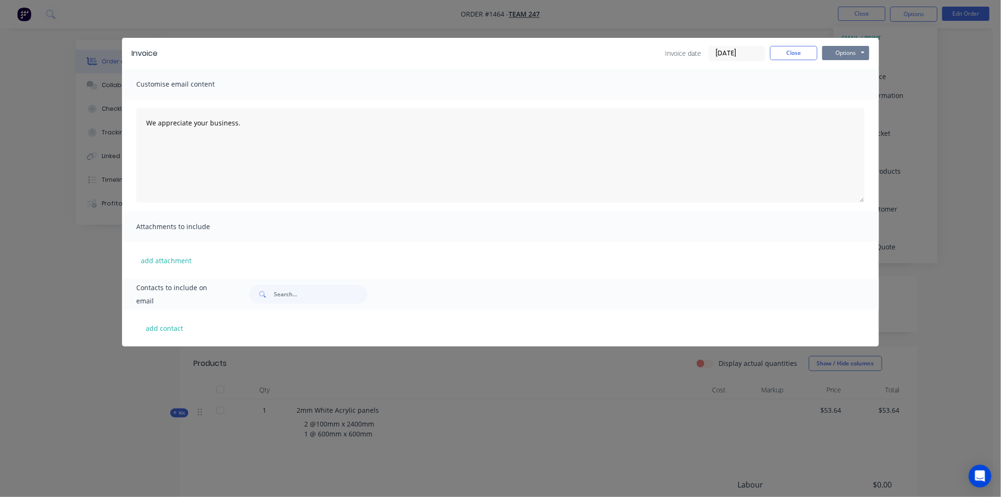
click at [853, 50] on button "Options" at bounding box center [845, 53] width 47 height 14
click at [850, 84] on button "Print" at bounding box center [852, 86] width 61 height 16
click at [790, 51] on button "Close" at bounding box center [793, 53] width 47 height 14
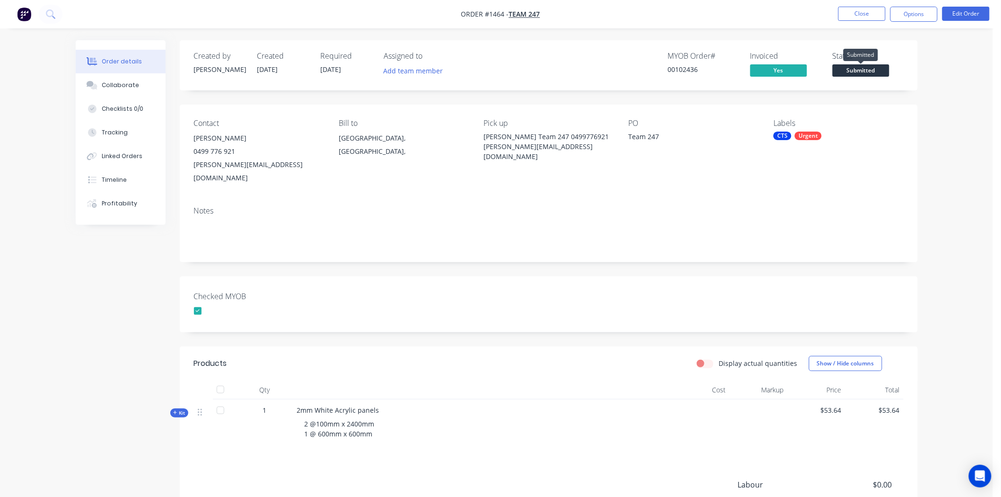
click at [865, 68] on span "Submitted" at bounding box center [860, 70] width 57 height 12
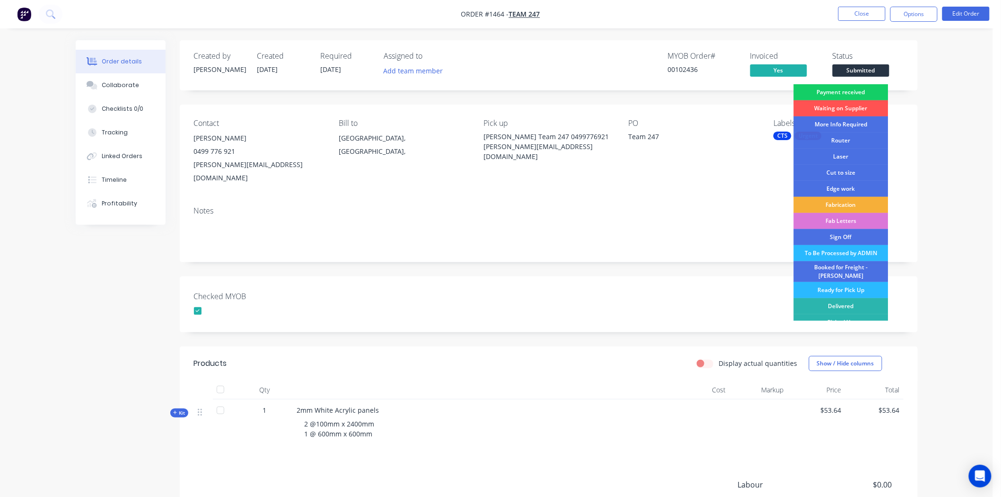
click at [863, 91] on div "Payment received" at bounding box center [840, 92] width 95 height 16
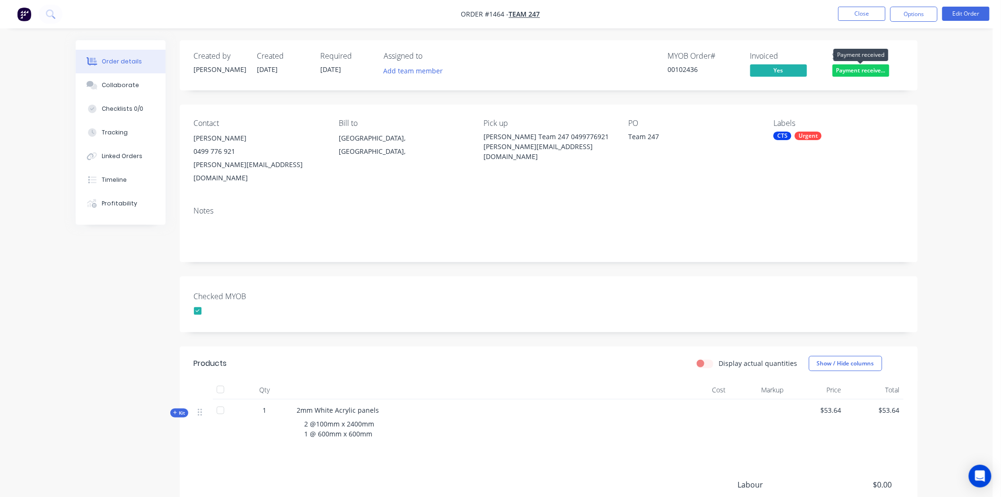
click at [859, 69] on span "Payment receive..." at bounding box center [860, 70] width 57 height 12
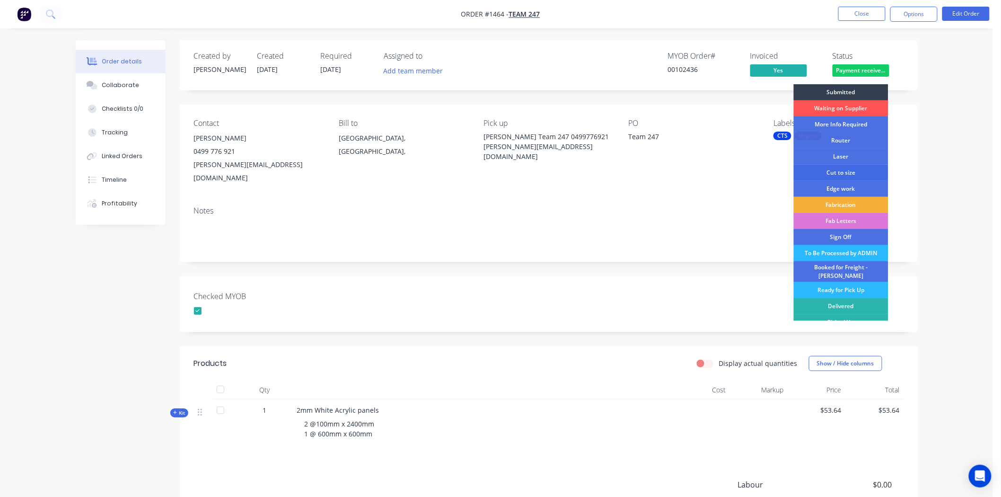
click at [854, 170] on div "Cut to size" at bounding box center [840, 173] width 95 height 16
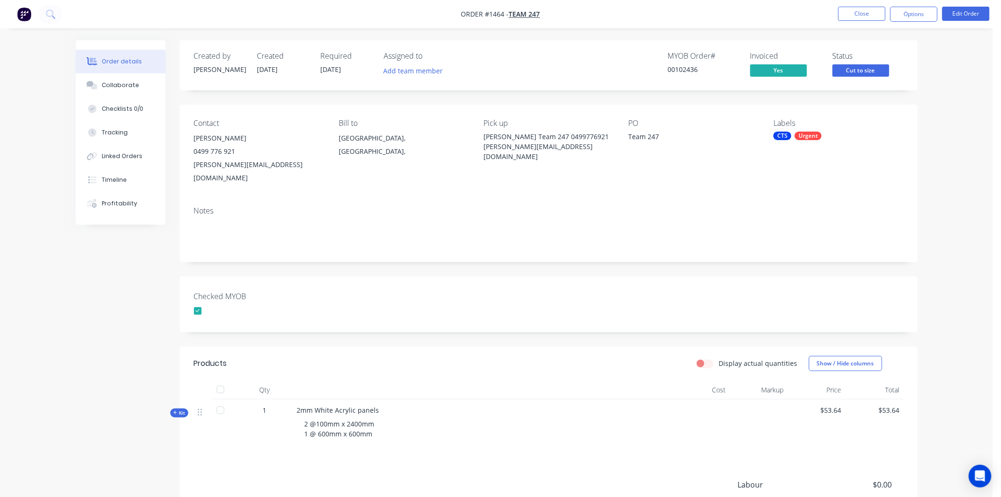
click at [782, 135] on div "CTS" at bounding box center [782, 135] width 18 height 9
click at [793, 257] on div at bounding box center [790, 256] width 19 height 19
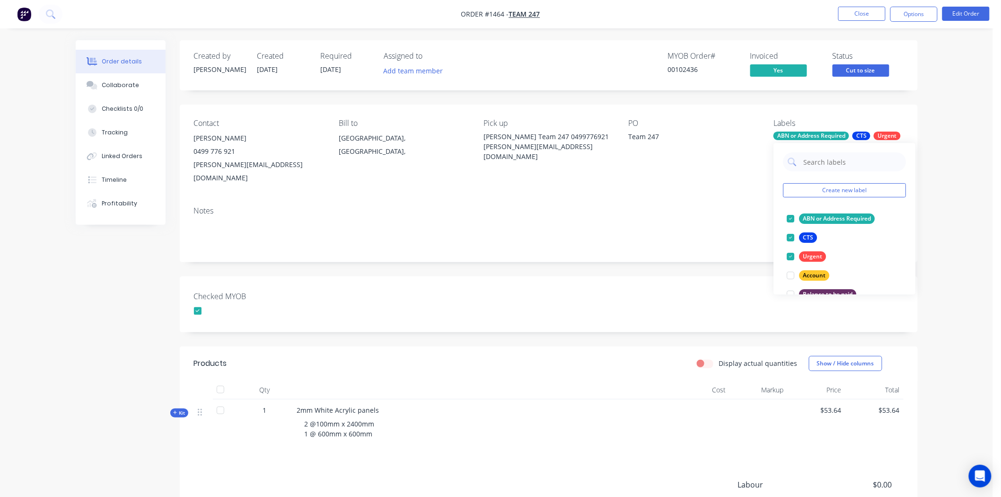
click at [694, 254] on div "Created by Darren Created 10/09/25 Required 10/09/25 Assigned to Add team membe…" at bounding box center [549, 321] width 738 height 562
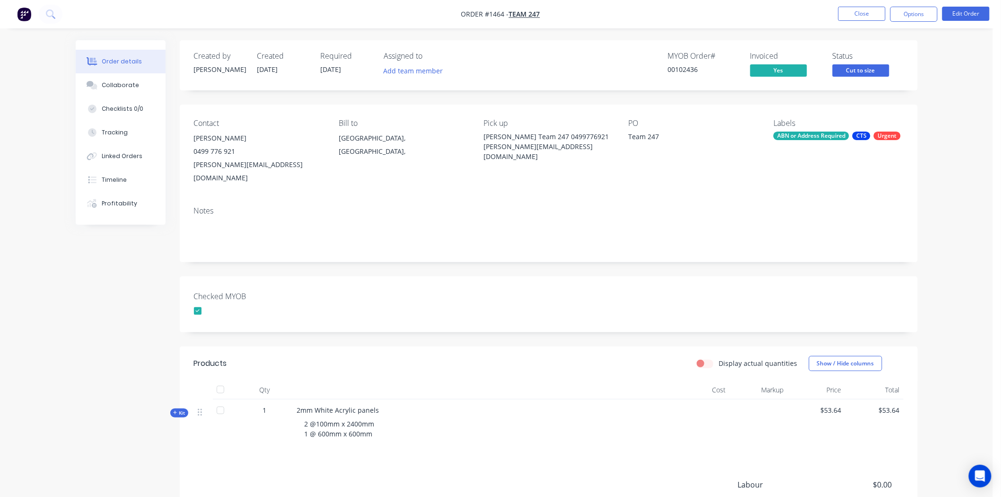
click at [669, 283] on div "Checked MYOB" at bounding box center [549, 304] width 738 height 56
click at [871, 13] on button "Close" at bounding box center [861, 14] width 47 height 14
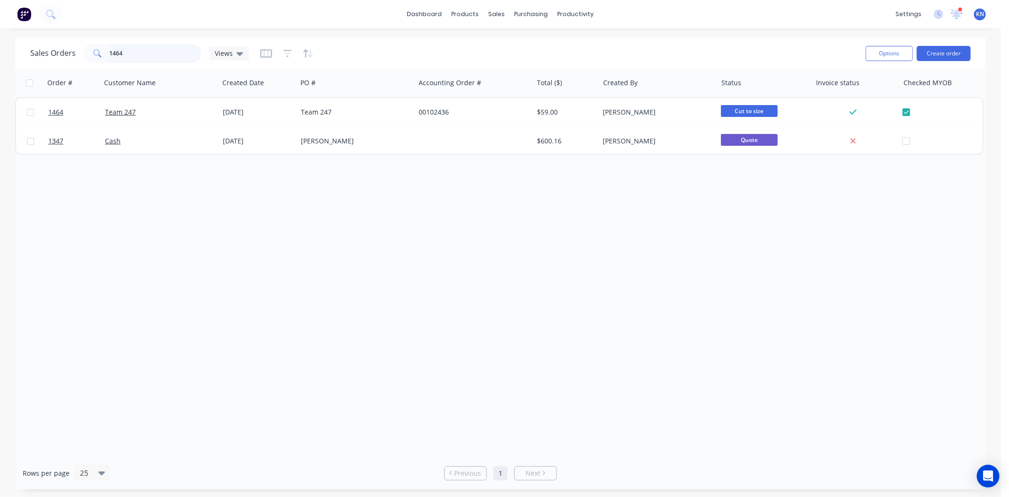
click at [139, 53] on input "1464" at bounding box center [156, 53] width 92 height 19
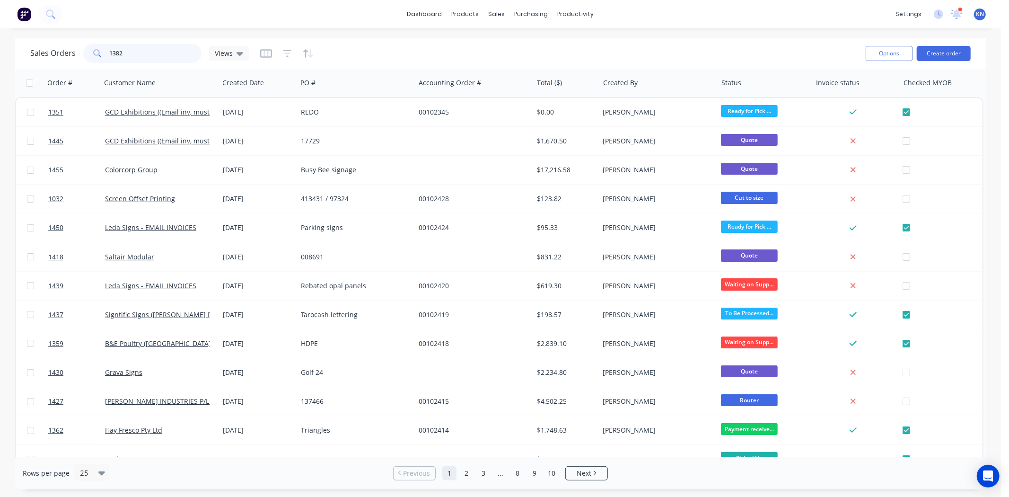
type input "1382"
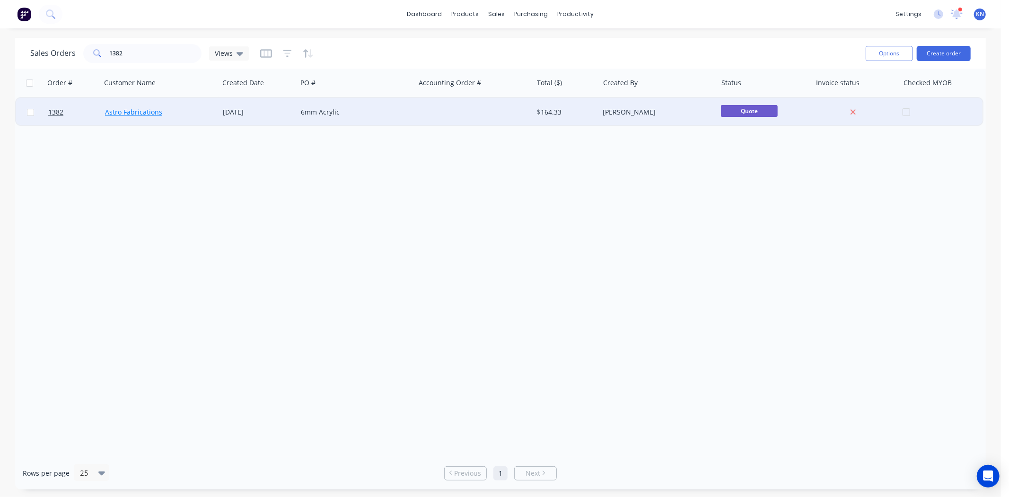
click at [119, 111] on link "Astro Fabrications" at bounding box center [133, 111] width 57 height 9
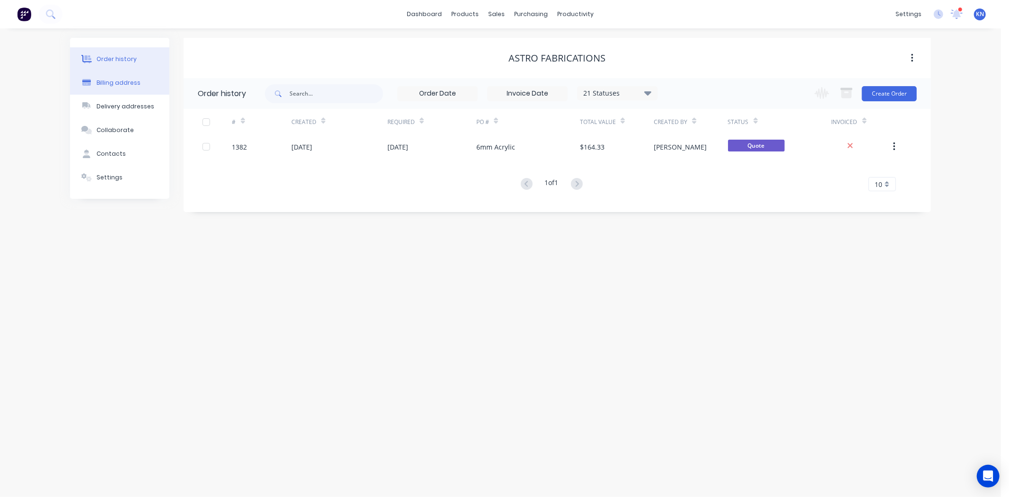
click at [114, 83] on div "Billing address" at bounding box center [118, 82] width 44 height 9
select select "AU"
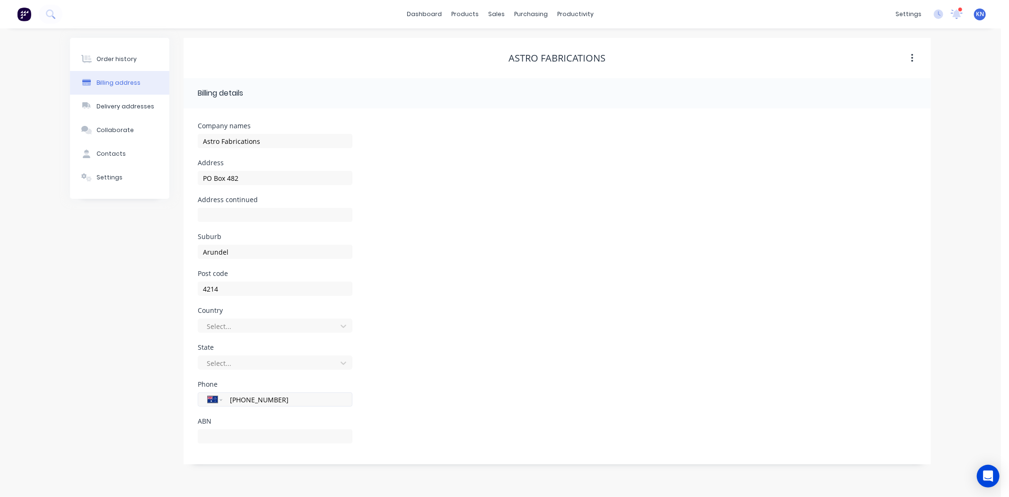
drag, startPoint x: 313, startPoint y: 398, endPoint x: 218, endPoint y: 403, distance: 95.2
click at [218, 403] on div "International Afghanistan Åland Islands Albania Algeria American Samoa Andorra …" at bounding box center [275, 399] width 155 height 14
type input "0400 133 621"
click at [249, 360] on div at bounding box center [269, 363] width 126 height 12
click at [233, 320] on div at bounding box center [269, 326] width 126 height 12
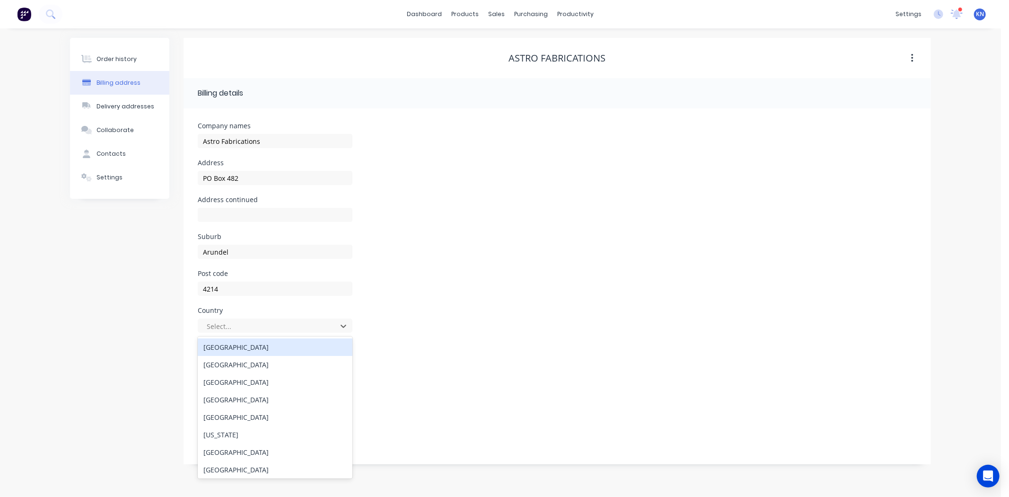
click at [224, 345] on div "Australia" at bounding box center [275, 346] width 155 height 17
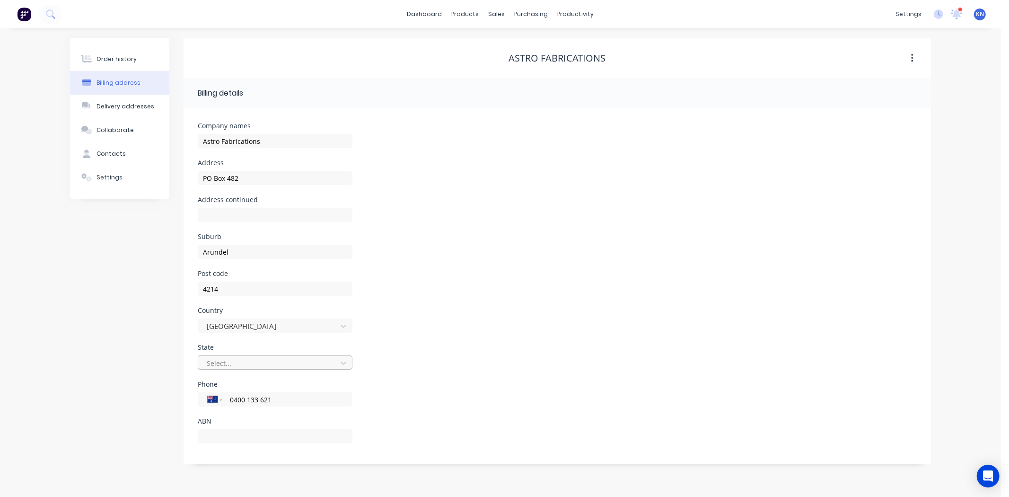
click at [221, 363] on div at bounding box center [269, 363] width 126 height 12
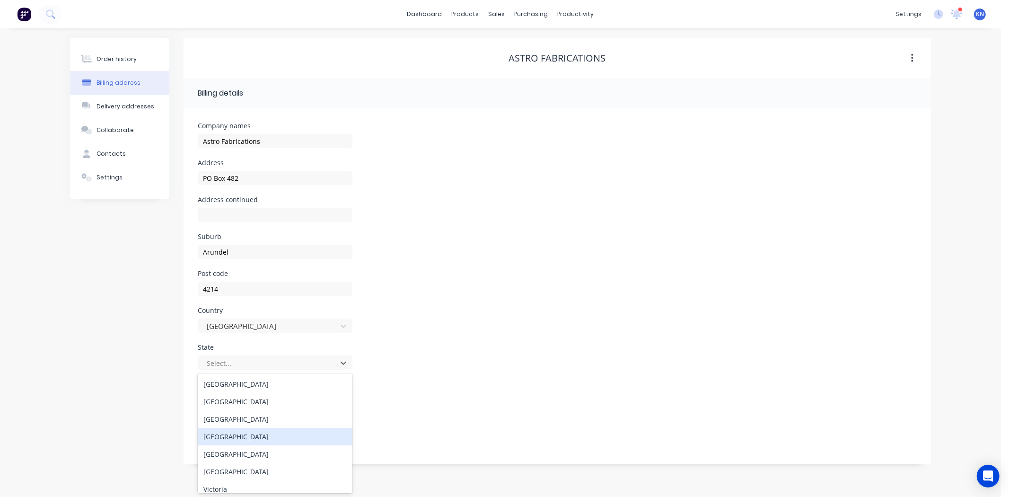
click at [218, 434] on div "Queensland" at bounding box center [275, 435] width 155 height 17
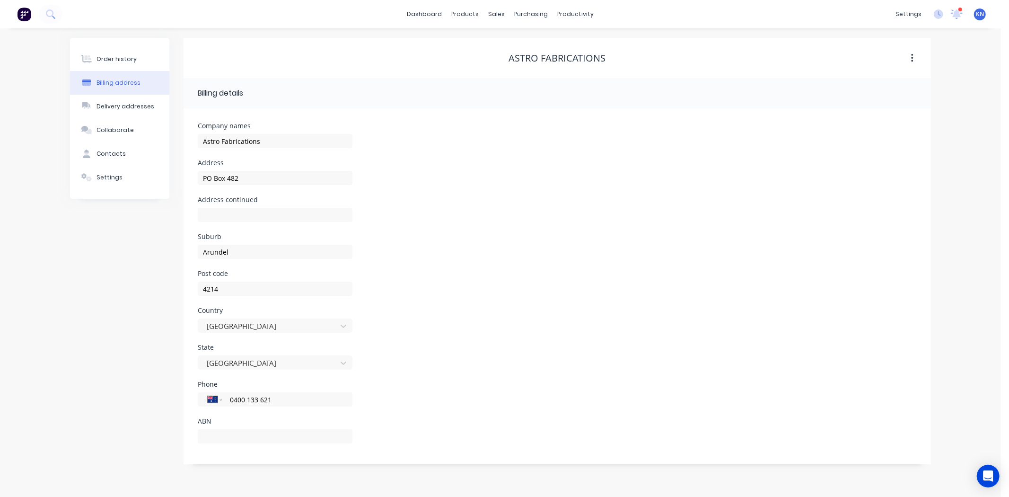
click at [530, 320] on div "Country Australia" at bounding box center [557, 325] width 719 height 37
click at [121, 58] on div "Order history" at bounding box center [116, 59] width 40 height 9
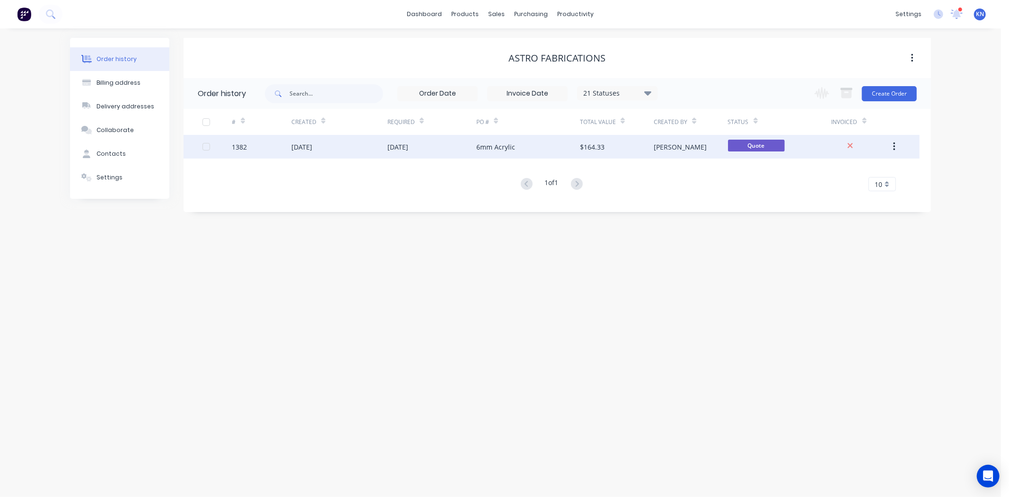
click at [240, 140] on div "1382" at bounding box center [261, 147] width 59 height 24
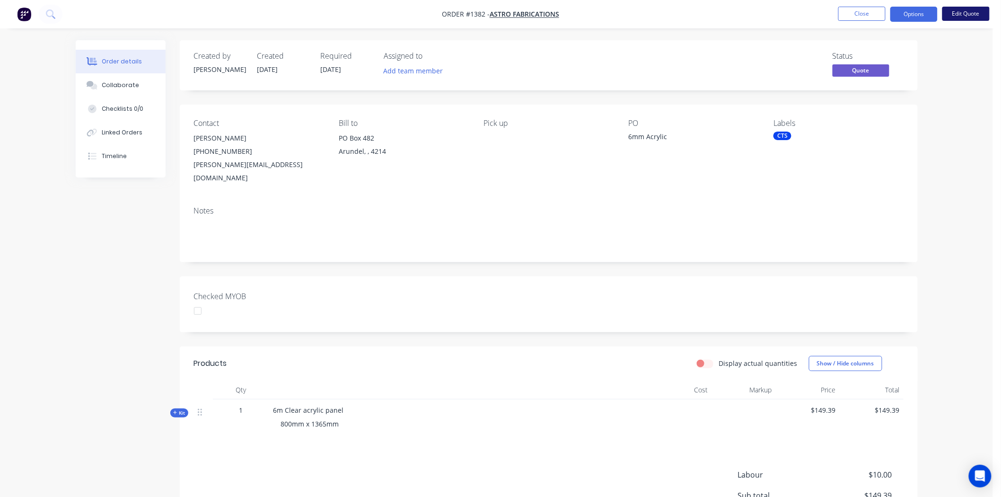
click at [970, 13] on button "Edit Quote" at bounding box center [965, 14] width 47 height 14
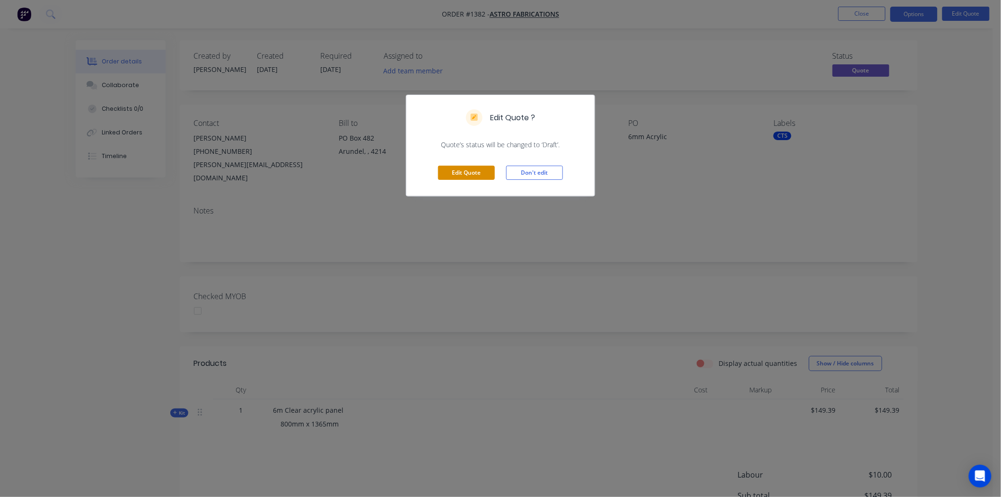
click at [463, 172] on button "Edit Quote" at bounding box center [466, 173] width 57 height 14
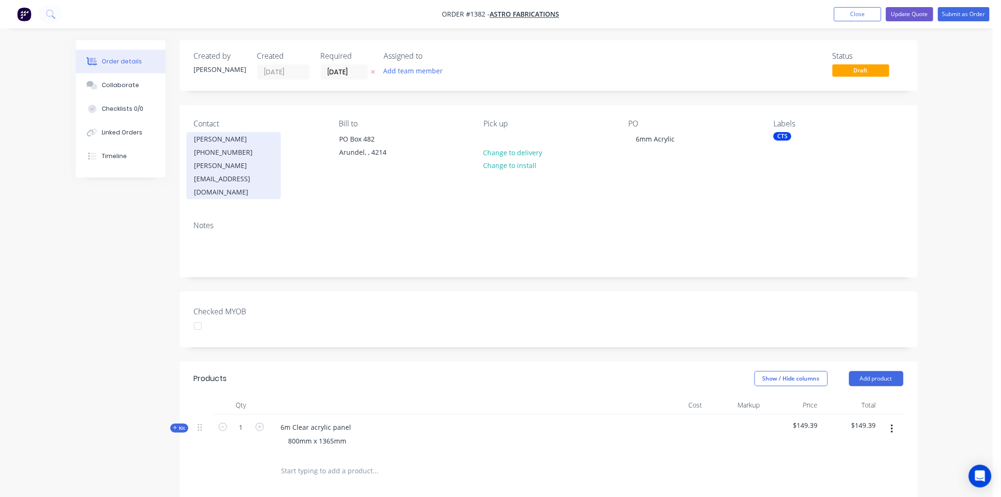
click at [215, 156] on div "(07) 5537 4833" at bounding box center [233, 152] width 78 height 13
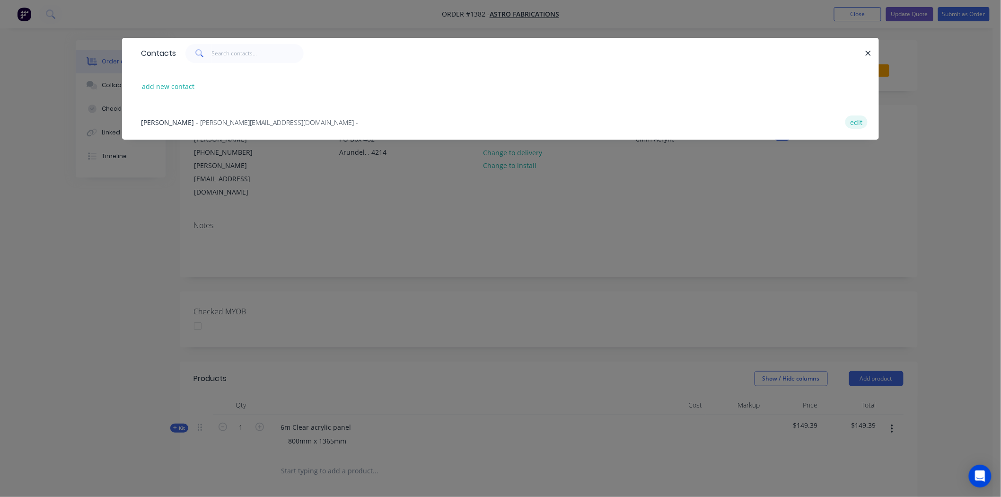
click at [853, 119] on button "edit" at bounding box center [856, 121] width 22 height 13
select select "AU"
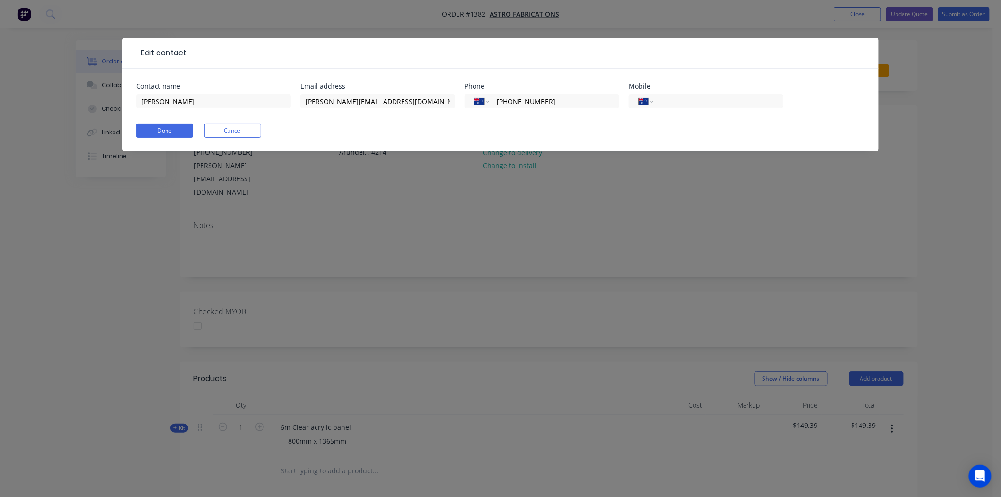
drag, startPoint x: 575, startPoint y: 102, endPoint x: 459, endPoint y: 96, distance: 116.0
click at [459, 96] on div "Contact name Peter Wilson Email address peter@astrofab.com.au Phone Internation…" at bounding box center [500, 101] width 728 height 37
click at [679, 105] on input "tel" at bounding box center [716, 101] width 113 height 11
type input "0400 133 621"
click at [163, 133] on button "Done" at bounding box center [164, 130] width 57 height 14
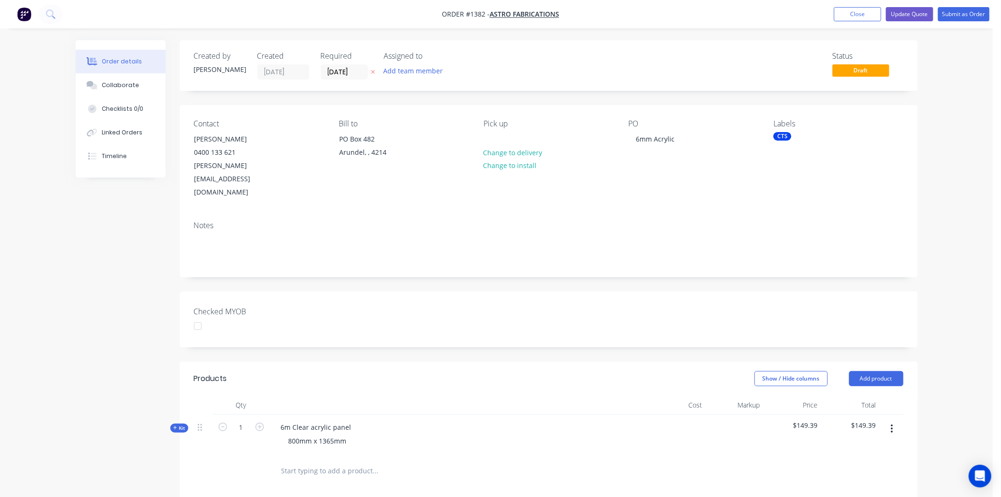
click at [786, 137] on div "CTS" at bounding box center [782, 136] width 18 height 9
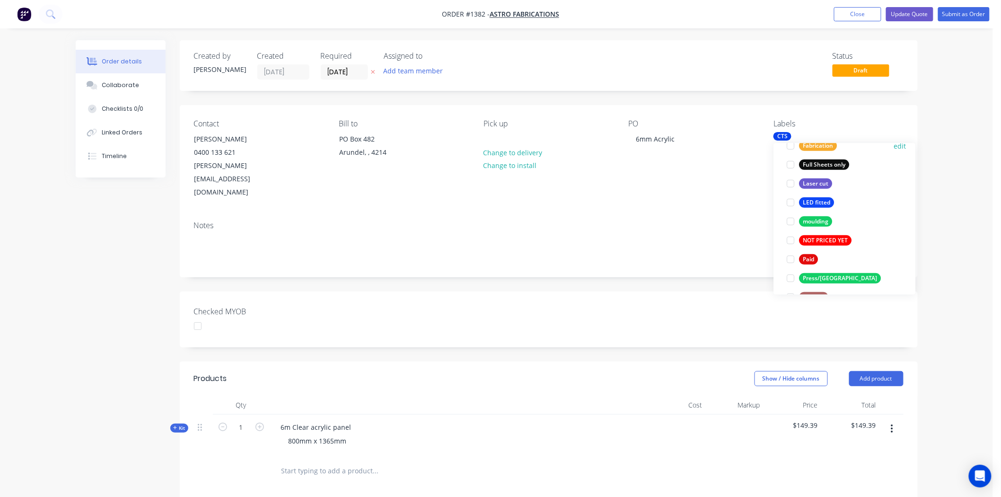
scroll to position [262, 0]
click at [790, 259] on div at bounding box center [790, 258] width 19 height 19
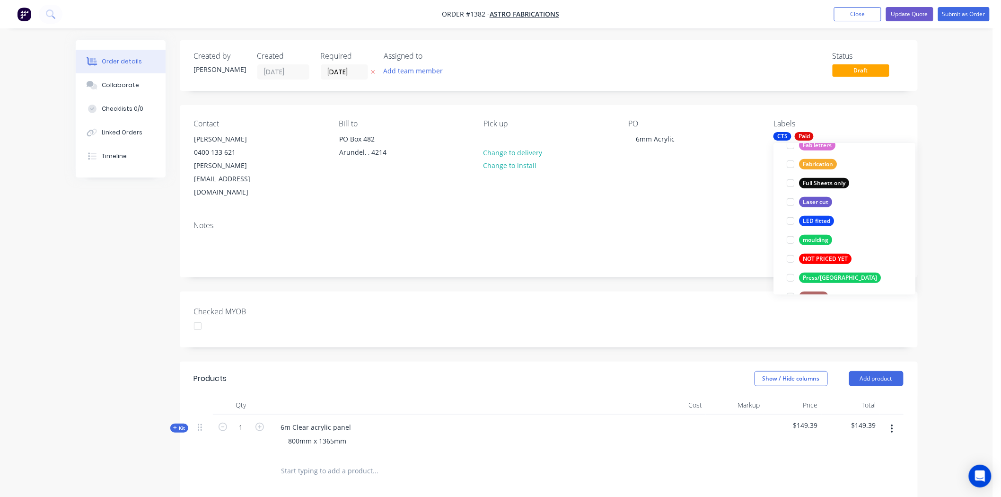
scroll to position [0, 0]
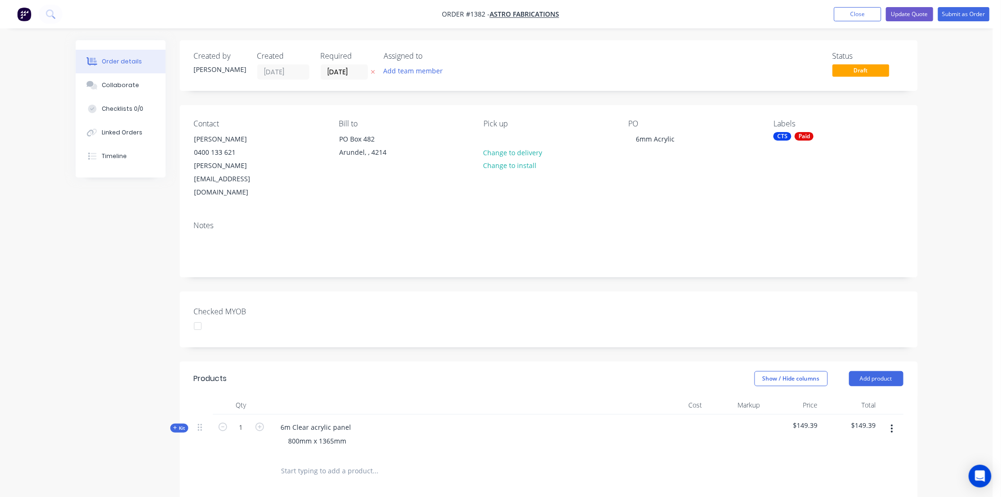
click at [687, 291] on div "Checked MYOB" at bounding box center [549, 319] width 738 height 56
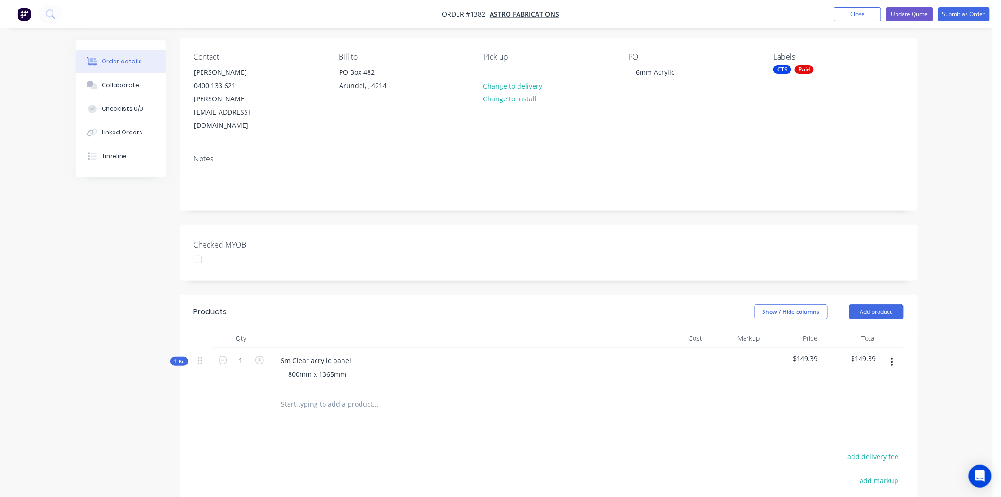
scroll to position [157, 0]
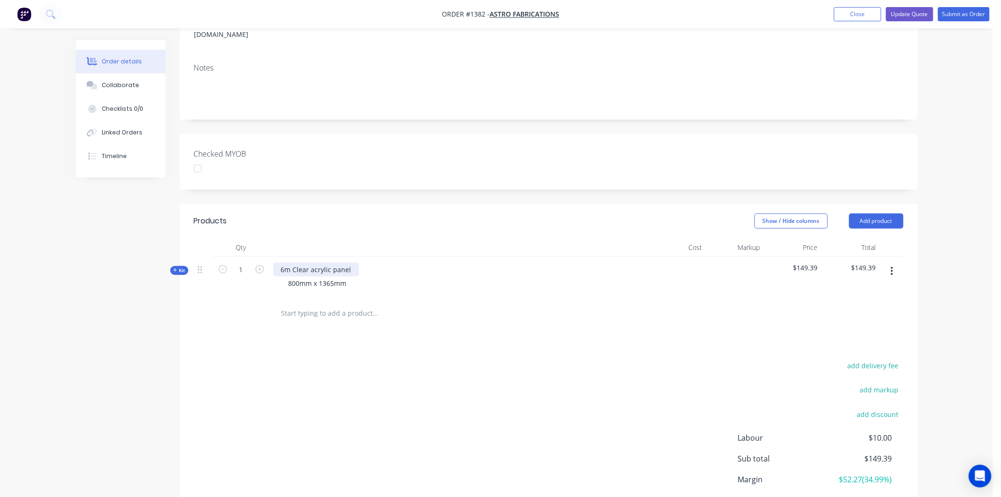
click at [289, 262] on div "6m Clear acrylic panel" at bounding box center [316, 269] width 86 height 14
click at [303, 304] on input "text" at bounding box center [375, 313] width 189 height 19
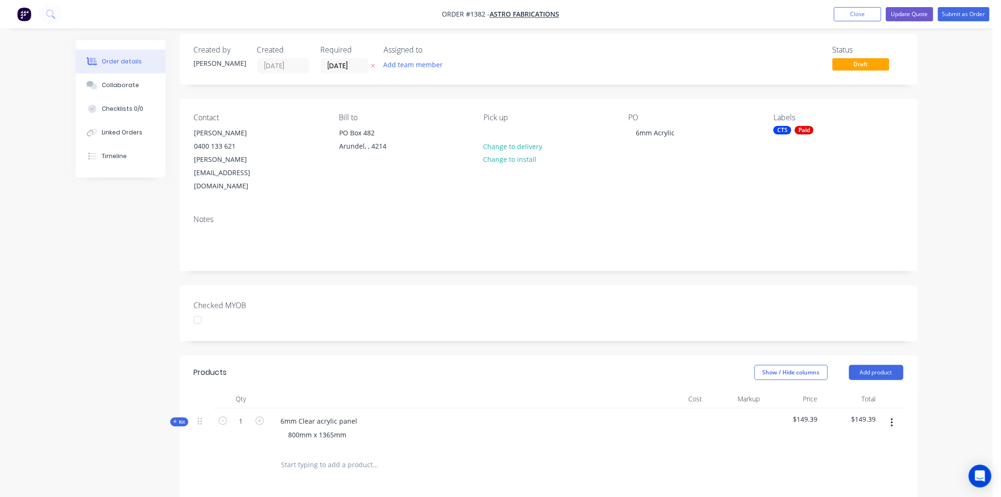
scroll to position [0, 0]
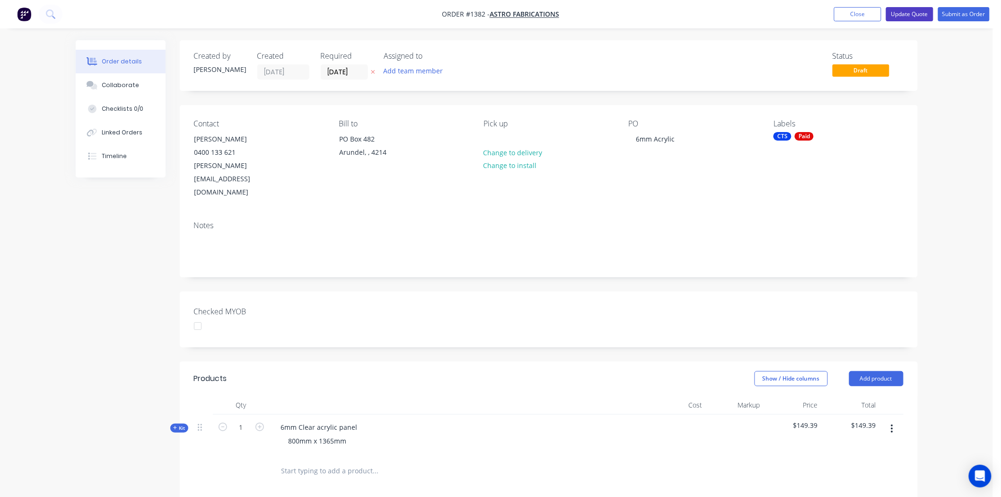
click at [909, 15] on button "Update Quote" at bounding box center [909, 14] width 47 height 14
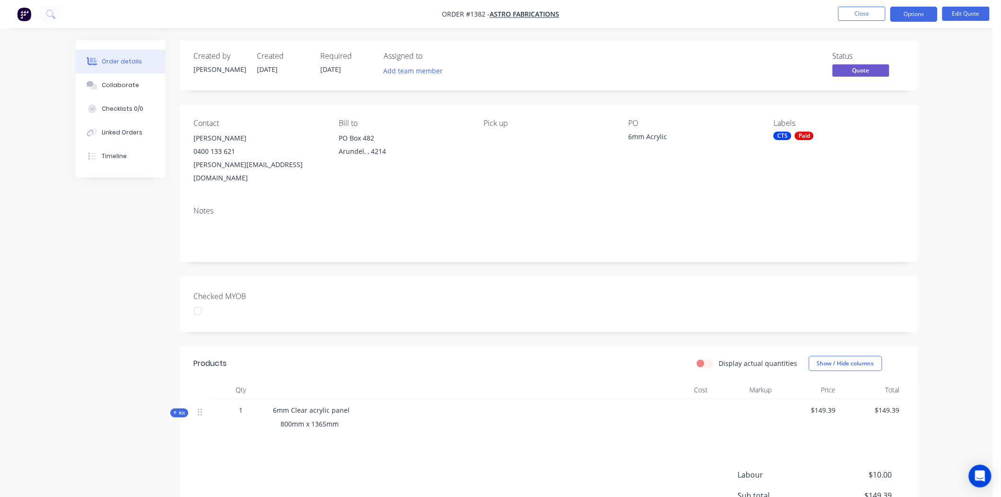
click at [200, 301] on div at bounding box center [197, 310] width 19 height 19
click at [919, 13] on button "Options" at bounding box center [913, 14] width 47 height 15
click at [683, 243] on div "Notes" at bounding box center [549, 230] width 738 height 63
click at [309, 259] on div "Created by Darren Created 03/09/25 Required 03/09/25 Assigned to Add team membe…" at bounding box center [549, 316] width 738 height 552
click at [164, 257] on div "Created by Darren Created 03/09/25 Required 03/09/25 Assigned to Add team membe…" at bounding box center [497, 323] width 842 height 566
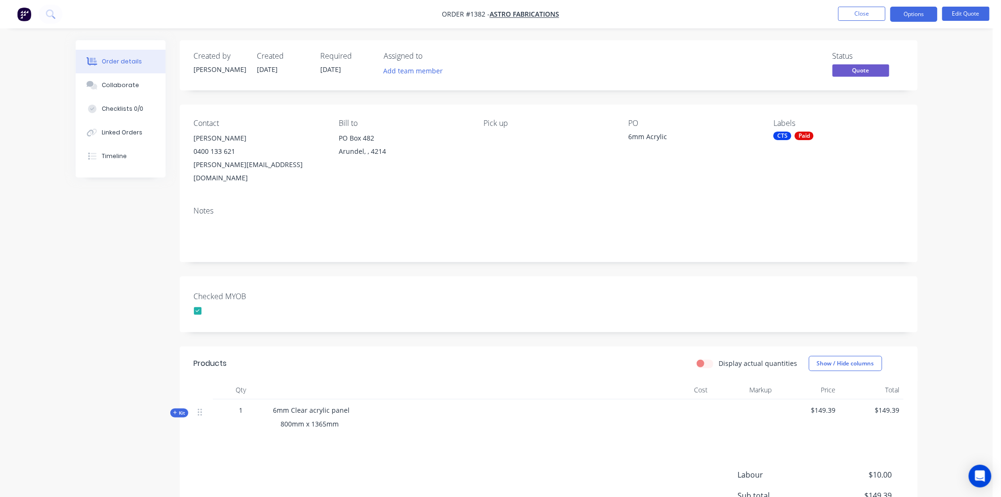
click at [194, 257] on div "Created by Darren Created 03/09/25 Required 03/09/25 Assigned to Add team membe…" at bounding box center [549, 316] width 738 height 552
click at [920, 14] on button "Options" at bounding box center [913, 14] width 47 height 15
click at [883, 111] on div "Convert to Order" at bounding box center [885, 114] width 87 height 14
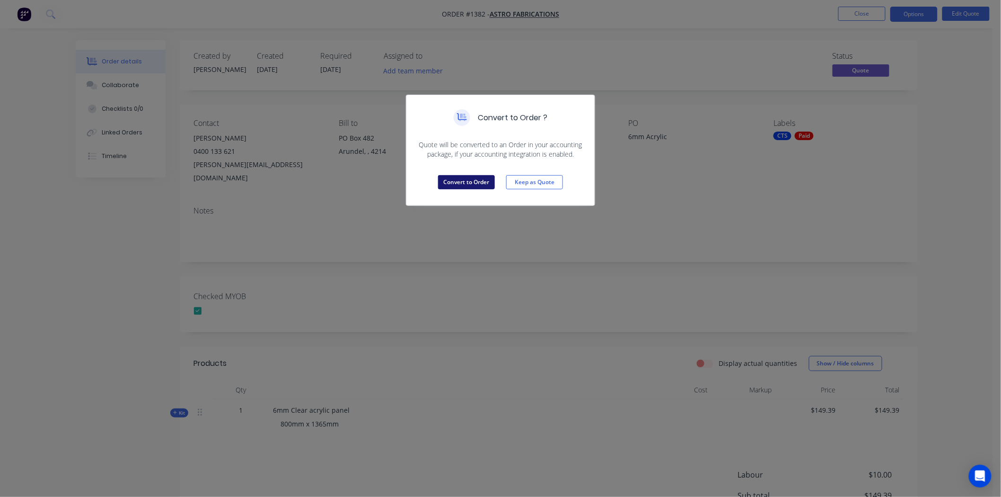
click at [462, 180] on button "Convert to Order" at bounding box center [466, 182] width 57 height 14
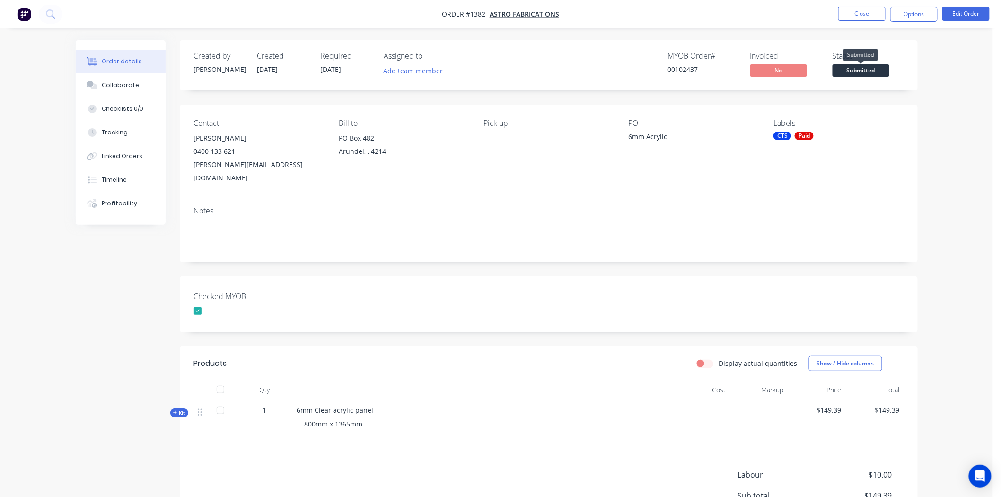
click at [865, 72] on span "Submitted" at bounding box center [860, 70] width 57 height 12
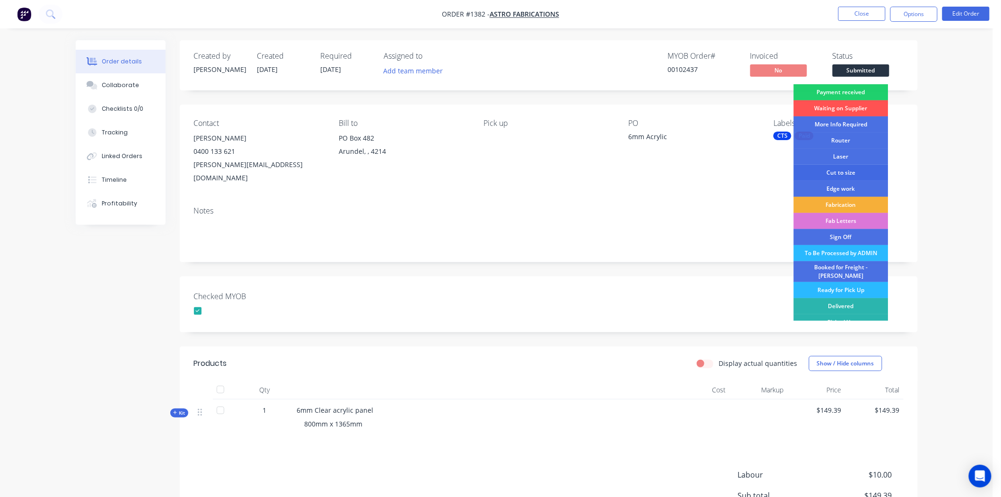
click at [842, 171] on div "Cut to size" at bounding box center [840, 173] width 95 height 16
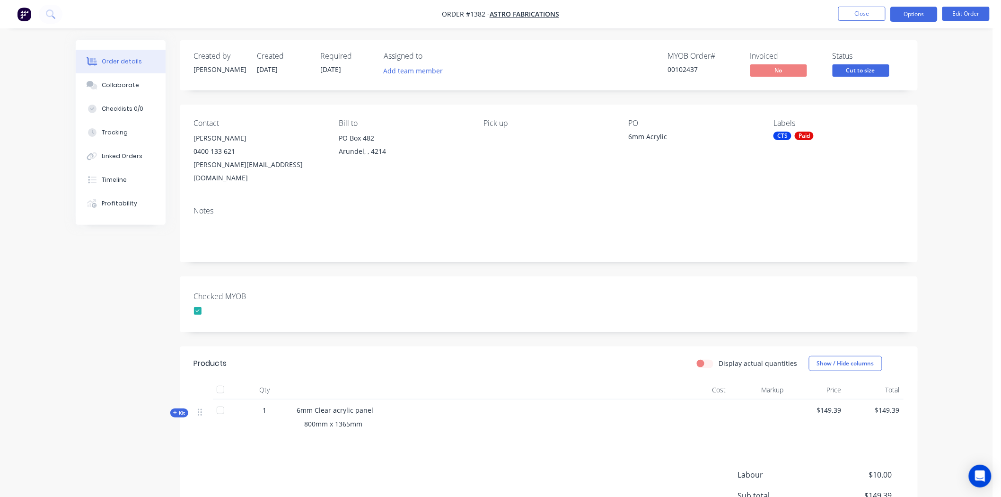
click at [920, 12] on button "Options" at bounding box center [913, 14] width 47 height 15
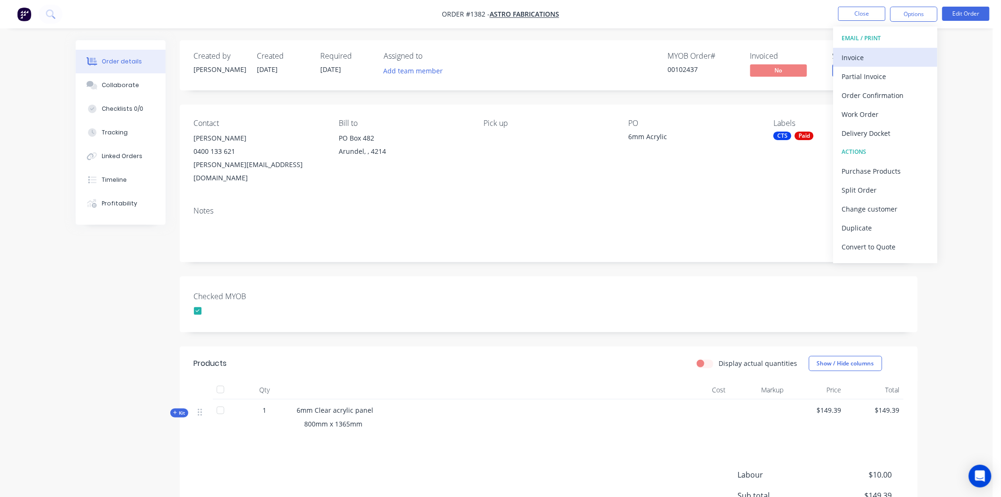
click at [857, 52] on div "Invoice" at bounding box center [885, 58] width 87 height 14
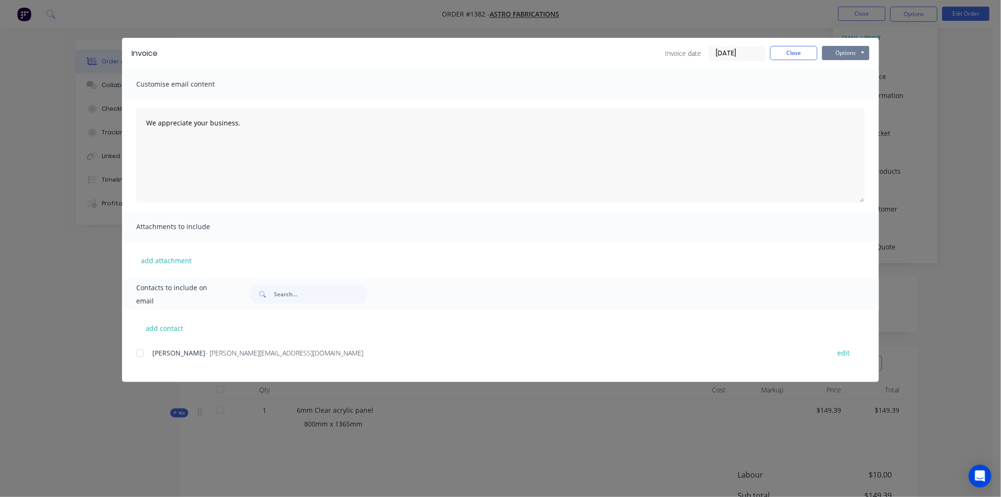
click at [843, 50] on button "Options" at bounding box center [845, 53] width 47 height 14
click at [841, 83] on button "Print" at bounding box center [852, 86] width 61 height 16
click at [795, 51] on button "Close" at bounding box center [793, 53] width 47 height 14
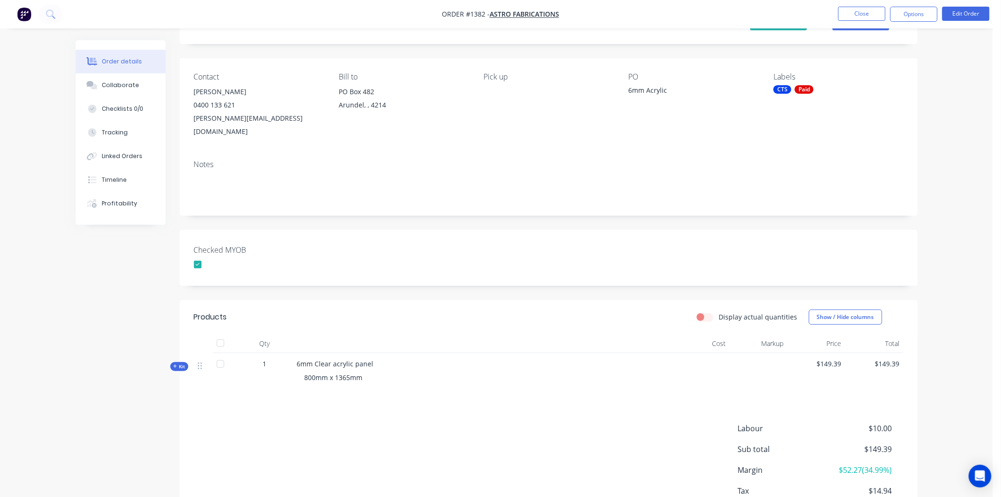
scroll to position [97, 0]
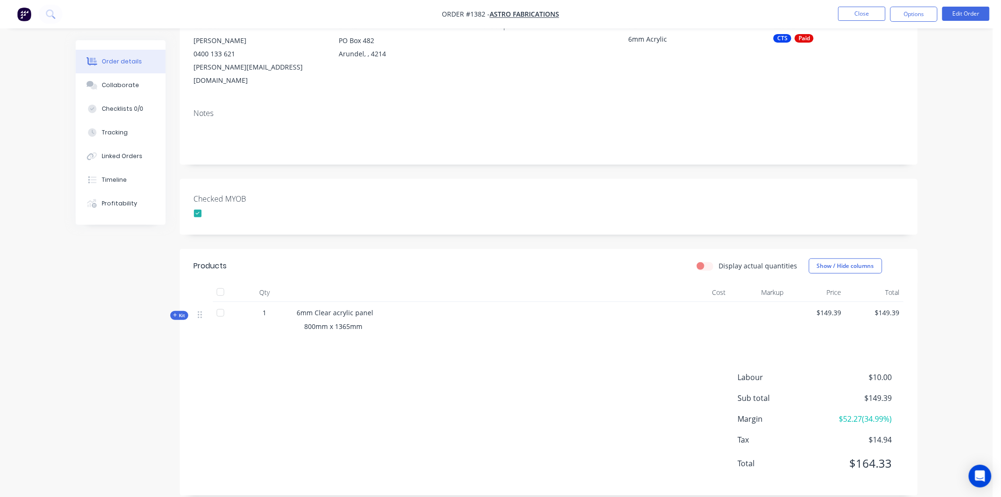
click at [178, 312] on span "Kit" at bounding box center [179, 315] width 12 height 7
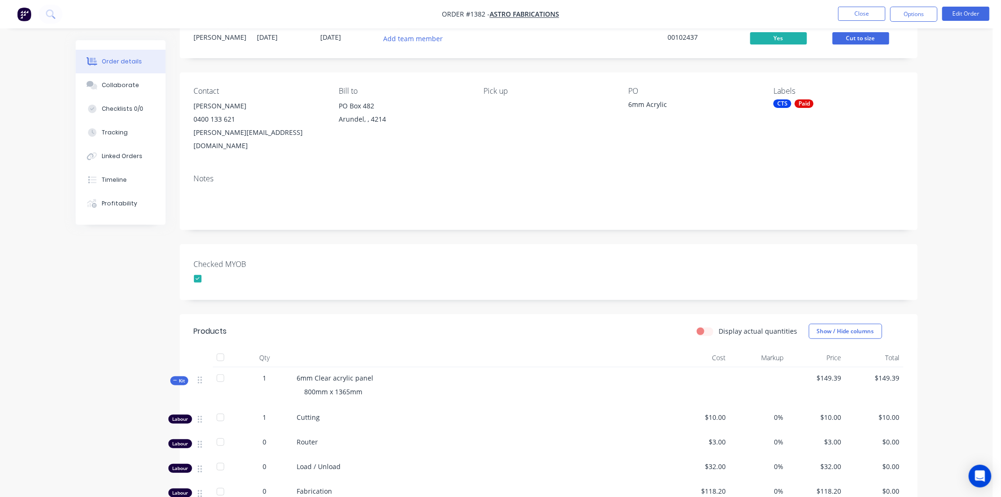
scroll to position [0, 0]
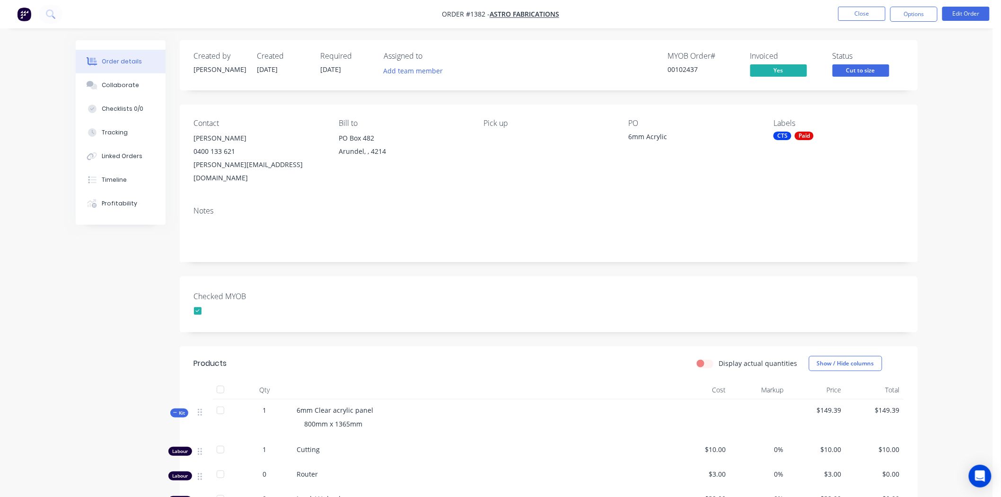
click at [178, 409] on span "Kit" at bounding box center [179, 412] width 12 height 7
click at [868, 13] on button "Close" at bounding box center [861, 14] width 47 height 14
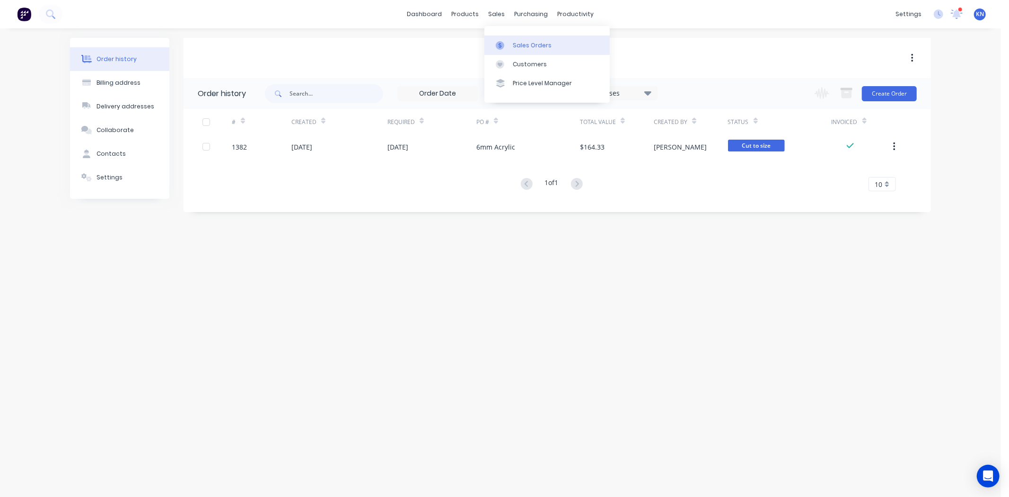
click at [528, 46] on div "Sales Orders" at bounding box center [532, 45] width 39 height 9
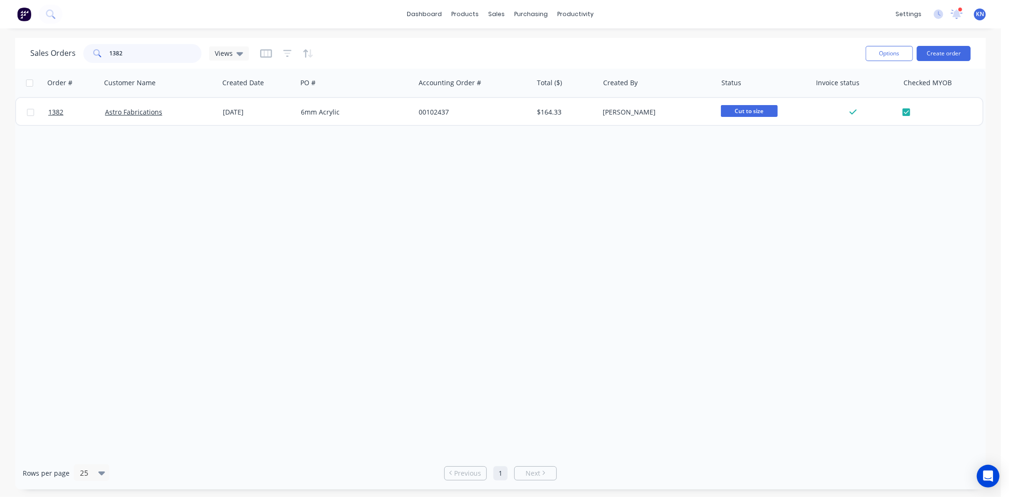
click at [135, 57] on input "1382" at bounding box center [156, 53] width 92 height 19
type input "1"
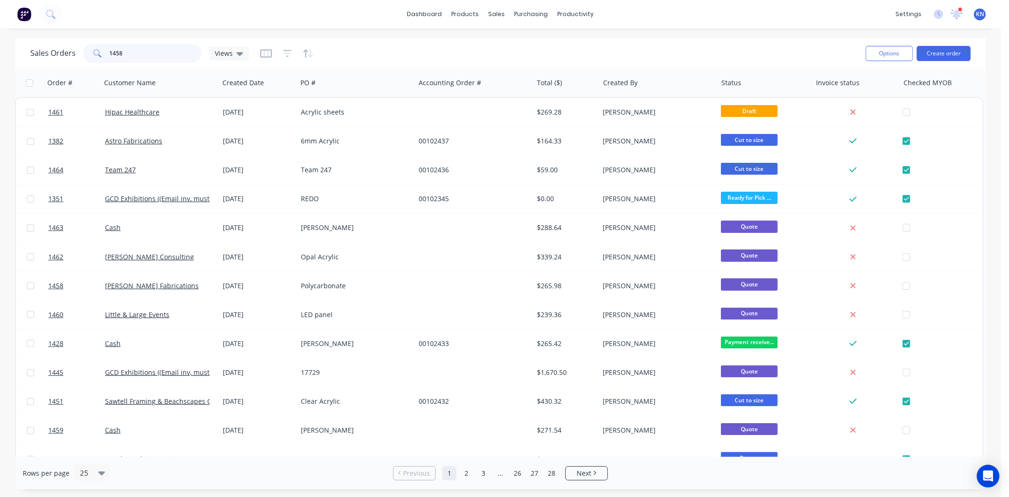
type input "1458"
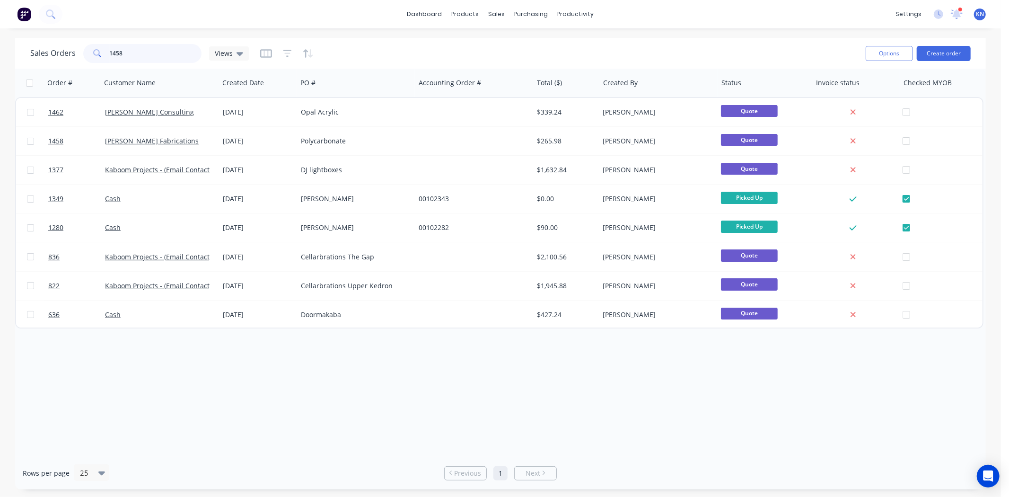
click at [144, 51] on input "1458" at bounding box center [156, 53] width 92 height 19
drag, startPoint x: 144, startPoint y: 51, endPoint x: 110, endPoint y: 51, distance: 34.0
click at [110, 51] on input "1458" at bounding box center [156, 53] width 92 height 19
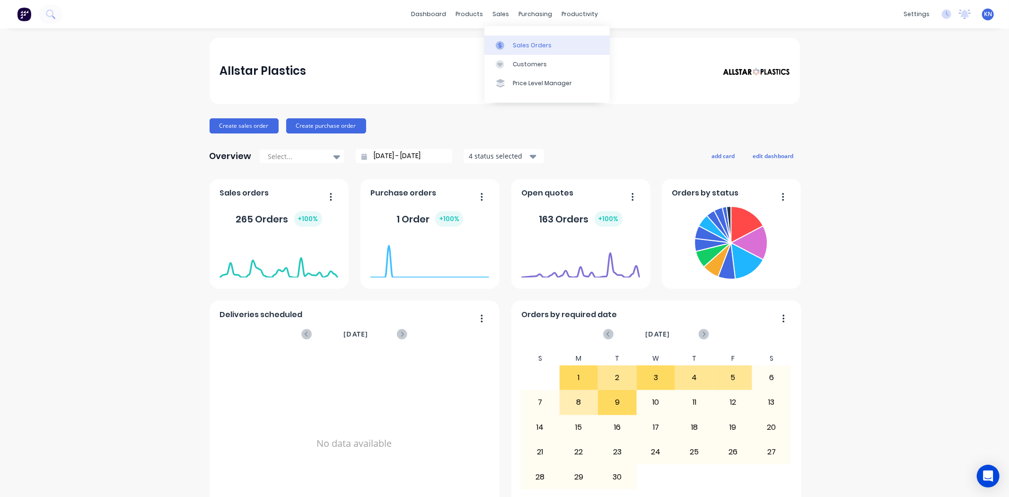
click at [522, 45] on div "Sales Orders" at bounding box center [532, 45] width 39 height 9
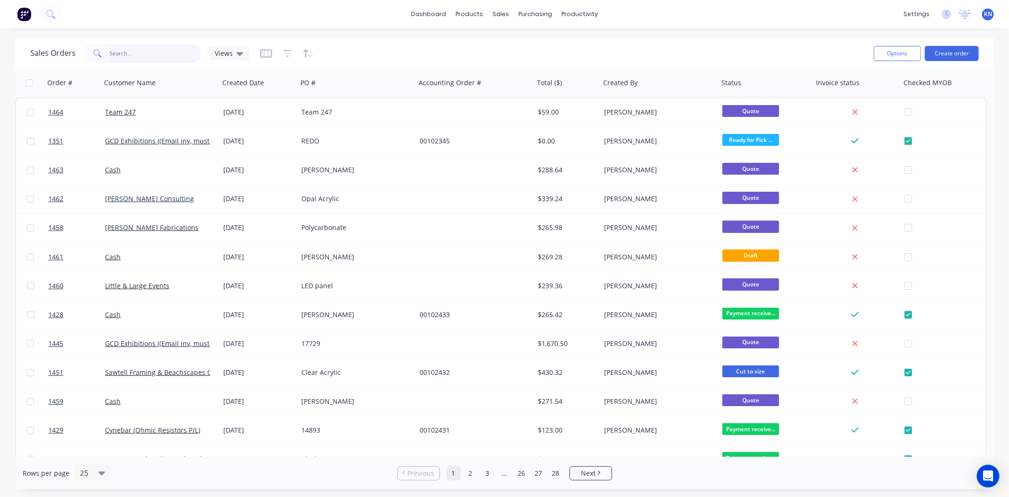
click at [163, 58] on input "text" at bounding box center [156, 53] width 92 height 19
type input "1391"
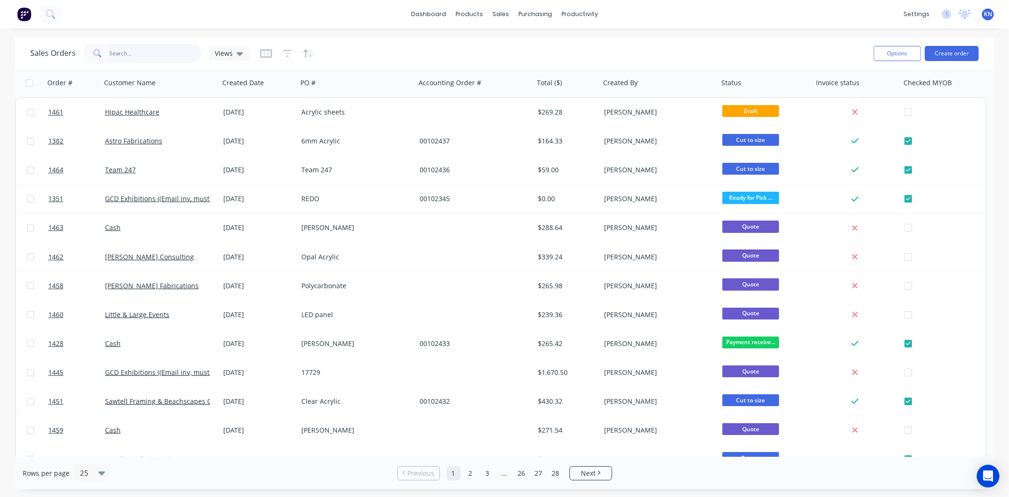
click at [152, 53] on input "text" at bounding box center [156, 53] width 92 height 19
type input "1458"
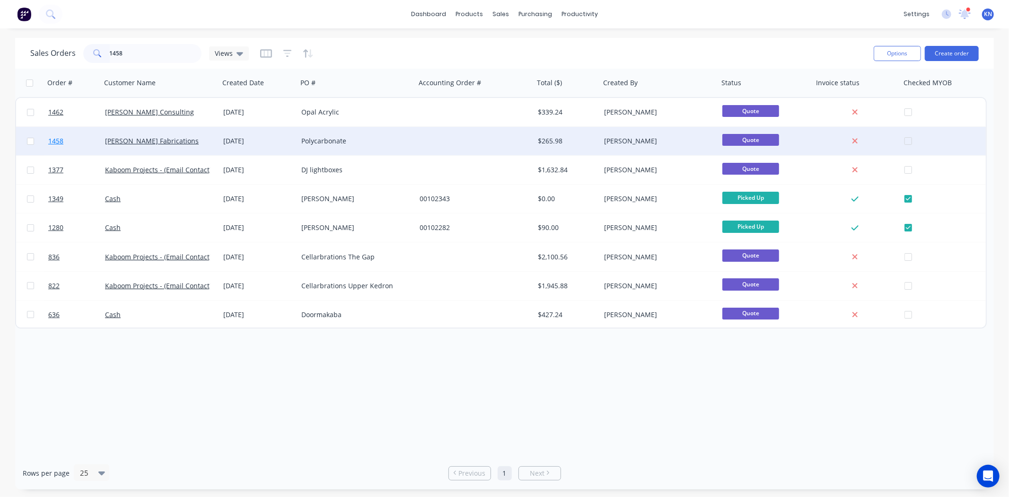
click at [54, 139] on span "1458" at bounding box center [55, 140] width 15 height 9
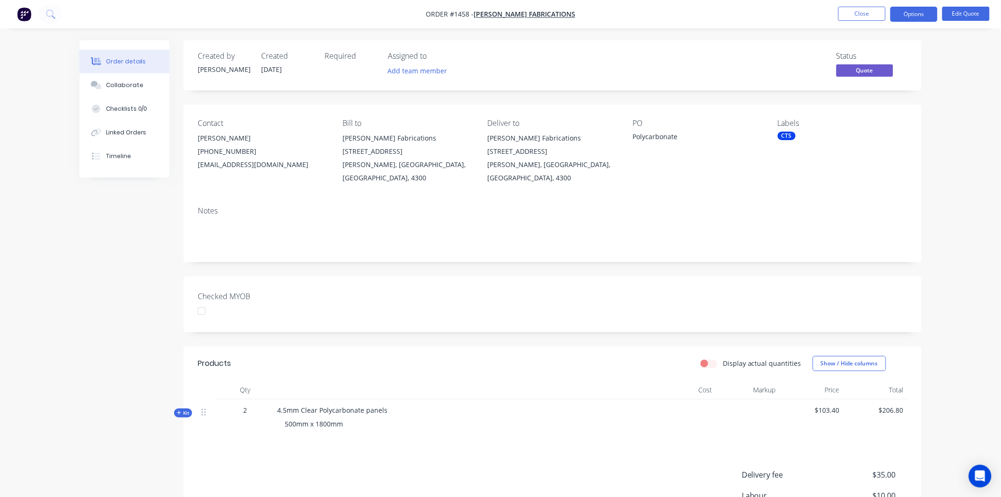
click at [200, 301] on div at bounding box center [201, 310] width 19 height 19
click at [923, 12] on button "Options" at bounding box center [913, 14] width 47 height 15
click at [873, 113] on div "Convert to Order" at bounding box center [885, 114] width 87 height 14
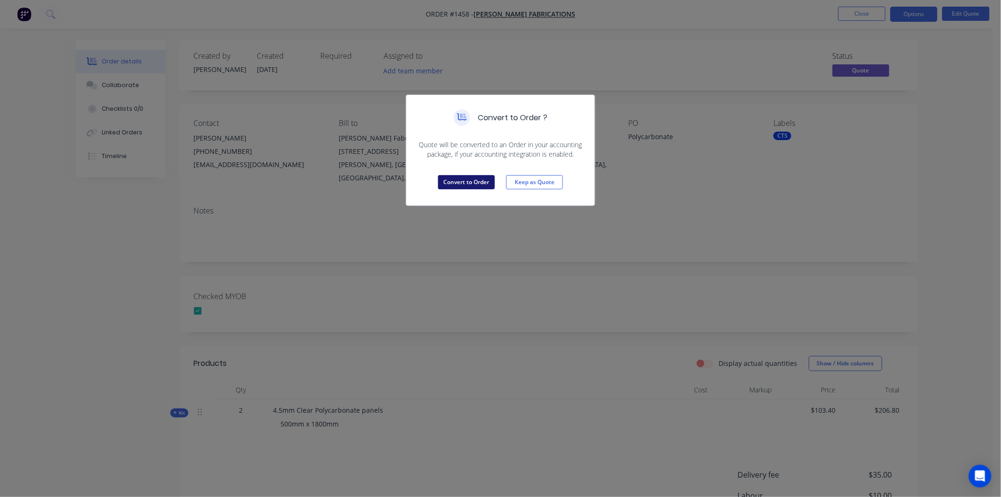
click at [475, 183] on button "Convert to Order" at bounding box center [466, 182] width 57 height 14
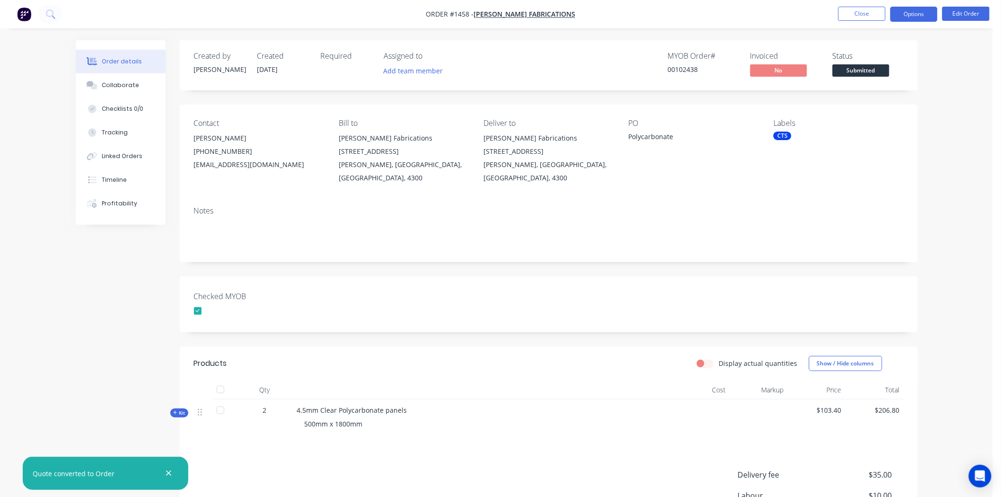
click at [920, 11] on button "Options" at bounding box center [913, 14] width 47 height 15
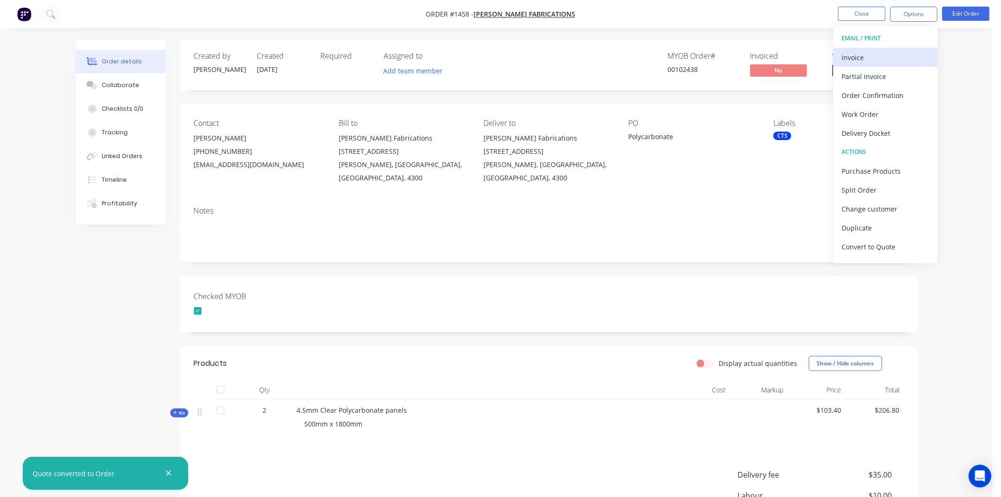
click at [856, 58] on div "Invoice" at bounding box center [885, 58] width 87 height 14
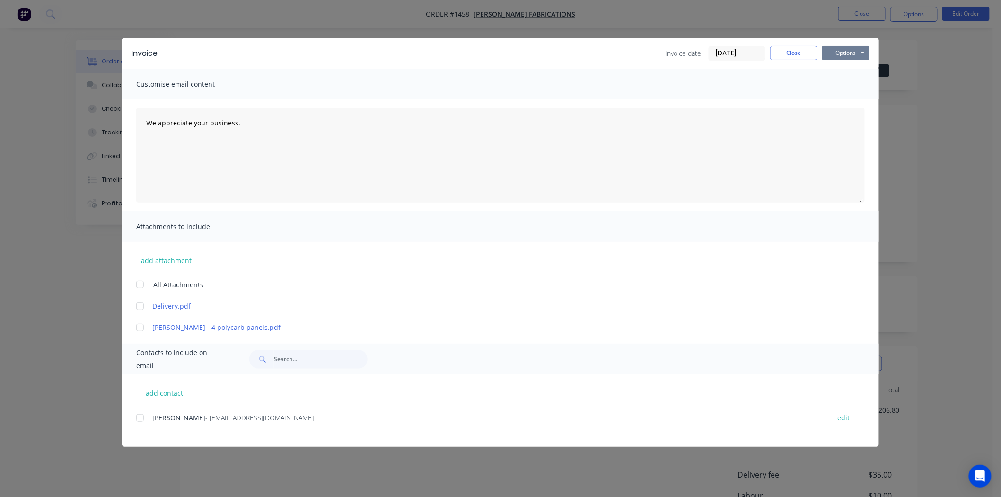
click at [839, 50] on button "Options" at bounding box center [845, 53] width 47 height 14
click at [848, 85] on button "Print" at bounding box center [852, 86] width 61 height 16
click at [796, 50] on button "Close" at bounding box center [793, 53] width 47 height 14
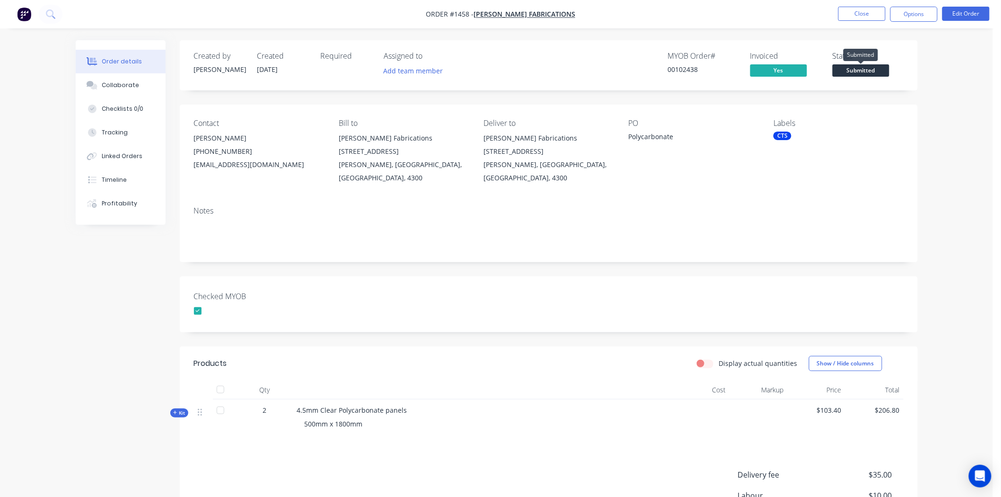
click at [866, 67] on span "Submitted" at bounding box center [860, 70] width 57 height 12
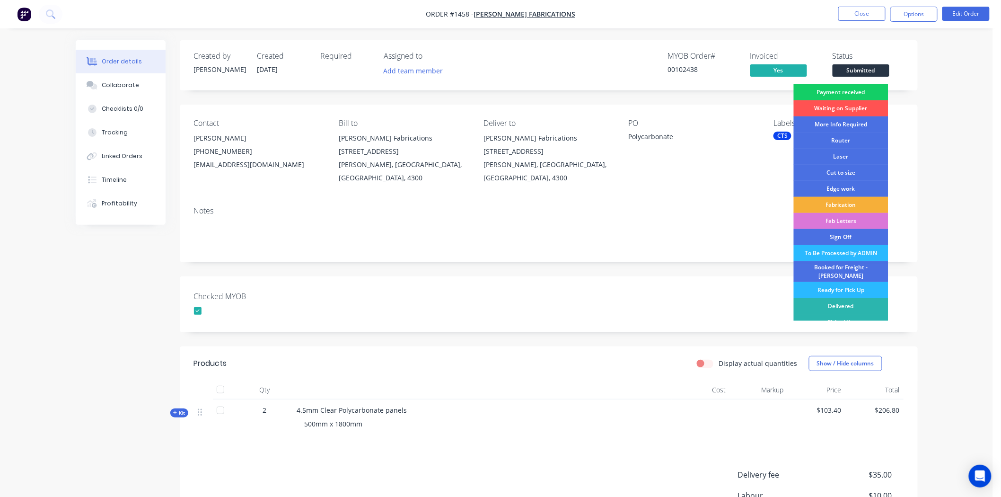
click at [849, 87] on div "Payment received" at bounding box center [840, 92] width 95 height 16
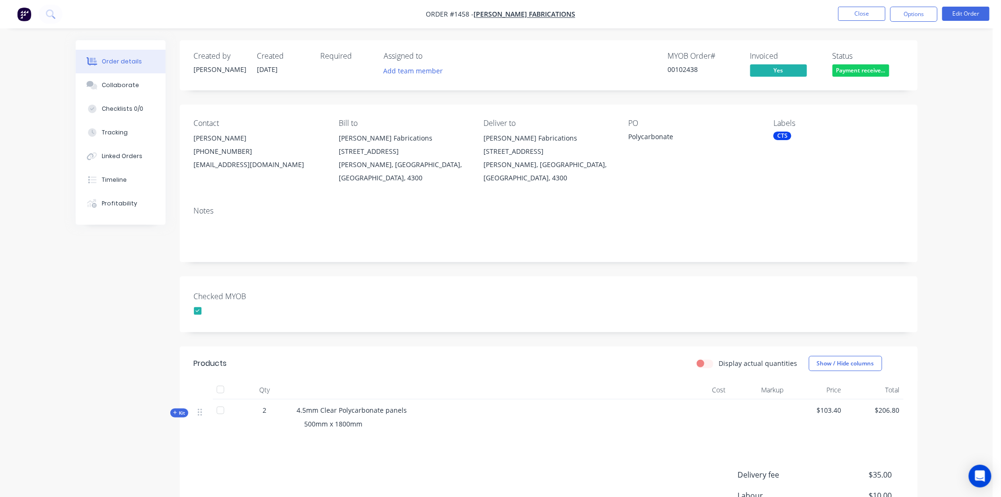
click at [785, 135] on div "CTS" at bounding box center [782, 135] width 18 height 9
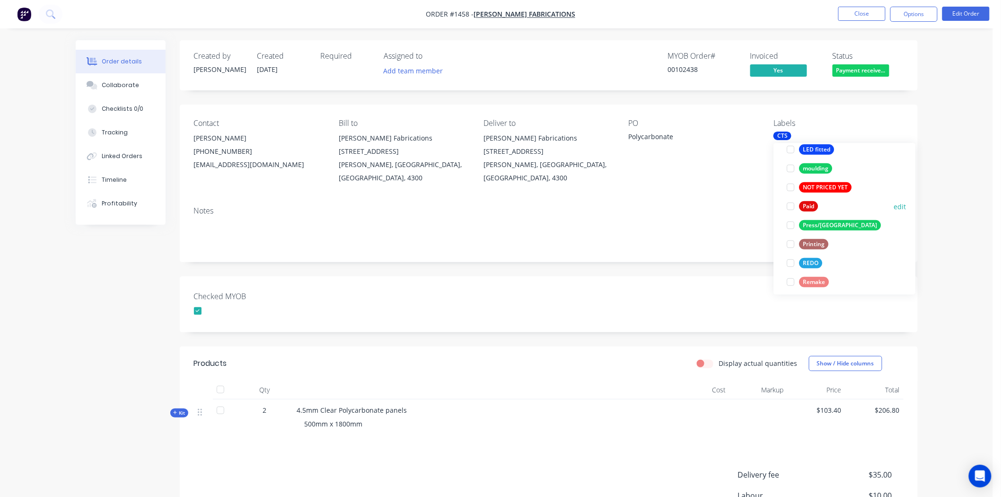
click at [791, 205] on div at bounding box center [790, 206] width 19 height 19
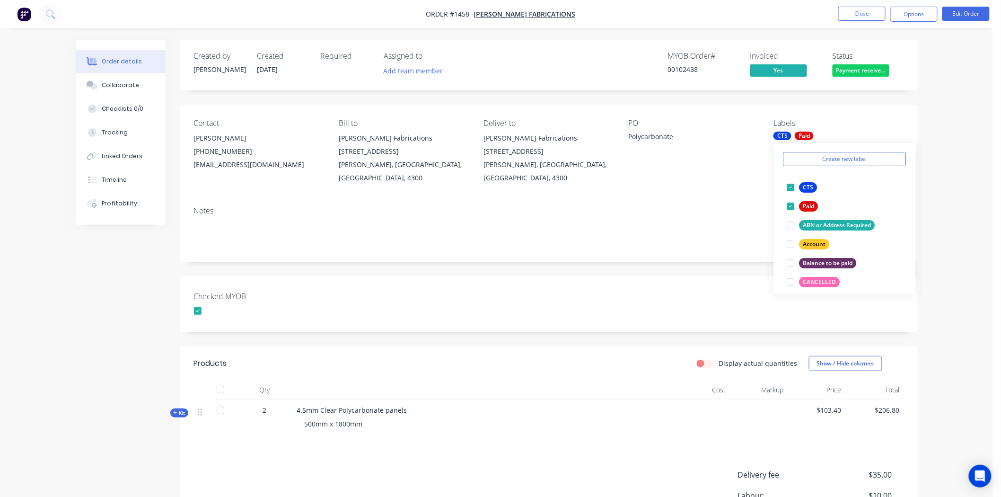
click at [546, 295] on div "Checked MYOB" at bounding box center [549, 304] width 738 height 56
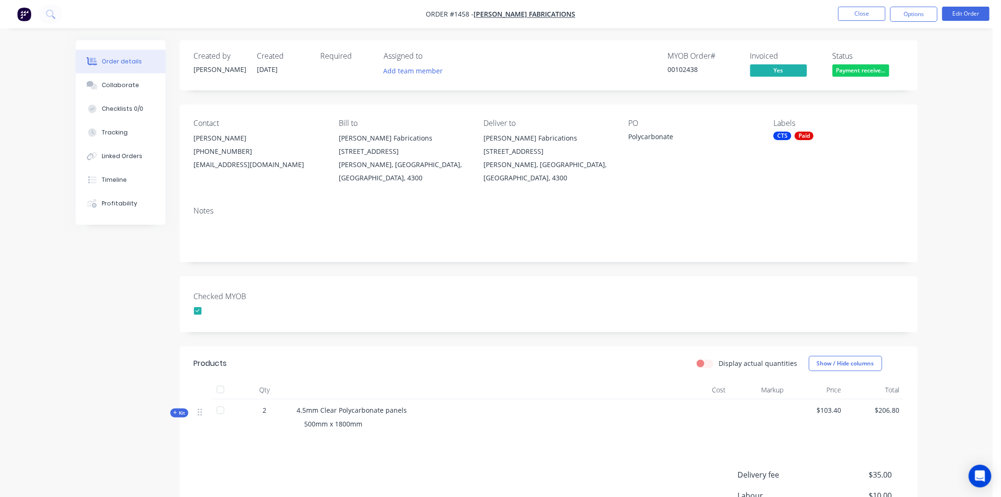
click at [178, 409] on span "Kit" at bounding box center [179, 412] width 12 height 7
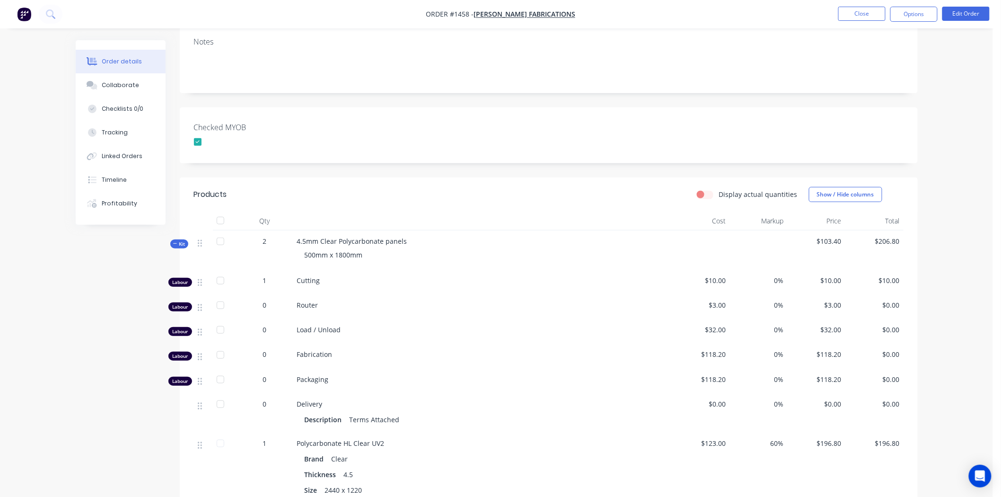
scroll to position [210, 0]
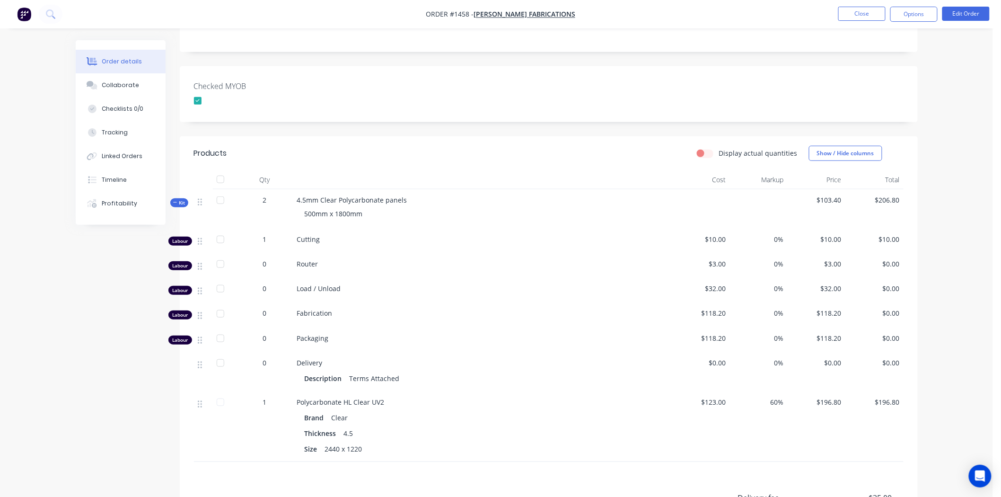
click at [181, 199] on span "Kit" at bounding box center [179, 202] width 12 height 7
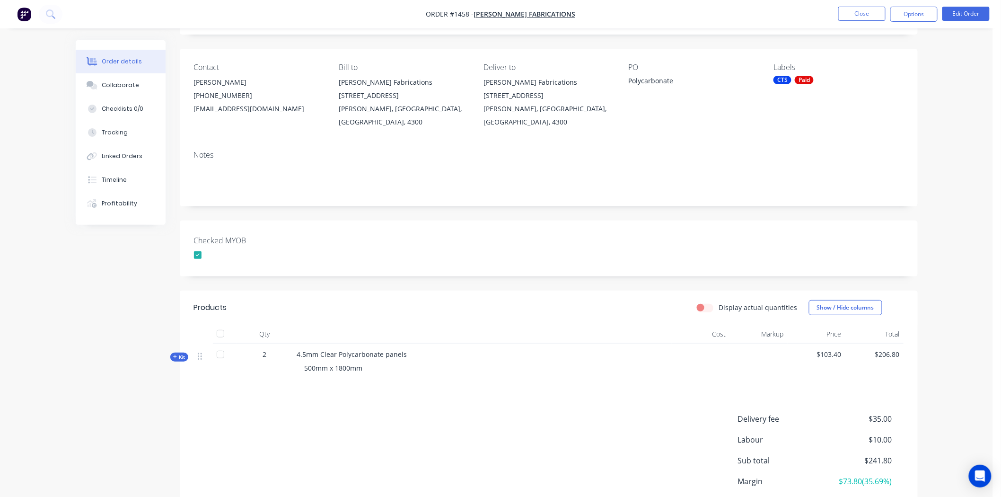
scroll to position [0, 0]
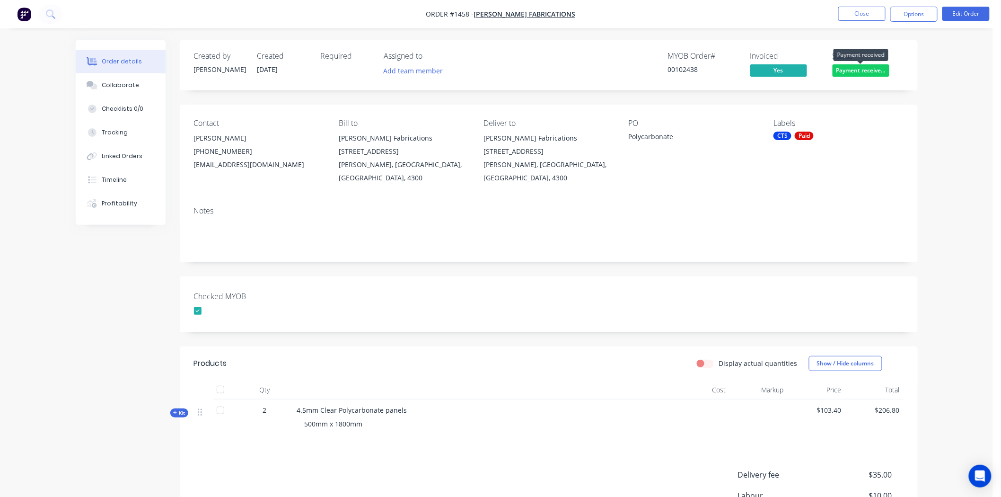
click at [868, 70] on span "Payment receive..." at bounding box center [860, 70] width 57 height 12
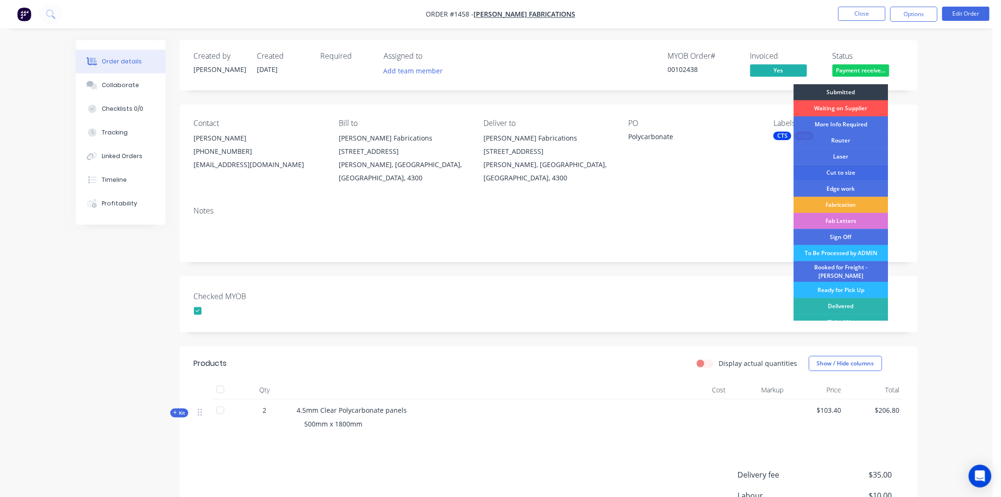
click at [844, 167] on div "Cut to size" at bounding box center [840, 173] width 95 height 16
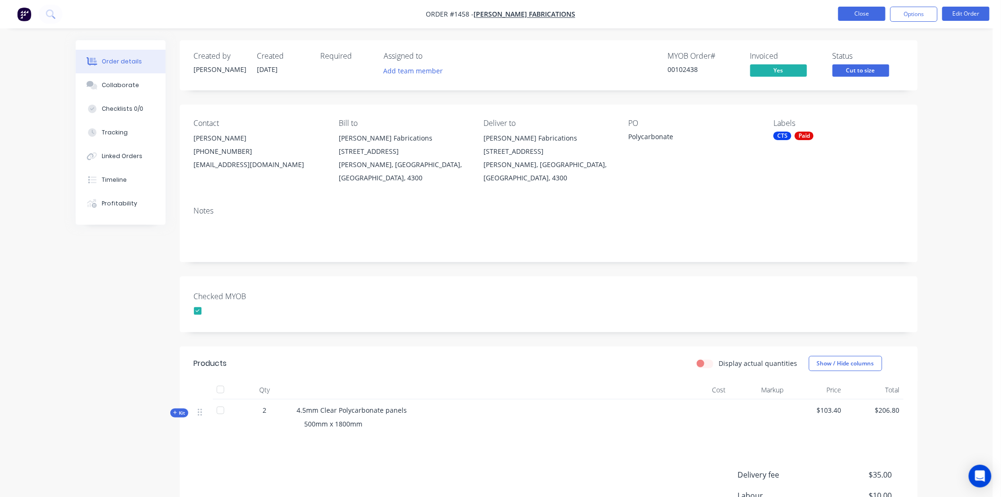
click at [870, 12] on button "Close" at bounding box center [861, 14] width 47 height 14
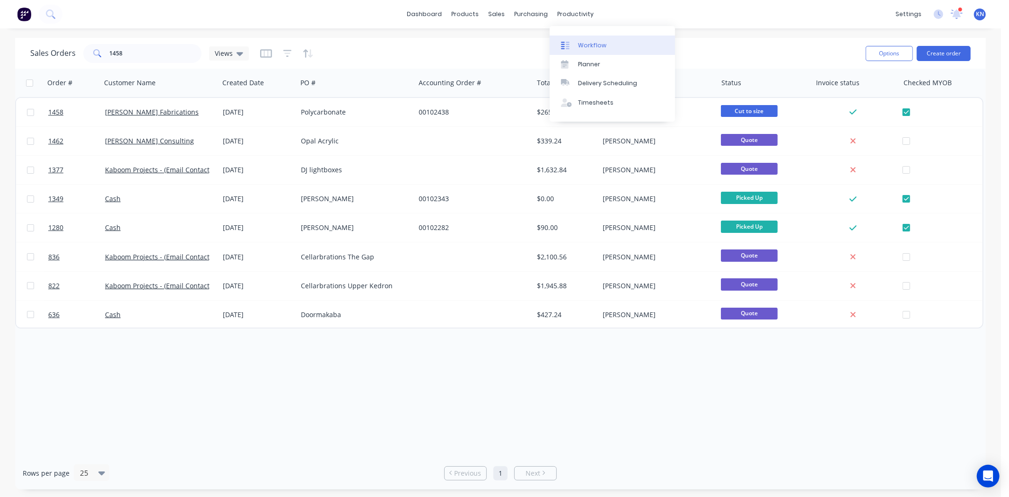
click at [599, 44] on div "Workflow" at bounding box center [592, 45] width 28 height 9
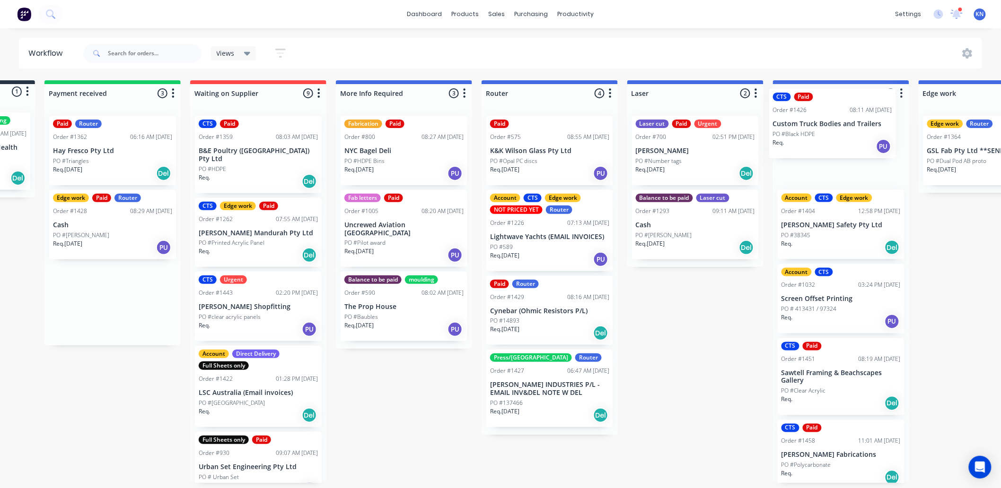
scroll to position [0, 148]
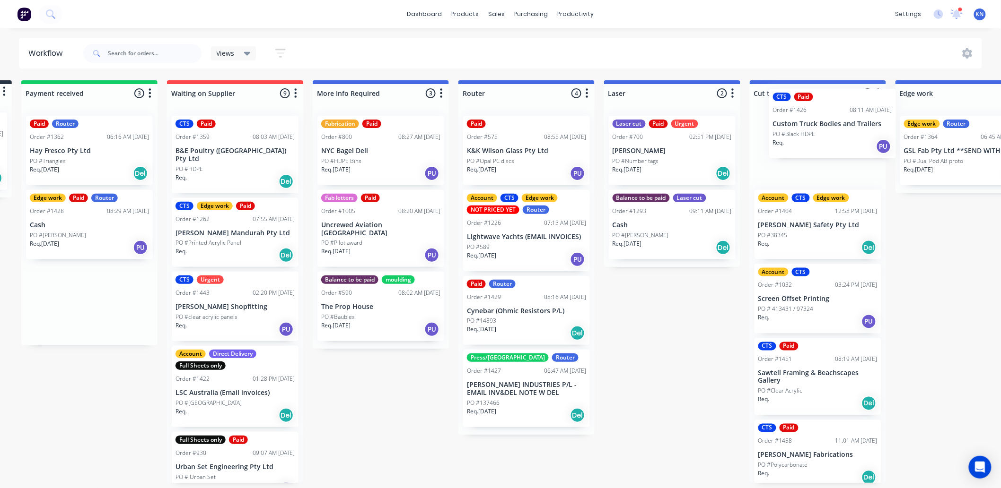
drag, startPoint x: 205, startPoint y: 153, endPoint x: 810, endPoint y: 123, distance: 605.0
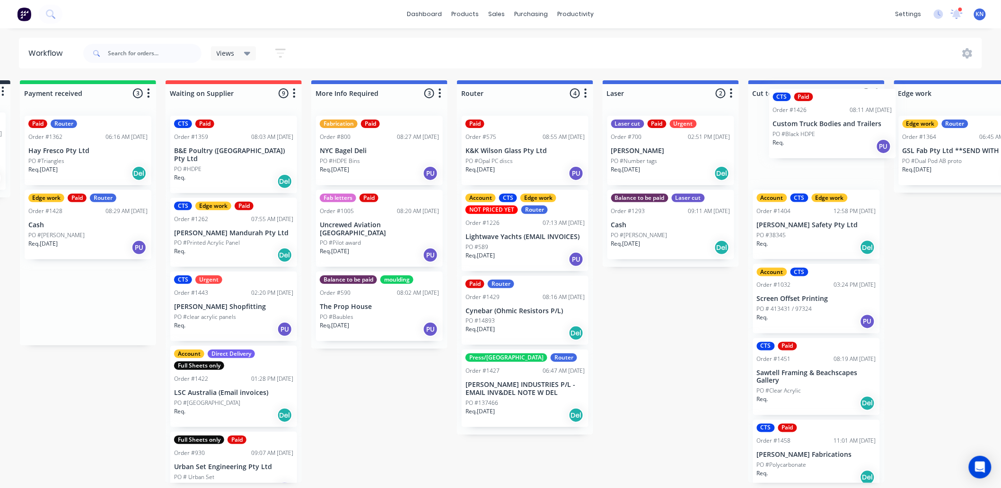
click at [810, 123] on div "Submitted 1 Status colour #273444 hex #273444 Save Cancel Summaries Total order…" at bounding box center [978, 281] width 2263 height 403
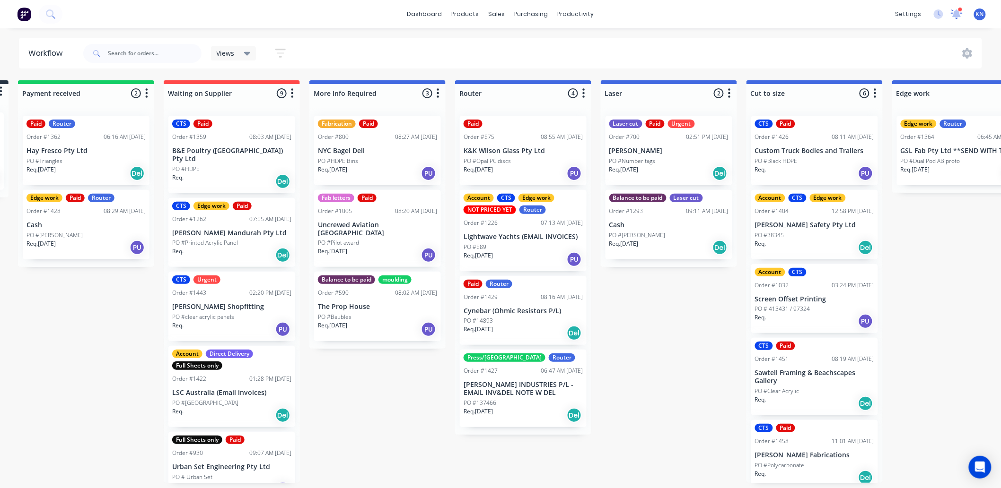
click at [957, 13] on icon at bounding box center [956, 13] width 9 height 8
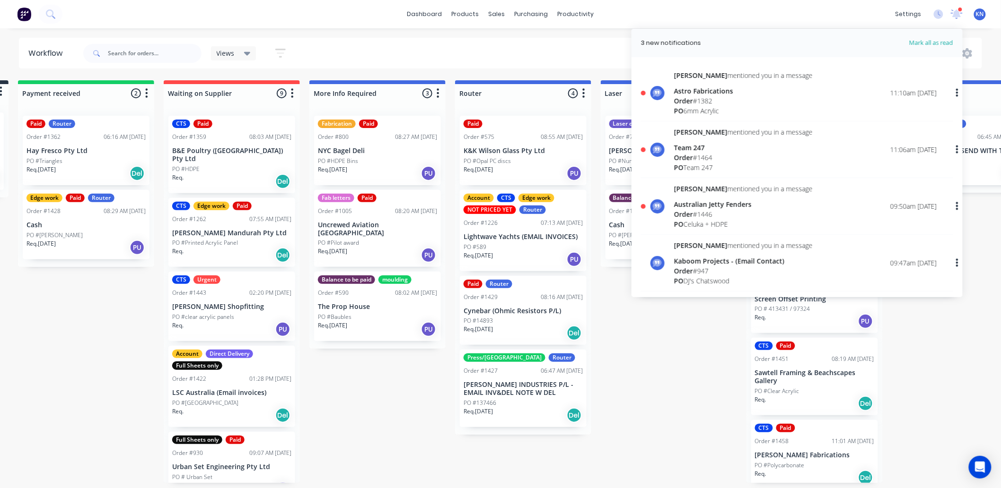
click at [697, 93] on div "Astro Fabrications" at bounding box center [743, 91] width 139 height 10
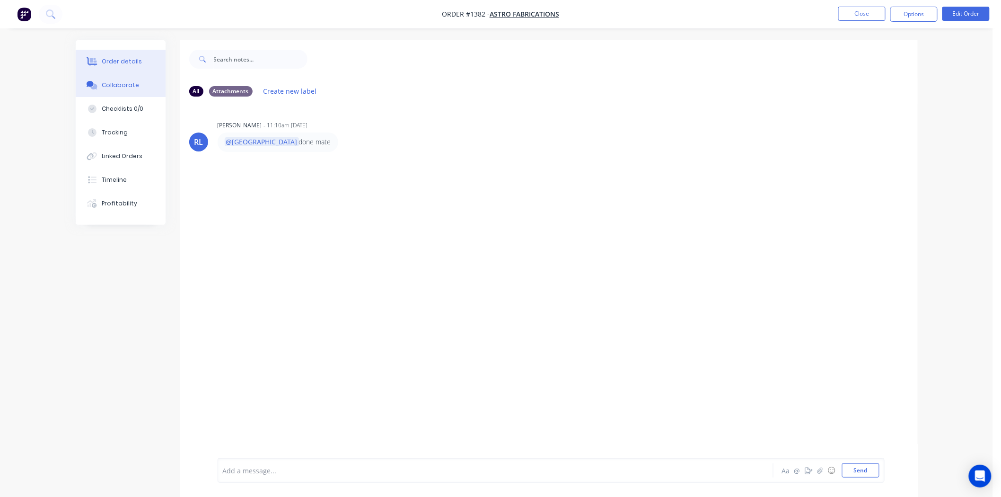
click at [120, 59] on div "Order details" at bounding box center [122, 61] width 40 height 9
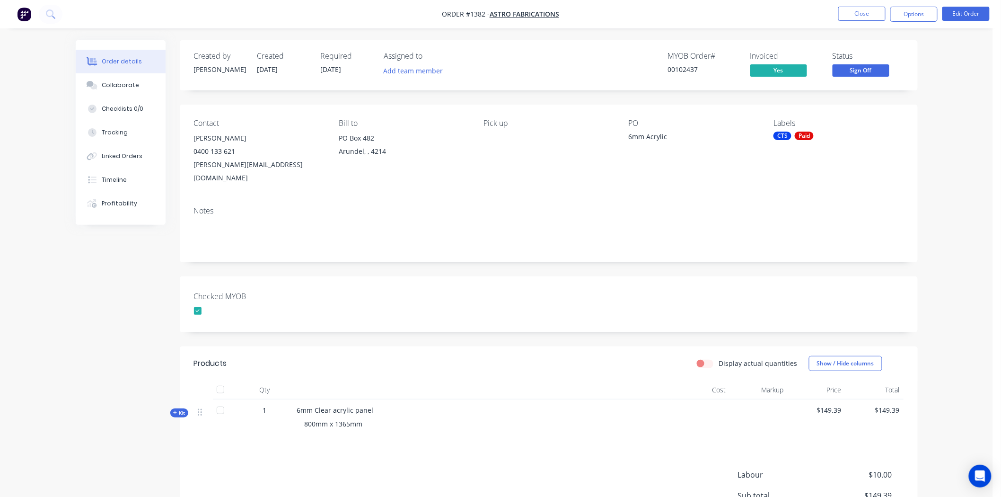
click at [862, 71] on span "Sign Off" at bounding box center [860, 70] width 57 height 12
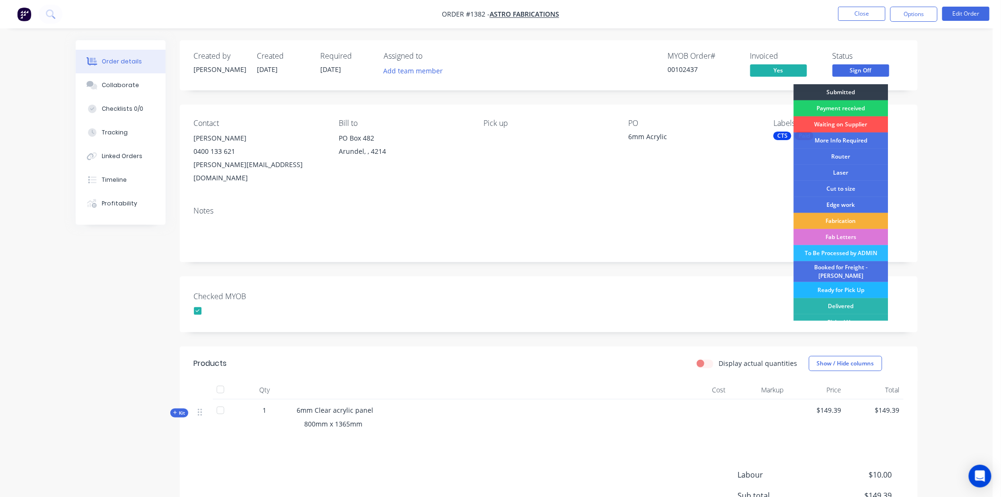
click at [834, 282] on div "Ready for Pick Up" at bounding box center [840, 290] width 95 height 16
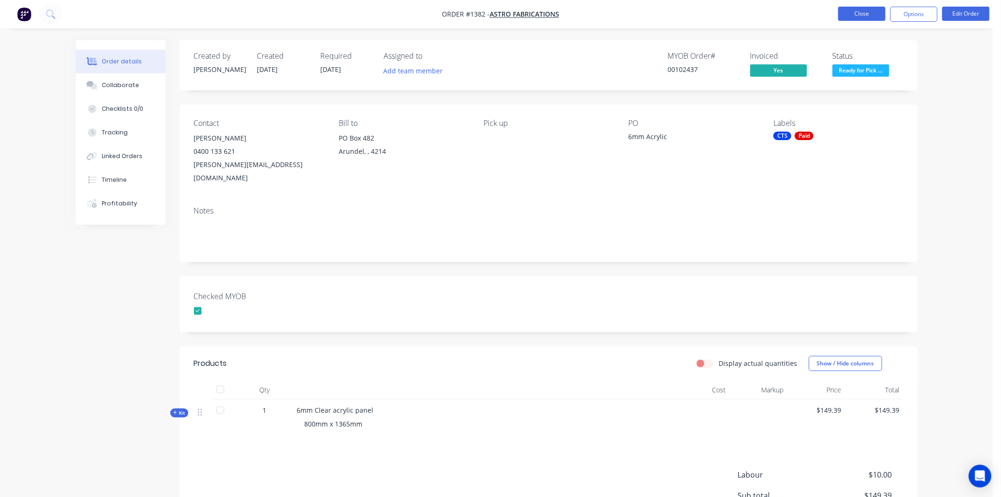
click at [864, 12] on button "Close" at bounding box center [861, 14] width 47 height 14
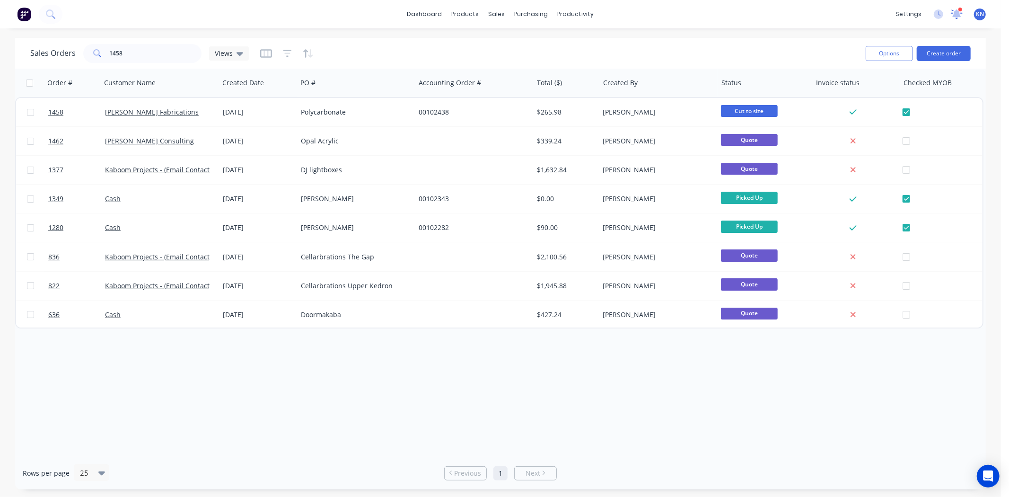
click at [957, 15] on icon at bounding box center [955, 13] width 9 height 9
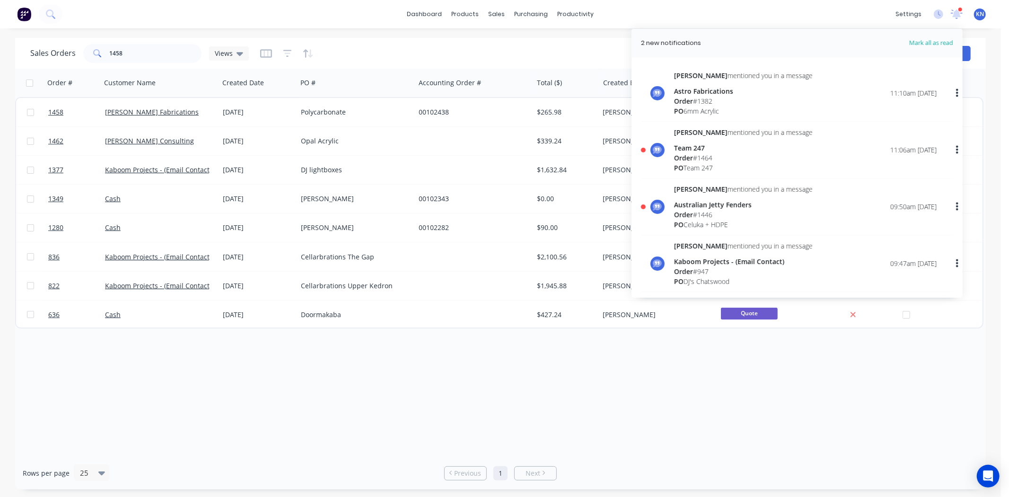
click at [682, 150] on div "Team 247" at bounding box center [743, 148] width 139 height 10
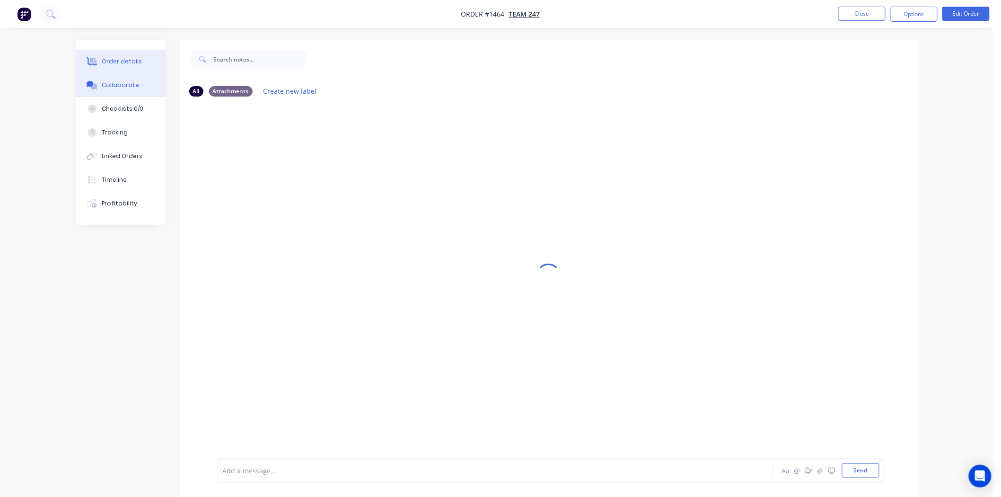
click at [106, 57] on div "Order details" at bounding box center [122, 61] width 40 height 9
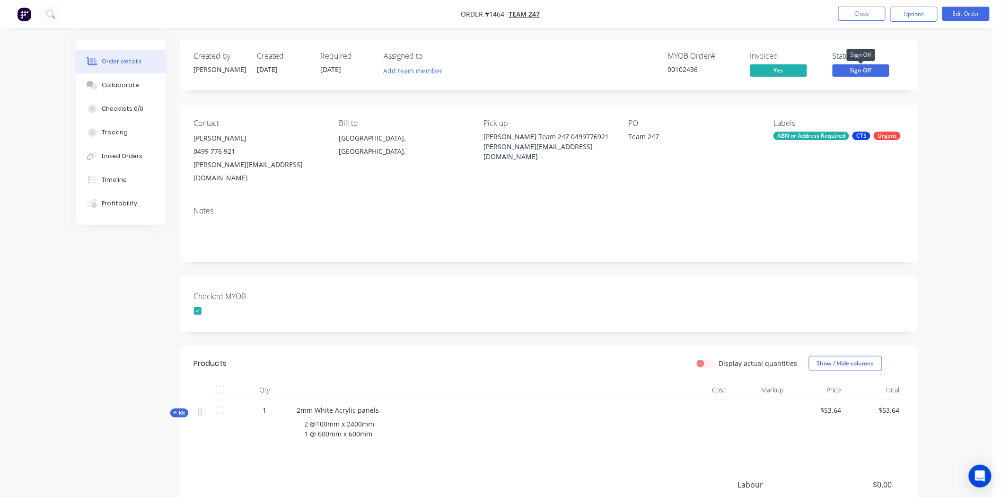
click at [848, 69] on span "Sign Off" at bounding box center [860, 70] width 57 height 12
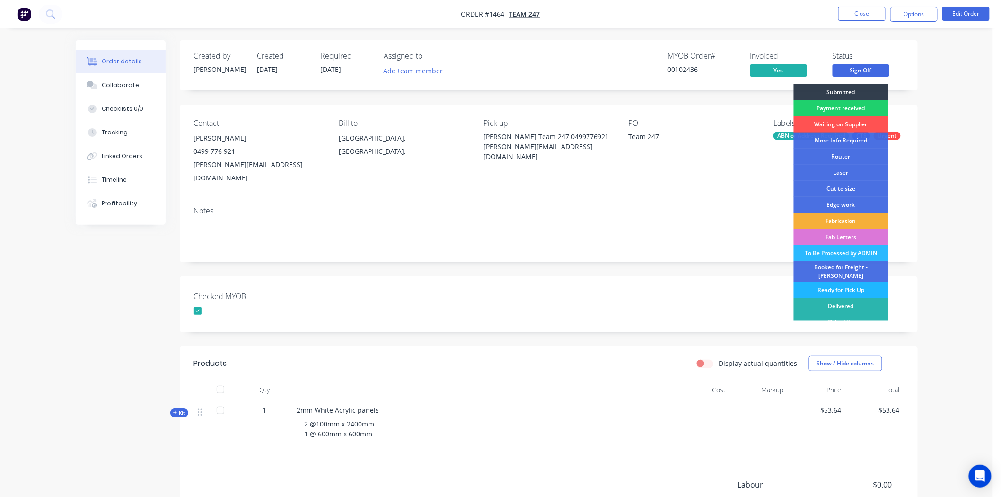
click at [838, 284] on div "Ready for Pick Up" at bounding box center [840, 290] width 95 height 16
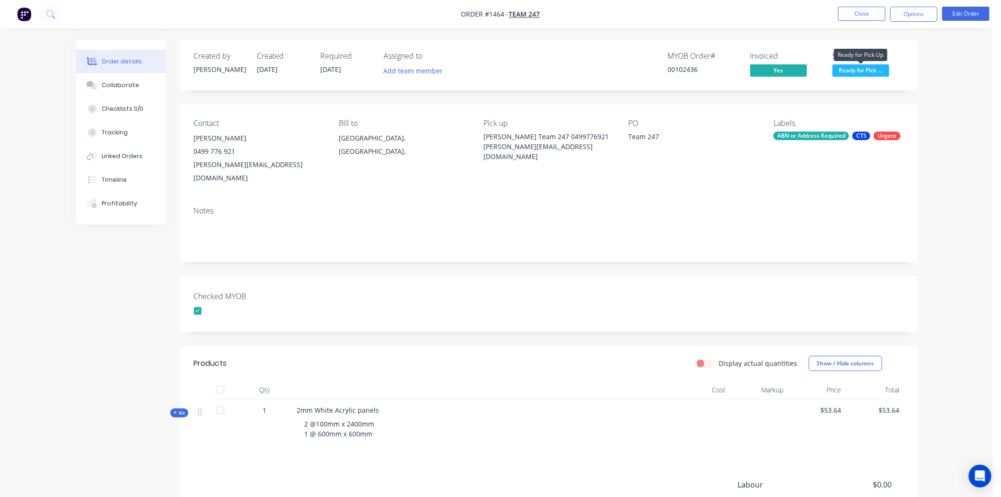
click at [852, 68] on span "Ready for Pick ..." at bounding box center [860, 70] width 57 height 12
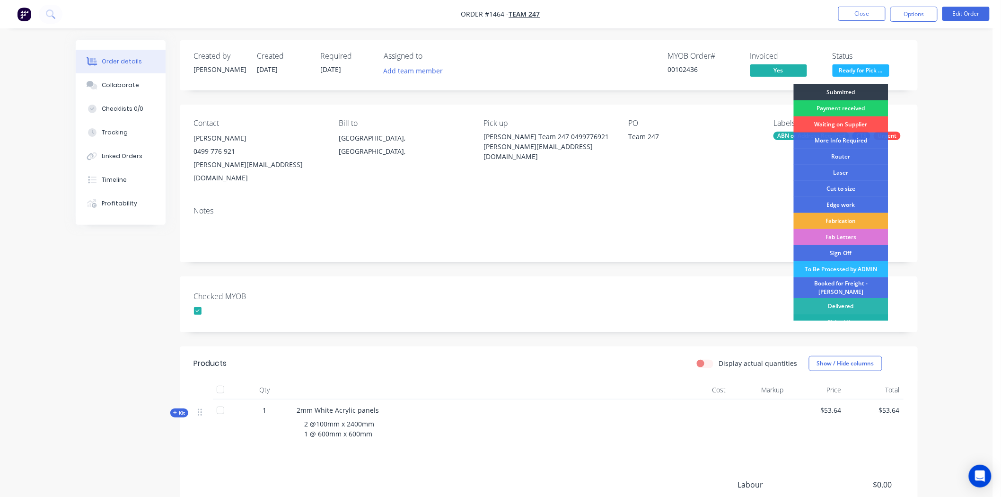
click at [850, 314] on div "Picked Up" at bounding box center [840, 322] width 95 height 16
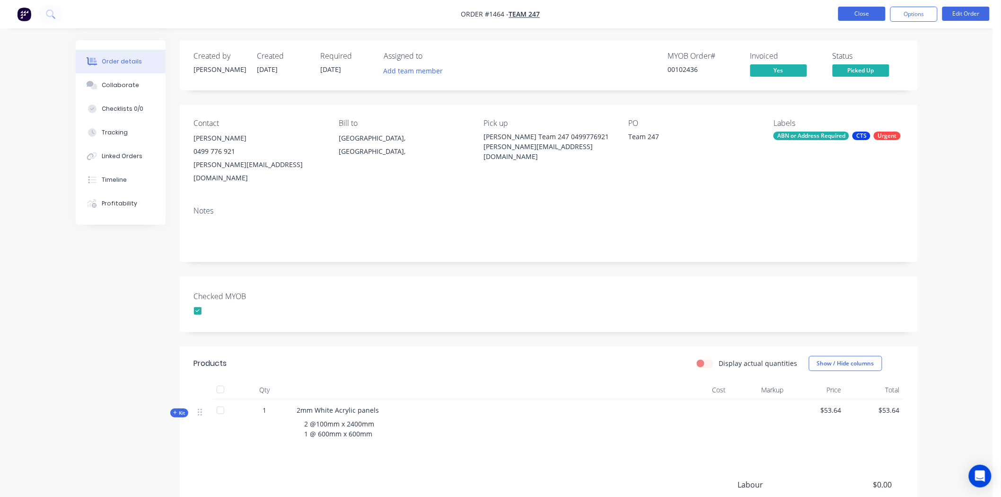
click at [853, 12] on button "Close" at bounding box center [861, 14] width 47 height 14
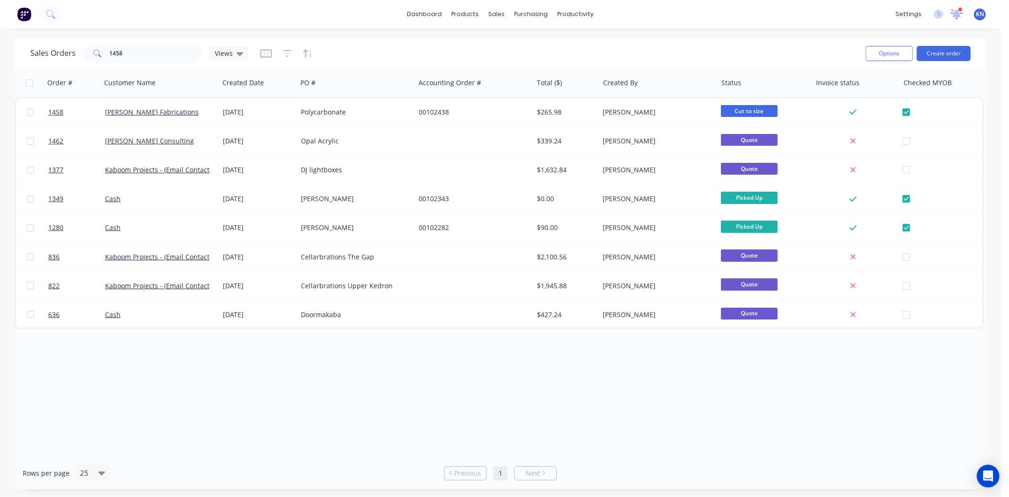
click at [955, 13] on icon at bounding box center [956, 13] width 9 height 8
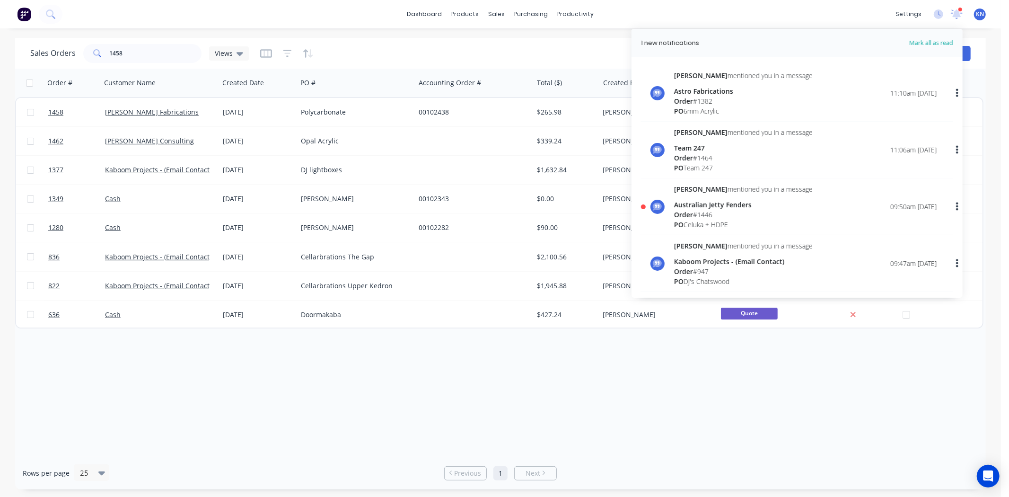
click at [713, 210] on div "Order # 1446" at bounding box center [743, 214] width 139 height 10
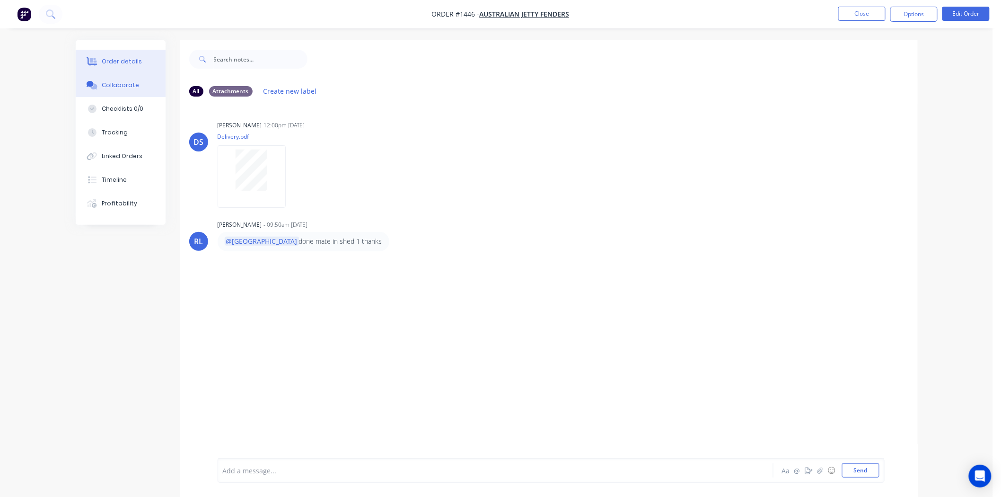
click at [121, 61] on div "Order details" at bounding box center [122, 61] width 40 height 9
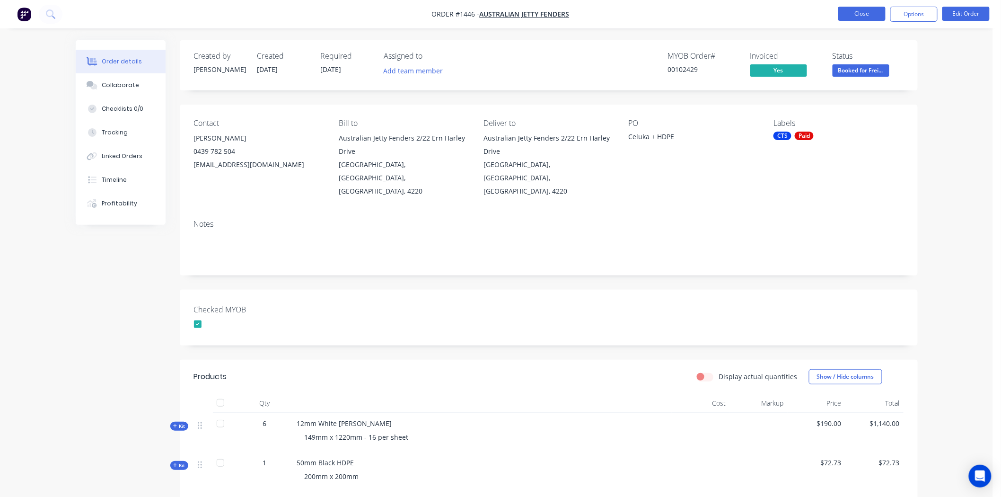
click at [855, 14] on button "Close" at bounding box center [861, 14] width 47 height 14
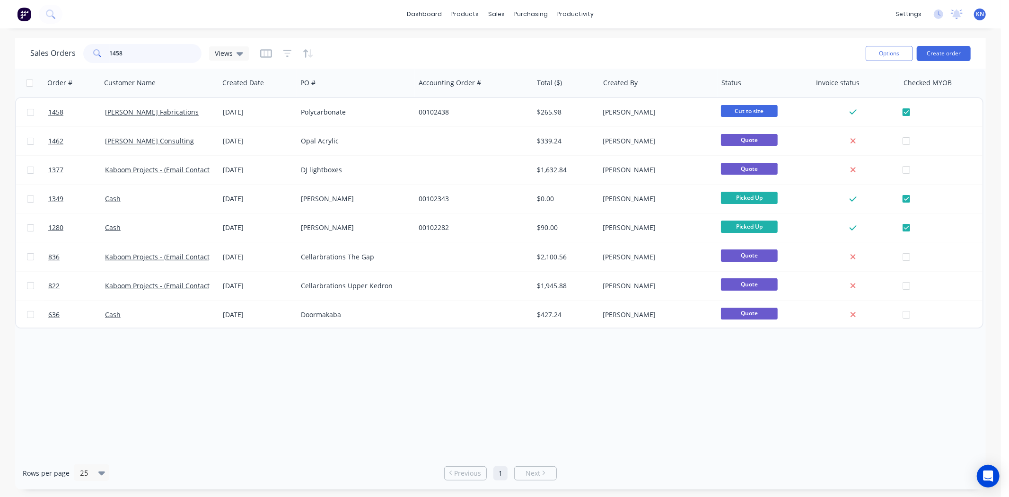
click at [172, 56] on input "1458" at bounding box center [156, 53] width 92 height 19
type input "1"
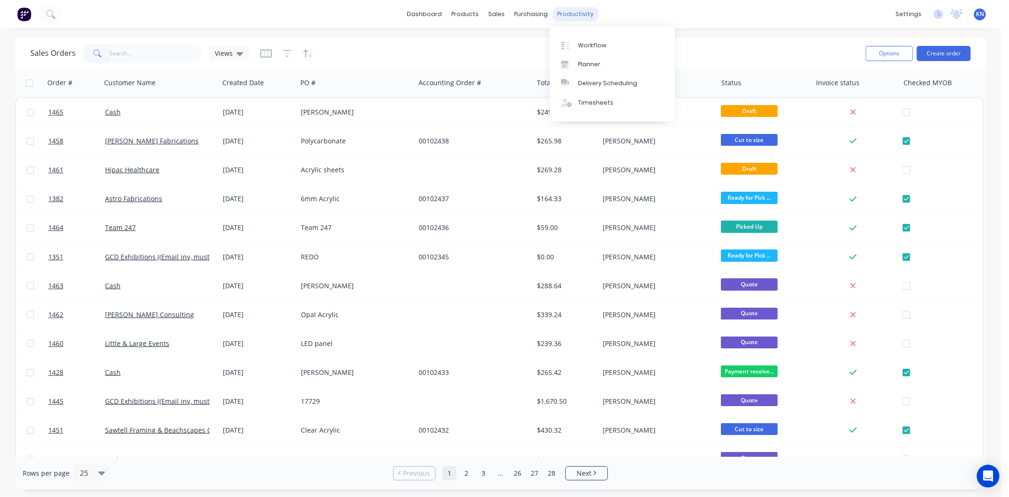
click at [583, 17] on div "productivity" at bounding box center [576, 14] width 46 height 14
click at [584, 42] on div "Workflow" at bounding box center [592, 45] width 28 height 9
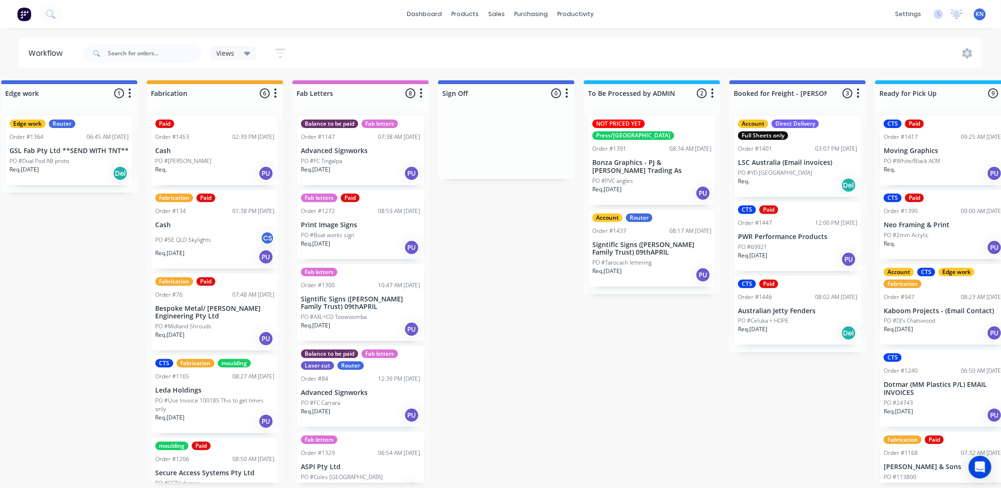
scroll to position [0, 1044]
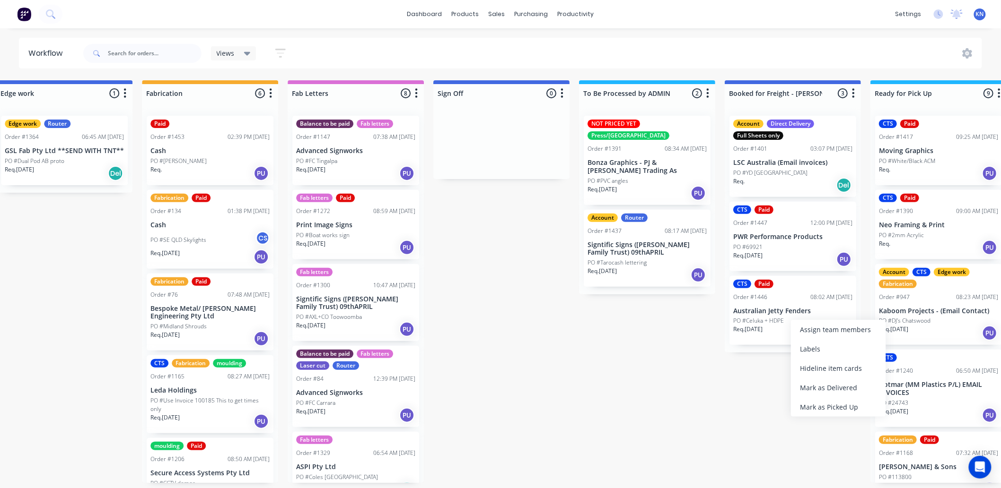
click at [667, 392] on div "Submitted 1 Status colour #273444 hex #273444 Save Cancel Summaries Total order…" at bounding box center [80, 281] width 2263 height 403
click at [810, 377] on div "Mark as Delivered" at bounding box center [828, 380] width 95 height 19
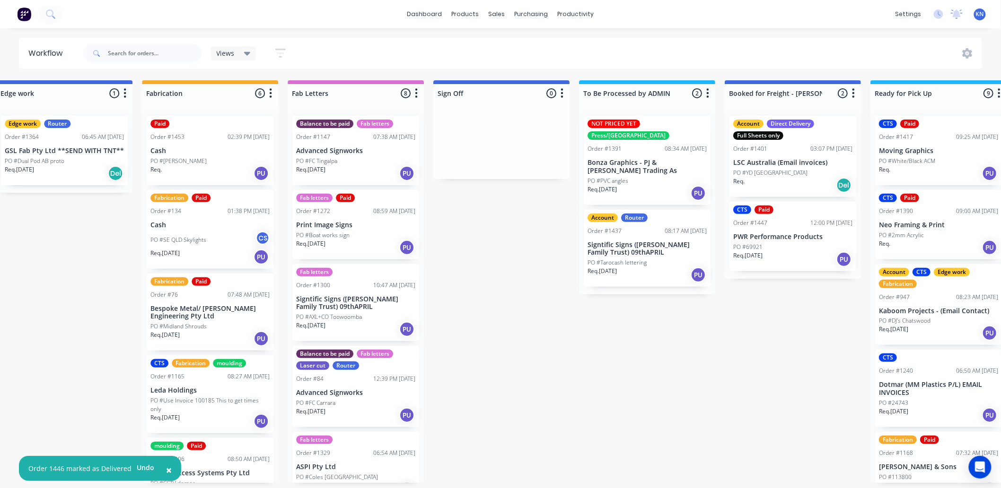
click at [708, 402] on div "Submitted 1 Status colour #273444 hex #273444 Save Cancel Summaries Total order…" at bounding box center [80, 281] width 2263 height 403
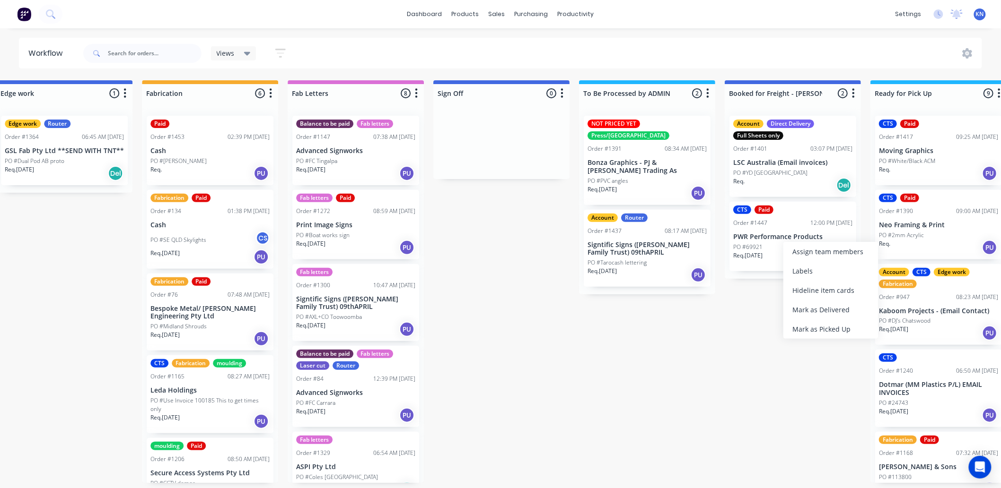
click at [739, 340] on div "Submitted 1 Status colour #273444 hex #273444 Save Cancel Summaries Total order…" at bounding box center [80, 281] width 2263 height 403
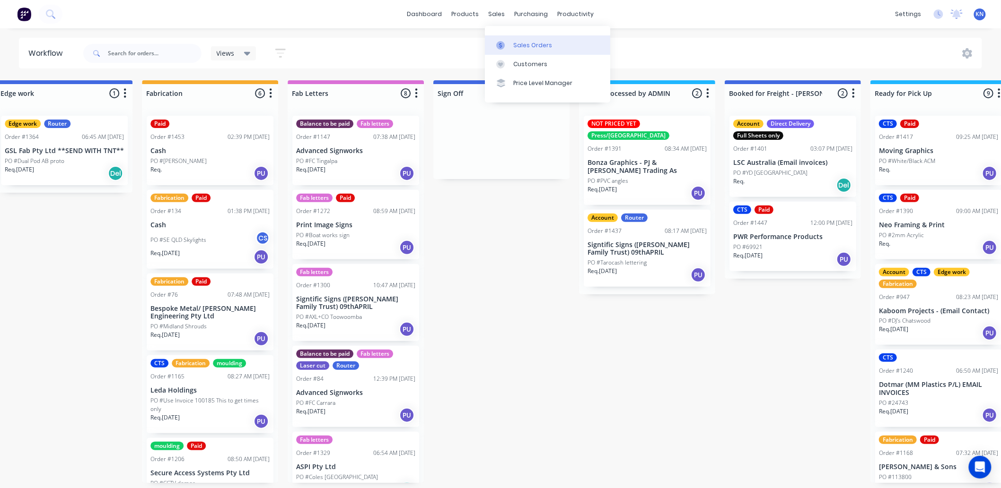
click at [517, 44] on div "Sales Orders" at bounding box center [532, 45] width 39 height 9
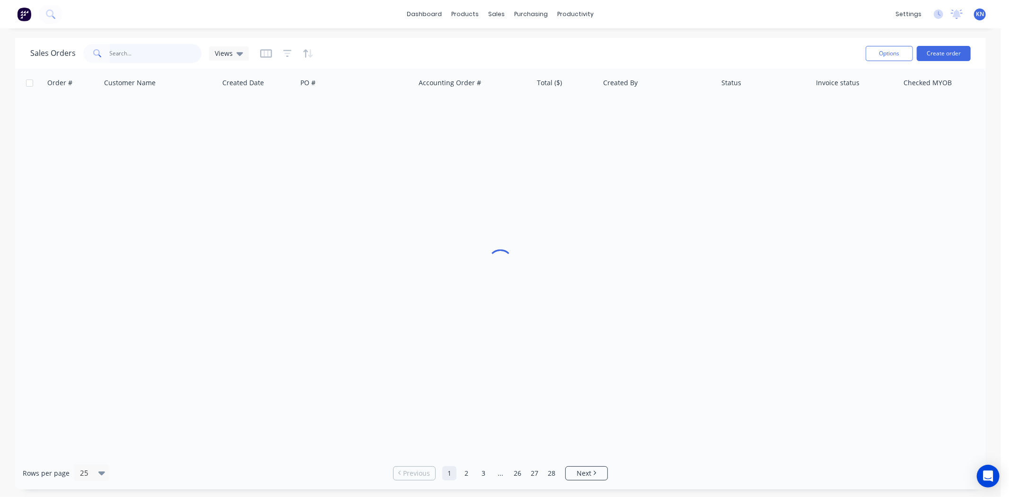
click at [149, 52] on input "text" at bounding box center [156, 53] width 92 height 19
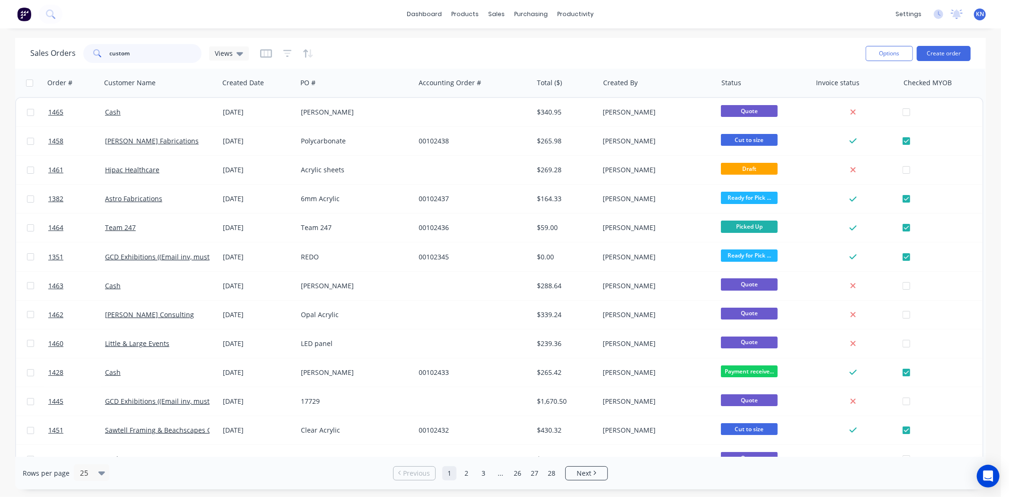
type input "custom"
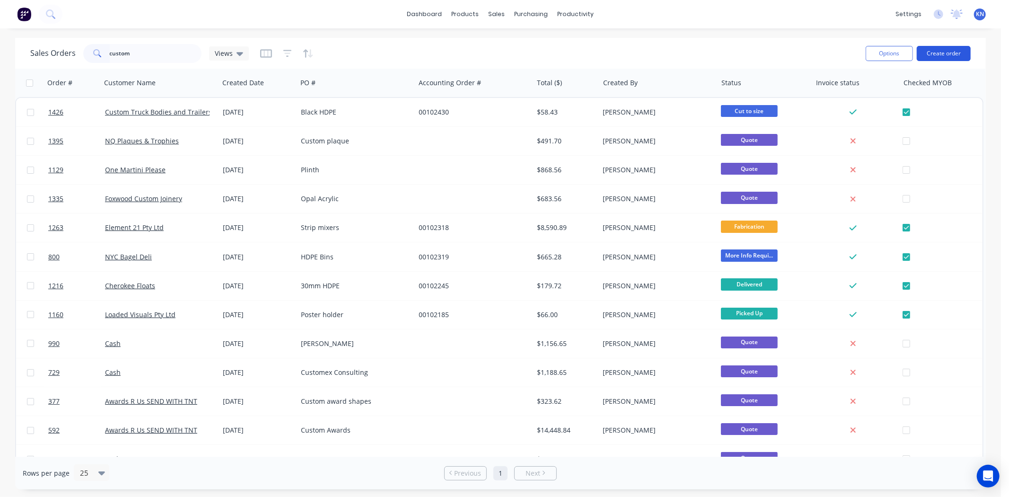
click at [954, 52] on button "Create order" at bounding box center [943, 53] width 54 height 15
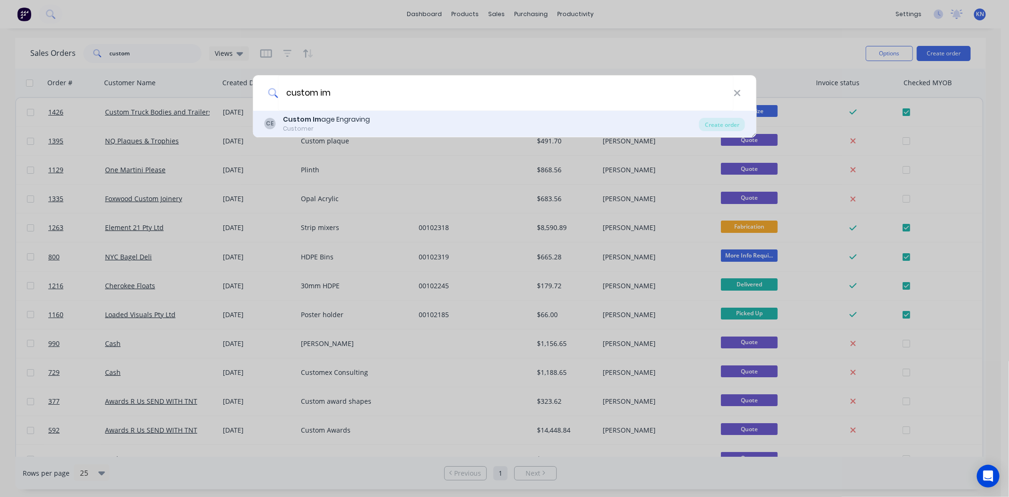
type input "custom im"
click at [298, 119] on b "Custom Im" at bounding box center [302, 118] width 38 height 9
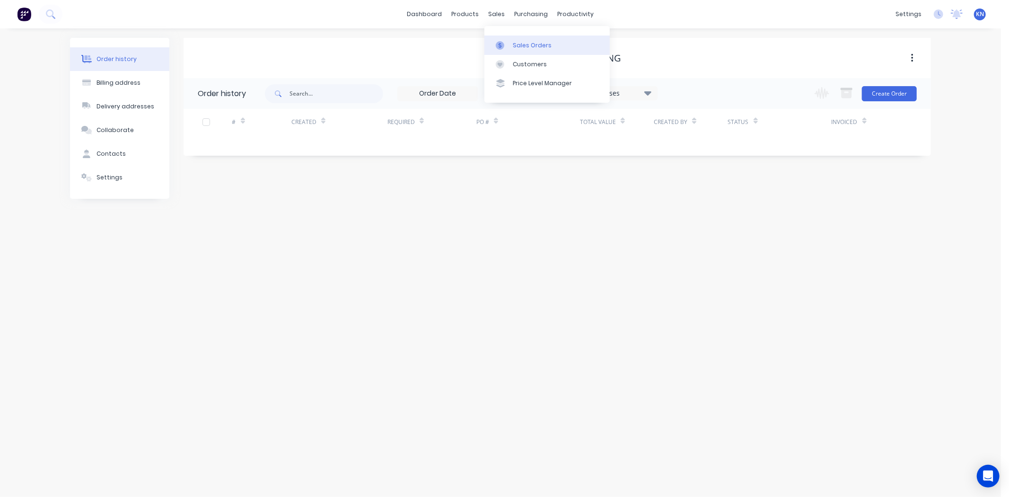
click at [523, 44] on div "Sales Orders" at bounding box center [532, 45] width 39 height 9
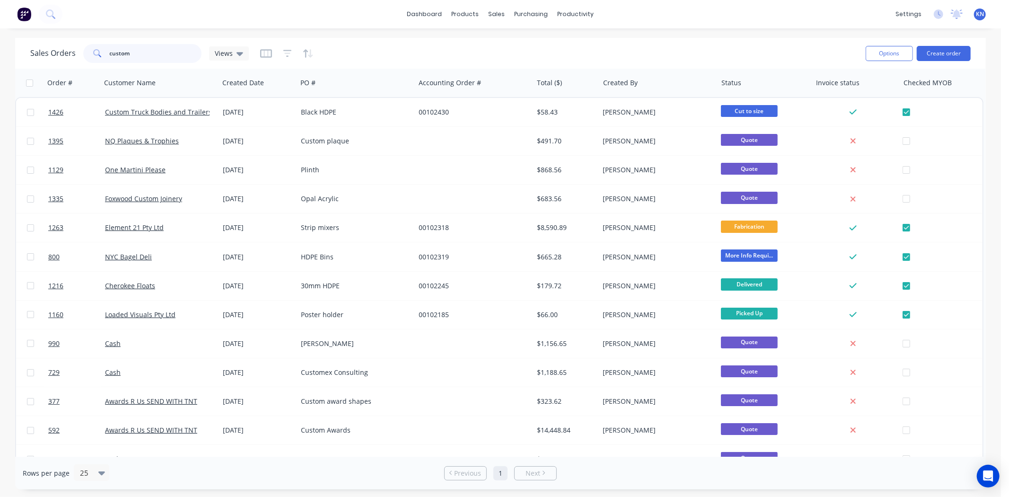
drag, startPoint x: 146, startPoint y: 54, endPoint x: 50, endPoint y: 58, distance: 96.0
click at [50, 58] on div "Sales Orders custom Views" at bounding box center [139, 53] width 218 height 19
type input "948"
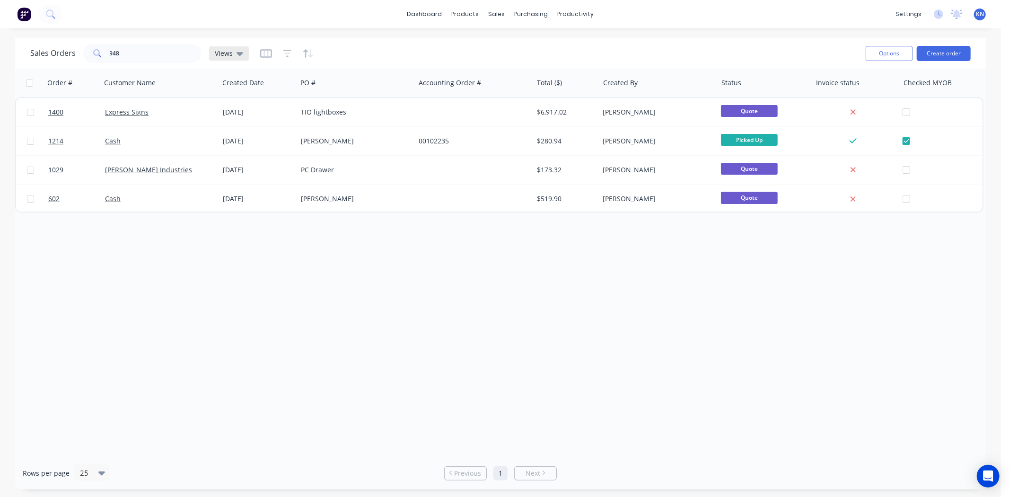
click at [240, 52] on icon at bounding box center [239, 54] width 7 height 4
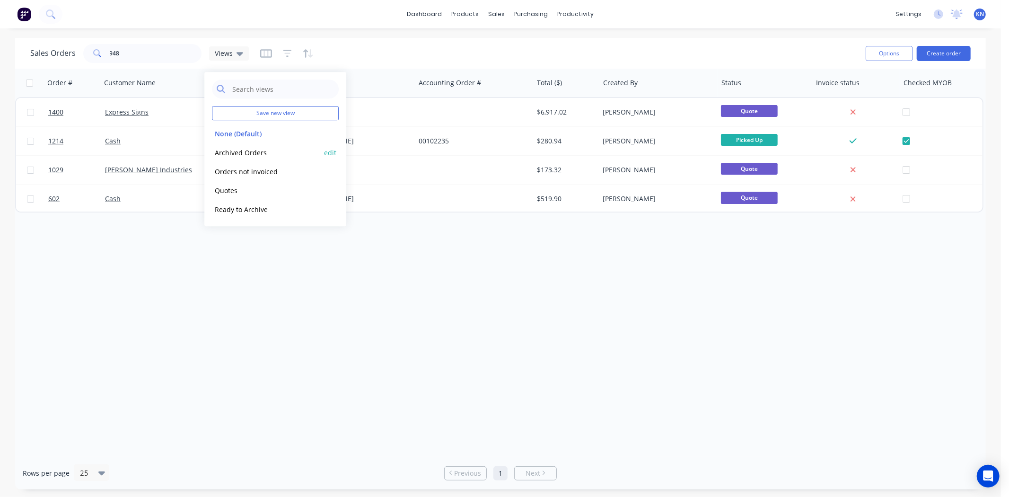
click at [240, 150] on button "Archived Orders" at bounding box center [266, 152] width 108 height 11
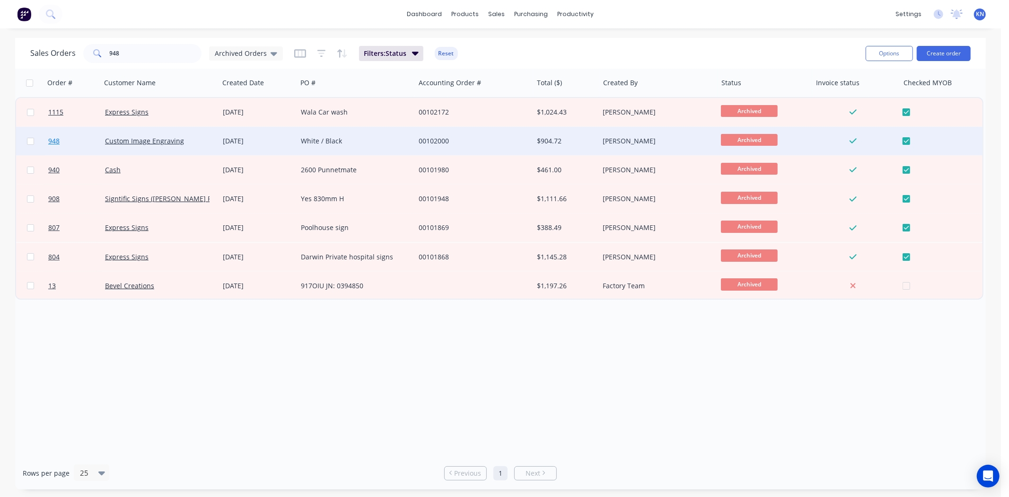
click at [54, 139] on span "948" at bounding box center [53, 140] width 11 height 9
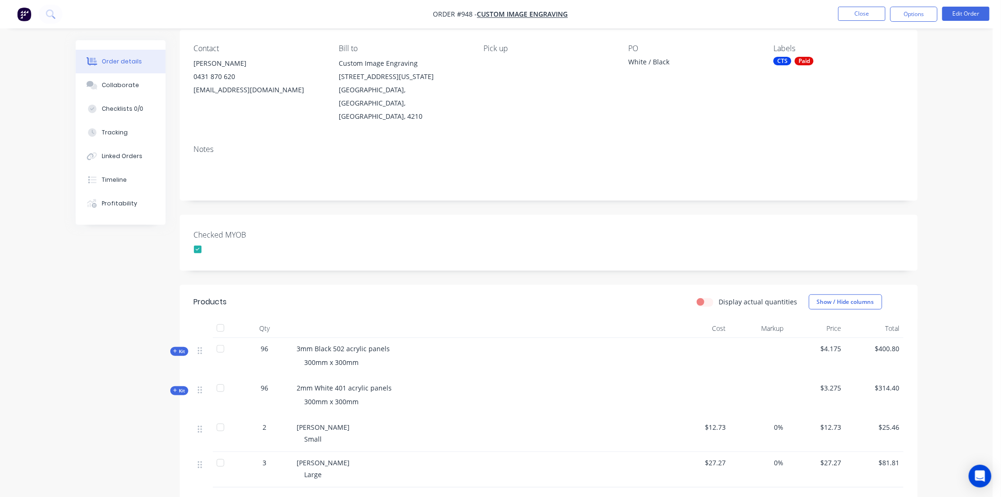
scroll to position [157, 0]
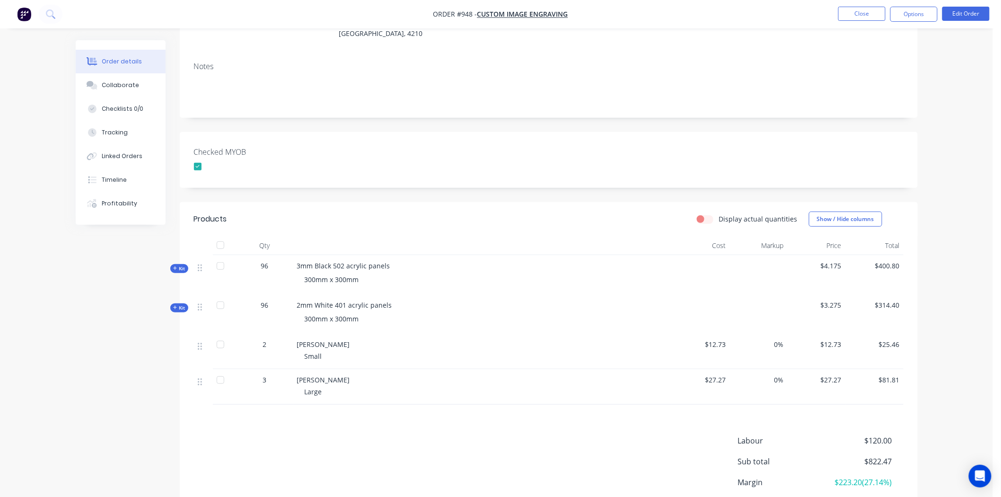
click at [181, 304] on span "Kit" at bounding box center [179, 307] width 12 height 7
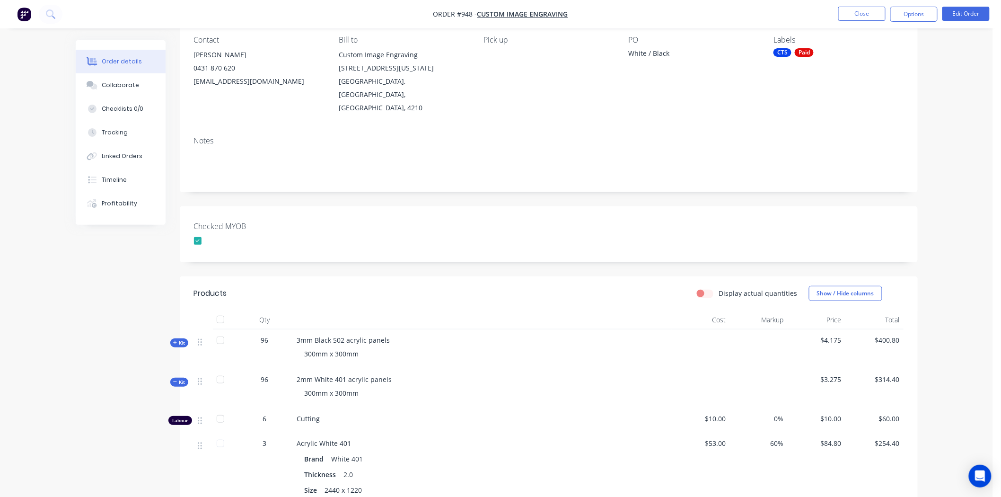
scroll to position [52, 0]
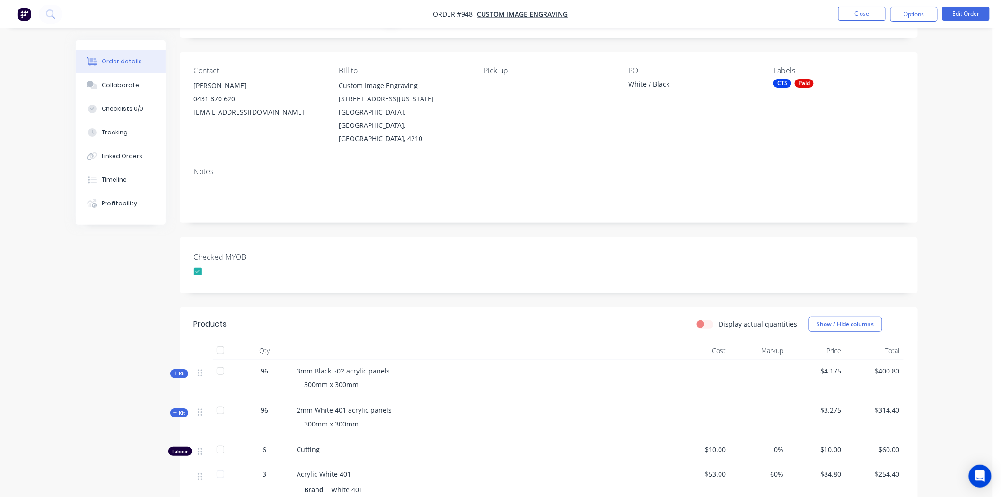
click at [175, 412] on icon at bounding box center [175, 412] width 4 height 0
click at [865, 11] on button "Close" at bounding box center [861, 14] width 47 height 14
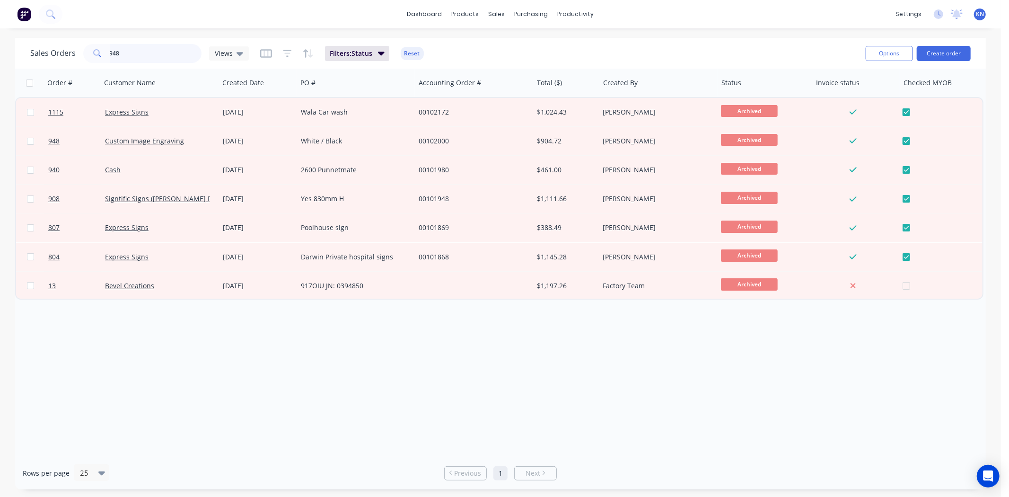
click at [136, 47] on input "948" at bounding box center [156, 53] width 92 height 19
type input "9"
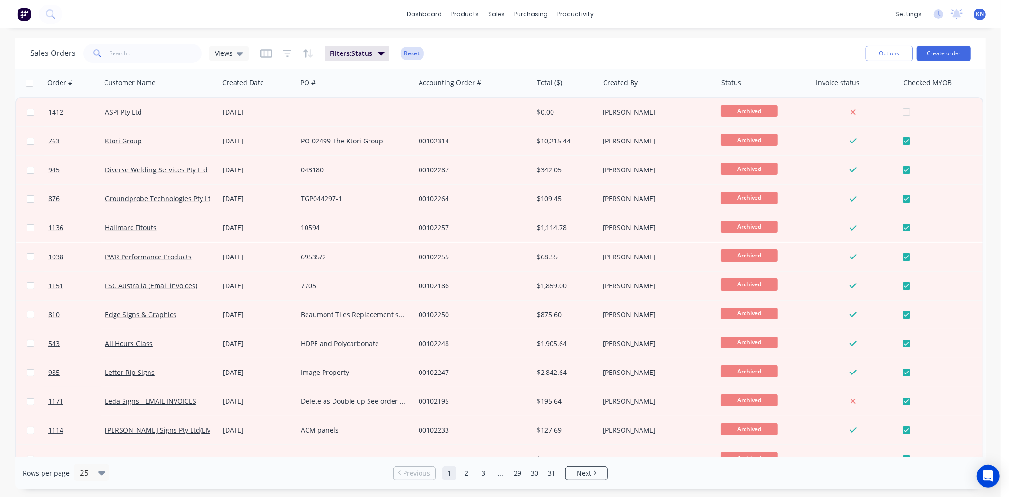
click at [412, 50] on button "Reset" at bounding box center [412, 53] width 23 height 13
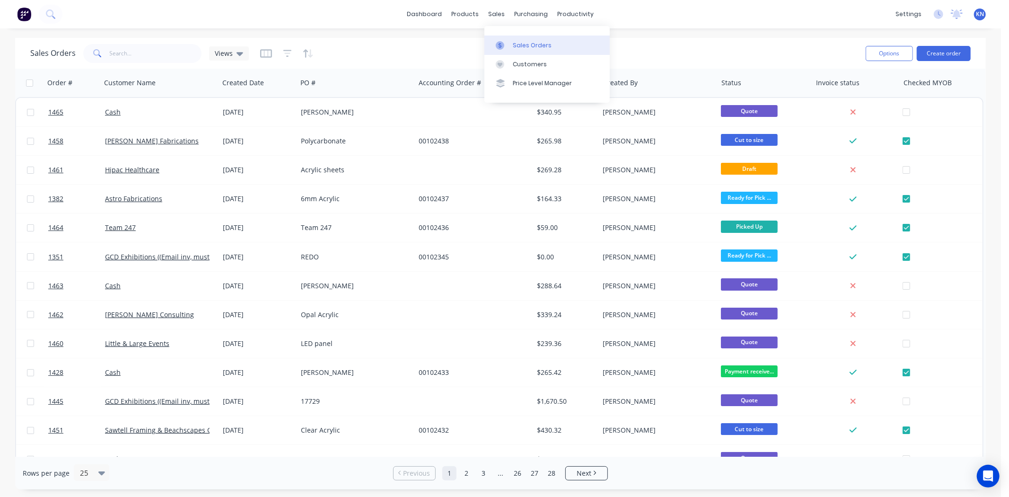
click at [533, 44] on div "Sales Orders" at bounding box center [532, 45] width 39 height 9
click at [541, 64] on div "Customers" at bounding box center [530, 64] width 34 height 9
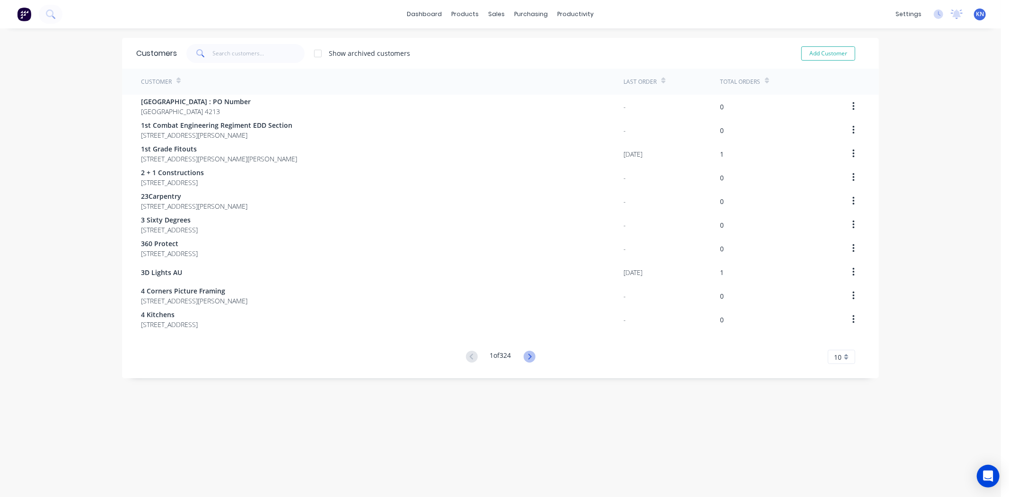
click at [525, 357] on icon at bounding box center [529, 356] width 12 height 12
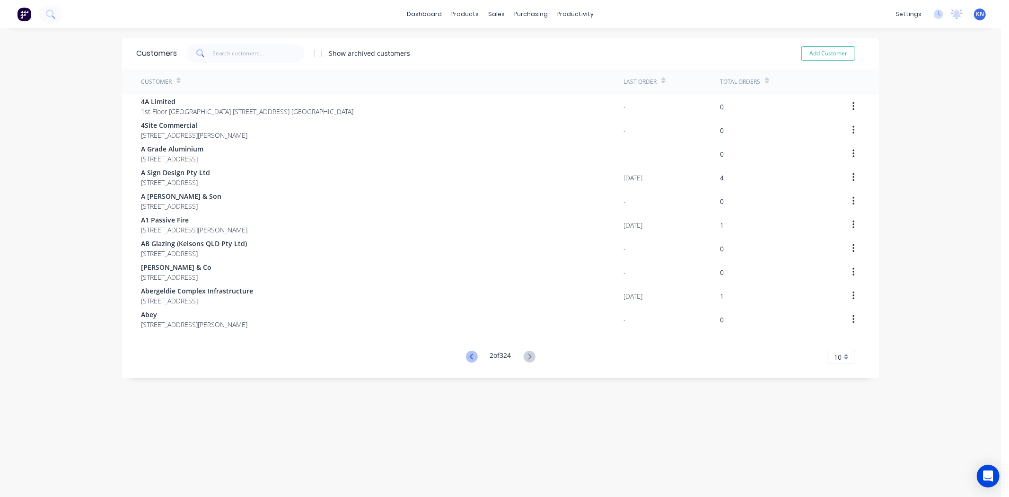
click at [466, 356] on icon at bounding box center [472, 356] width 12 height 12
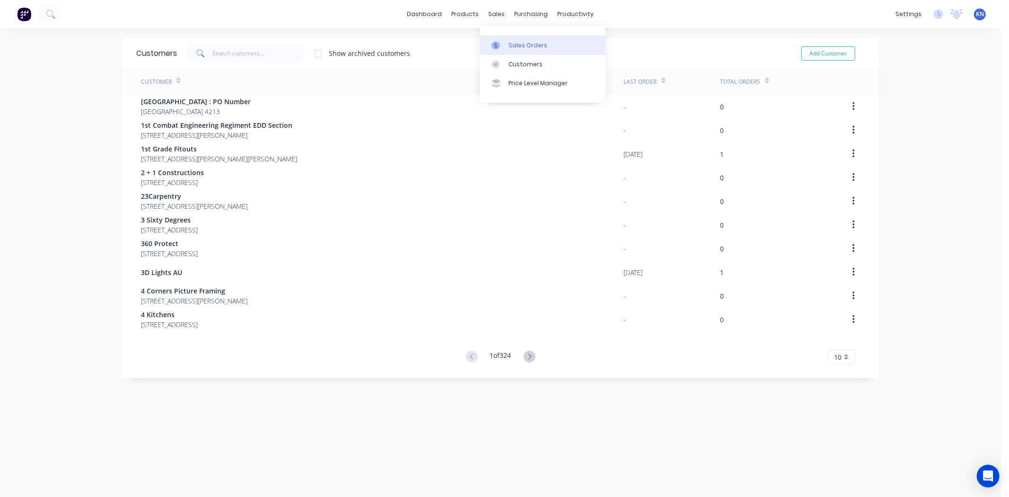
click at [540, 39] on link "Sales Orders" at bounding box center [542, 44] width 125 height 19
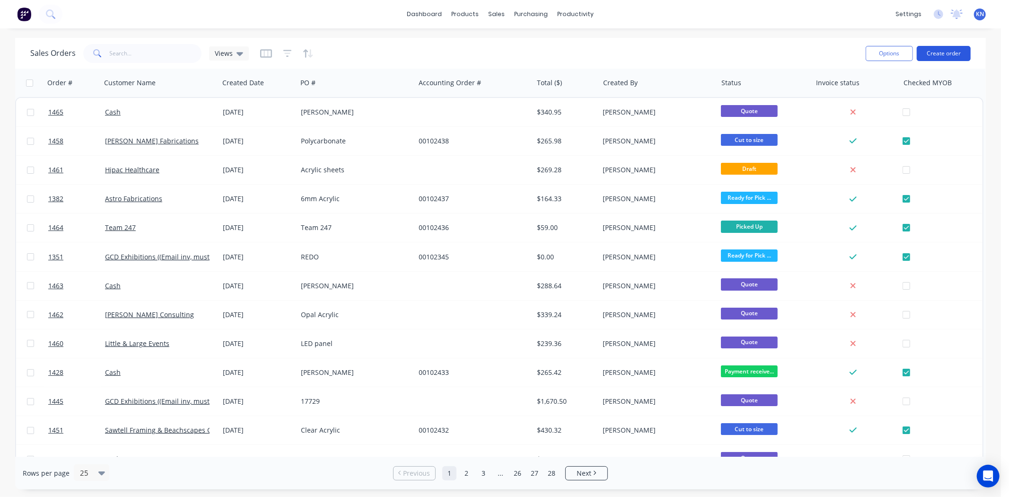
click at [946, 49] on button "Create order" at bounding box center [943, 53] width 54 height 15
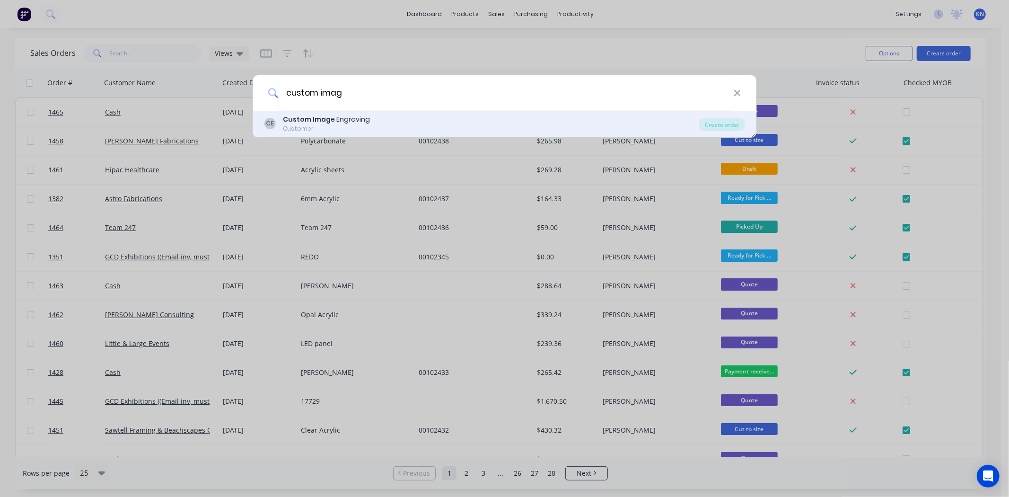
type input "custom imag"
click at [327, 123] on div "Custom Imag e Engraving" at bounding box center [326, 119] width 87 height 10
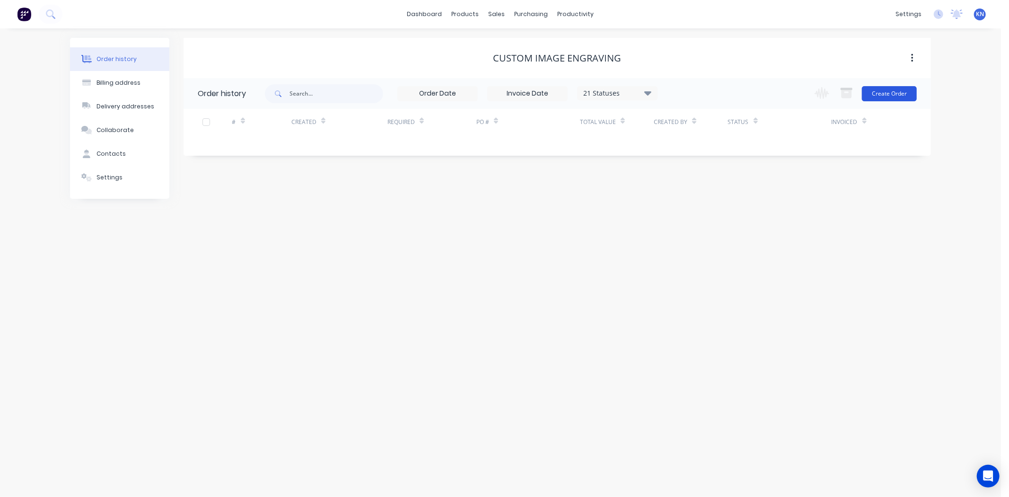
click at [885, 92] on button "Create Order" at bounding box center [889, 93] width 55 height 15
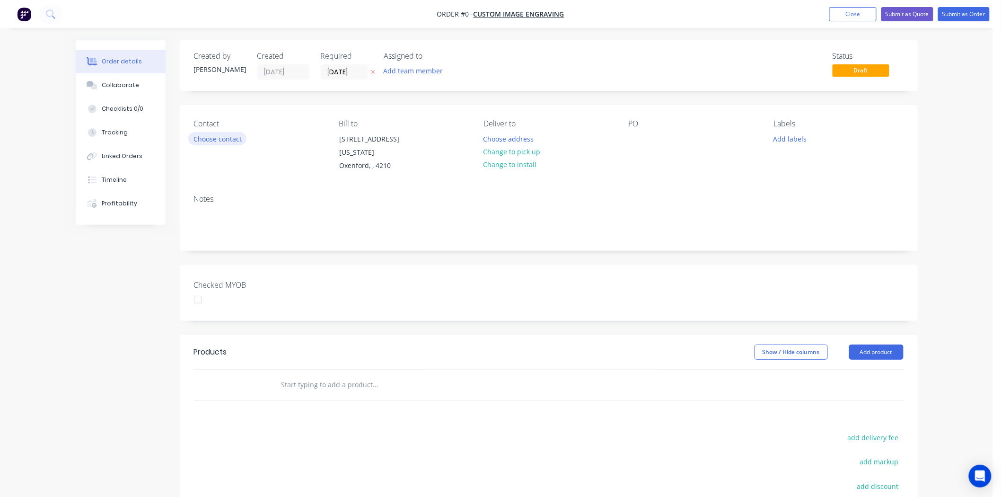
click at [206, 139] on button "Choose contact" at bounding box center [217, 138] width 58 height 13
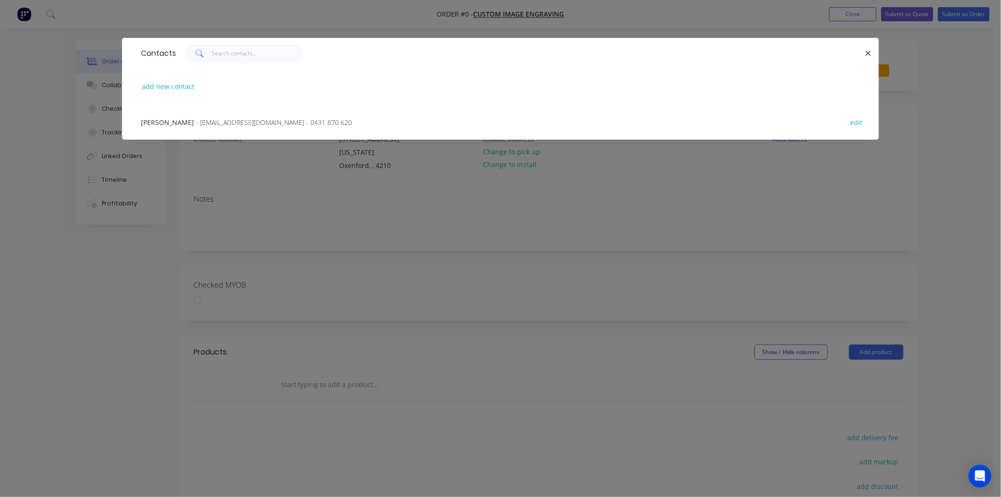
click at [196, 123] on span "- [EMAIL_ADDRESS][DOMAIN_NAME] - 0431 870 620" at bounding box center [274, 122] width 156 height 9
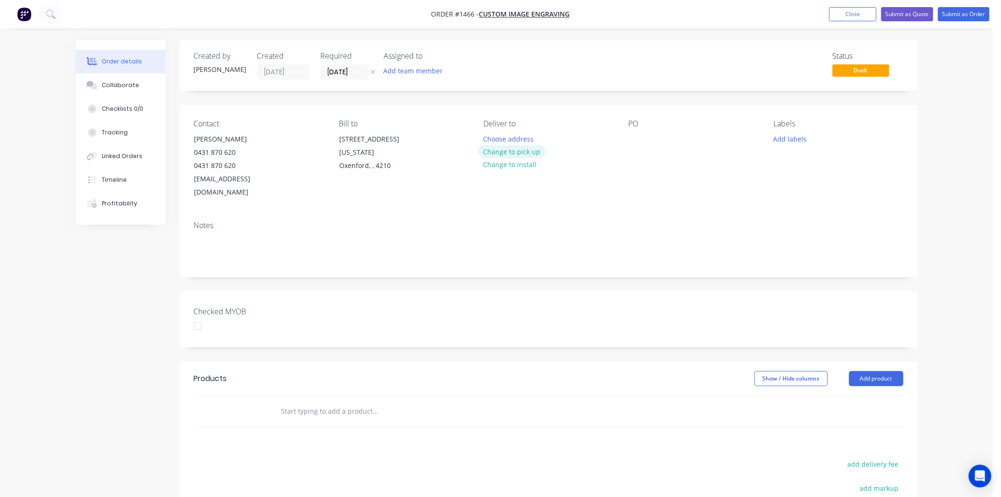
click at [527, 152] on button "Change to pick up" at bounding box center [511, 151] width 67 height 13
click at [635, 139] on div at bounding box center [635, 139] width 15 height 14
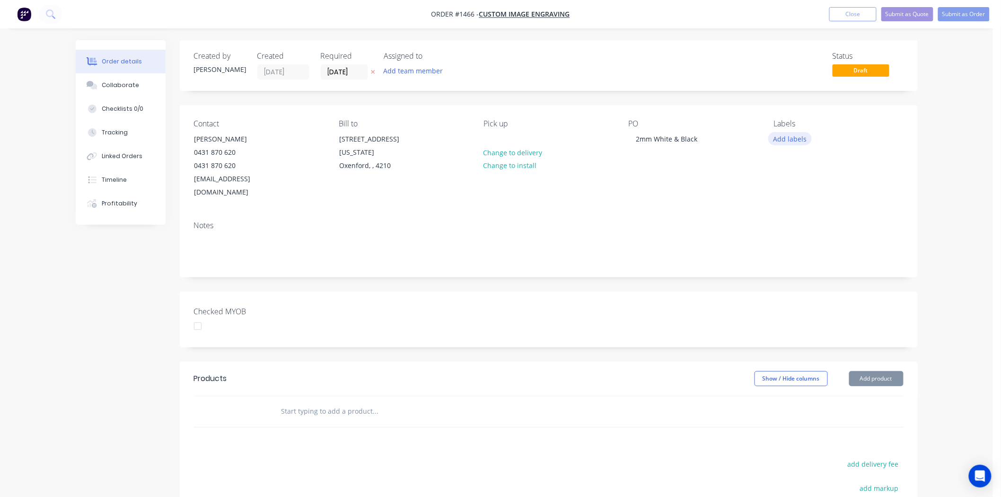
click at [790, 139] on button "Add labels" at bounding box center [790, 138] width 44 height 13
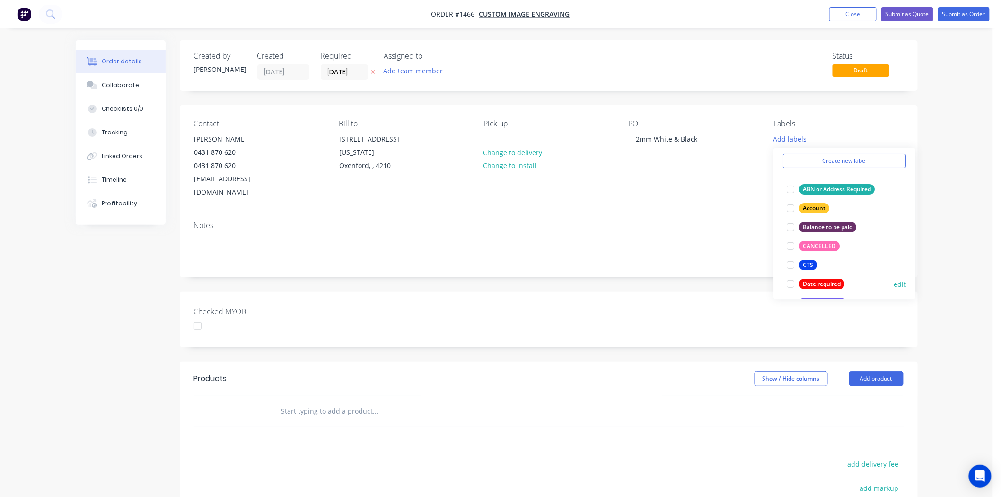
scroll to position [52, 0]
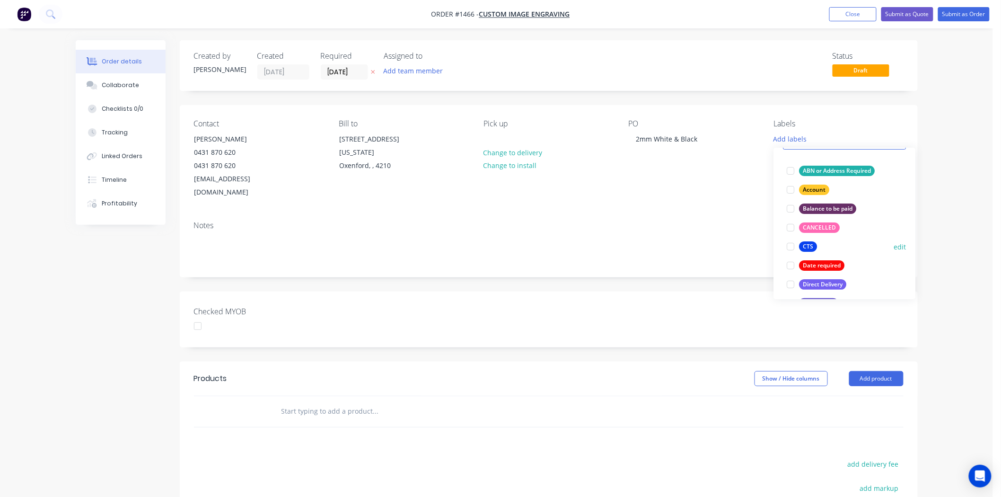
click at [790, 247] on div at bounding box center [790, 246] width 19 height 19
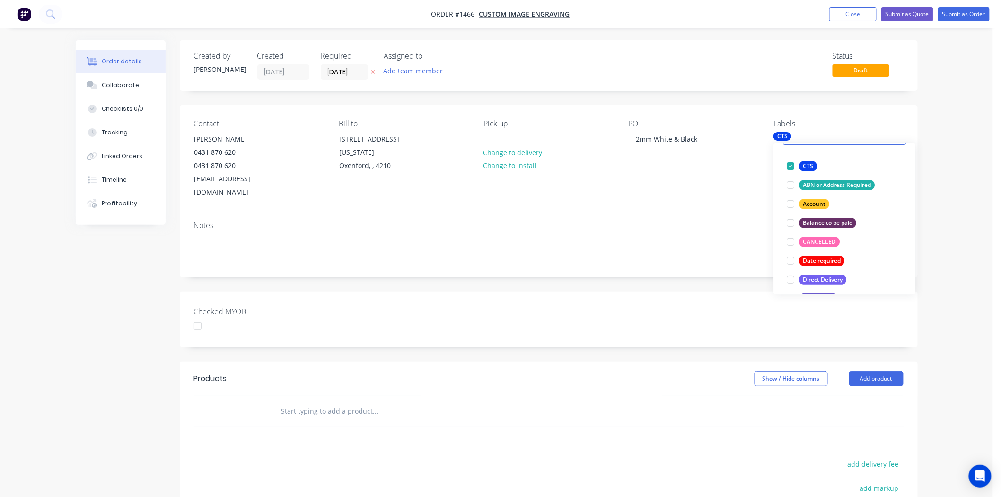
click at [380, 401] on input "text" at bounding box center [375, 410] width 189 height 19
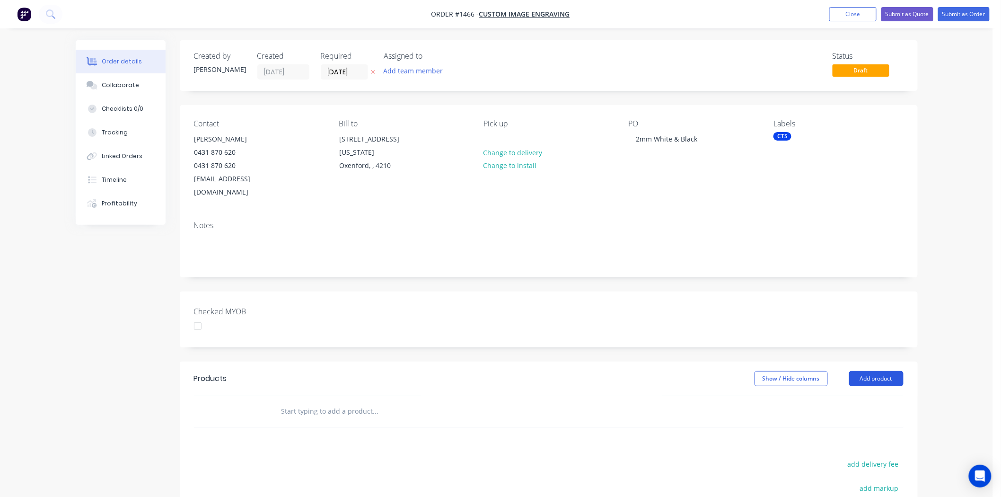
click at [870, 371] on button "Add product" at bounding box center [876, 378] width 54 height 15
click at [844, 395] on div "Product catalogue" at bounding box center [858, 402] width 73 height 14
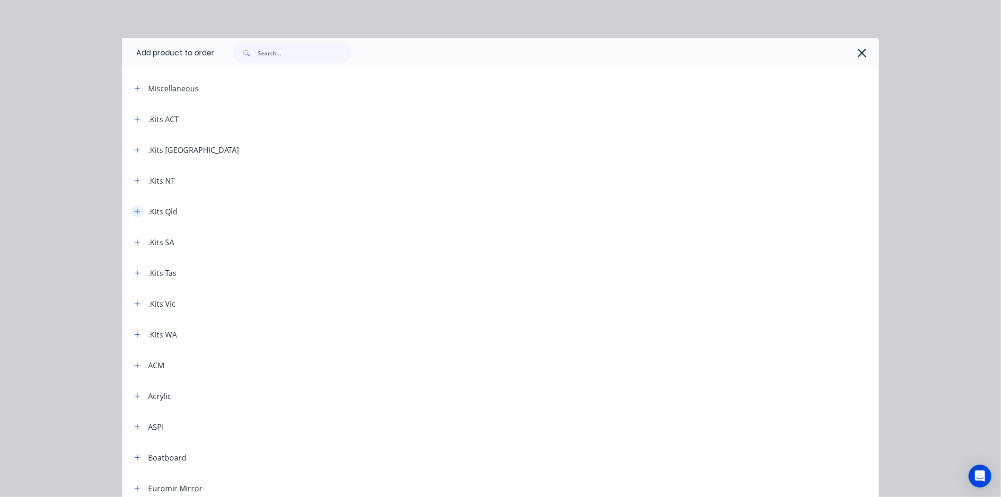
click at [135, 209] on icon "button" at bounding box center [137, 211] width 5 height 5
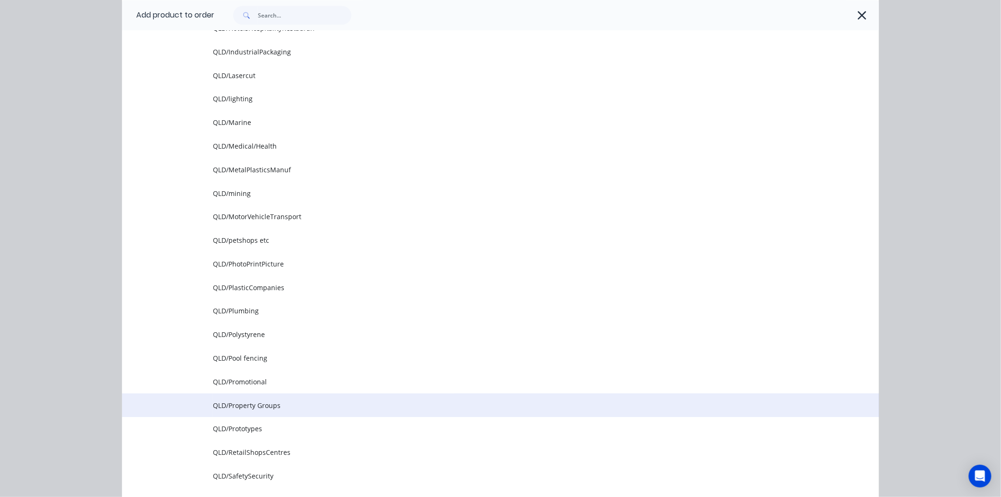
scroll to position [1261, 0]
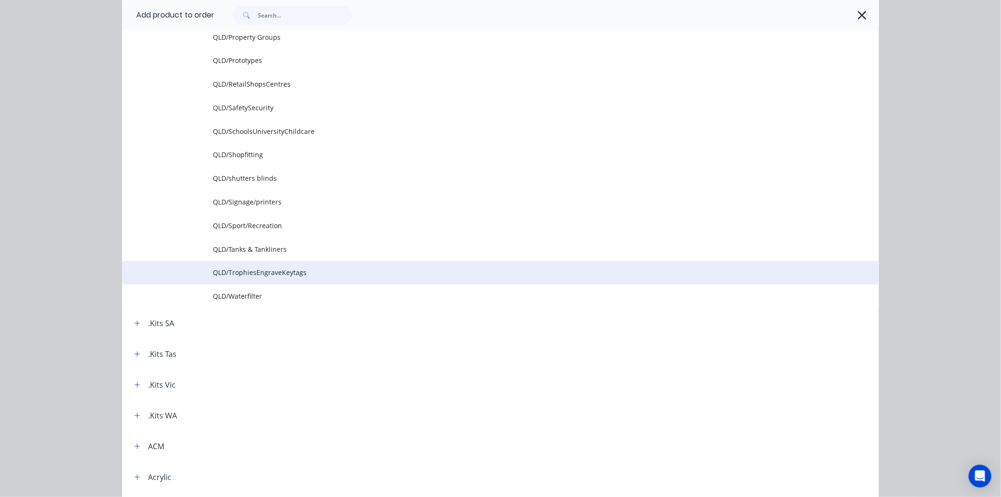
click at [272, 271] on span "QLD/TrophiesEngraveKeytags" at bounding box center [479, 272] width 532 height 10
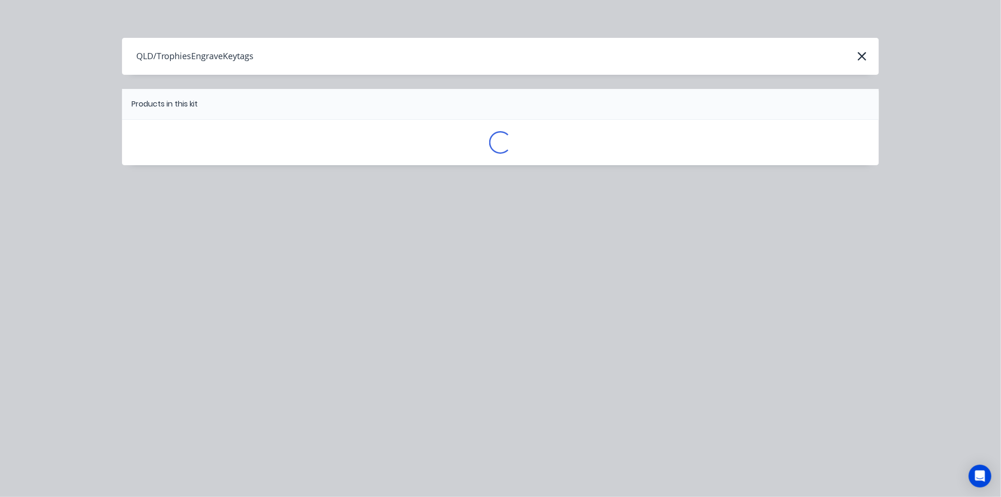
scroll to position [0, 0]
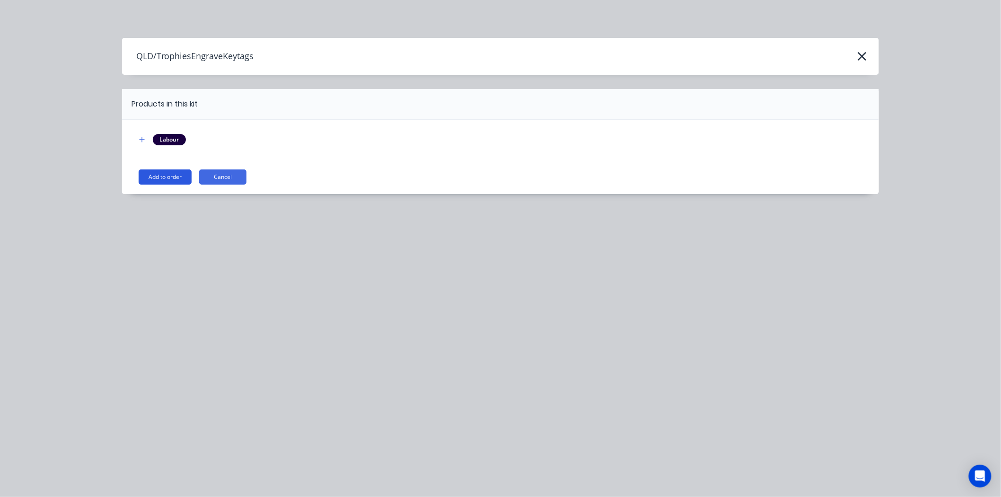
click at [156, 173] on button "Add to order" at bounding box center [165, 176] width 53 height 15
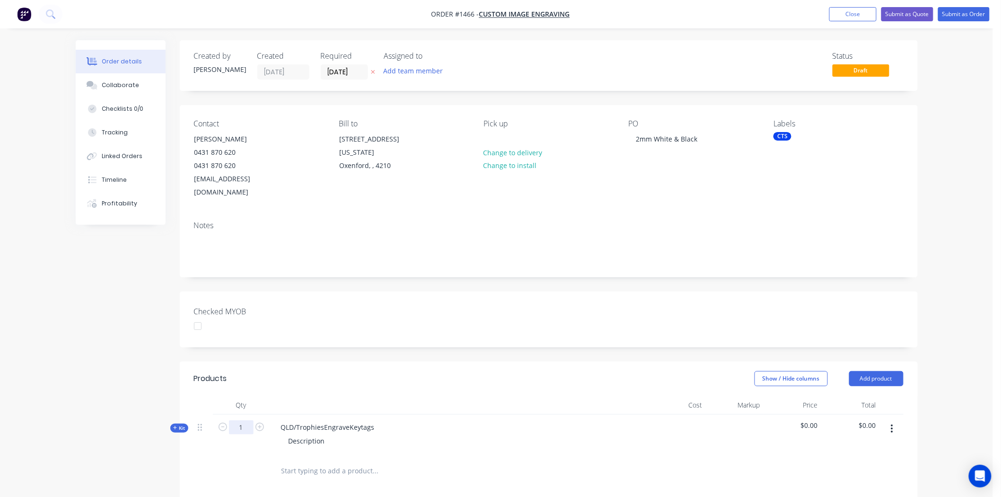
click at [242, 420] on input "1" at bounding box center [241, 427] width 25 height 14
type input "96"
drag, startPoint x: 281, startPoint y: 413, endPoint x: 405, endPoint y: 414, distance: 123.4
click at [405, 414] on div "QLD/TrophiesEngraveKeytags Description" at bounding box center [459, 434] width 378 height 41
drag, startPoint x: 285, startPoint y: 429, endPoint x: 337, endPoint y: 427, distance: 51.6
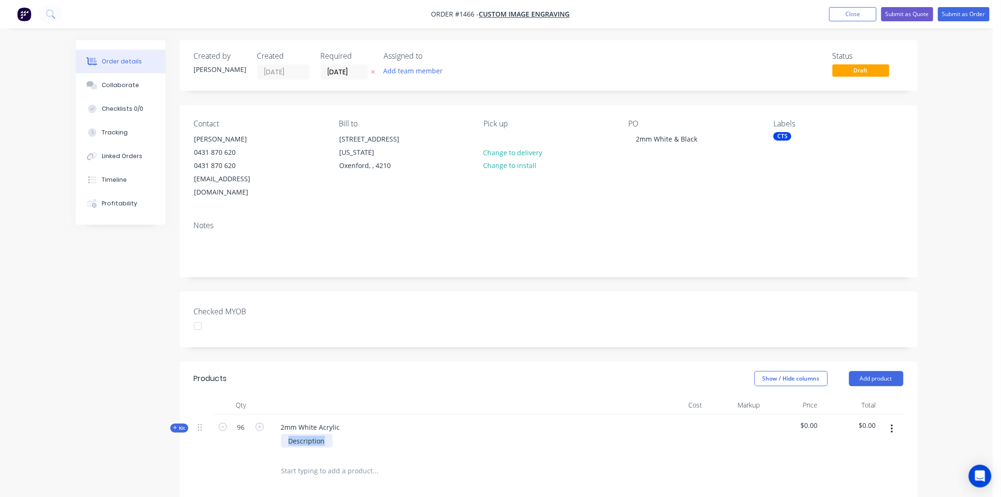
click at [337, 434] on div "Description" at bounding box center [458, 441] width 371 height 14
click at [368, 434] on div "300x300mm" at bounding box center [458, 441] width 371 height 14
click at [178, 424] on span "Kit" at bounding box center [179, 427] width 12 height 7
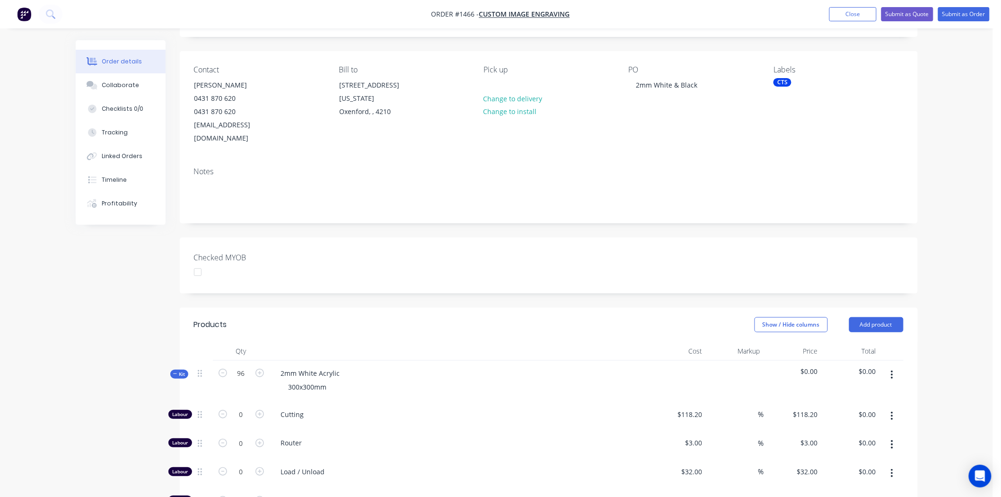
scroll to position [210, 0]
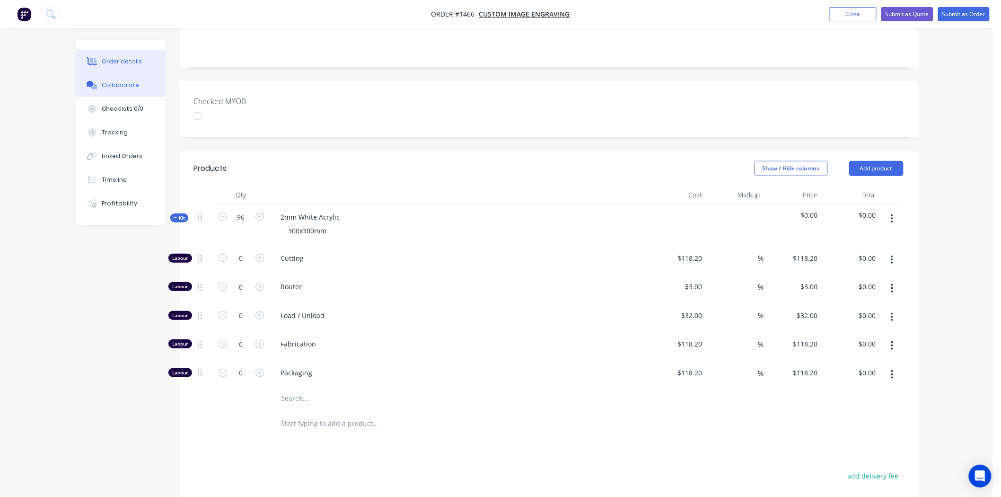
click at [122, 87] on div "Collaborate" at bounding box center [120, 85] width 37 height 9
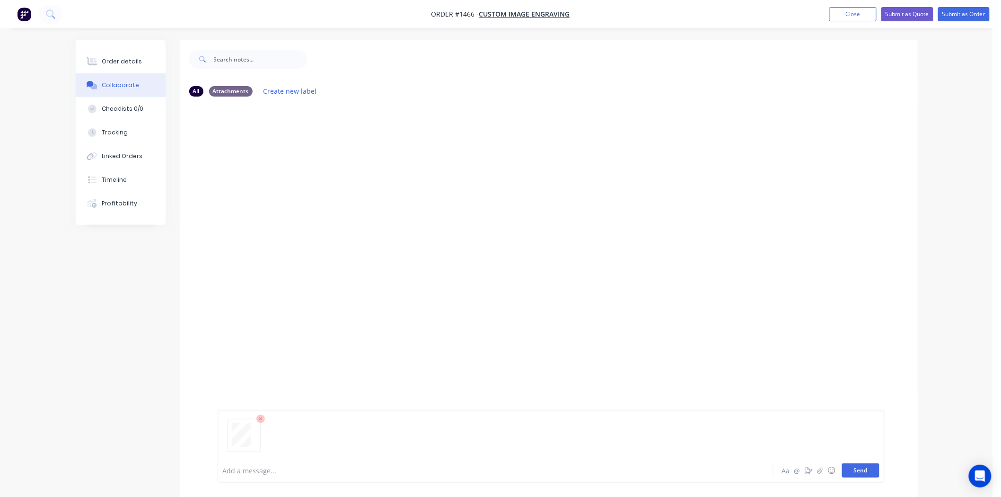
click at [863, 470] on button "Send" at bounding box center [860, 470] width 37 height 14
click at [135, 63] on div "Order details" at bounding box center [122, 61] width 40 height 9
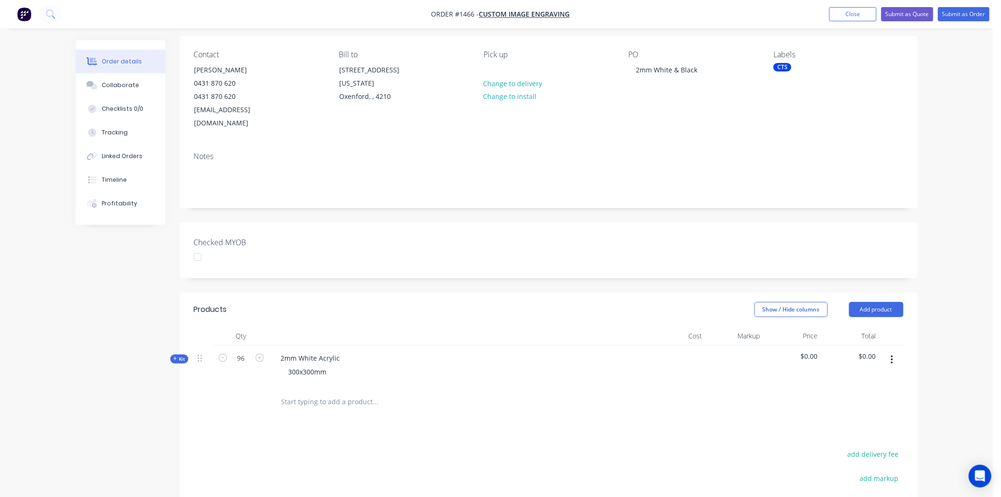
scroll to position [157, 0]
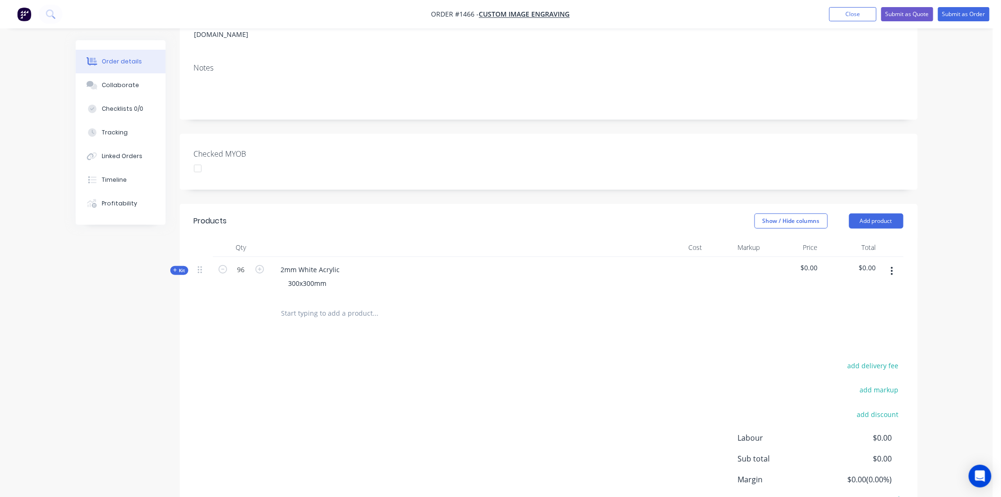
click at [178, 267] on span "Kit" at bounding box center [179, 270] width 12 height 7
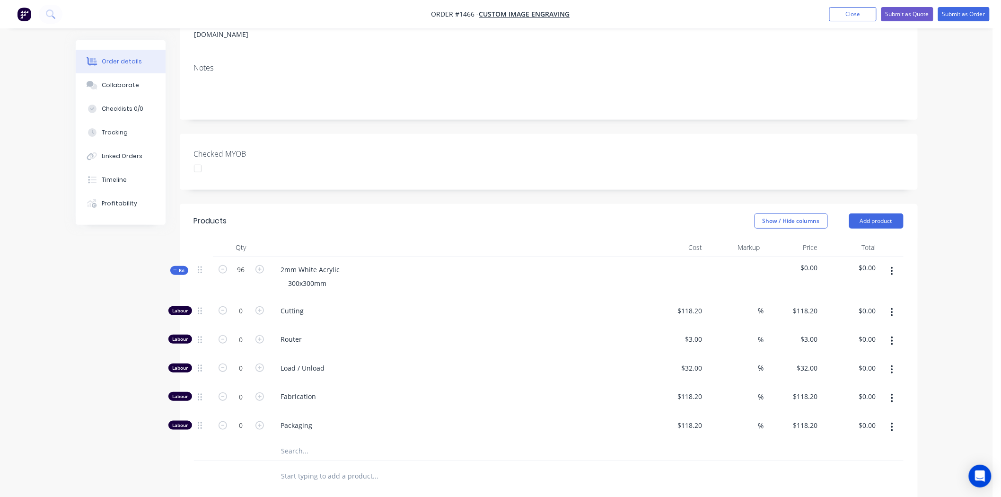
scroll to position [210, 0]
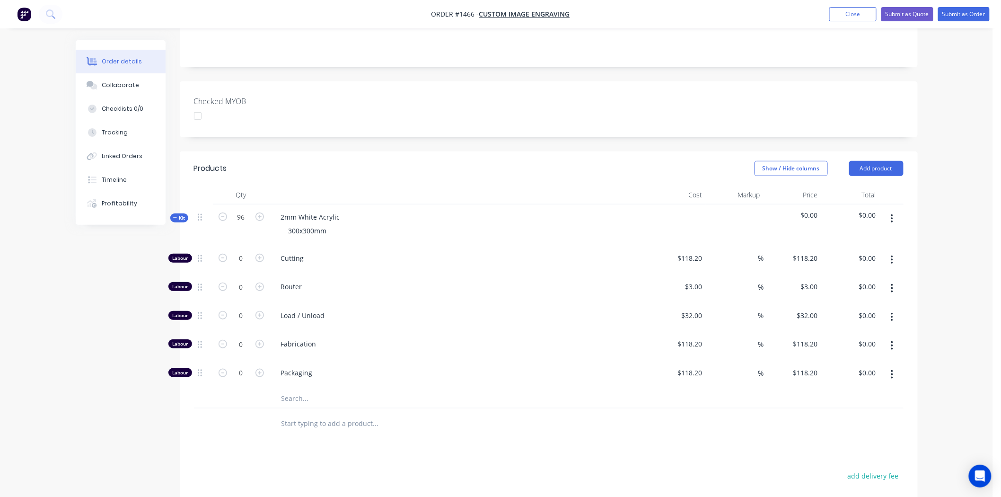
click at [310, 389] on input "text" at bounding box center [375, 398] width 189 height 19
type input "2"
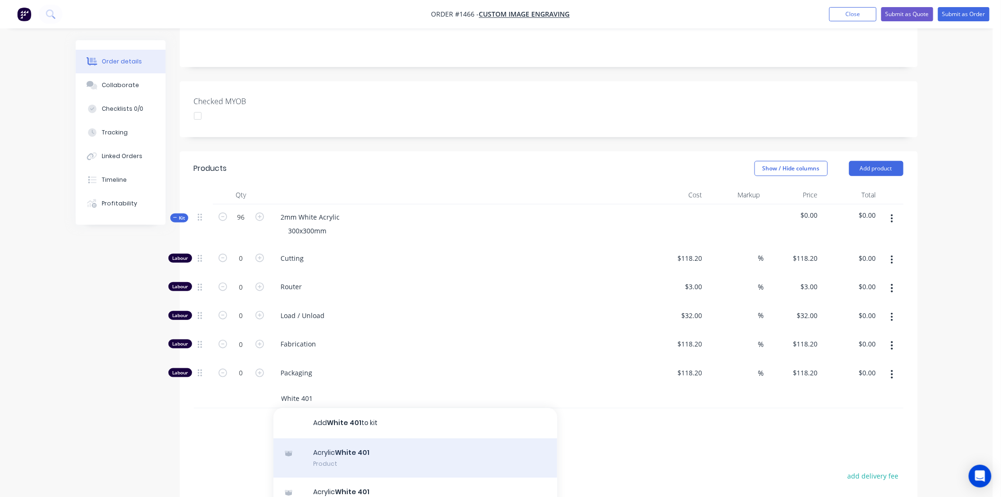
scroll to position [52, 0]
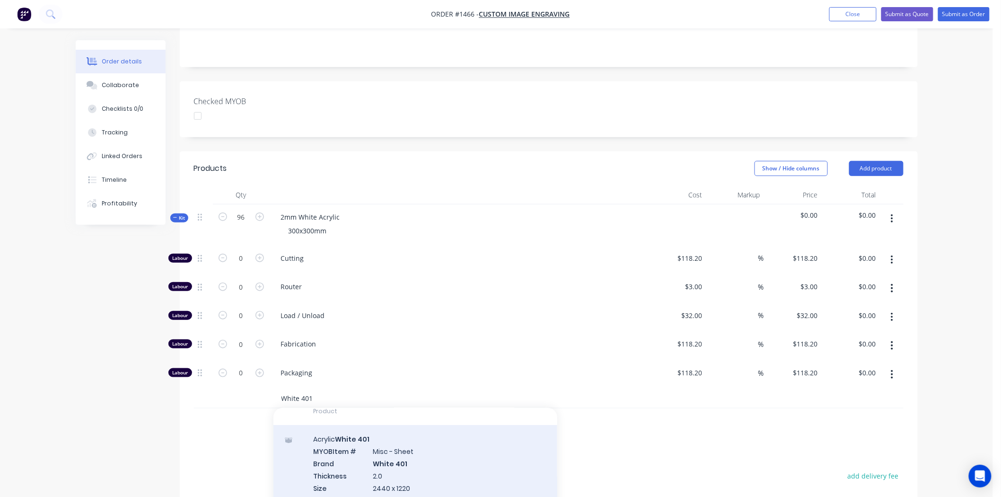
type input "White 401"
click at [389, 459] on div "Acrylic White 401 MYOB Item # Misc - Sheet Brand White 401 Thickness 2.0 Size 2…" at bounding box center [415, 469] width 284 height 88
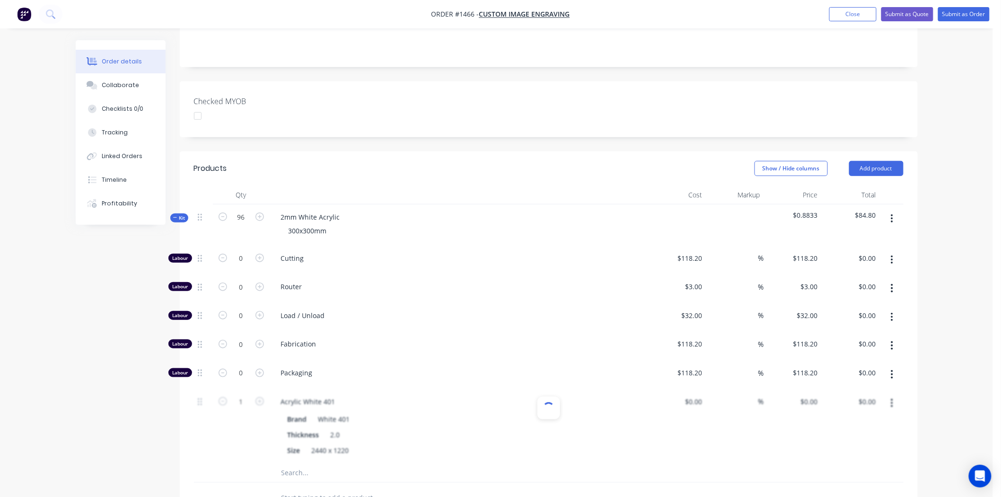
type input "$53.00"
type input "60"
type input "$84.80"
click at [259, 397] on icon "button" at bounding box center [259, 401] width 9 height 9
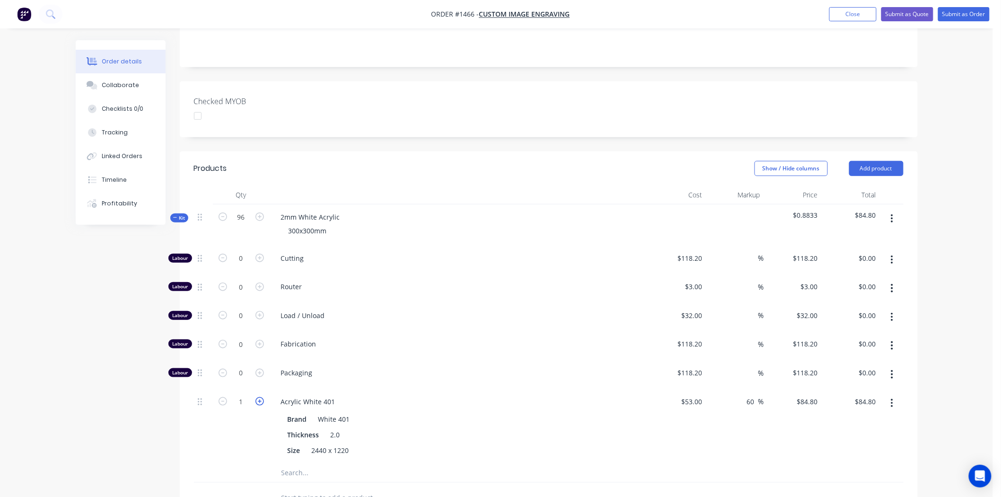
type input "2"
type input "$169.60"
click at [259, 397] on icon "button" at bounding box center [259, 401] width 9 height 9
type input "3"
type input "$254.40"
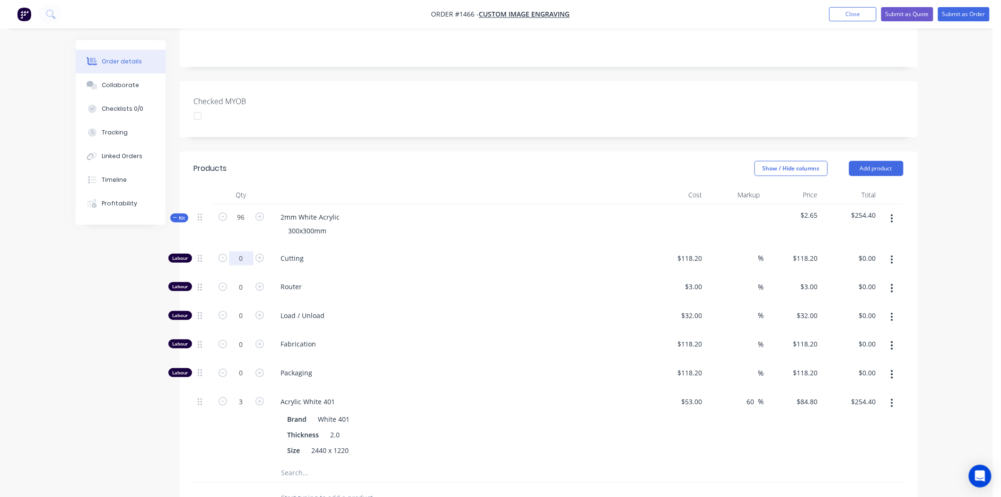
click at [244, 251] on input "0" at bounding box center [241, 258] width 25 height 14
type input "3"
click at [692, 251] on input "$118.20" at bounding box center [690, 258] width 29 height 14
type input "118.2"
type input "$354.60"
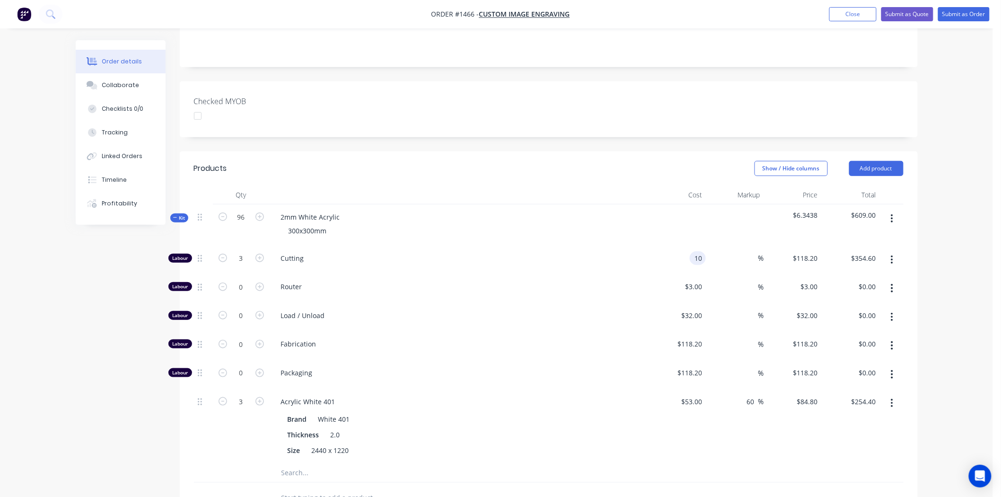
type input "$10.00"
type input "$30.00"
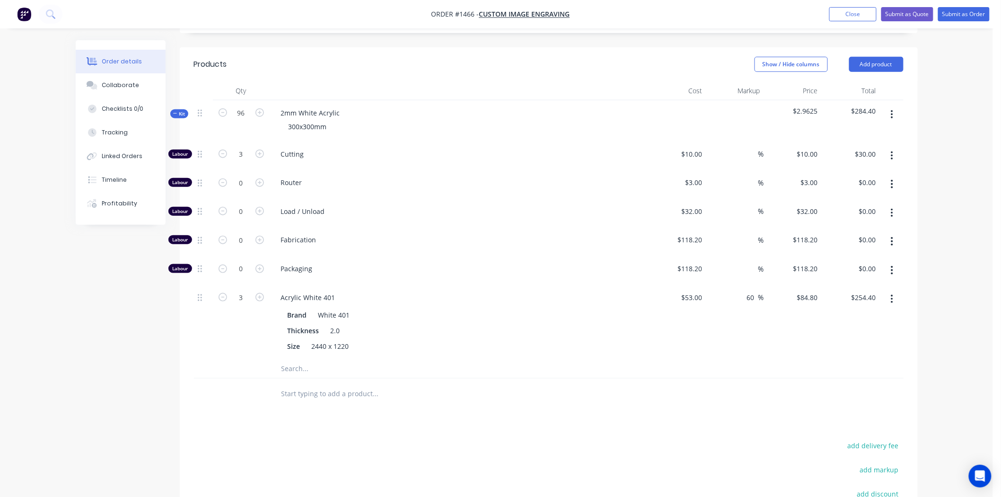
scroll to position [315, 0]
click at [178, 109] on span "Kit" at bounding box center [179, 112] width 12 height 7
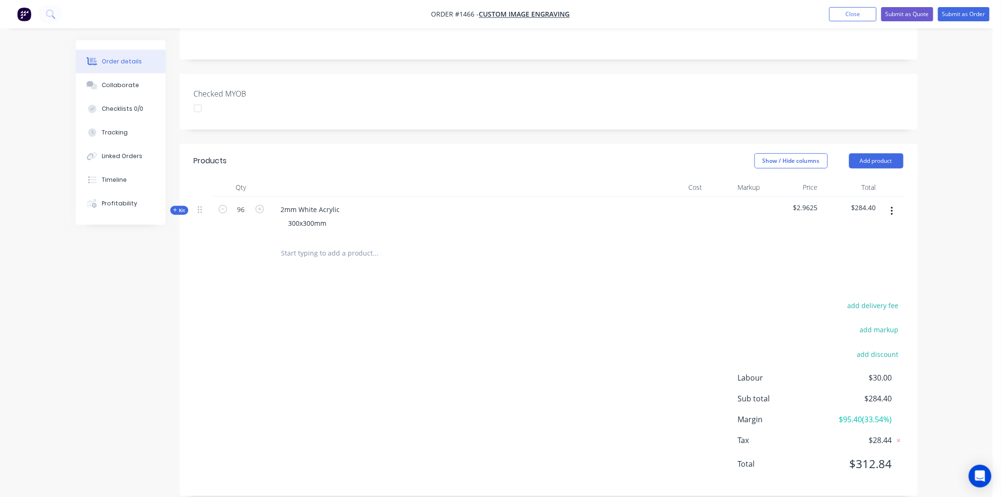
click at [177, 208] on icon at bounding box center [175, 210] width 4 height 5
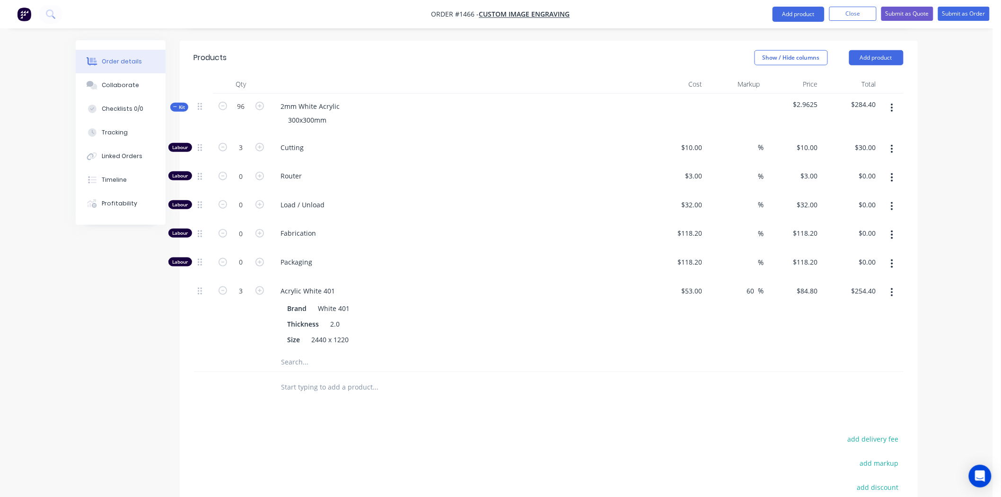
scroll to position [298, 0]
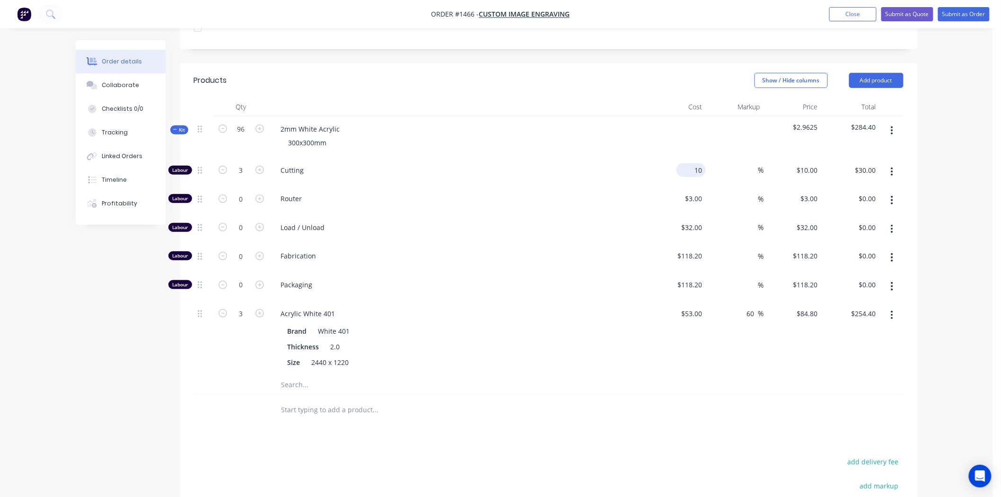
click at [694, 163] on input "10" at bounding box center [693, 170] width 26 height 14
type input "$20.00"
type input "$60.00"
click at [176, 127] on icon at bounding box center [175, 129] width 4 height 5
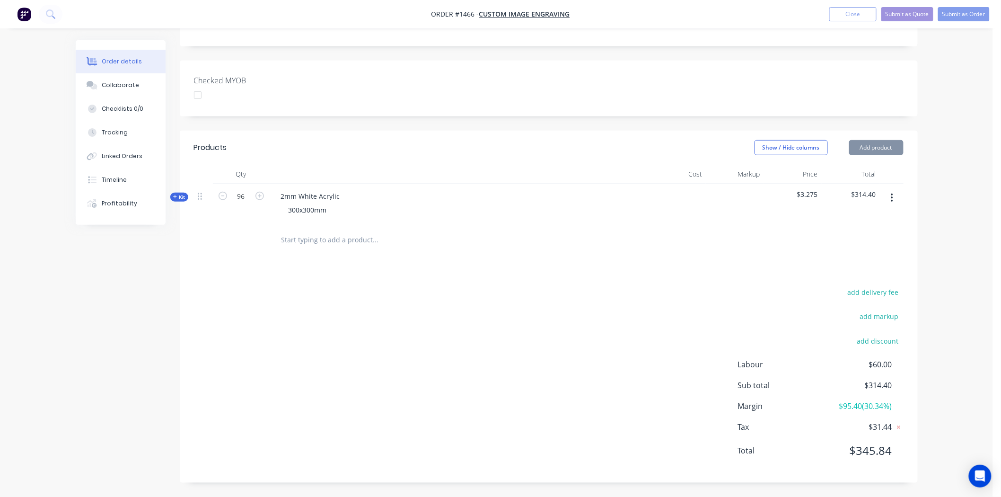
scroll to position [218, 0]
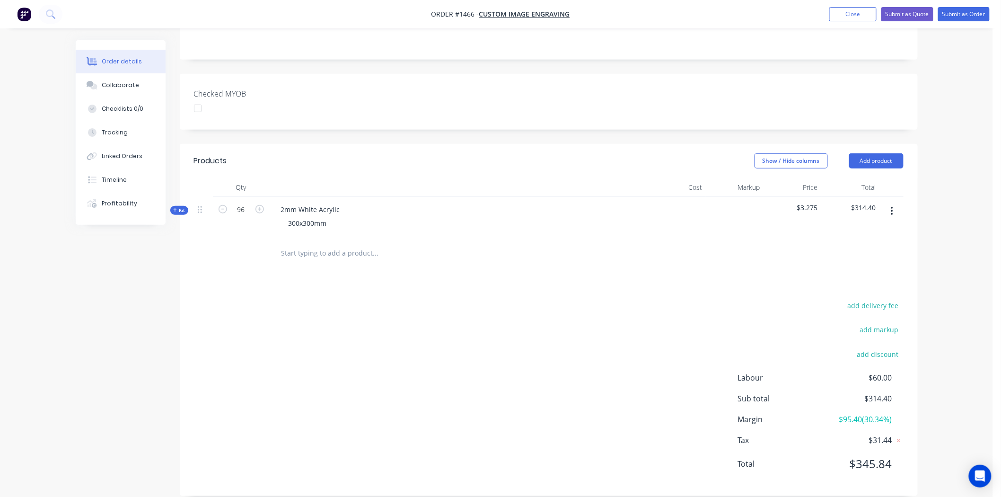
click at [297, 247] on input "text" at bounding box center [375, 253] width 189 height 19
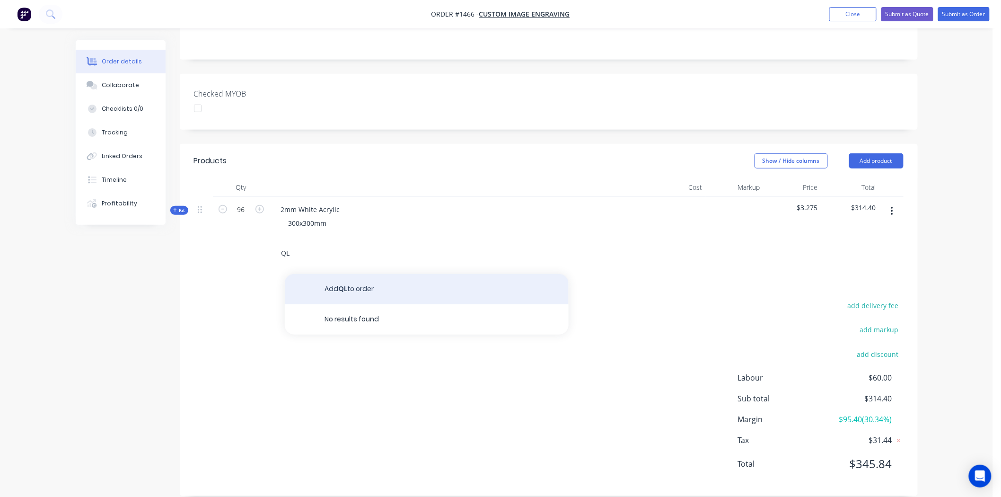
type input "Q"
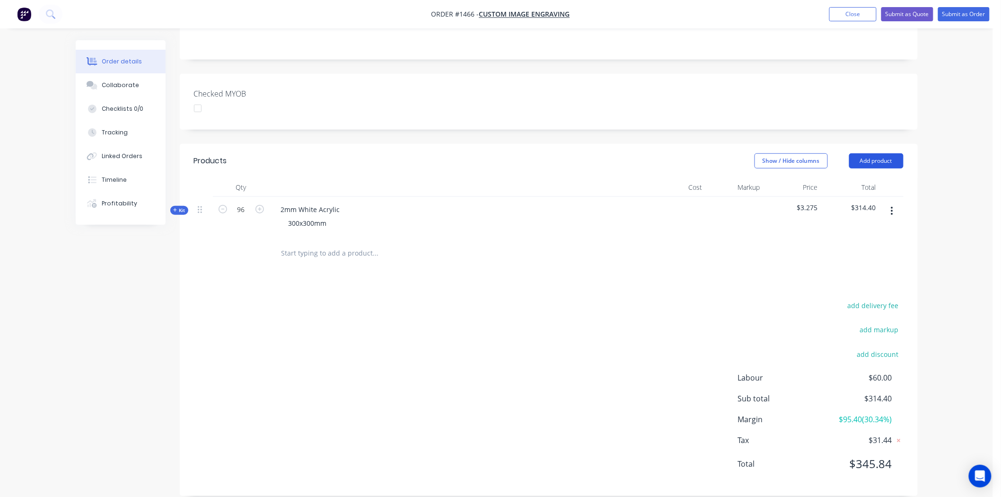
click at [877, 153] on button "Add product" at bounding box center [876, 160] width 54 height 15
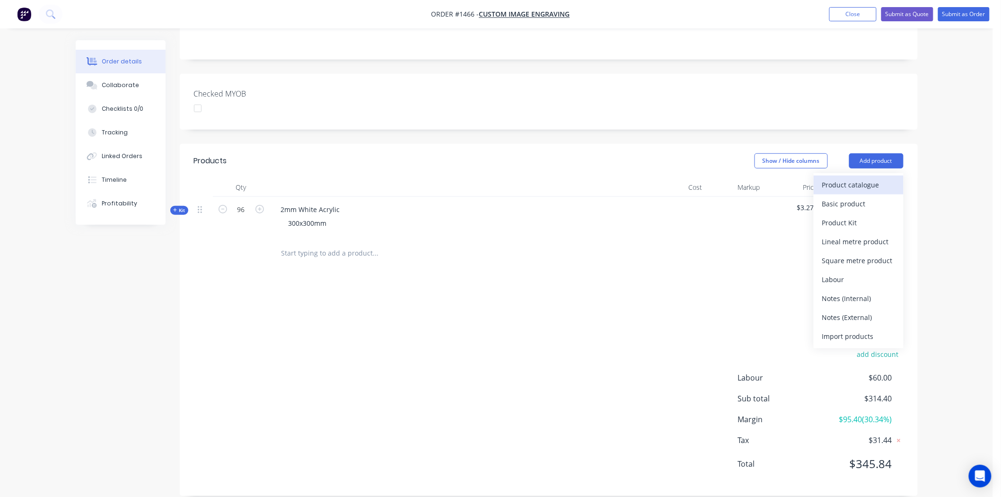
click at [864, 178] on div "Product catalogue" at bounding box center [858, 185] width 73 height 14
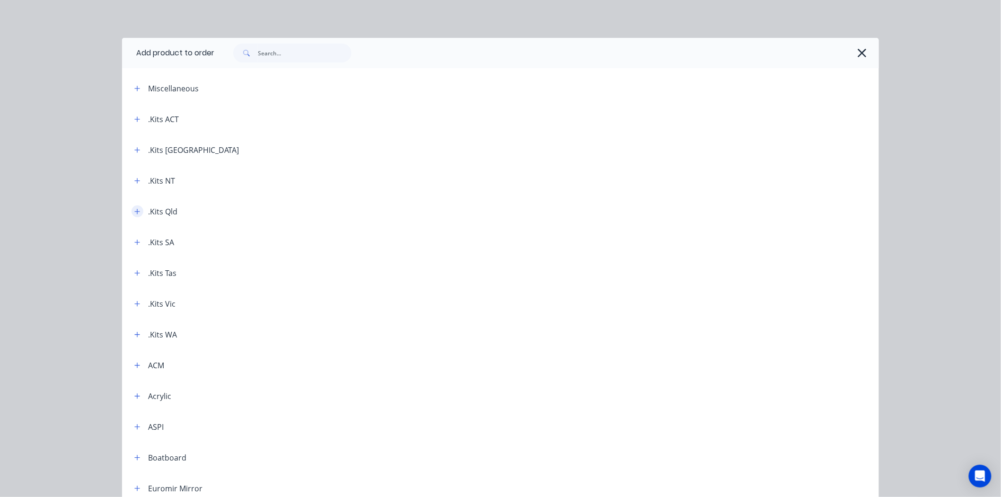
click at [137, 207] on button "button" at bounding box center [137, 211] width 12 height 12
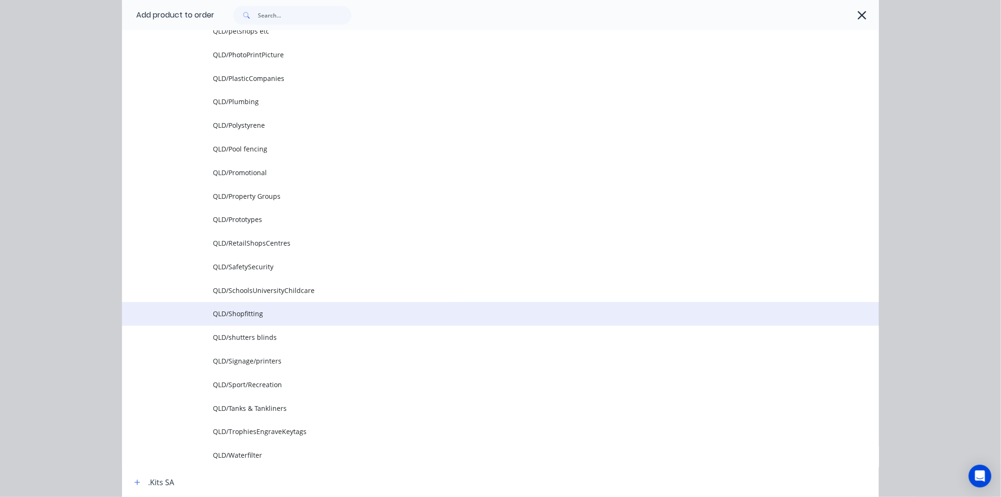
scroll to position [1103, 0]
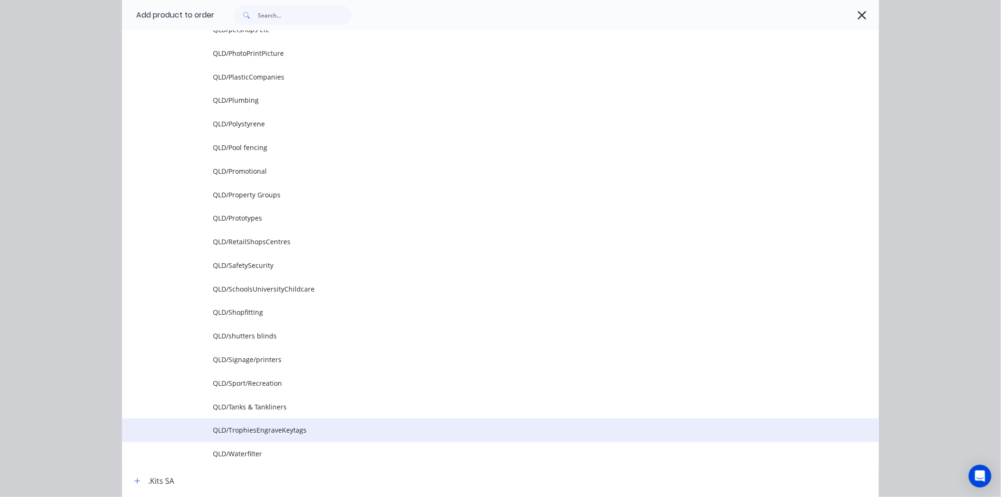
click at [253, 427] on span "QLD/TrophiesEngraveKeytags" at bounding box center [479, 430] width 532 height 10
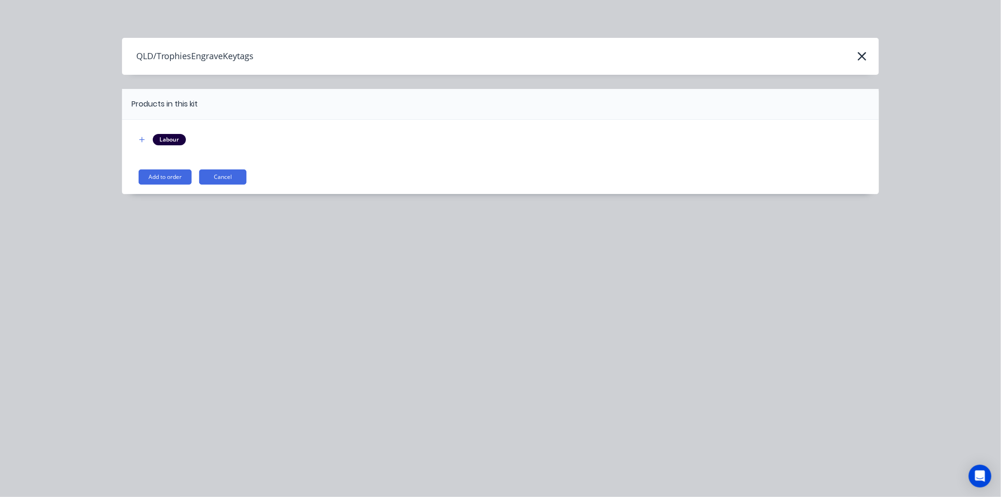
scroll to position [0, 0]
click at [157, 176] on button "Add to order" at bounding box center [165, 176] width 53 height 15
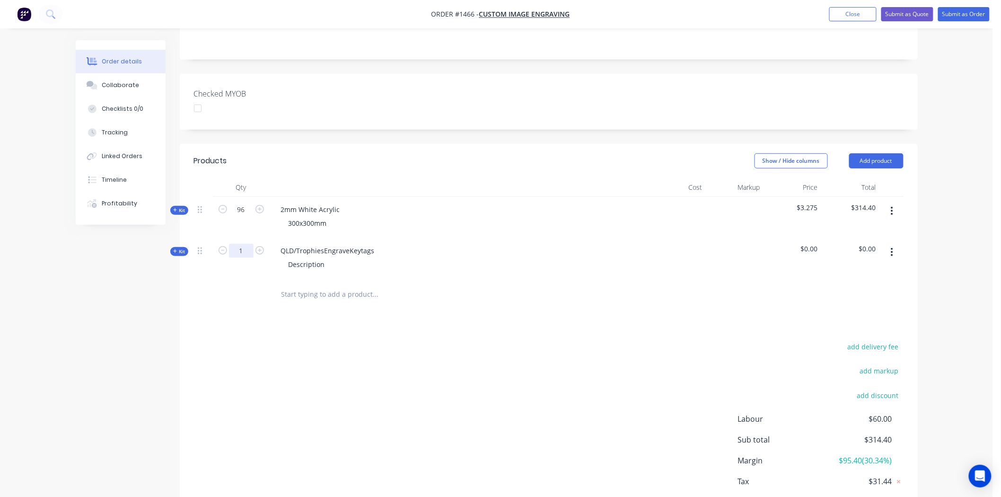
click at [242, 244] on input "1" at bounding box center [241, 251] width 25 height 14
type input "96"
drag, startPoint x: 280, startPoint y: 235, endPoint x: 421, endPoint y: 238, distance: 140.5
click at [421, 238] on div "QLD/TrophiesEngraveKeytags Description" at bounding box center [459, 258] width 378 height 41
drag, startPoint x: 286, startPoint y: 249, endPoint x: 338, endPoint y: 249, distance: 52.0
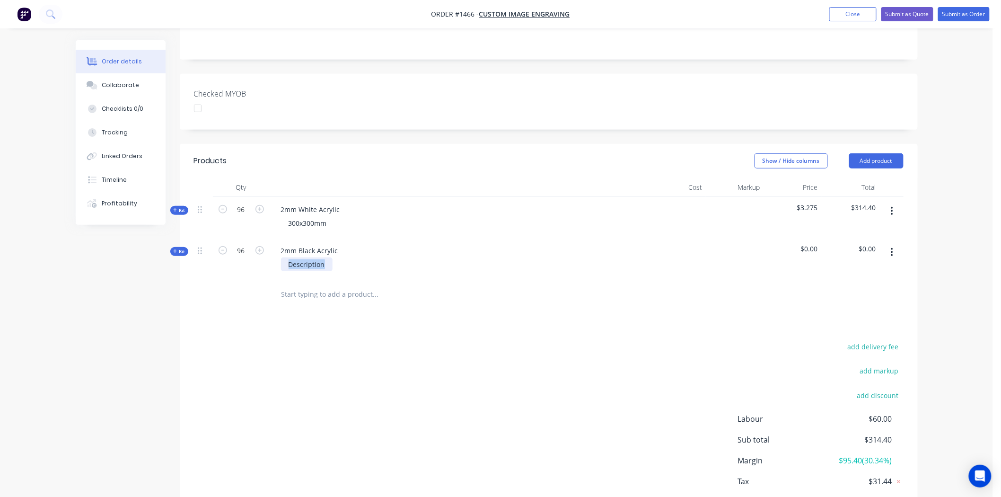
click at [338, 257] on div "Description" at bounding box center [458, 264] width 371 height 14
click at [176, 249] on icon at bounding box center [175, 251] width 4 height 5
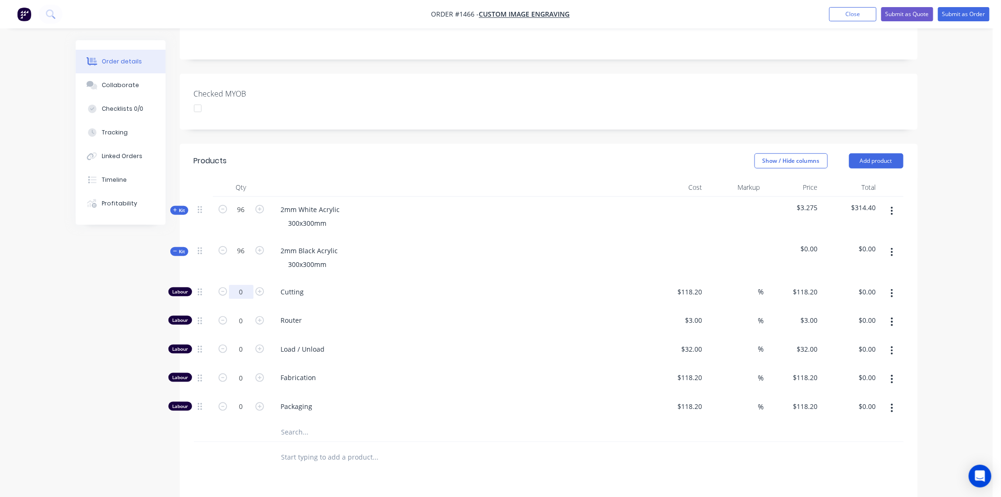
click at [237, 285] on input "0" at bounding box center [241, 292] width 25 height 14
type input "3"
type input "118.2"
type input "$354.60"
click at [694, 285] on input "118.2" at bounding box center [690, 292] width 29 height 14
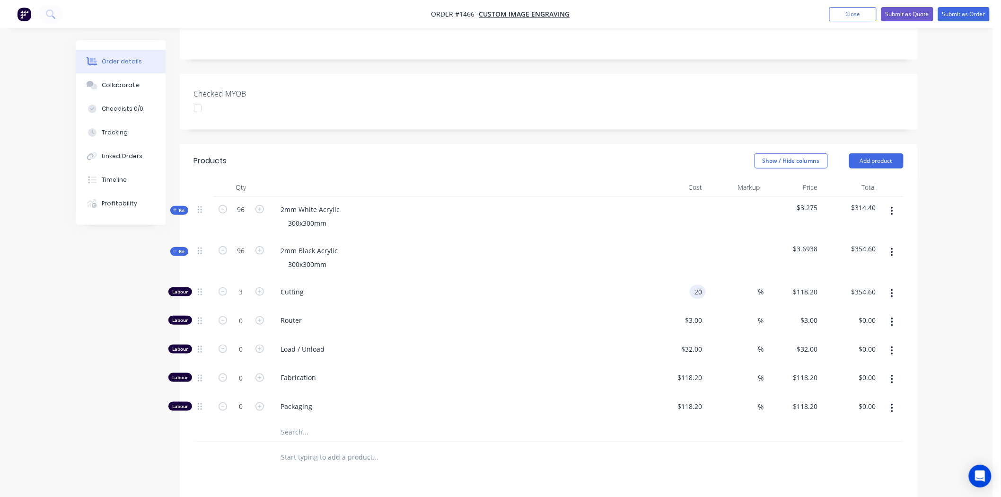
type input "$20.00"
type input "$60.00"
click at [318, 422] on input "text" at bounding box center [375, 431] width 189 height 19
type input "2"
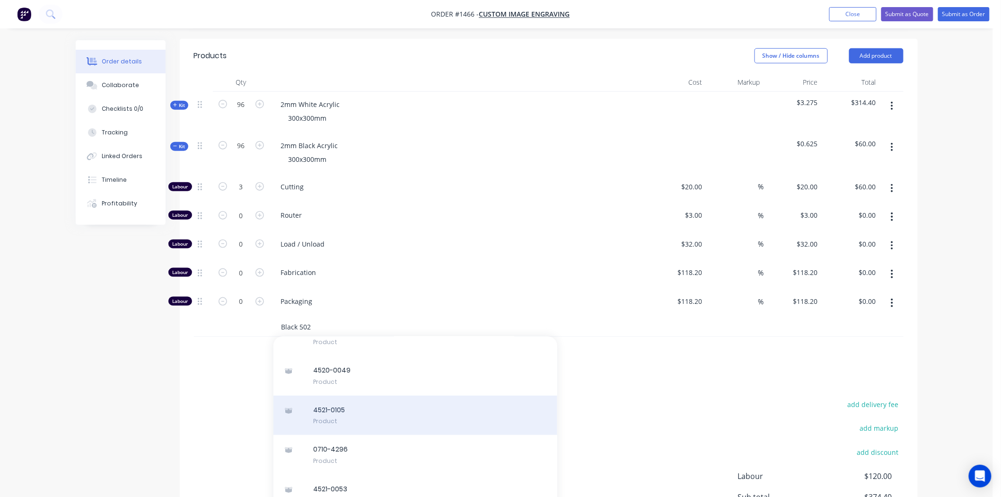
scroll to position [630, 0]
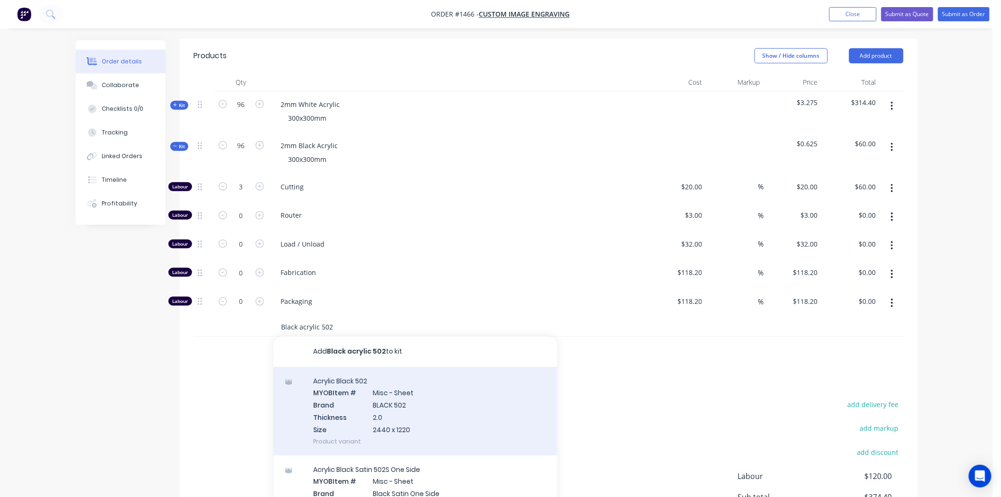
type input "Black acrylic 502"
click at [347, 379] on div "Acrylic Black 502 MYOB Item # Misc - Sheet Brand BLACK 502 Thickness 2.0 Size 2…" at bounding box center [415, 410] width 284 height 88
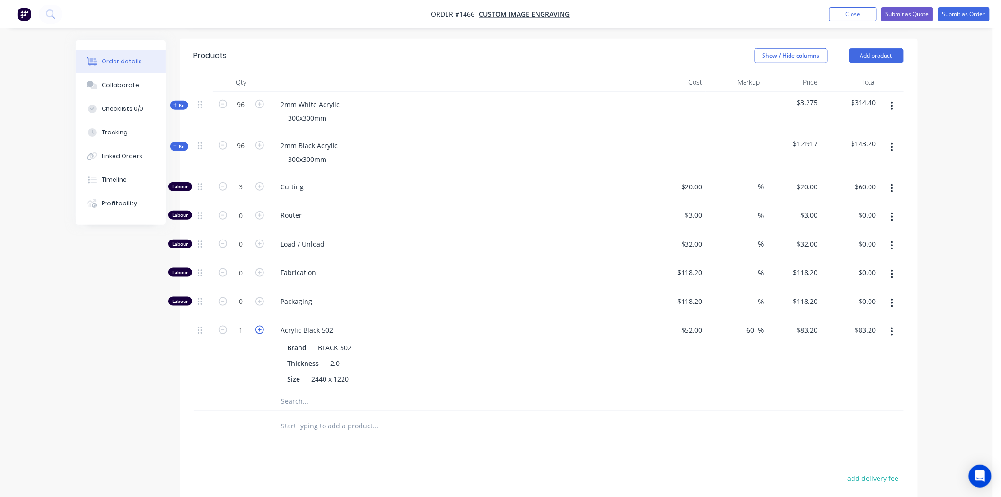
click at [259, 325] on icon "button" at bounding box center [259, 329] width 9 height 9
type input "2"
type input "$166.40"
click at [256, 325] on icon "button" at bounding box center [259, 329] width 9 height 9
type input "3"
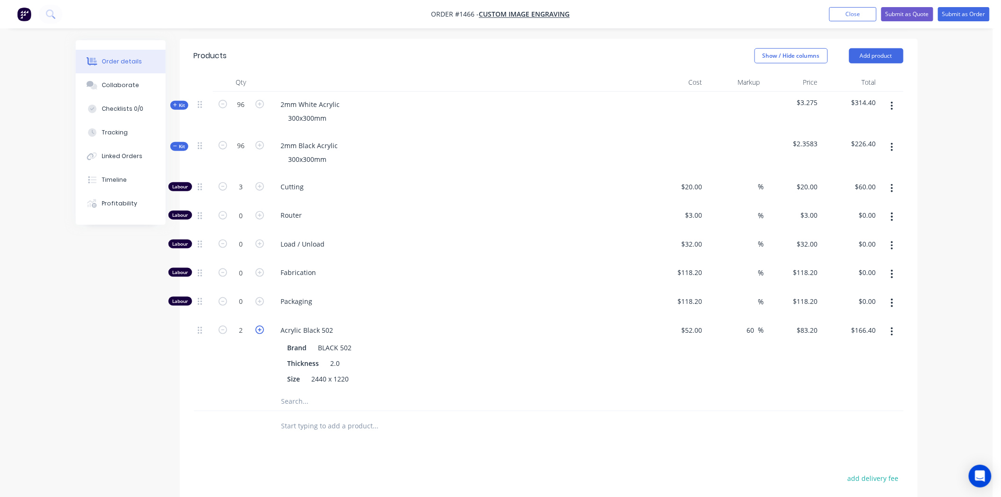
type input "$249.60"
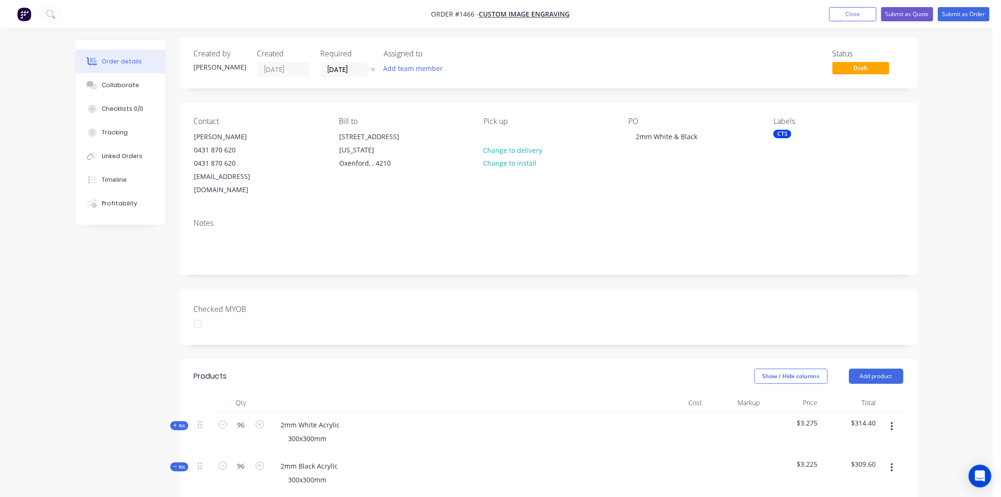
scroll to position [0, 0]
click at [182, 424] on span "Kit" at bounding box center [179, 427] width 12 height 7
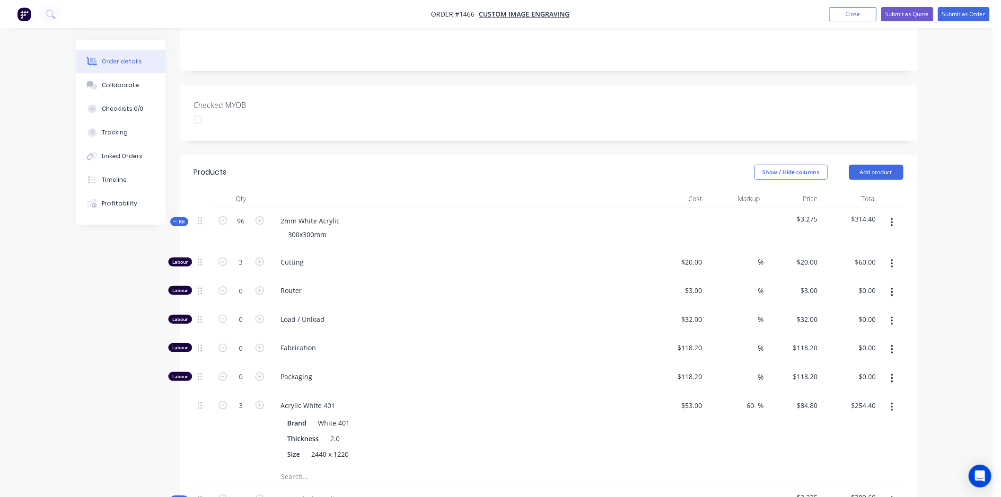
scroll to position [210, 0]
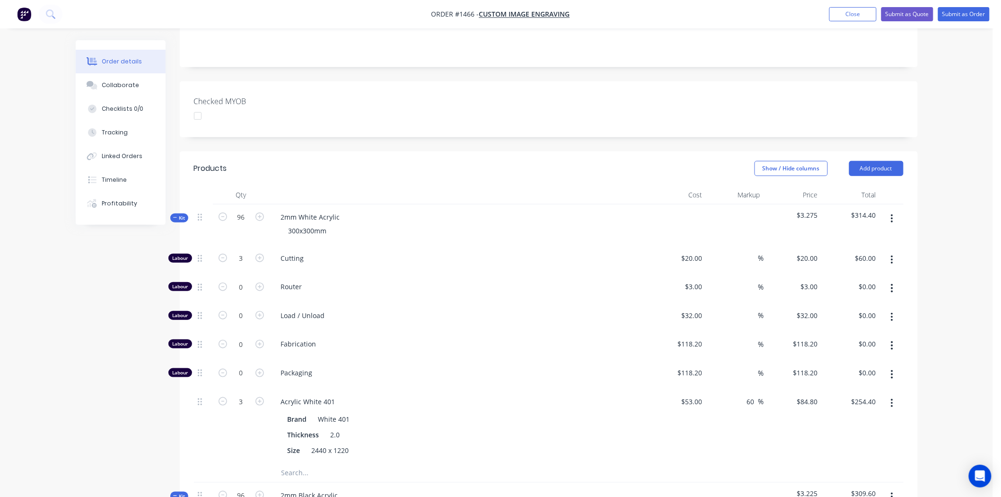
click at [176, 215] on icon at bounding box center [175, 217] width 4 height 5
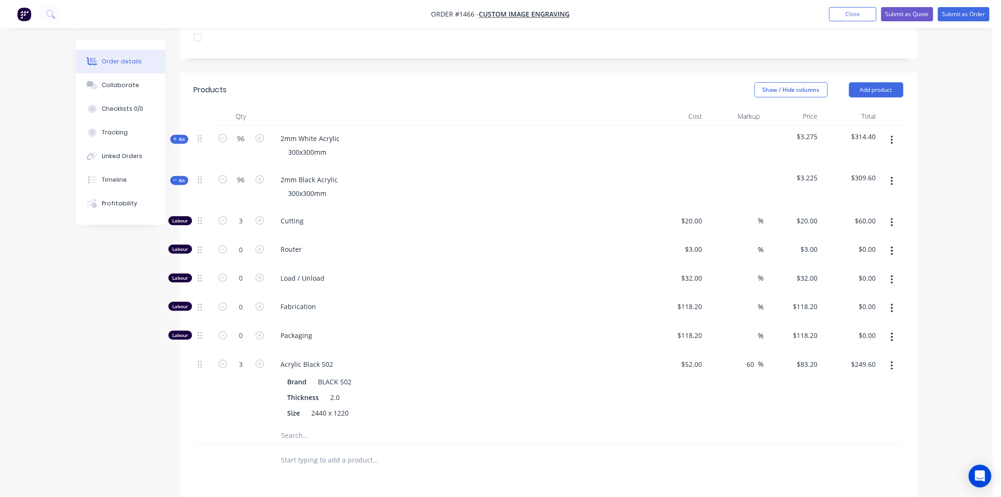
scroll to position [286, 0]
click at [180, 179] on span "Kit" at bounding box center [179, 182] width 12 height 7
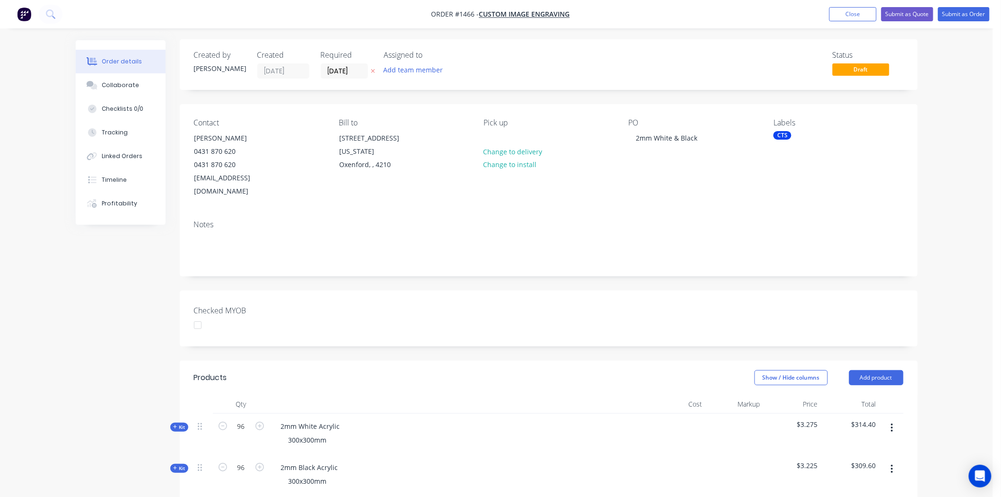
scroll to position [0, 0]
click at [905, 9] on button "Submit as Quote" at bounding box center [907, 14] width 52 height 14
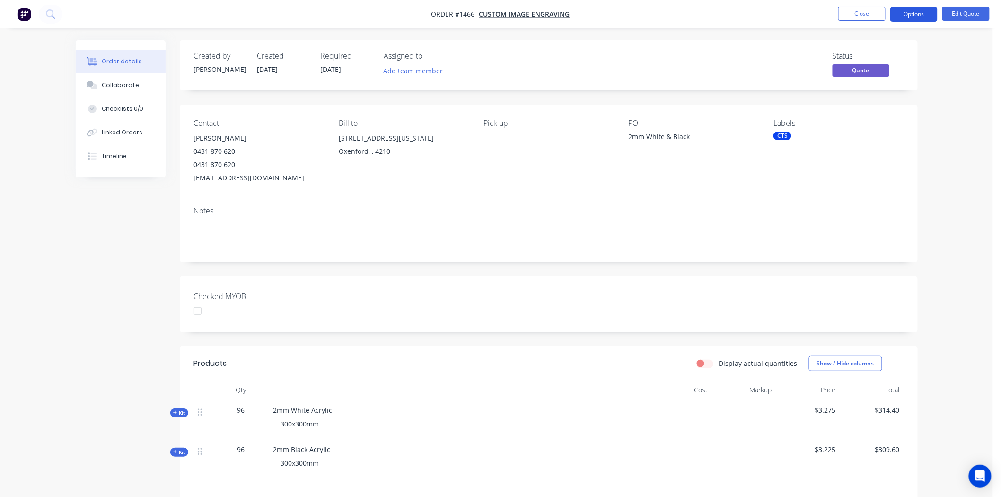
click at [918, 13] on button "Options" at bounding box center [913, 14] width 47 height 15
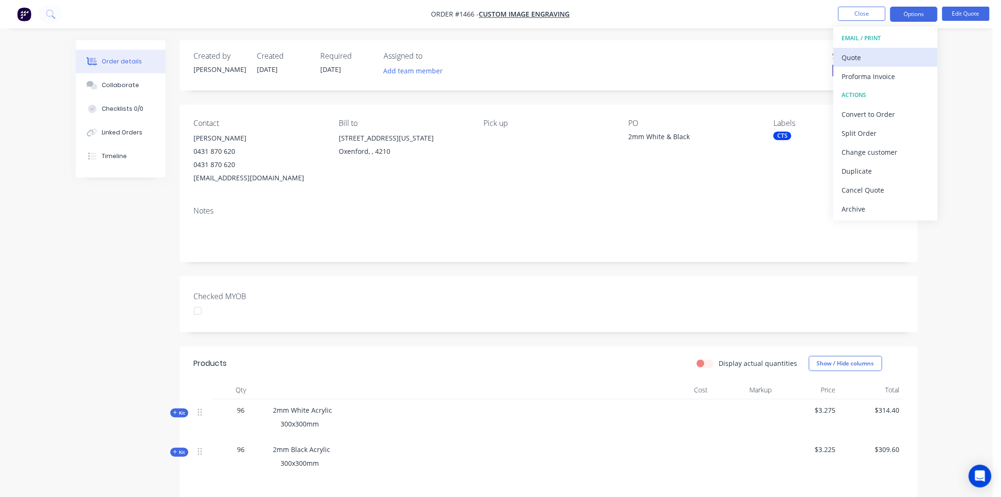
click at [869, 54] on div "Quote" at bounding box center [885, 58] width 87 height 14
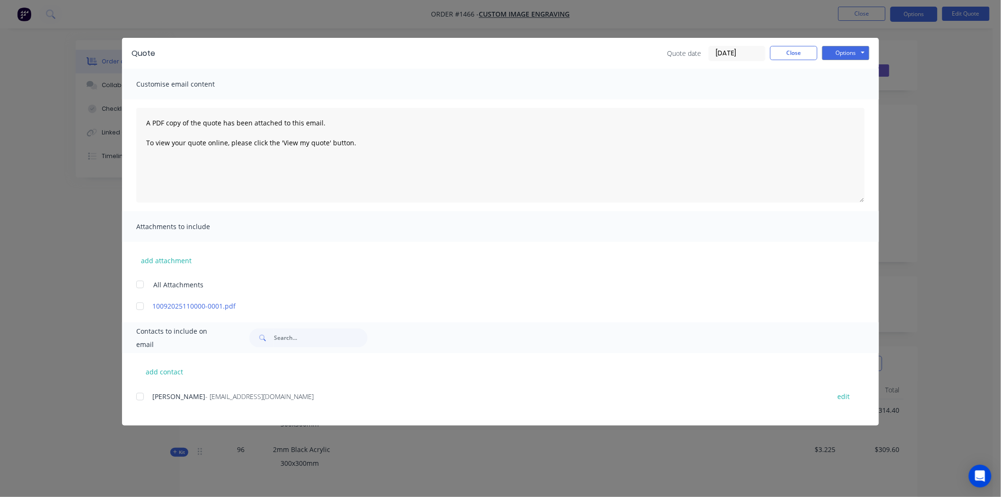
click at [140, 396] on div at bounding box center [140, 396] width 19 height 19
click at [845, 398] on button "edit" at bounding box center [844, 396] width 24 height 13
select select "AU"
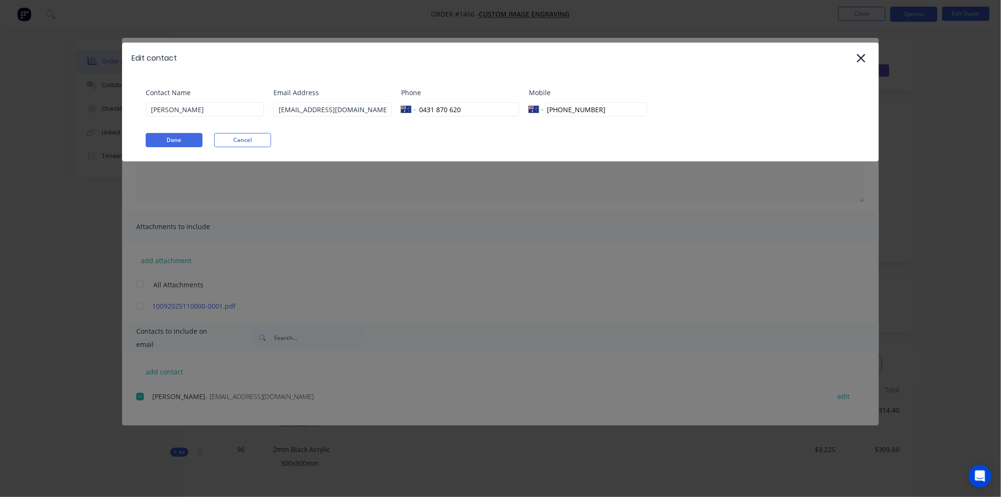
drag, startPoint x: 473, startPoint y: 107, endPoint x: 409, endPoint y: 107, distance: 64.8
click at [409, 107] on div "International [GEOGRAPHIC_DATA] [GEOGRAPHIC_DATA] [GEOGRAPHIC_DATA] [GEOGRAPHIC…" at bounding box center [460, 109] width 118 height 14
click at [158, 137] on button "Done" at bounding box center [174, 140] width 57 height 14
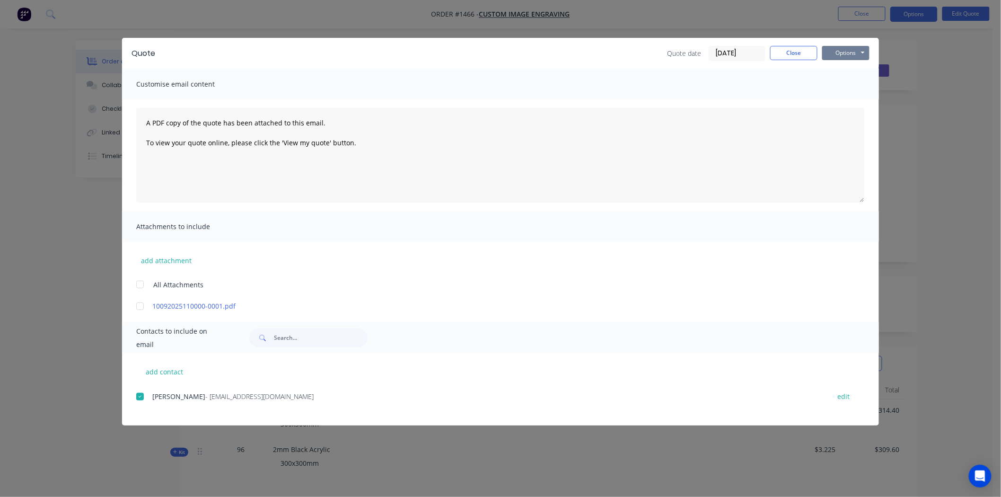
click at [845, 52] on button "Options" at bounding box center [845, 53] width 47 height 14
click at [856, 100] on button "Email" at bounding box center [852, 101] width 61 height 16
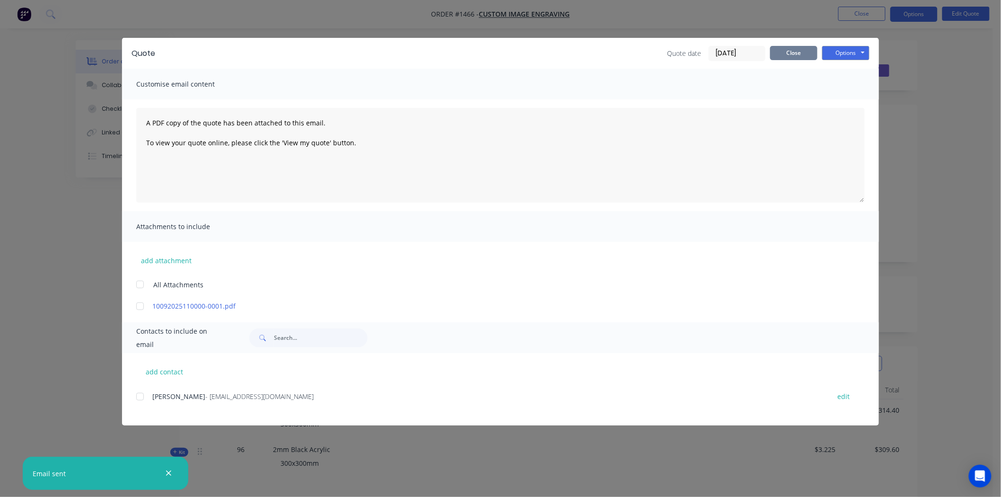
click at [798, 50] on button "Close" at bounding box center [793, 53] width 47 height 14
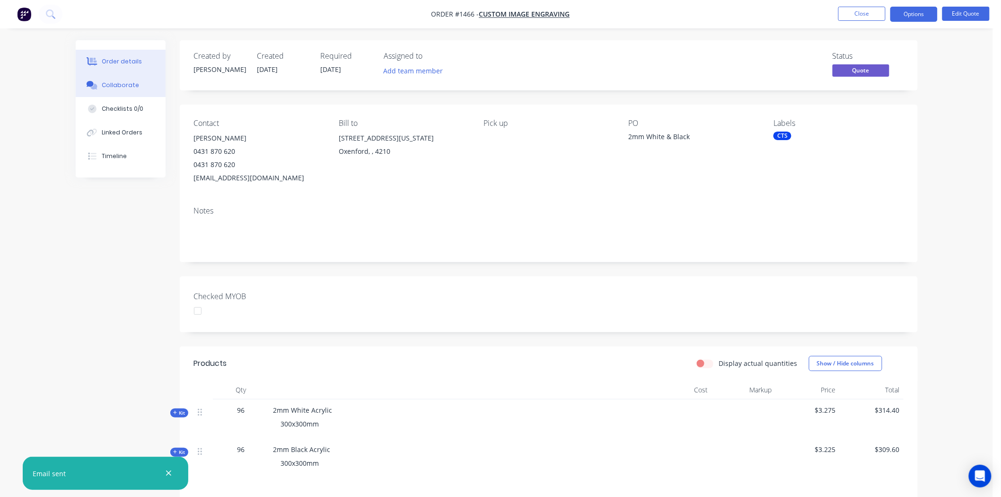
click at [123, 81] on div "Collaborate" at bounding box center [120, 85] width 37 height 9
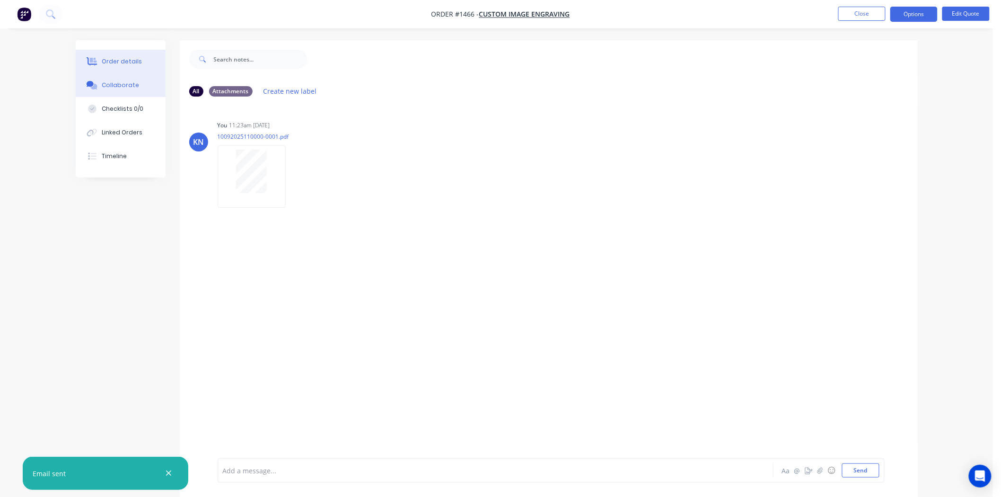
click at [124, 56] on button "Order details" at bounding box center [121, 62] width 90 height 24
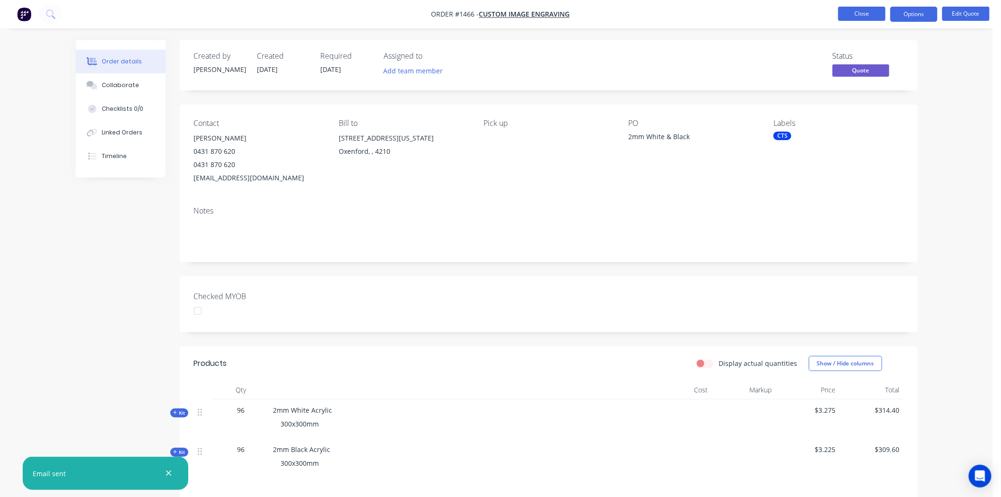
click at [861, 15] on button "Close" at bounding box center [861, 14] width 47 height 14
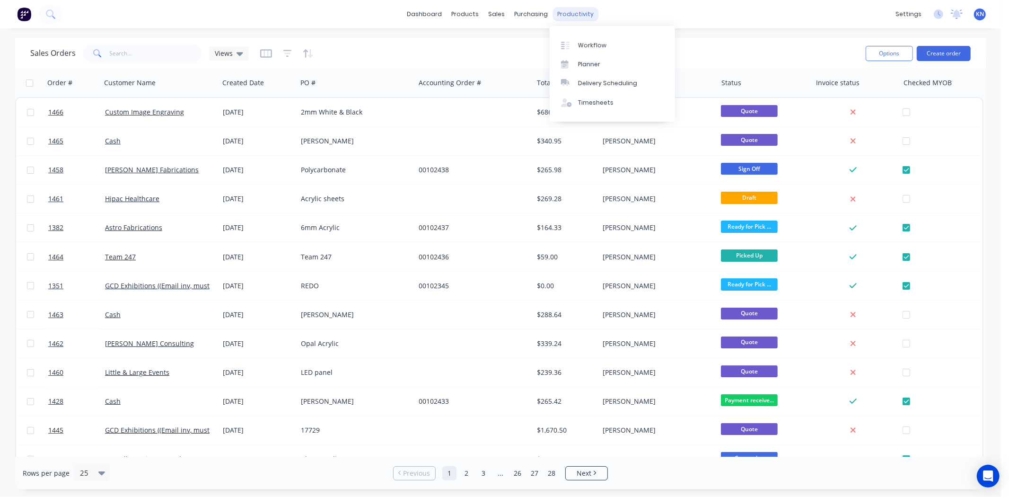
click at [568, 13] on div "productivity" at bounding box center [576, 14] width 46 height 14
click at [587, 44] on div "Workflow" at bounding box center [592, 45] width 28 height 9
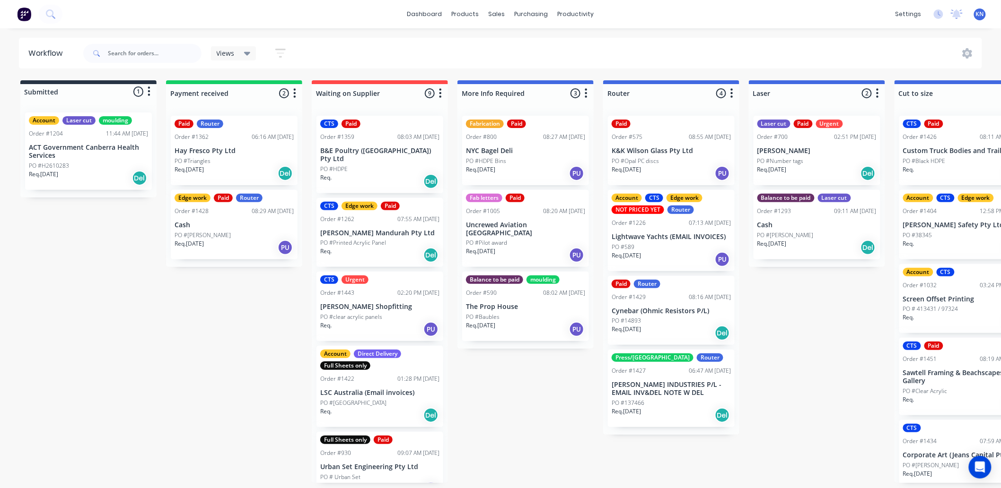
click at [370, 165] on div "PO #HDPE" at bounding box center [379, 169] width 119 height 9
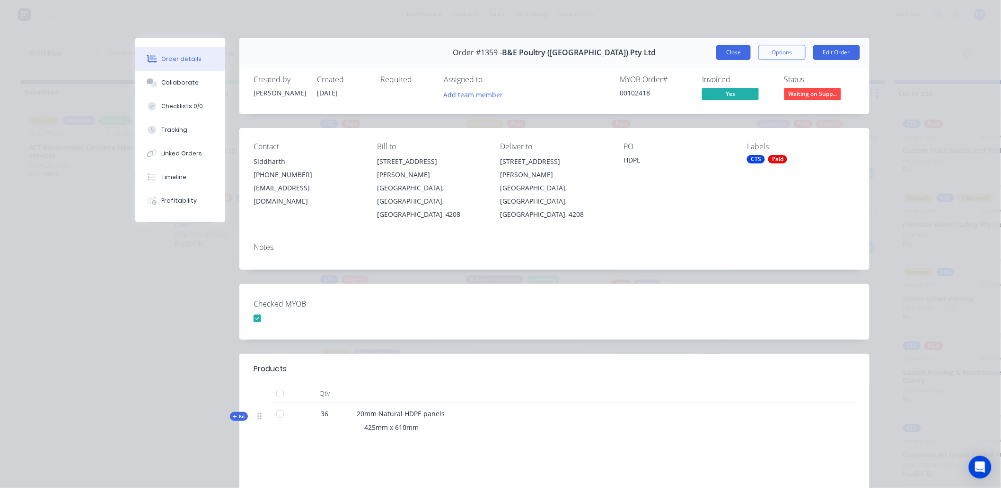
click at [734, 50] on button "Close" at bounding box center [733, 52] width 35 height 15
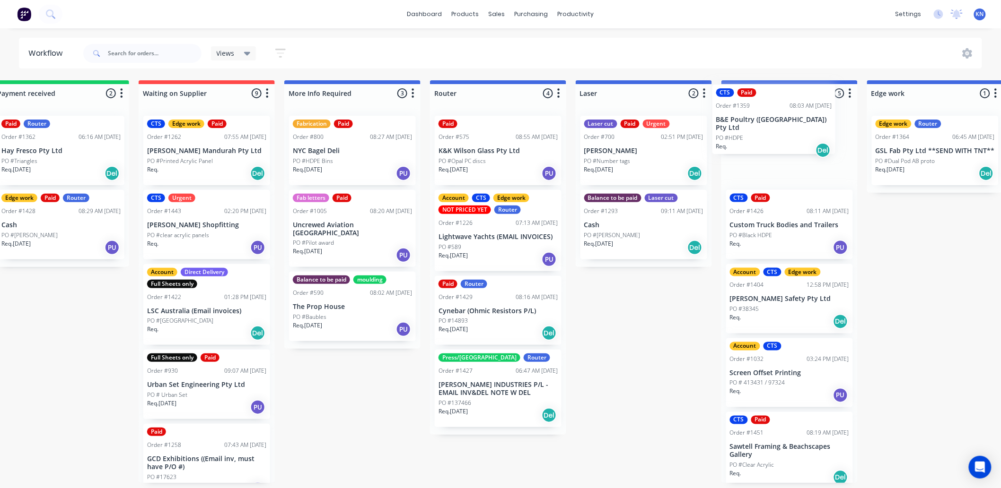
drag, startPoint x: 357, startPoint y: 152, endPoint x: 757, endPoint y: 119, distance: 401.4
click at [757, 119] on div "Submitted 1 Status colour #273444 hex #273444 Save Cancel Summaries Total order…" at bounding box center [951, 281] width 2263 height 403
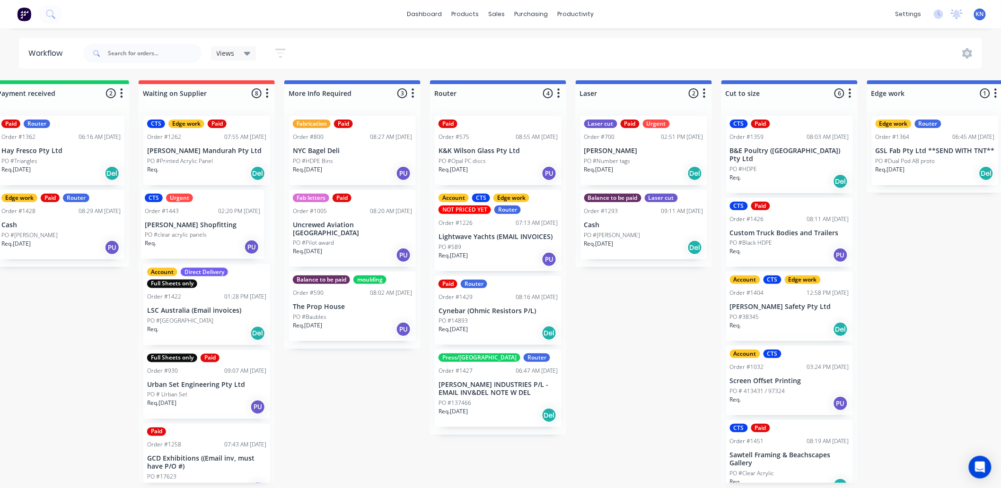
scroll to position [0, 172]
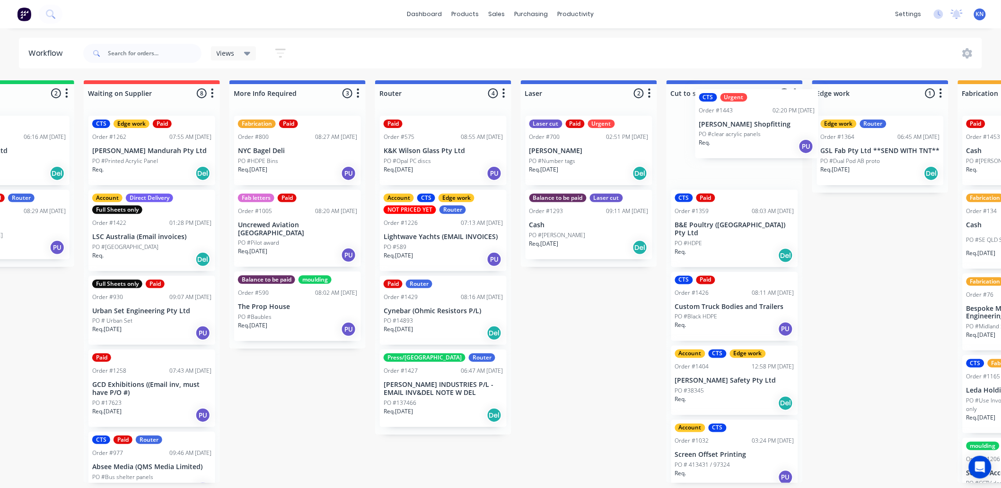
drag, startPoint x: 185, startPoint y: 226, endPoint x: 744, endPoint y: 124, distance: 567.7
click at [744, 124] on div "Submitted 1 Status colour #273444 hex #273444 Save Cancel Summaries Total order…" at bounding box center [896, 281] width 2263 height 403
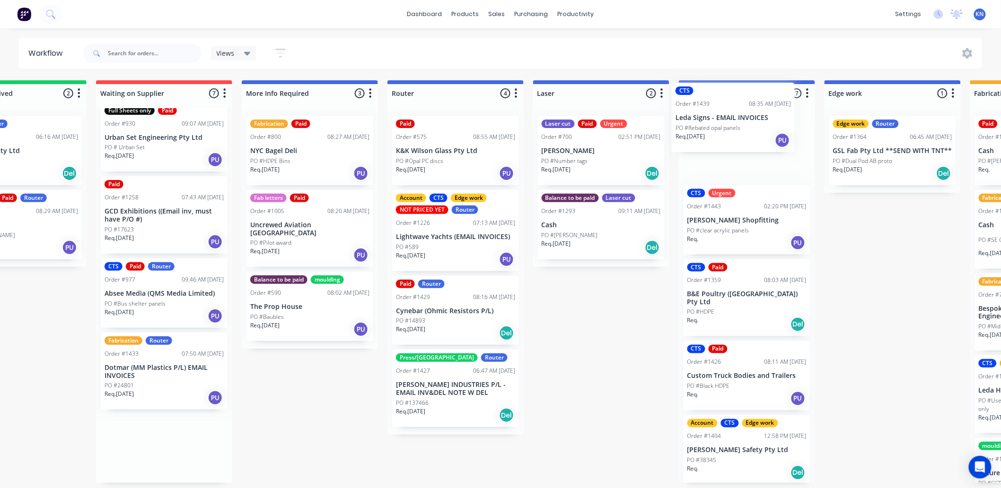
scroll to position [0, 216]
drag, startPoint x: 126, startPoint y: 447, endPoint x: 714, endPoint y: 117, distance: 674.5
click at [714, 117] on div "Submitted 1 Status colour #273444 hex #273444 Save Cancel Summaries Total order…" at bounding box center [908, 281] width 2263 height 403
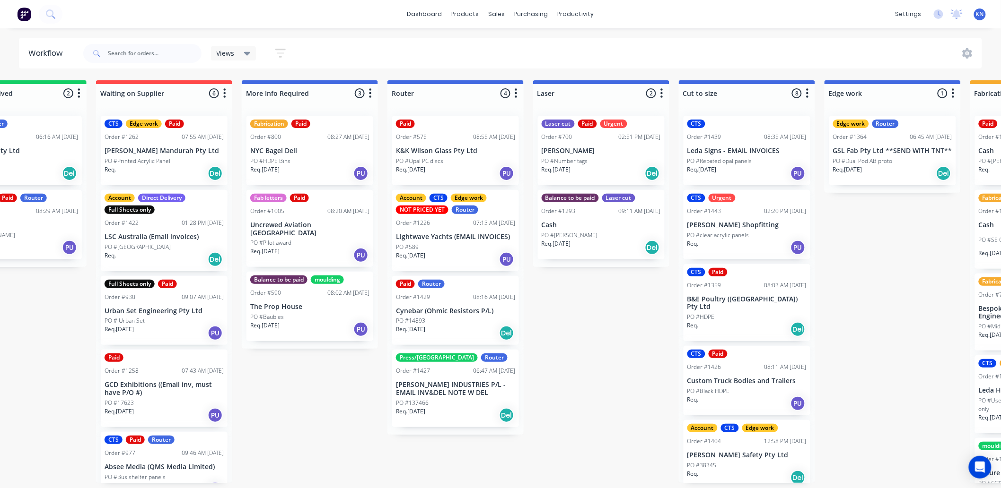
click at [627, 343] on div "Submitted 1 Status colour #273444 hex #273444 Save Cancel Summaries Total order…" at bounding box center [908, 281] width 2263 height 403
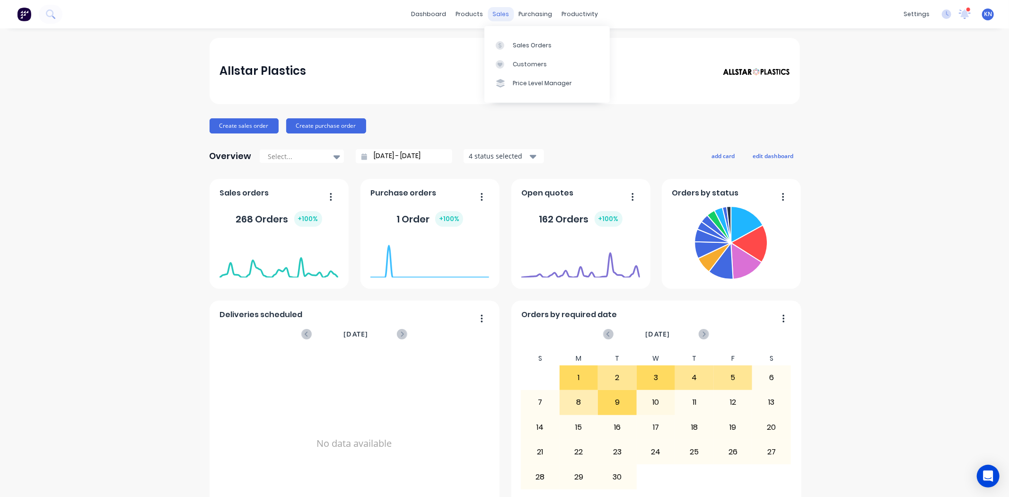
click at [498, 13] on div "sales" at bounding box center [501, 14] width 26 height 14
click at [526, 44] on div "Sales Orders" at bounding box center [532, 45] width 39 height 9
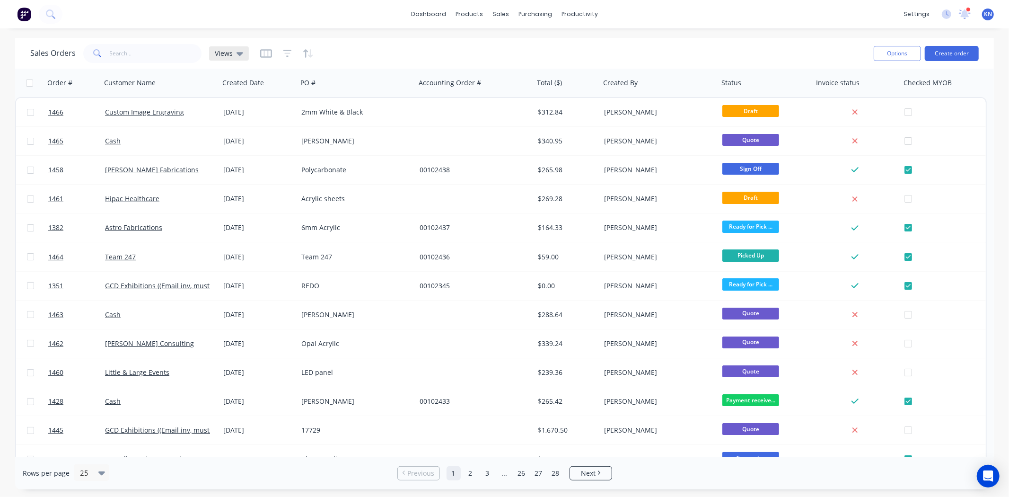
click at [232, 51] on div "Views" at bounding box center [229, 53] width 28 height 9
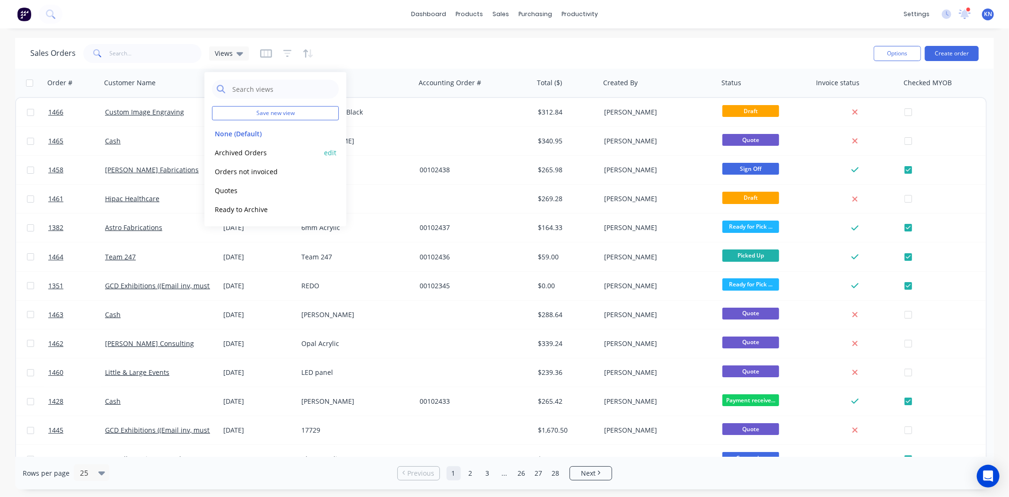
click at [240, 152] on button "Archived Orders" at bounding box center [266, 152] width 108 height 11
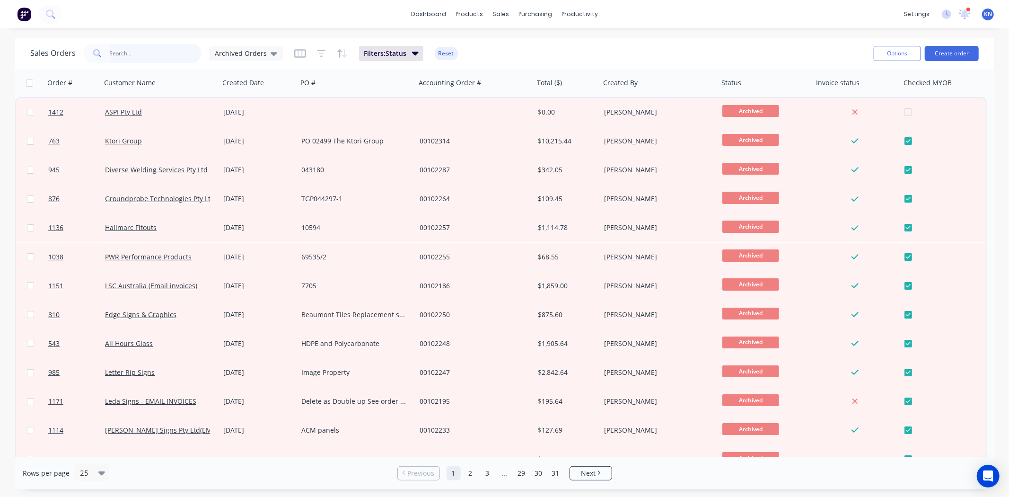
click at [157, 54] on input "text" at bounding box center [156, 53] width 92 height 19
type input "948"
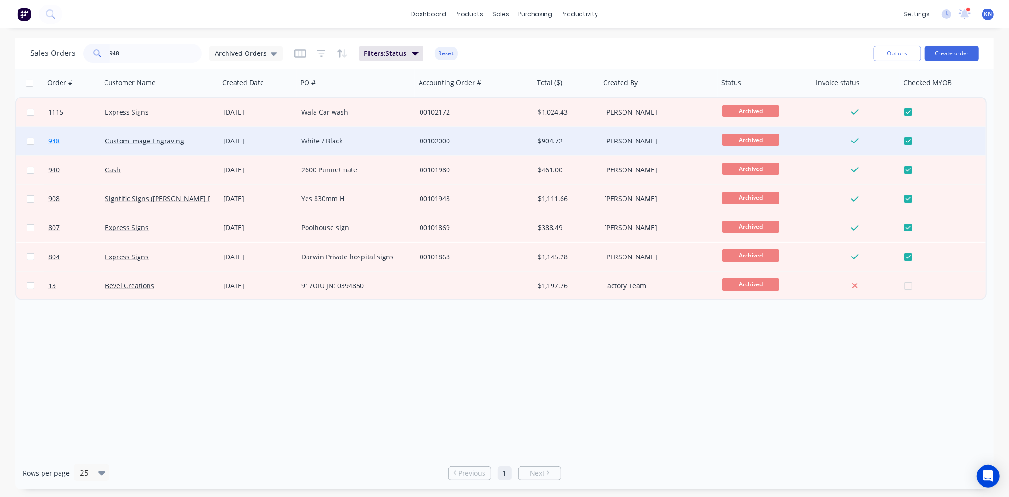
click at [58, 139] on span "948" at bounding box center [53, 140] width 11 height 9
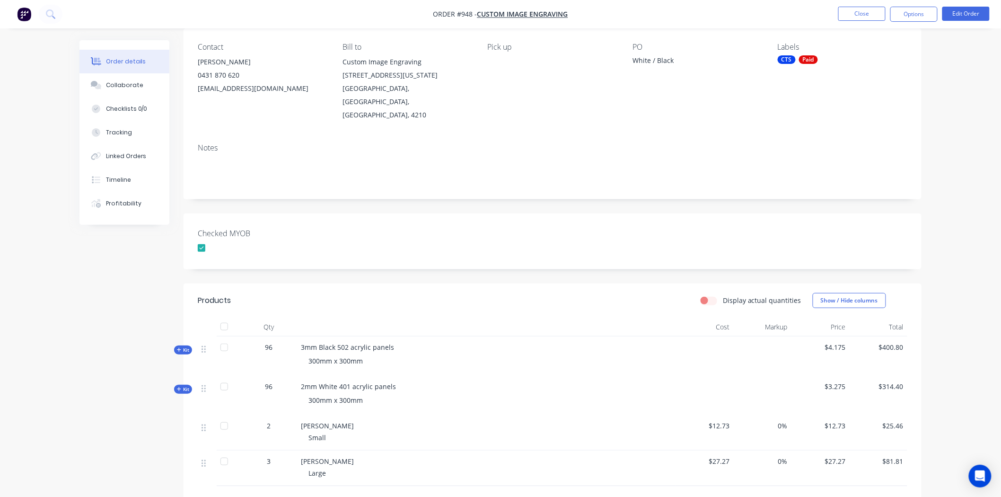
scroll to position [105, 0]
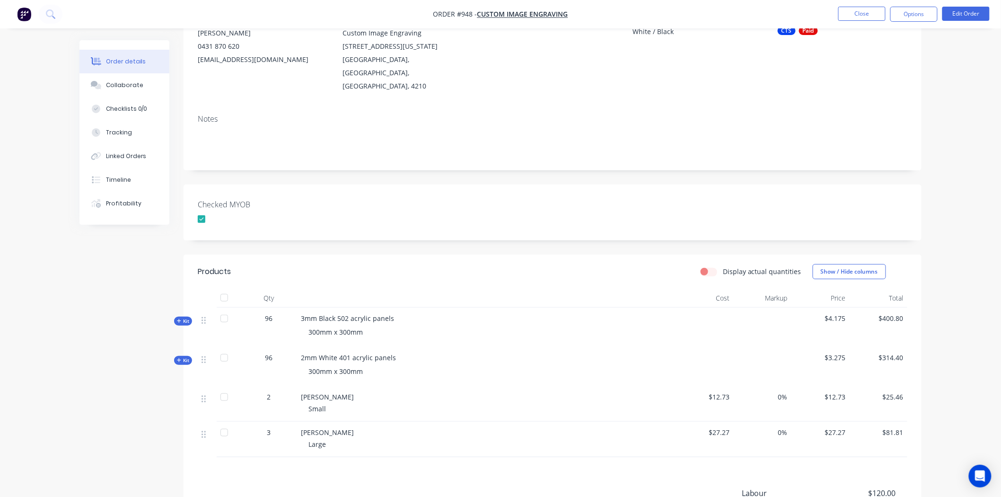
click at [179, 358] on icon at bounding box center [179, 360] width 4 height 4
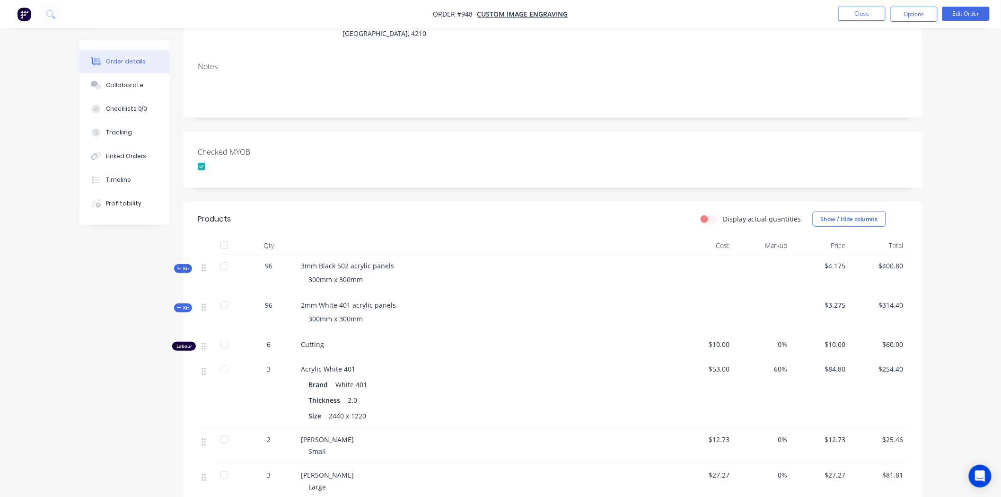
click at [183, 265] on span "Kit" at bounding box center [183, 268] width 12 height 7
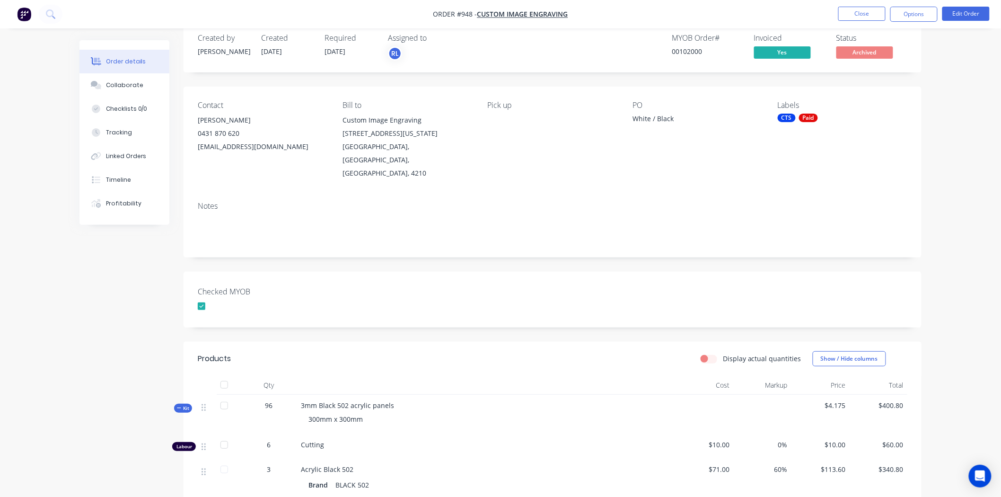
scroll to position [0, 0]
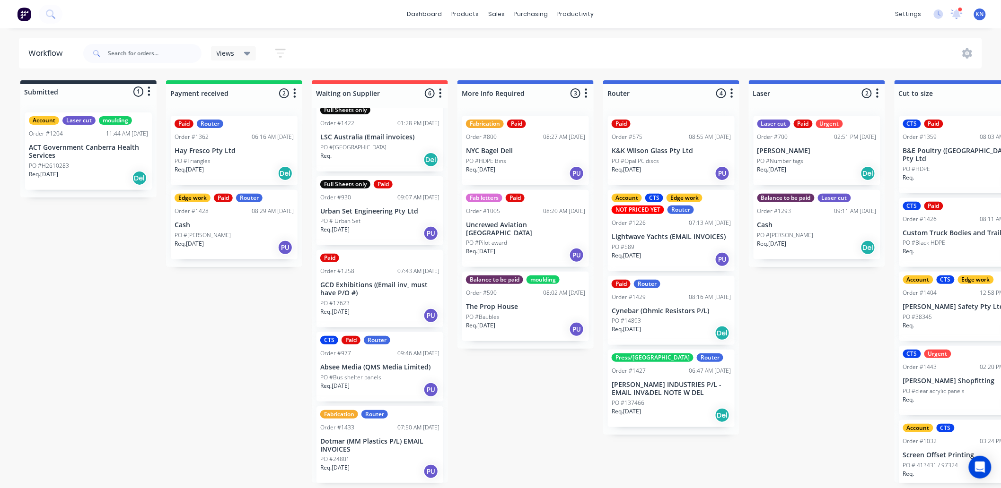
scroll to position [2, 0]
click at [660, 150] on p "K&K Wilson Glass Pty Ltd" at bounding box center [670, 151] width 119 height 8
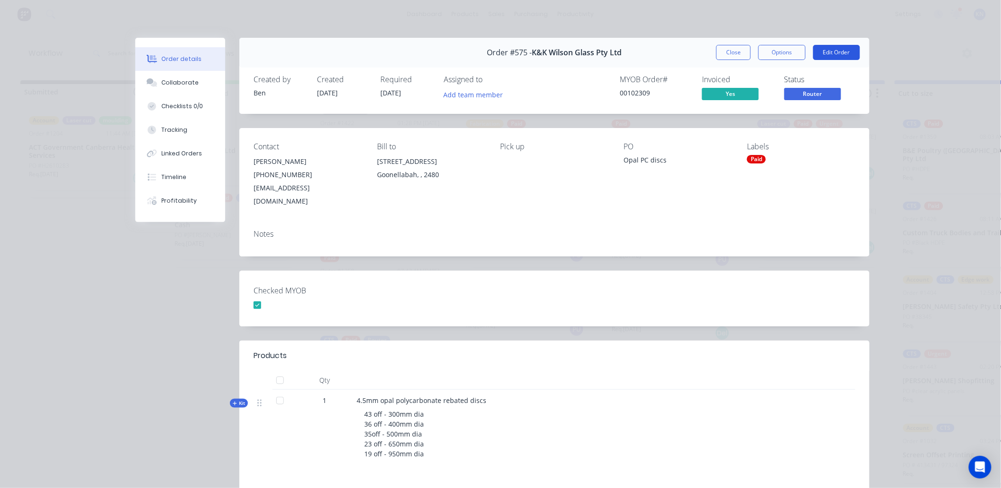
click at [831, 50] on button "Edit Order" at bounding box center [836, 52] width 47 height 15
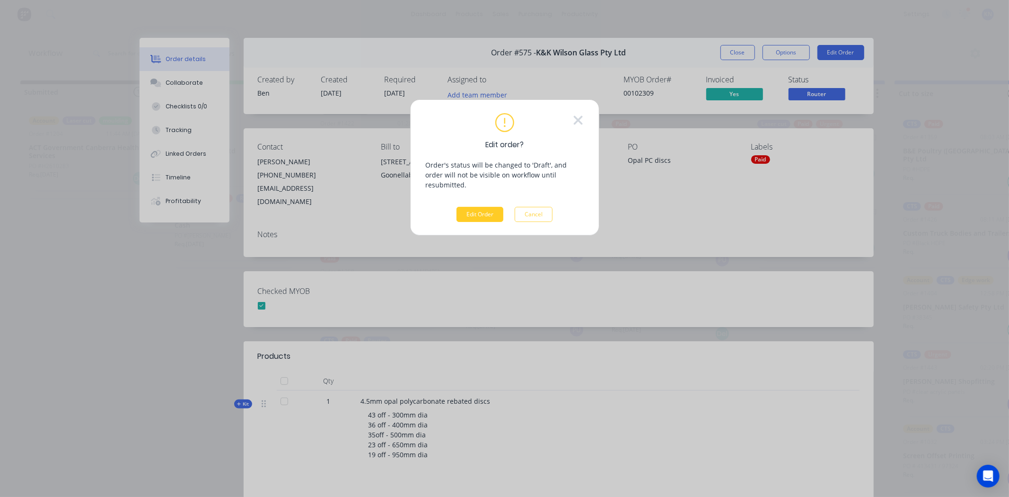
click at [466, 207] on button "Edit Order" at bounding box center [479, 214] width 47 height 15
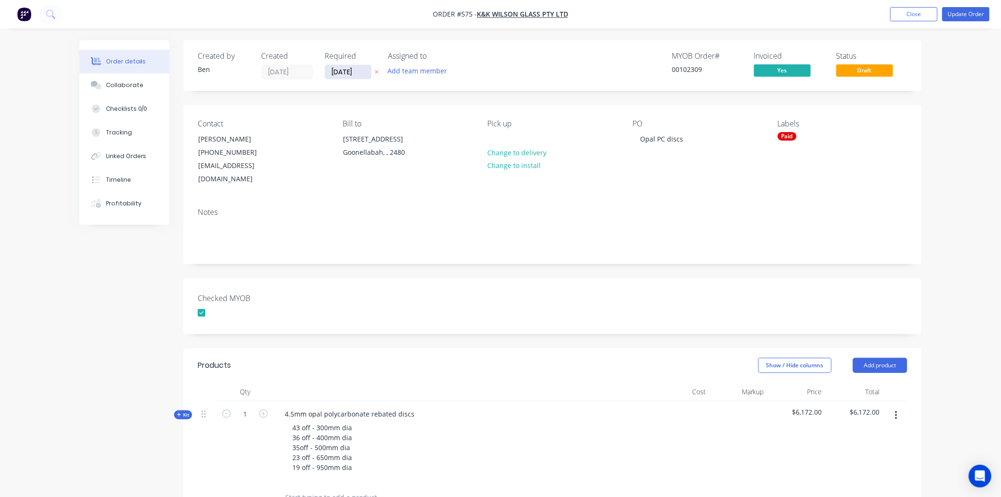
click at [347, 69] on input "[DATE]" at bounding box center [348, 72] width 46 height 14
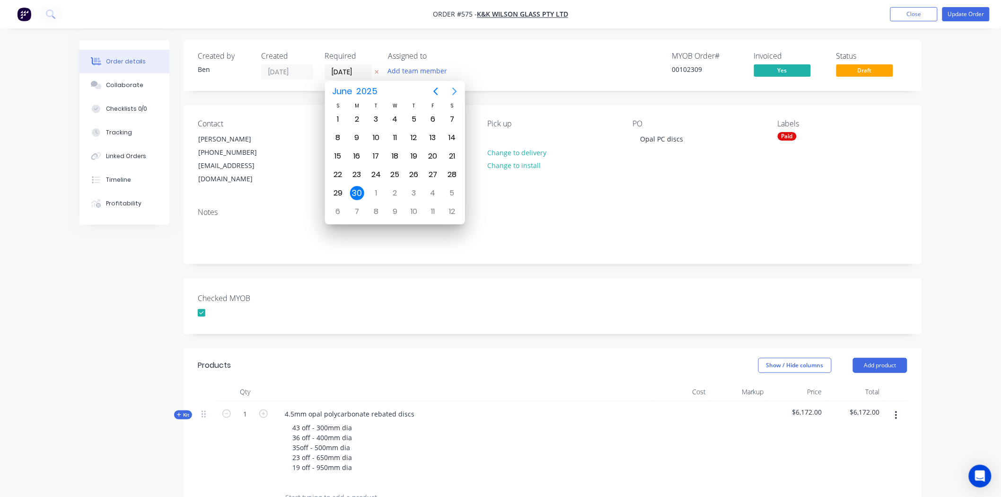
click at [453, 90] on icon "Next page" at bounding box center [454, 91] width 11 height 11
click at [375, 186] on div "26" at bounding box center [376, 193] width 14 height 14
type input "[DATE]"
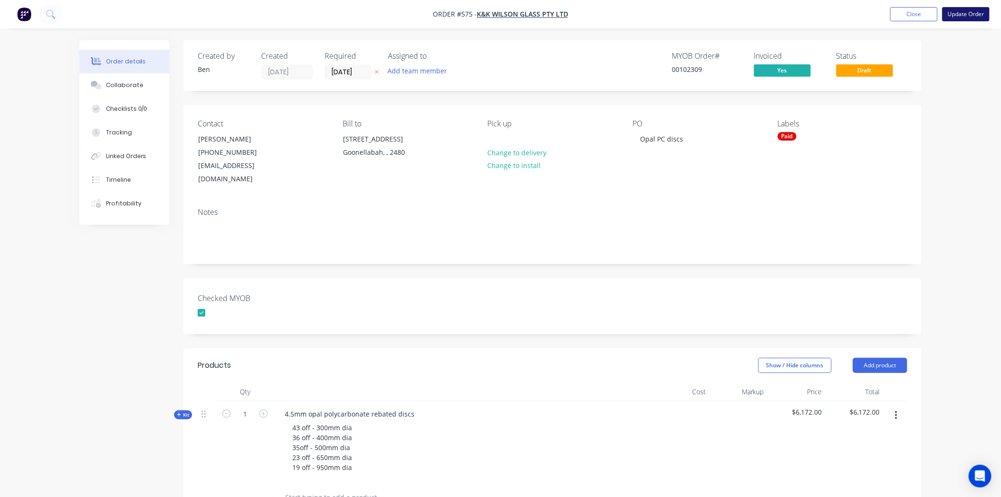
click at [967, 14] on button "Update Order" at bounding box center [965, 14] width 47 height 14
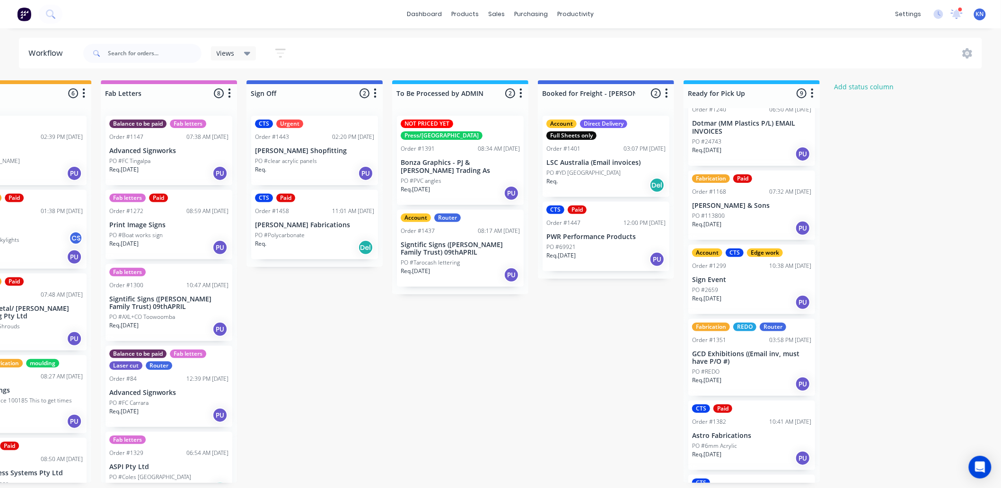
scroll to position [262, 0]
click at [719, 211] on p "PO #113800" at bounding box center [708, 215] width 33 height 9
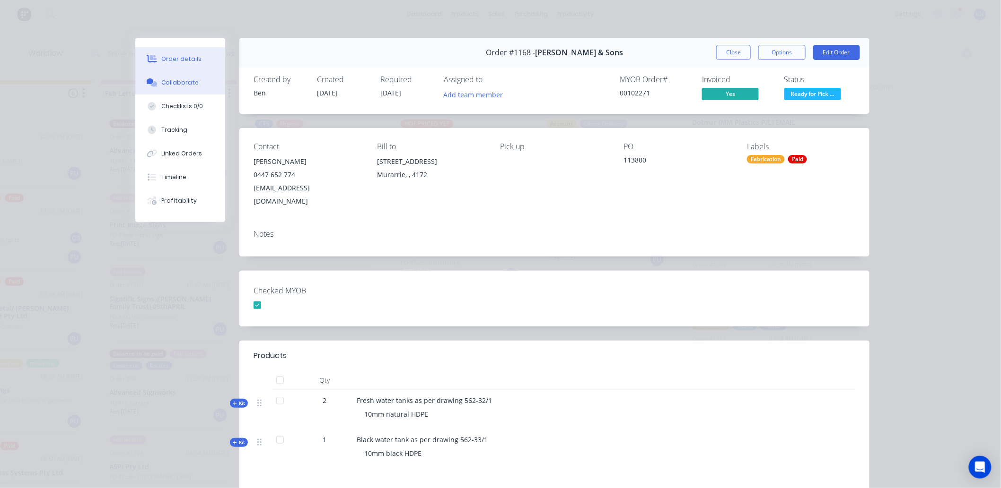
click at [171, 81] on div "Collaborate" at bounding box center [180, 82] width 37 height 9
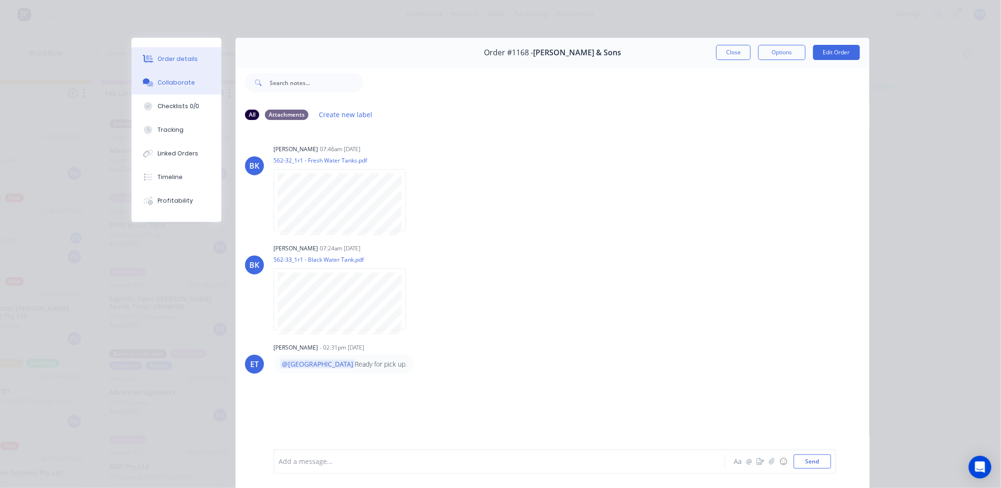
click at [158, 55] on div "Order details" at bounding box center [178, 59] width 40 height 9
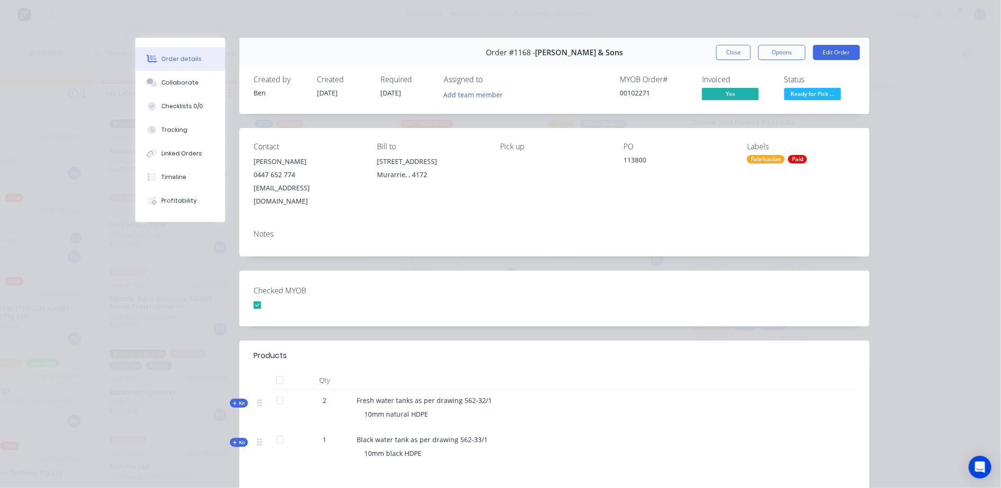
drag, startPoint x: 734, startPoint y: 50, endPoint x: 756, endPoint y: 49, distance: 21.3
click at [734, 50] on button "Close" at bounding box center [733, 52] width 35 height 15
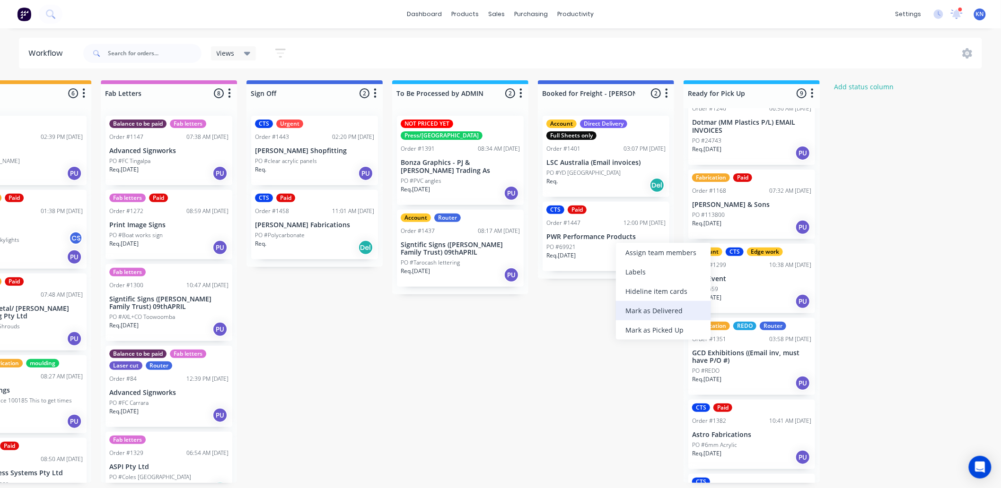
click at [678, 310] on div "Mark as Delivered" at bounding box center [663, 310] width 95 height 19
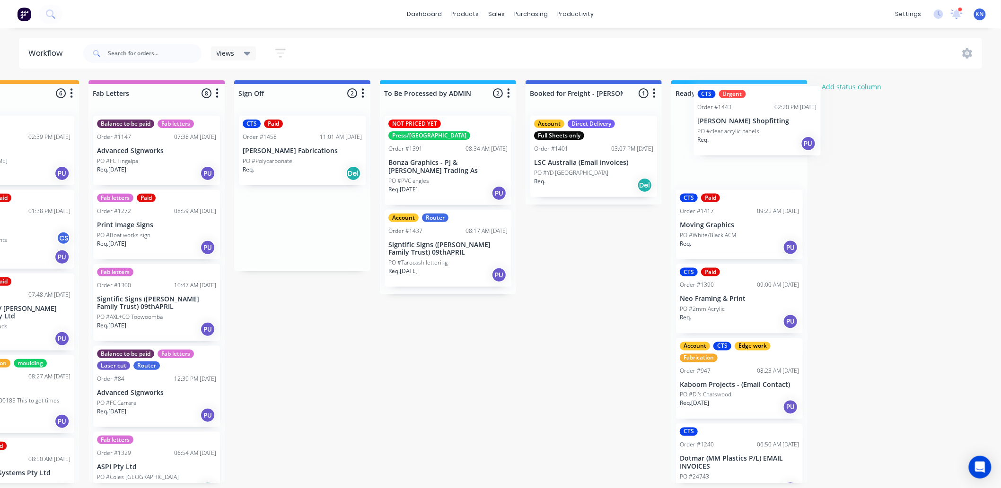
scroll to position [0, 1246]
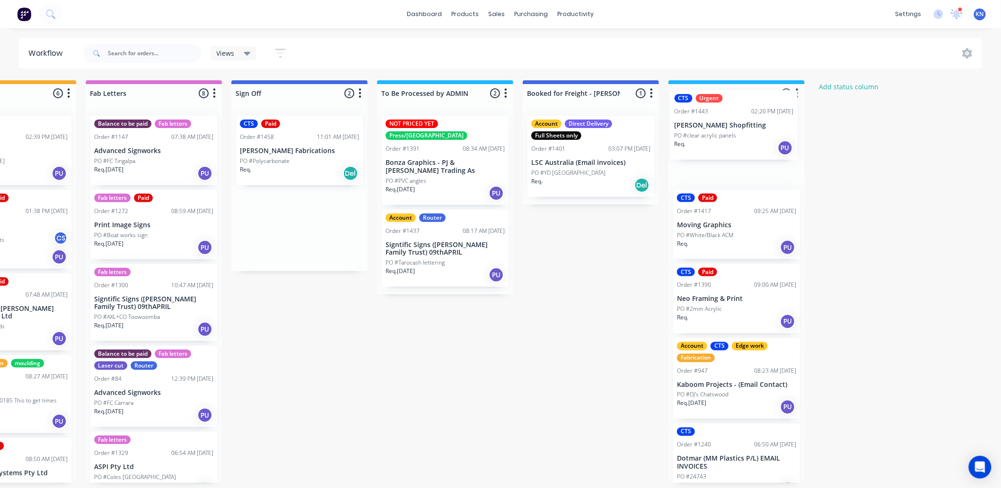
drag, startPoint x: 306, startPoint y: 150, endPoint x: 788, endPoint y: 202, distance: 484.1
click at [961, 14] on icon at bounding box center [956, 14] width 12 height 10
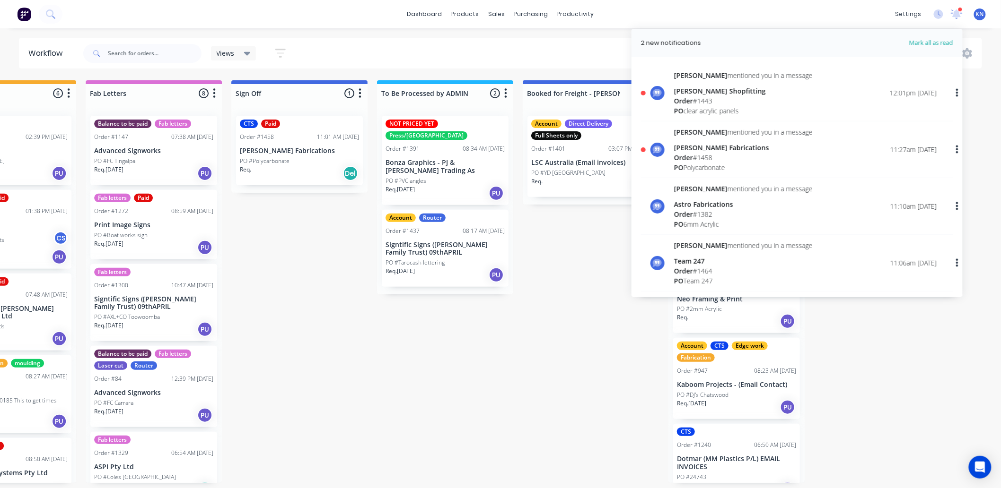
click at [695, 96] on div "Order # 1443" at bounding box center [743, 101] width 139 height 10
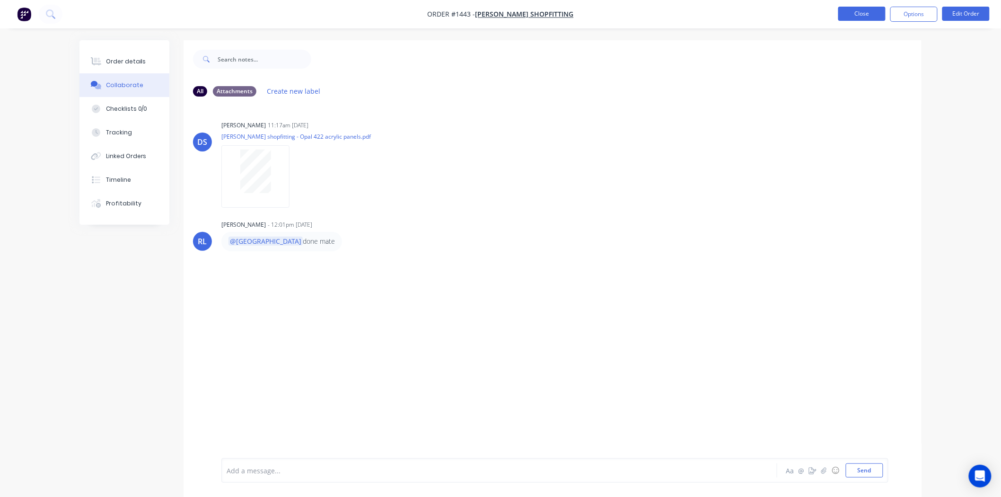
click at [867, 12] on button "Close" at bounding box center [861, 14] width 47 height 14
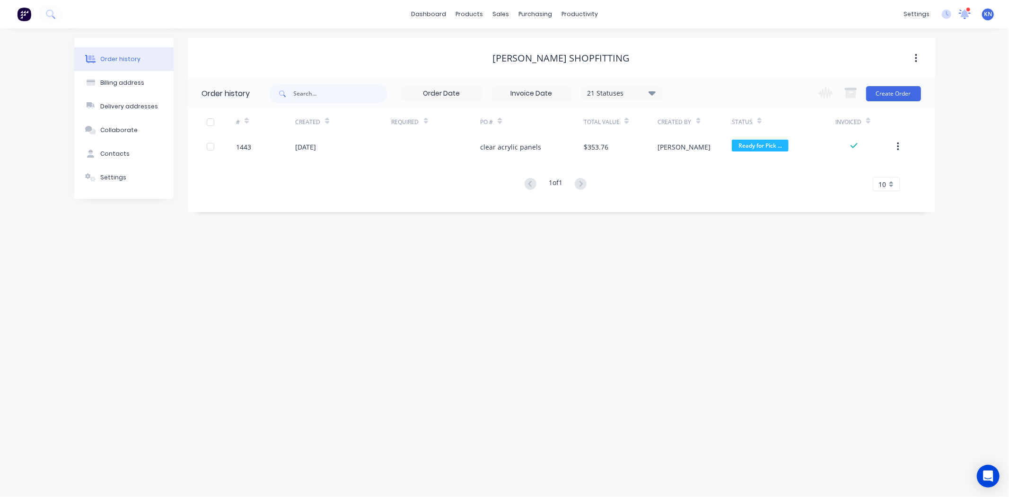
click at [962, 11] on icon at bounding box center [964, 14] width 12 height 10
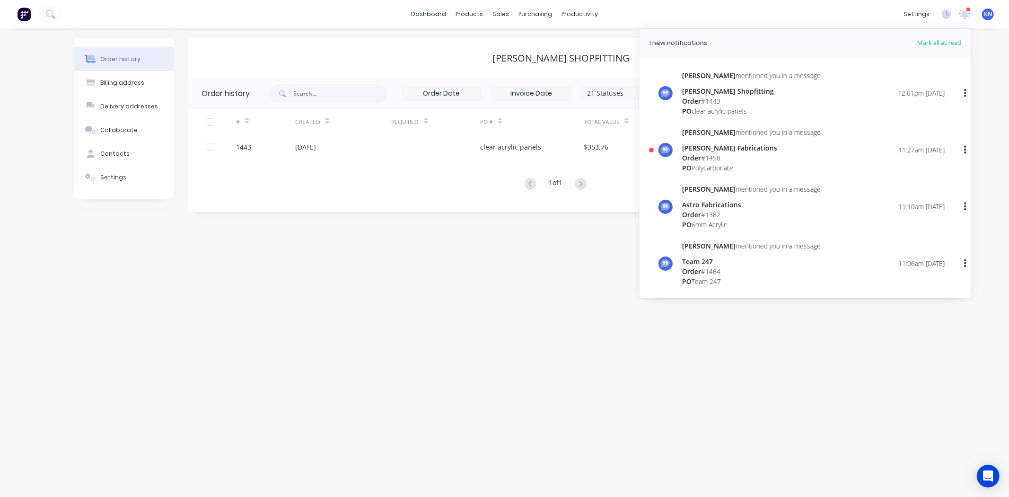
click at [719, 151] on div "[PERSON_NAME] Fabrications" at bounding box center [751, 148] width 139 height 10
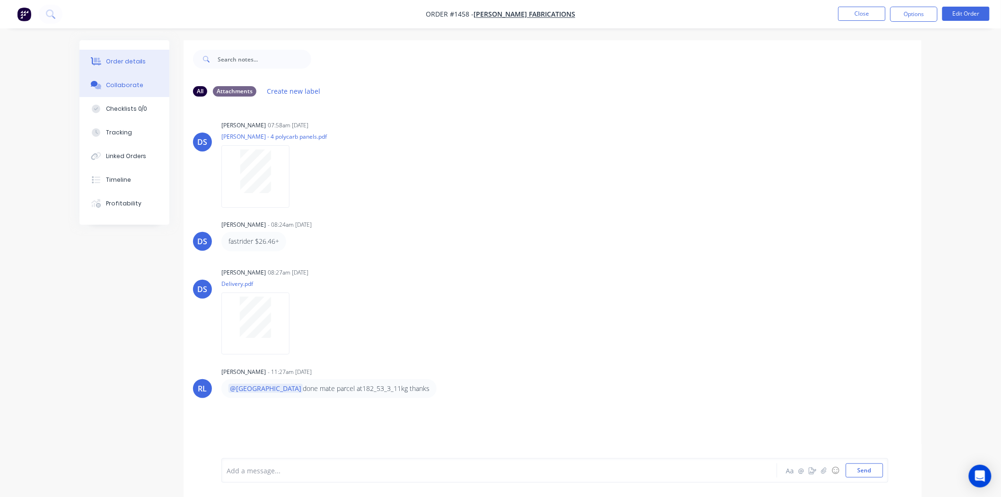
click at [134, 57] on div "Order details" at bounding box center [126, 61] width 40 height 9
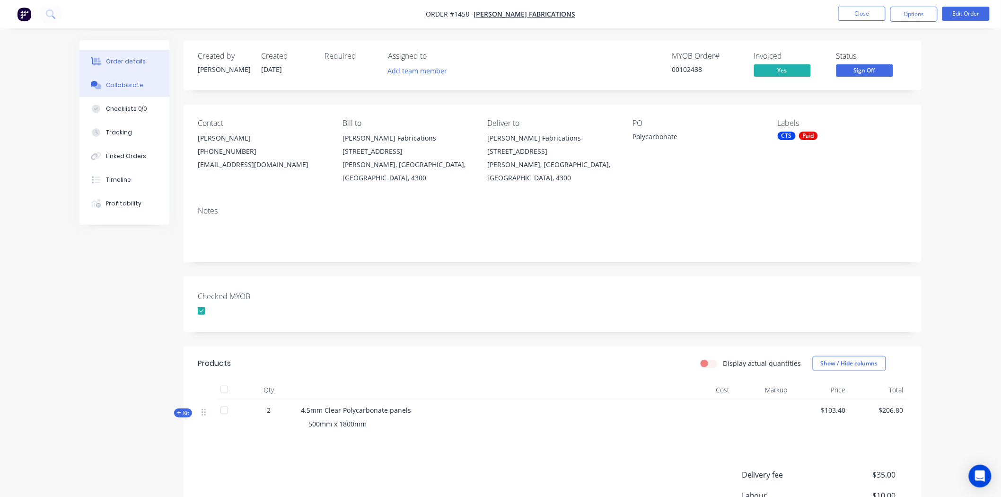
click at [117, 83] on div "Collaborate" at bounding box center [124, 85] width 37 height 9
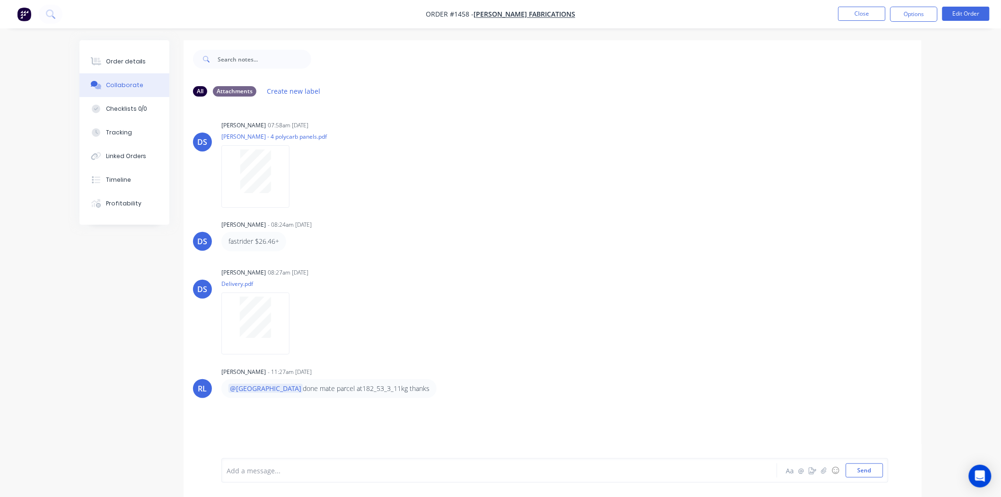
click at [286, 478] on div "Add a message... Aa @ ☺ Send" at bounding box center [554, 470] width 667 height 25
click at [279, 467] on div at bounding box center [473, 470] width 492 height 10
click at [861, 467] on button "Send" at bounding box center [863, 470] width 37 height 14
click at [126, 61] on div "Order details" at bounding box center [126, 61] width 40 height 9
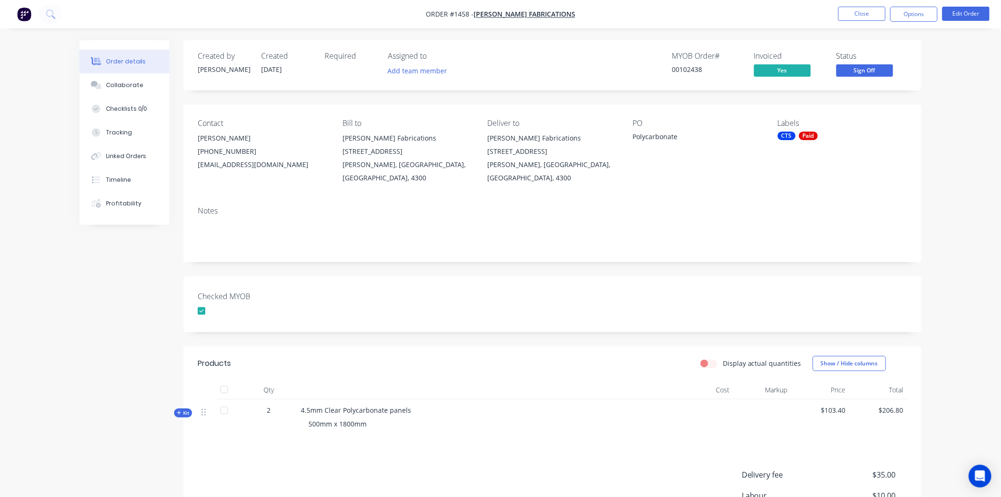
click at [875, 72] on span "Sign Off" at bounding box center [864, 70] width 57 height 12
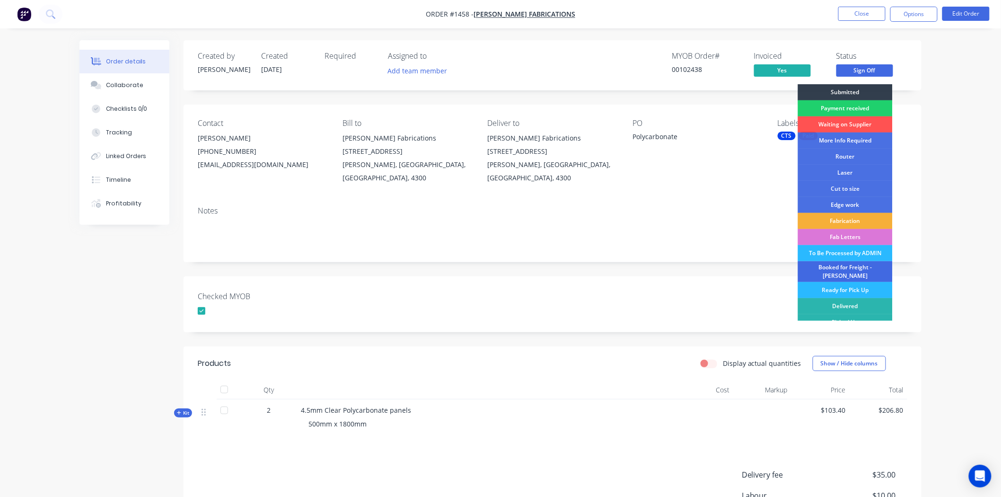
click at [832, 265] on div "Booked for Freight - [PERSON_NAME]" at bounding box center [845, 271] width 95 height 21
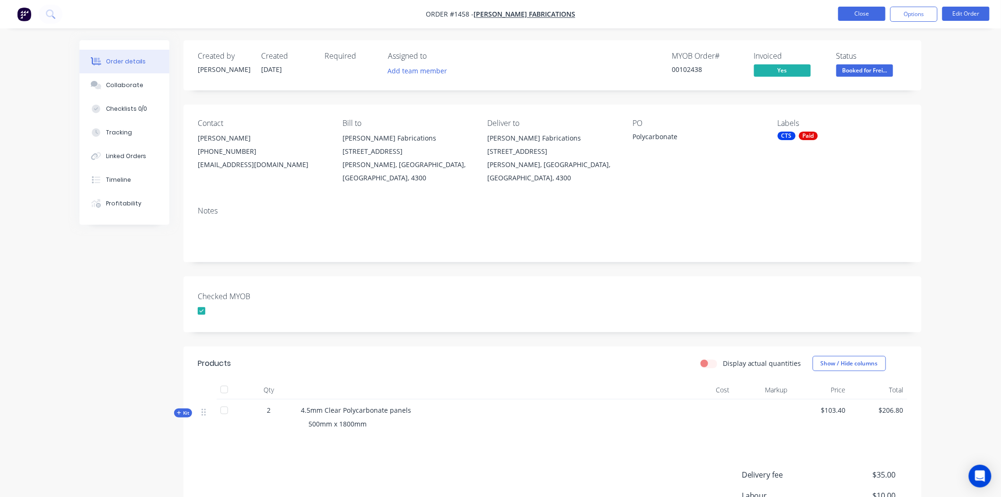
click at [864, 15] on button "Close" at bounding box center [861, 14] width 47 height 14
